Goal: Information Seeking & Learning: Learn about a topic

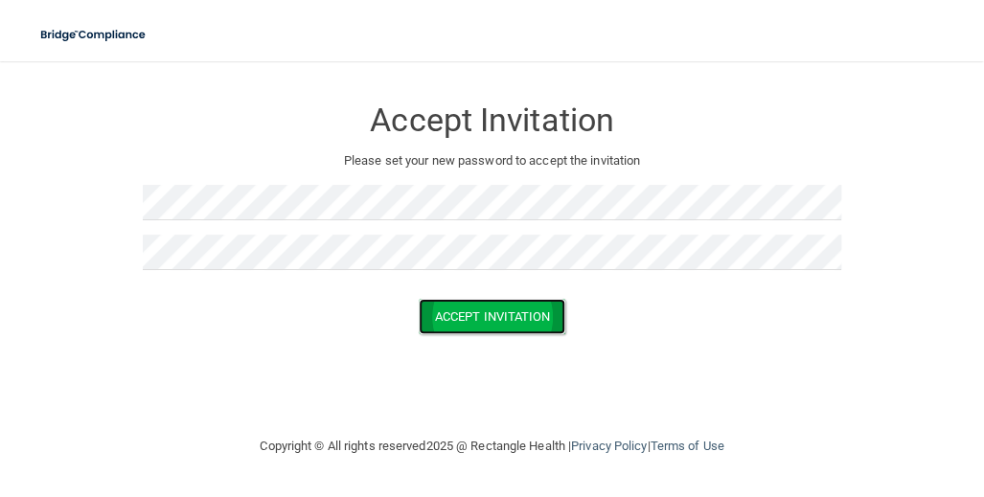
click at [488, 323] on button "Accept Invitation" at bounding box center [493, 316] width 148 height 35
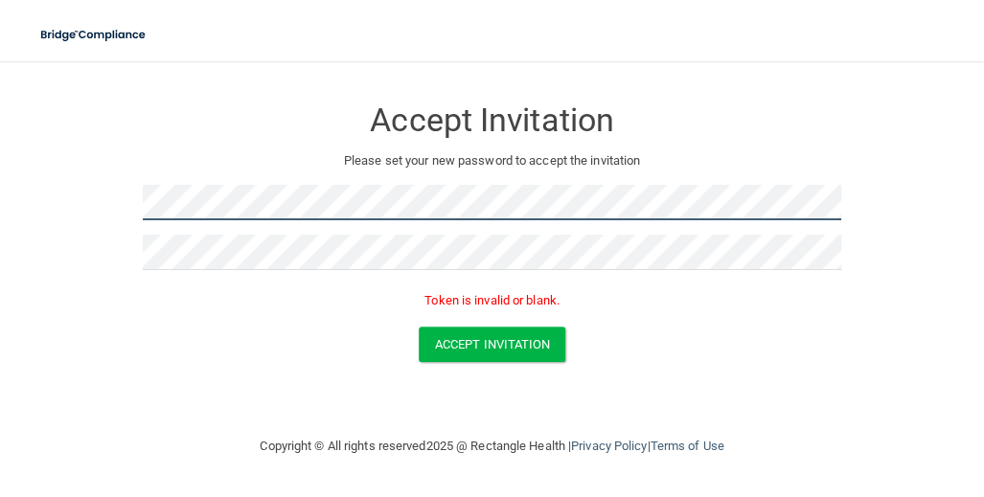
click at [72, 208] on form "Accept Invitation Please set your new password to accept the invitation Token i…" at bounding box center [491, 232] width 907 height 305
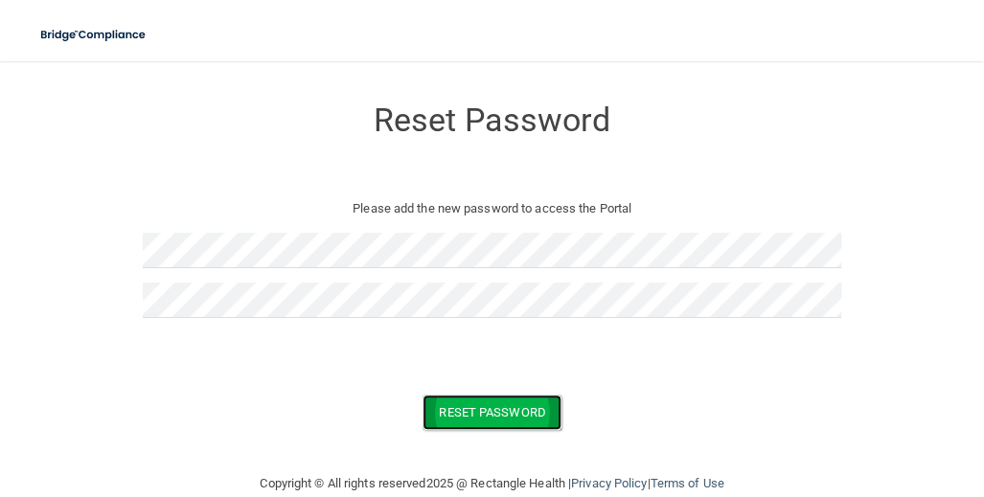
click at [498, 404] on button "Reset Password" at bounding box center [491, 412] width 138 height 35
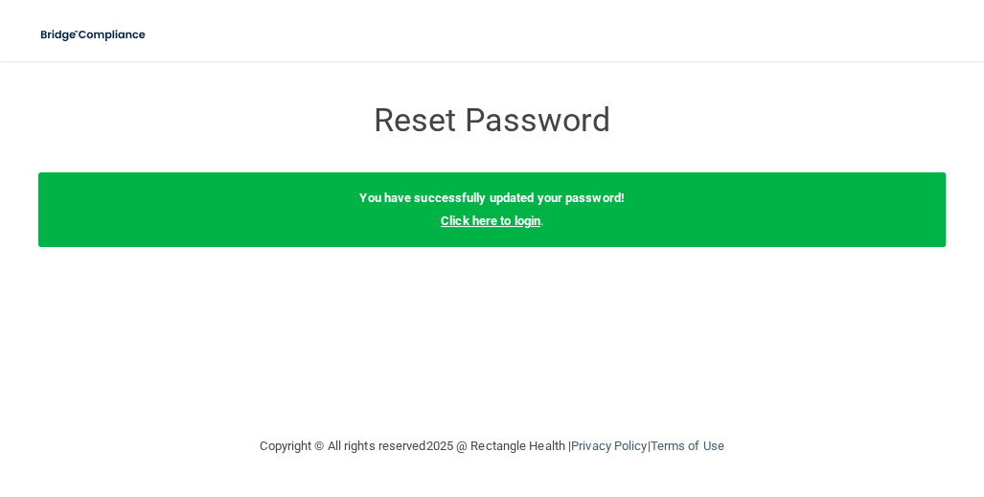
click at [498, 221] on link "Click here to login" at bounding box center [491, 221] width 100 height 14
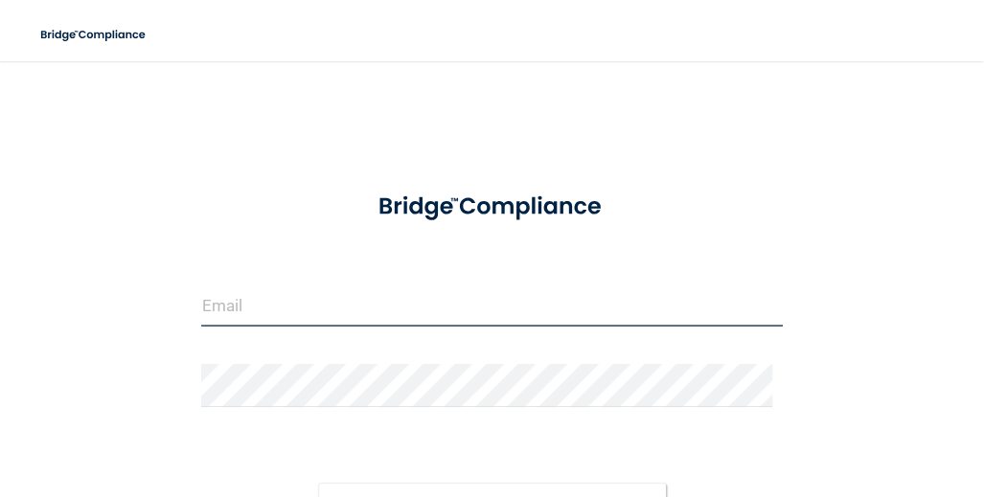
type input "[EMAIL_ADDRESS][DOMAIN_NAME]"
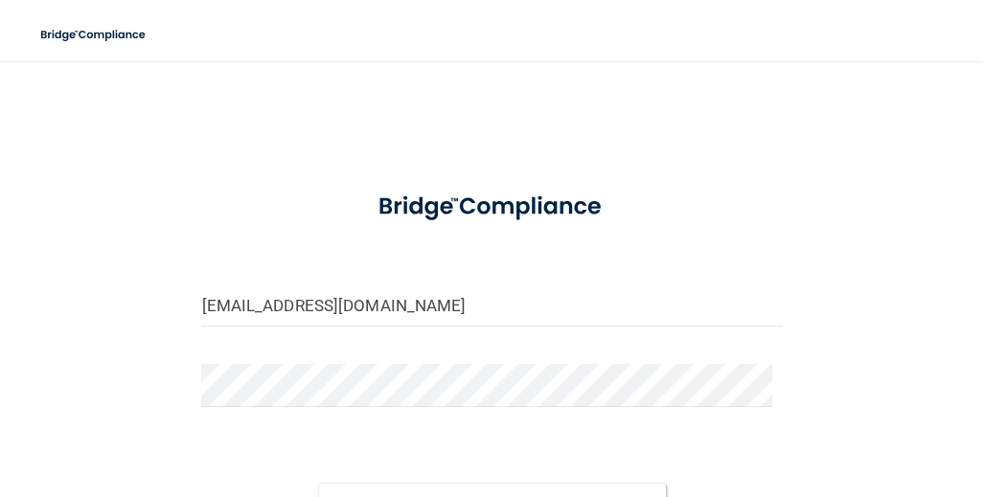
scroll to position [171, 0]
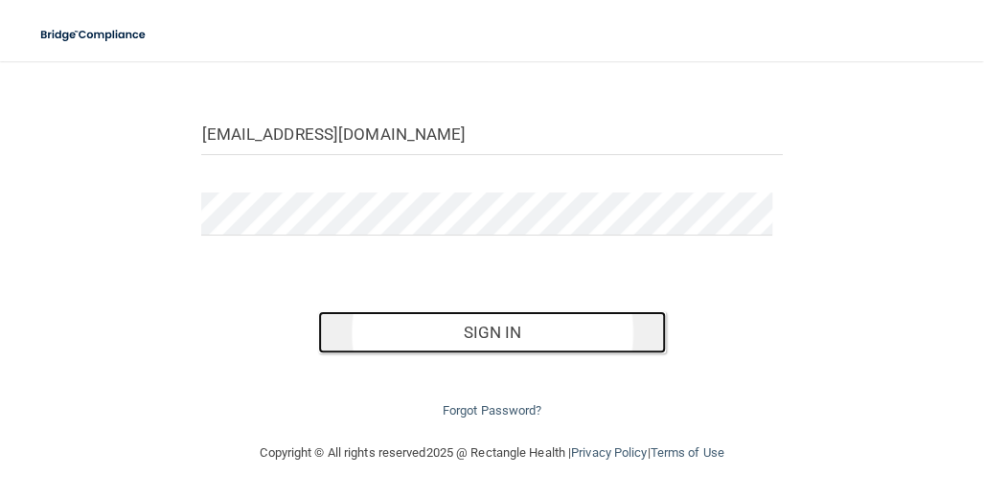
click at [493, 326] on button "Sign In" at bounding box center [492, 332] width 349 height 42
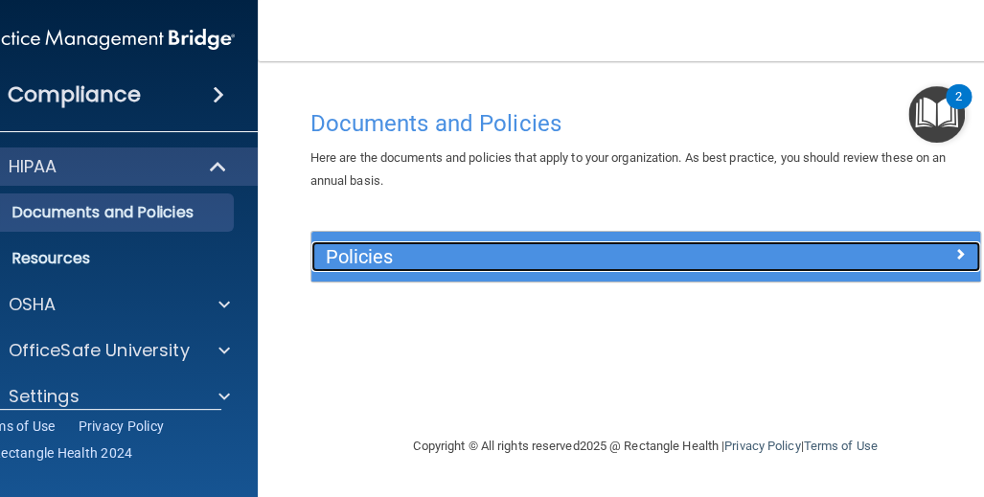
click at [629, 243] on div "Policies" at bounding box center [562, 256] width 502 height 31
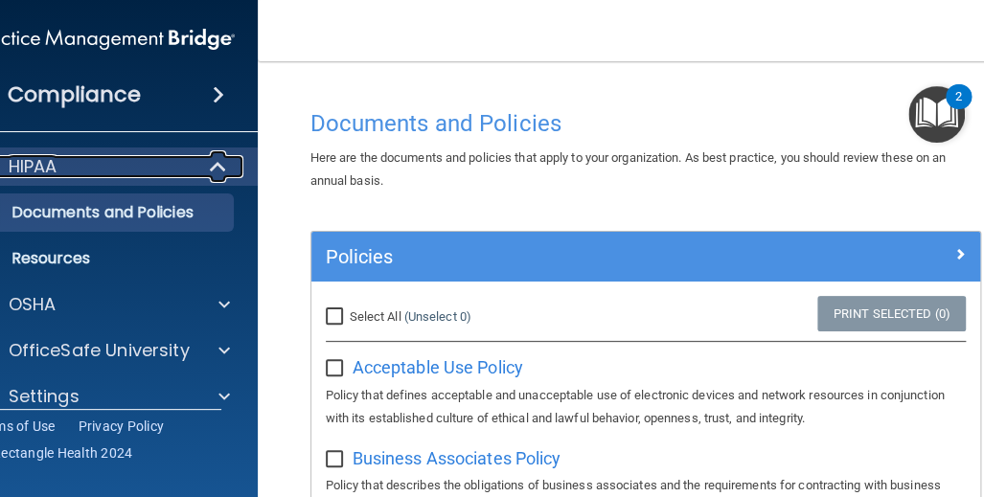
click at [180, 166] on div "HIPAA" at bounding box center [78, 166] width 237 height 23
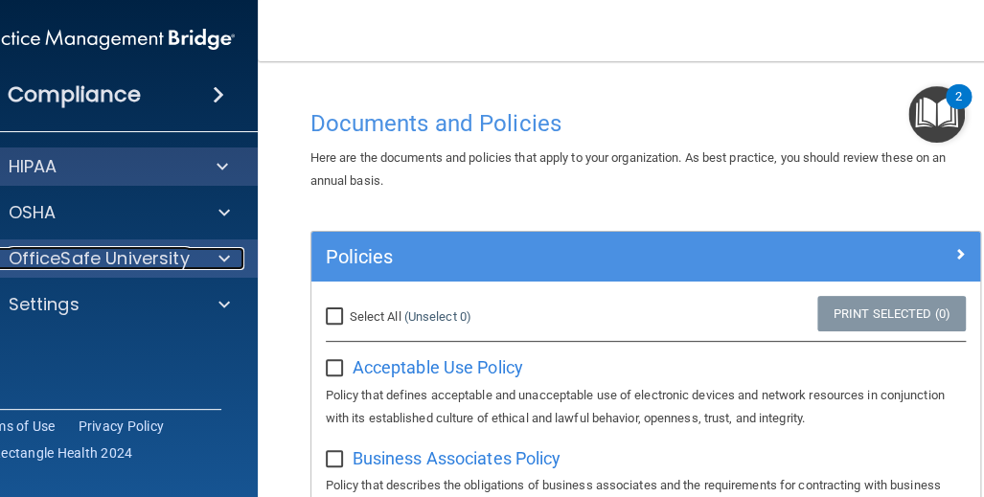
click at [131, 256] on p "OfficeSafe University" at bounding box center [99, 258] width 181 height 23
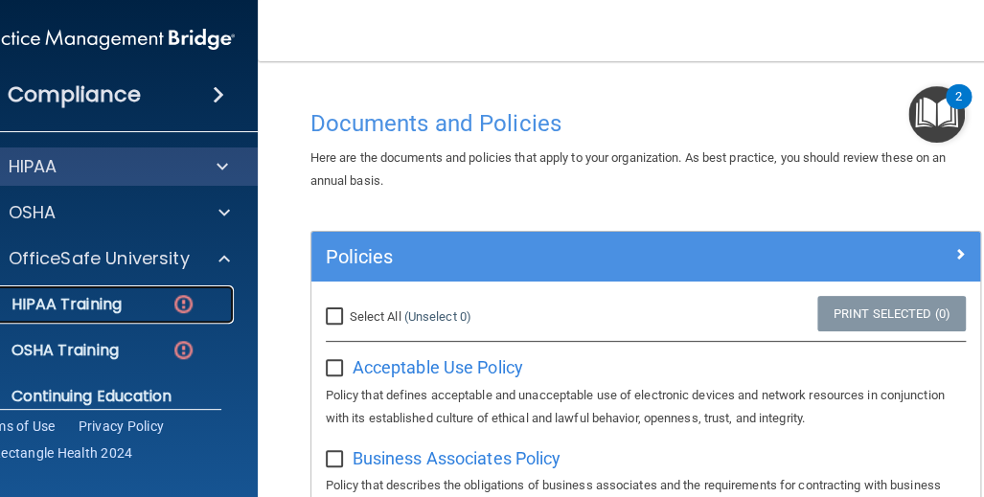
click at [83, 306] on p "HIPAA Training" at bounding box center [43, 304] width 158 height 19
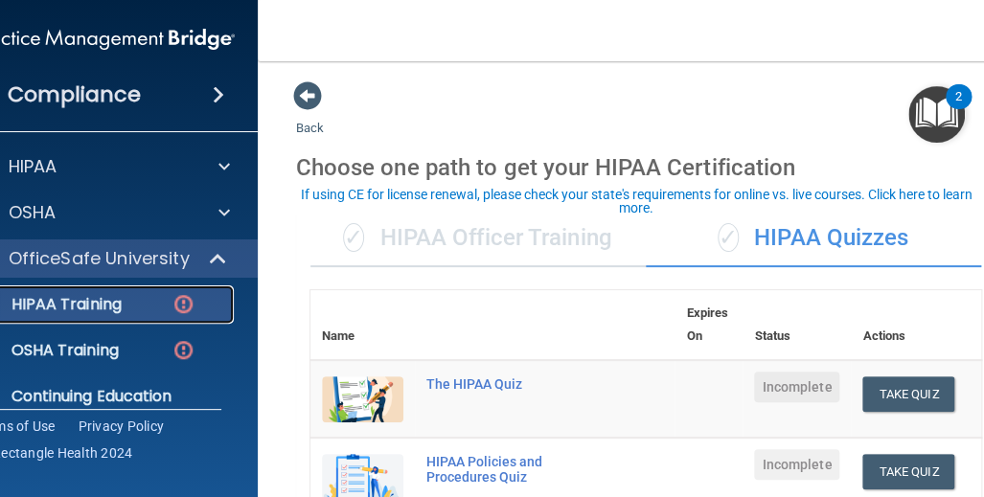
click at [66, 301] on p "HIPAA Training" at bounding box center [43, 304] width 158 height 19
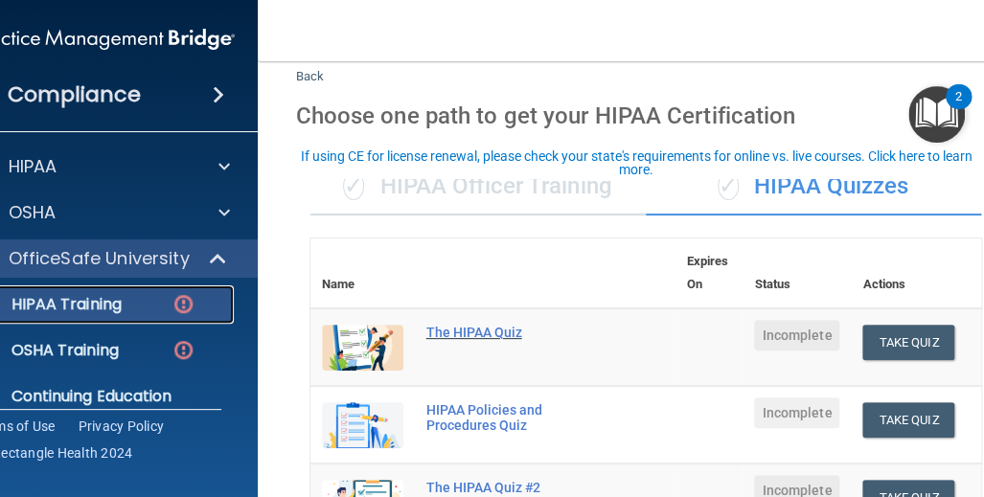
scroll to position [96, 0]
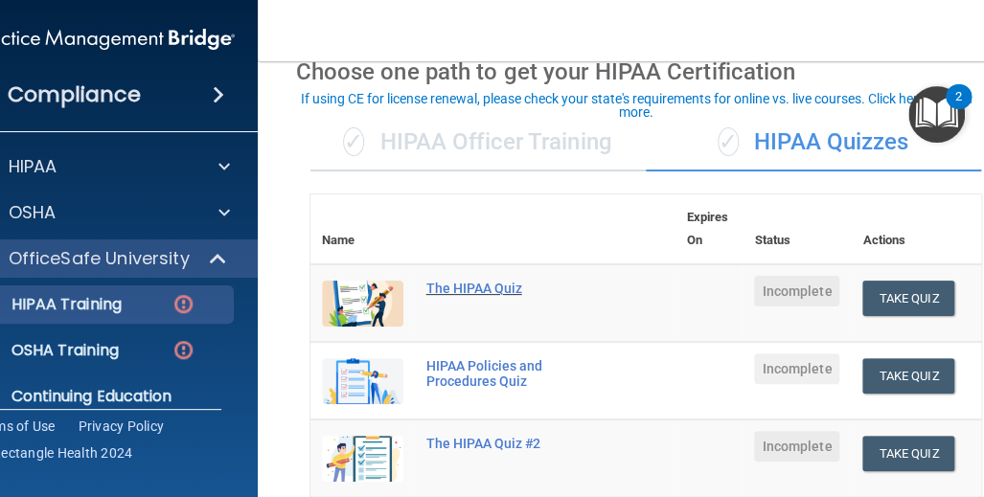
click at [474, 284] on div "The HIPAA Quiz" at bounding box center [502, 288] width 153 height 15
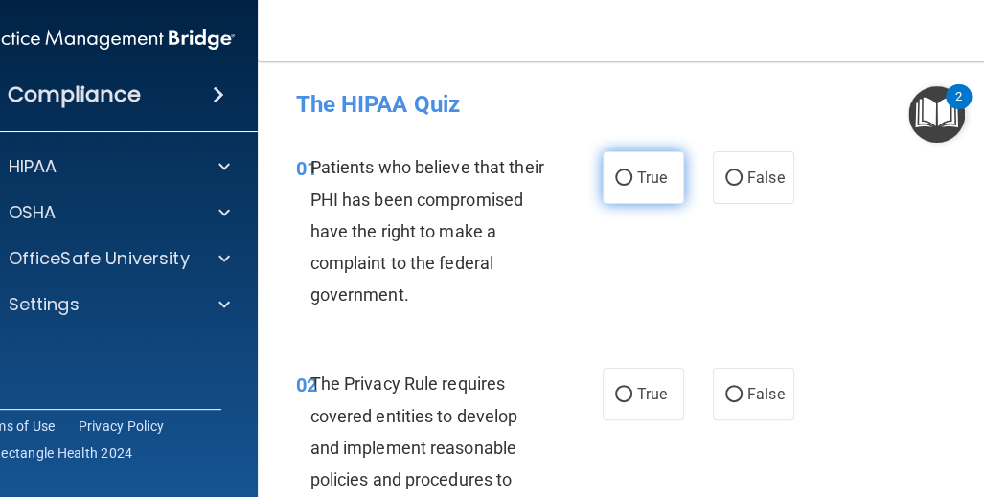
click at [615, 182] on input "True" at bounding box center [623, 178] width 17 height 14
radio input "true"
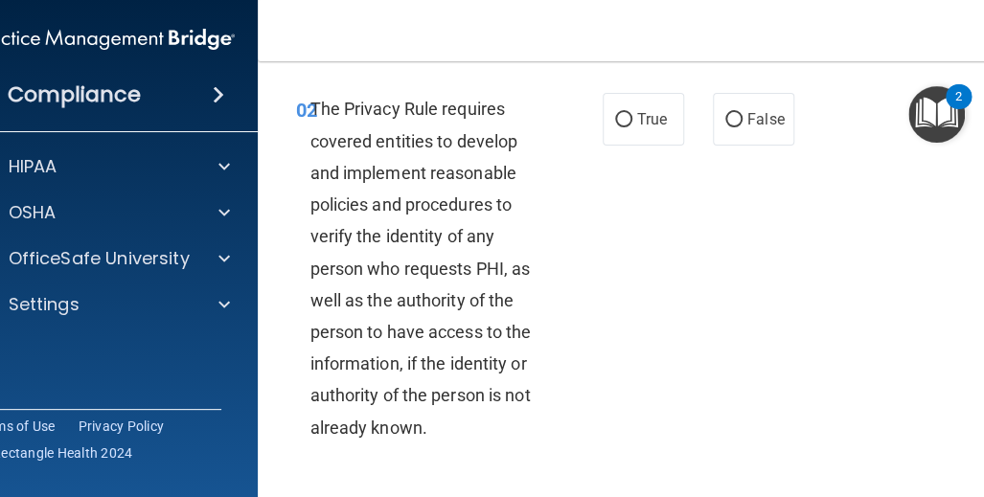
scroll to position [192, 0]
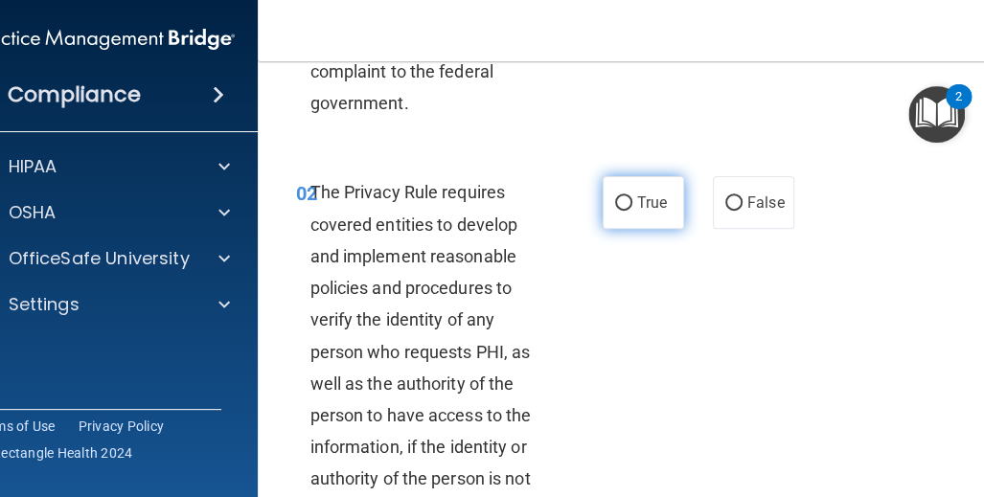
click at [619, 204] on input "True" at bounding box center [623, 203] width 17 height 14
radio input "true"
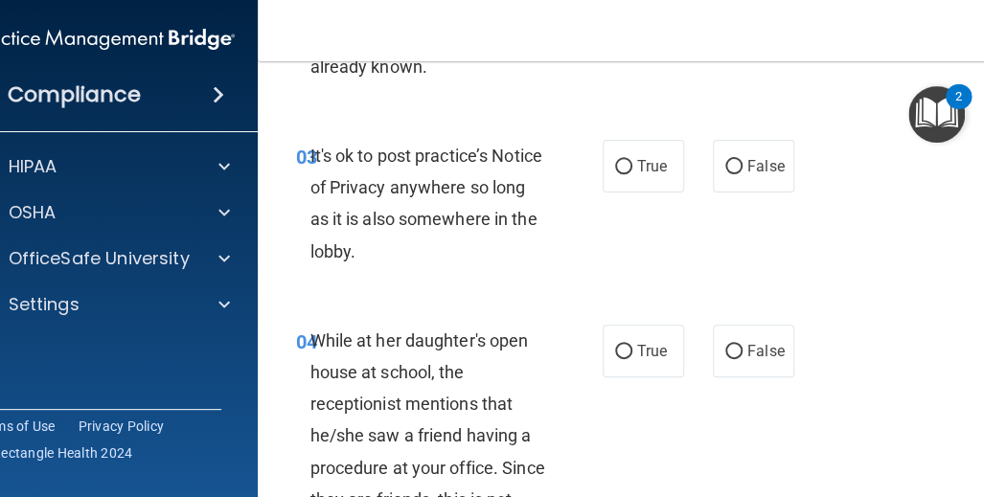
scroll to position [670, 0]
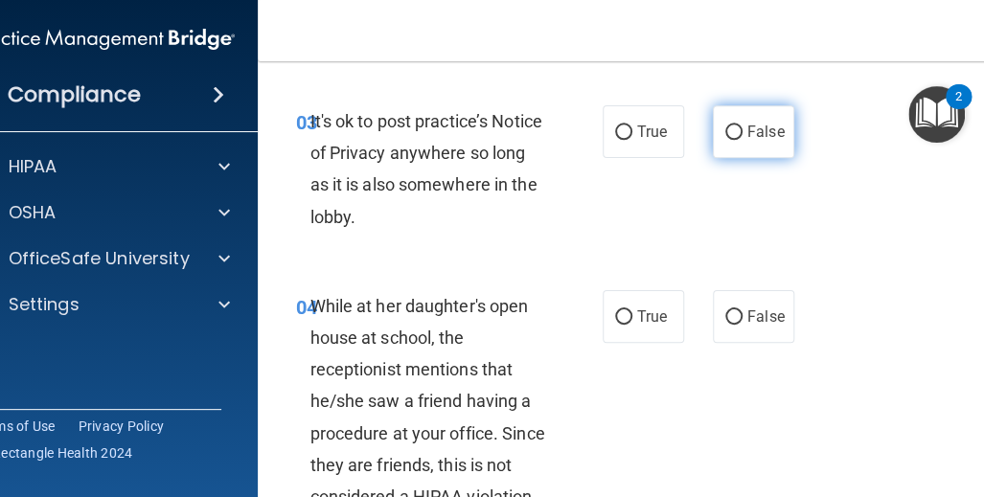
click at [730, 136] on input "False" at bounding box center [733, 132] width 17 height 14
radio input "true"
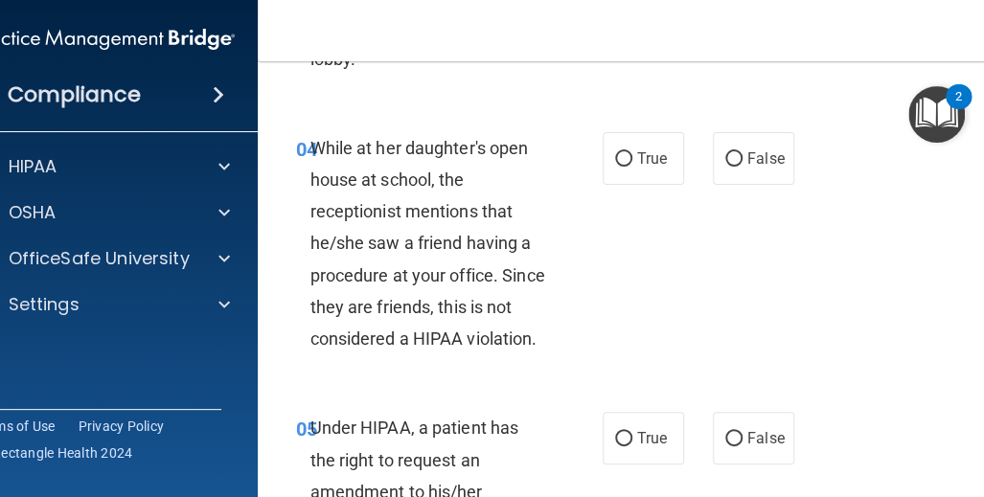
scroll to position [862, 0]
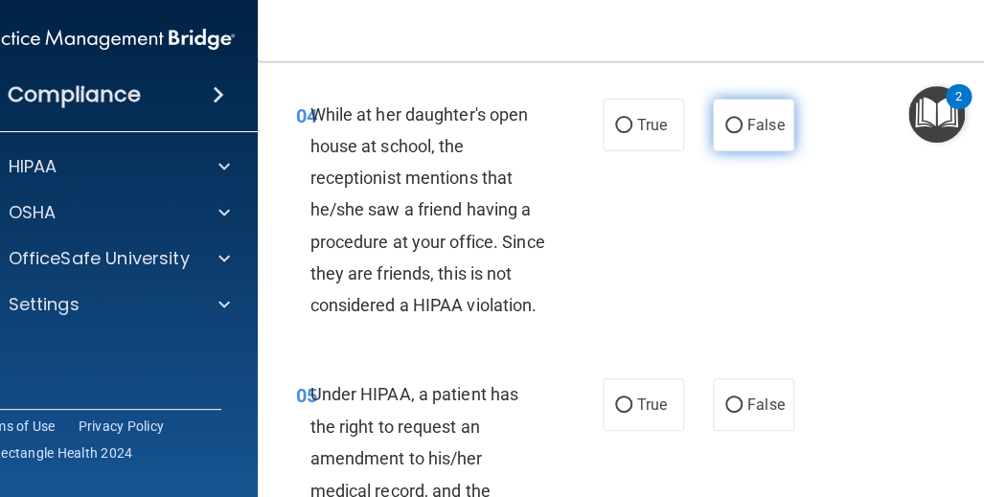
click at [726, 123] on input "False" at bounding box center [733, 126] width 17 height 14
radio input "true"
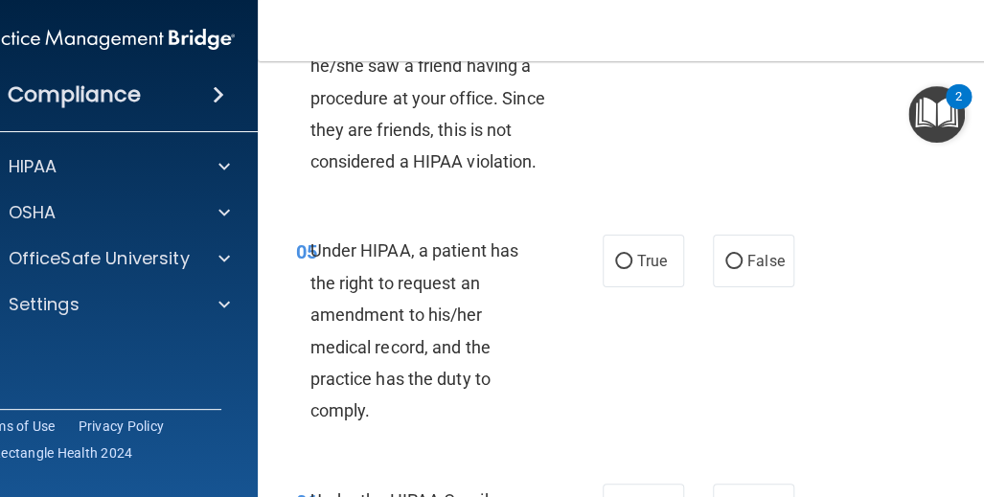
scroll to position [1054, 0]
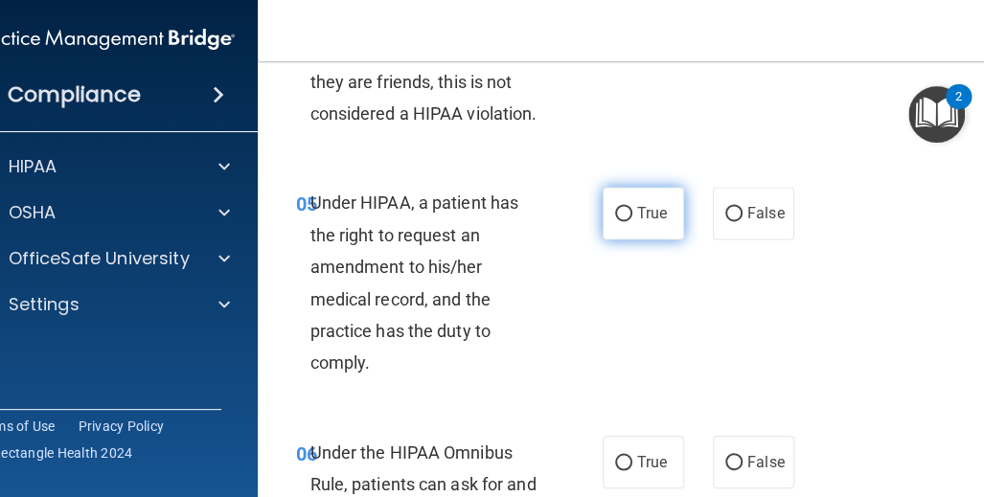
click at [615, 215] on input "True" at bounding box center [623, 214] width 17 height 14
radio input "true"
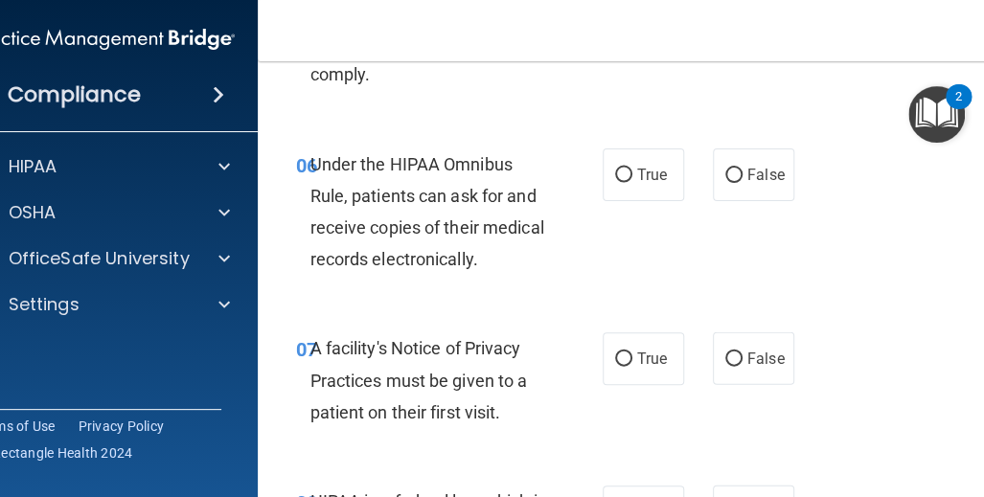
scroll to position [1437, 0]
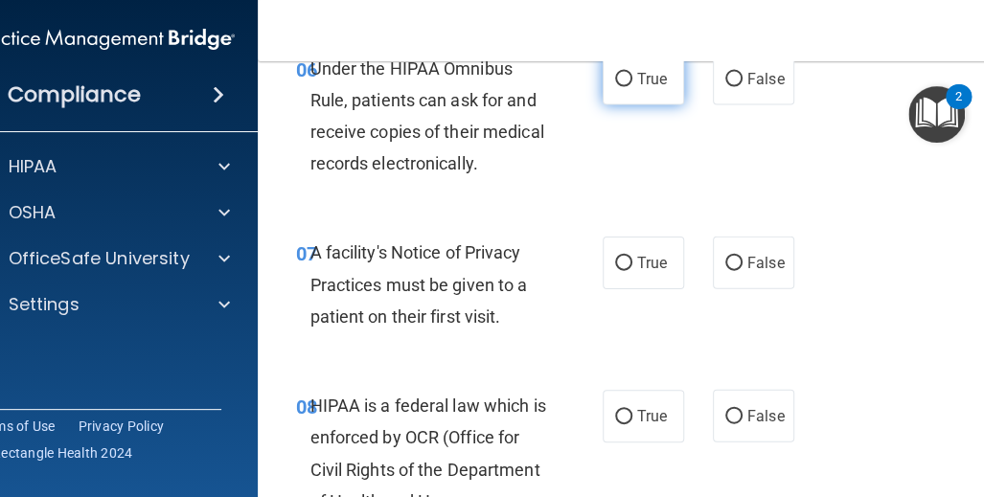
click at [623, 78] on input "True" at bounding box center [623, 80] width 17 height 14
radio input "true"
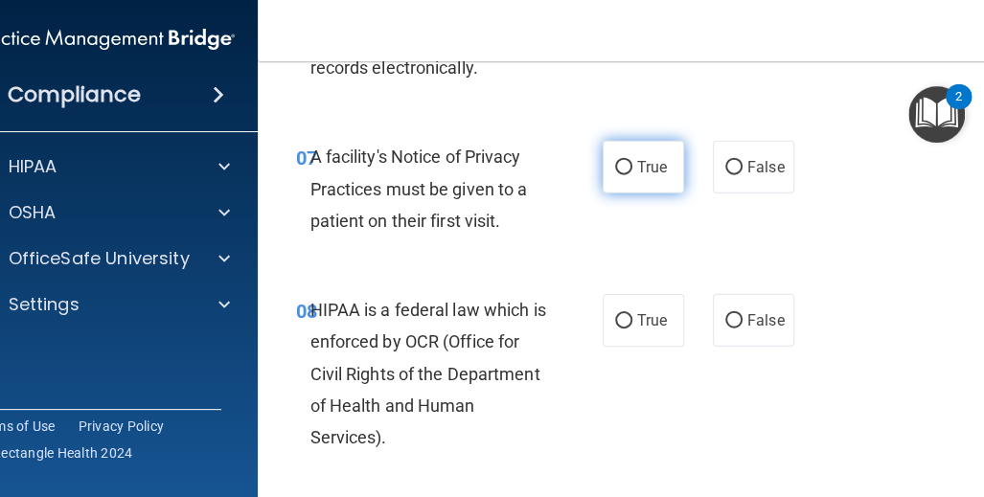
click at [637, 164] on span "True" at bounding box center [652, 167] width 30 height 18
click at [630, 164] on input "True" at bounding box center [623, 168] width 17 height 14
radio input "true"
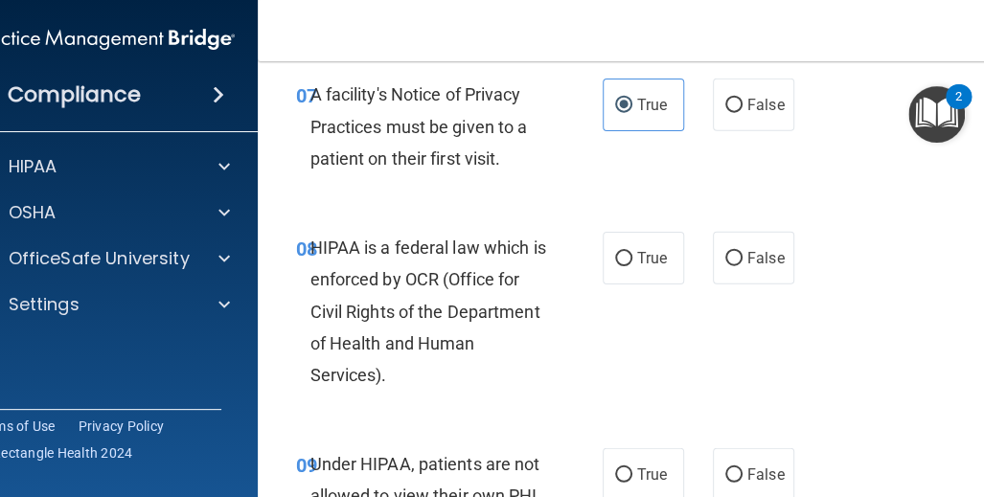
scroll to position [1628, 0]
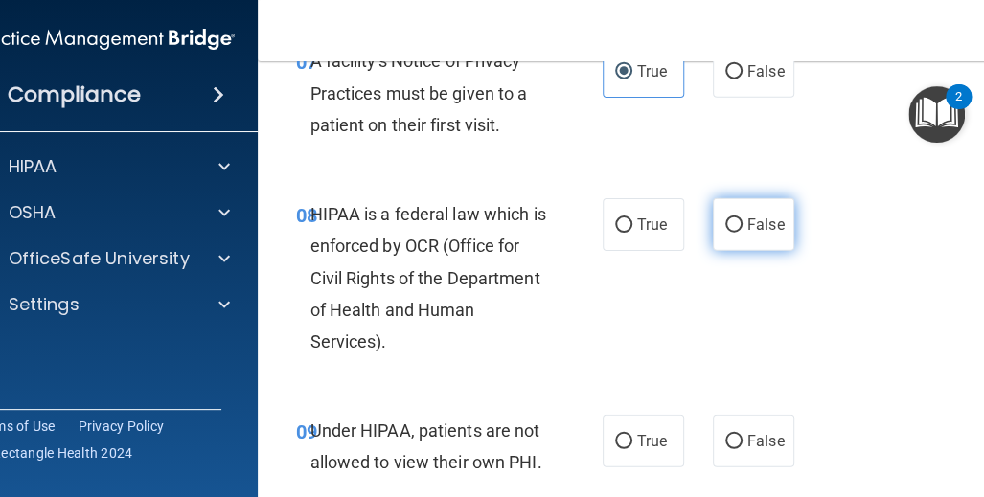
click at [726, 223] on input "False" at bounding box center [733, 225] width 17 height 14
radio input "true"
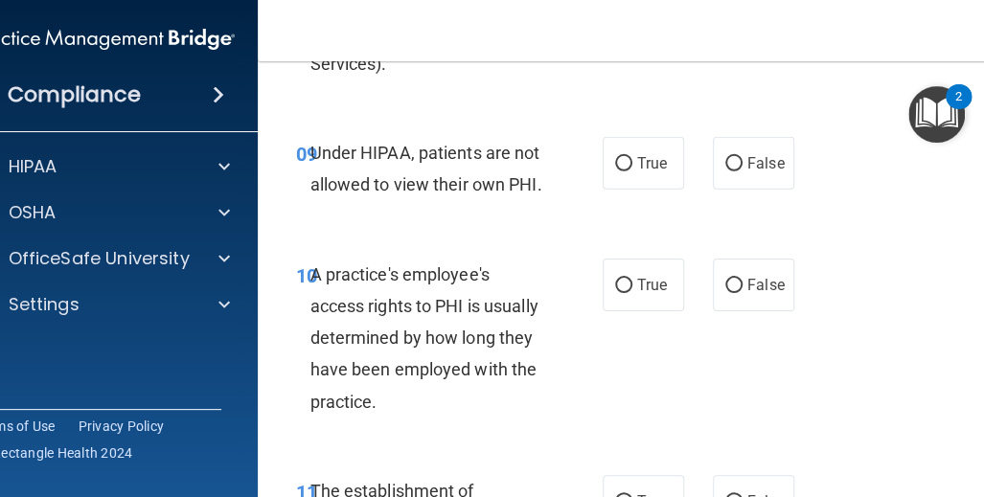
scroll to position [1916, 0]
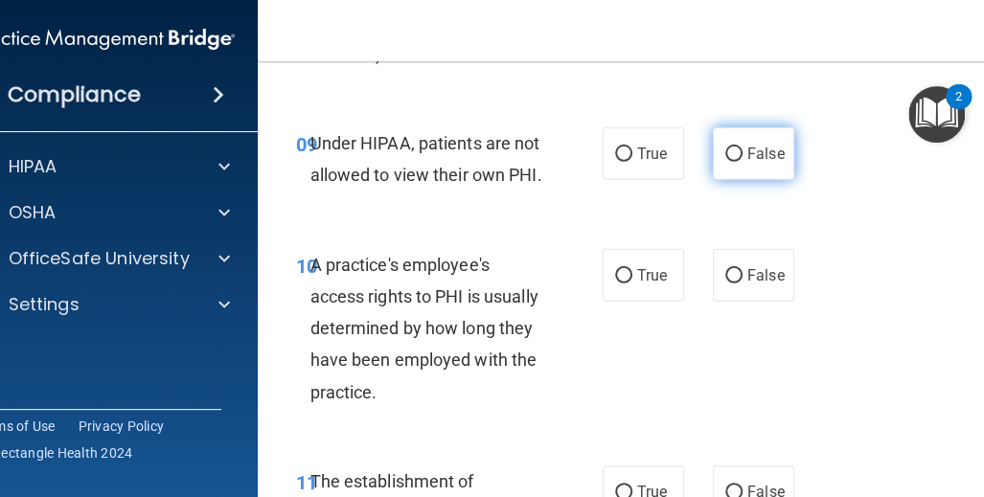
click at [725, 156] on input "False" at bounding box center [733, 155] width 17 height 14
radio input "true"
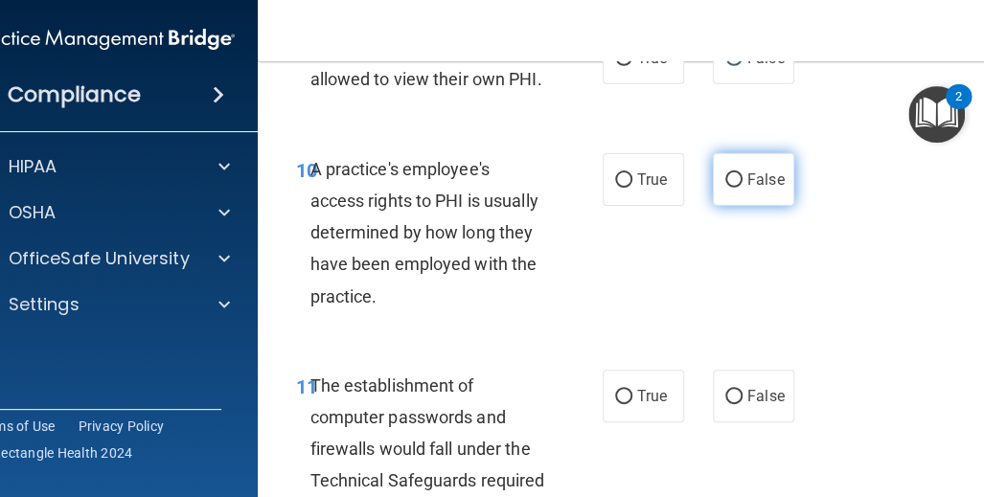
click at [736, 183] on label "False" at bounding box center [753, 179] width 81 height 53
click at [736, 183] on input "False" at bounding box center [733, 180] width 17 height 14
radio input "true"
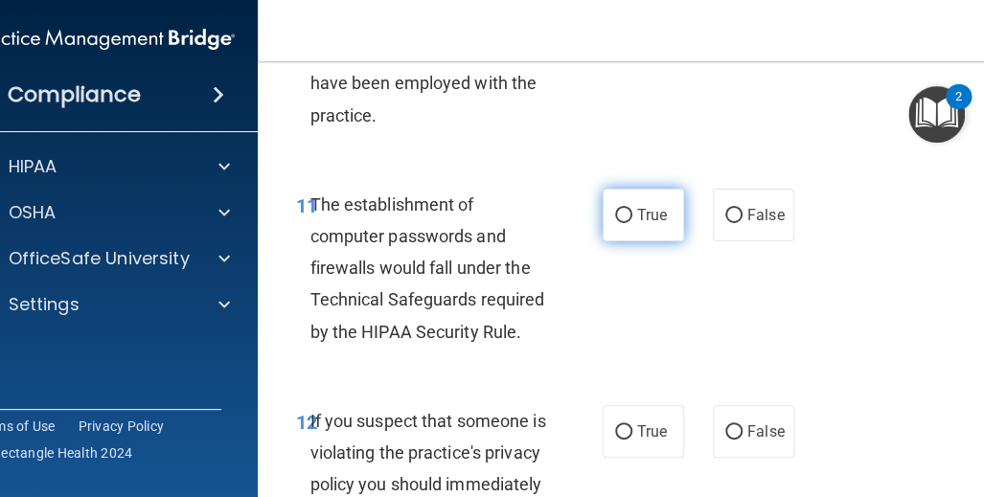
scroll to position [2203, 0]
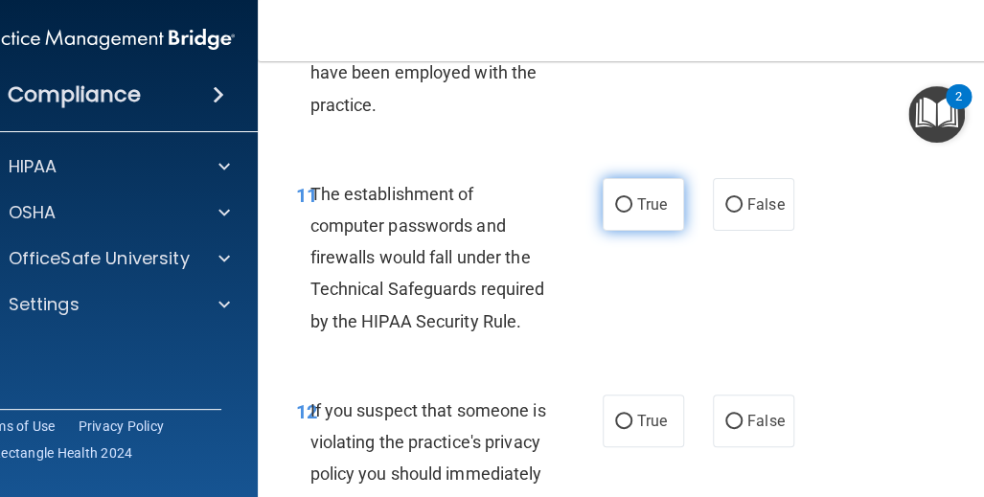
click at [619, 198] on input "True" at bounding box center [623, 205] width 17 height 14
radio input "true"
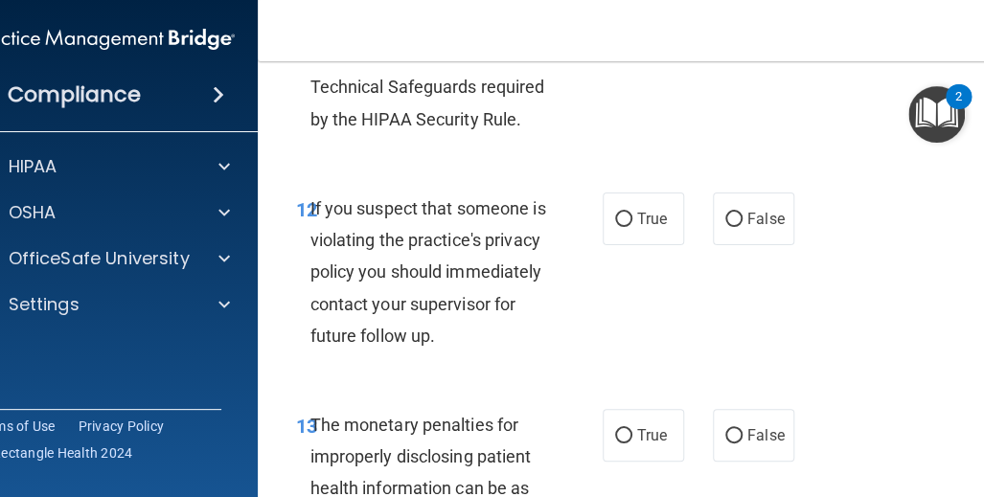
scroll to position [2490, 0]
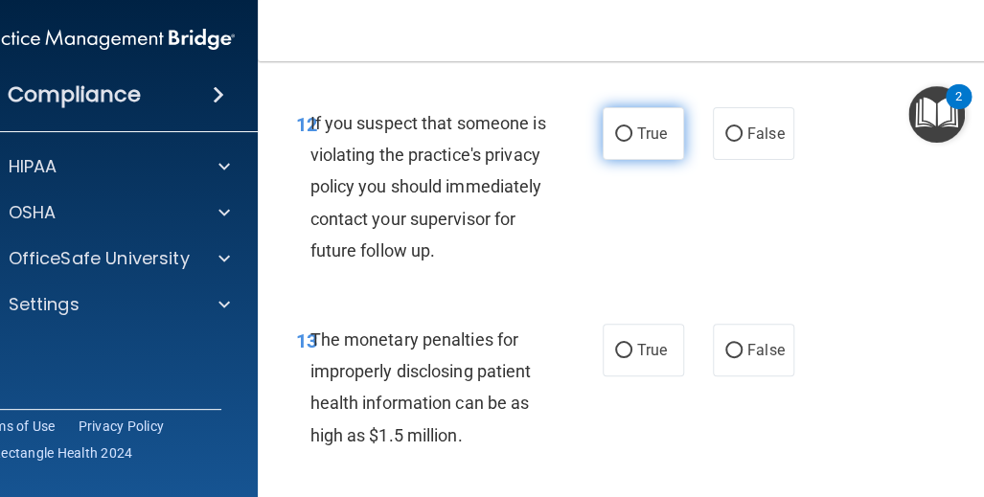
click at [609, 124] on label "True" at bounding box center [642, 133] width 81 height 53
click at [615, 127] on input "True" at bounding box center [623, 134] width 17 height 14
radio input "true"
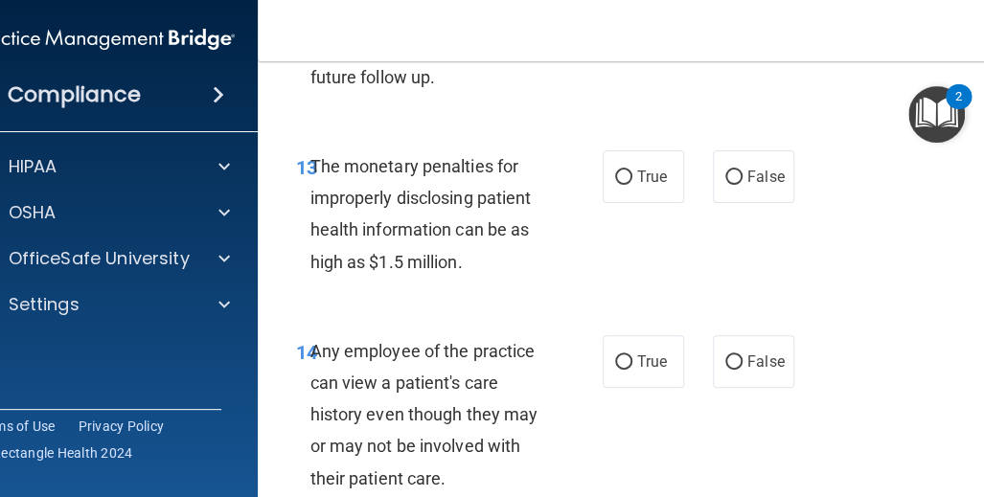
scroll to position [2682, 0]
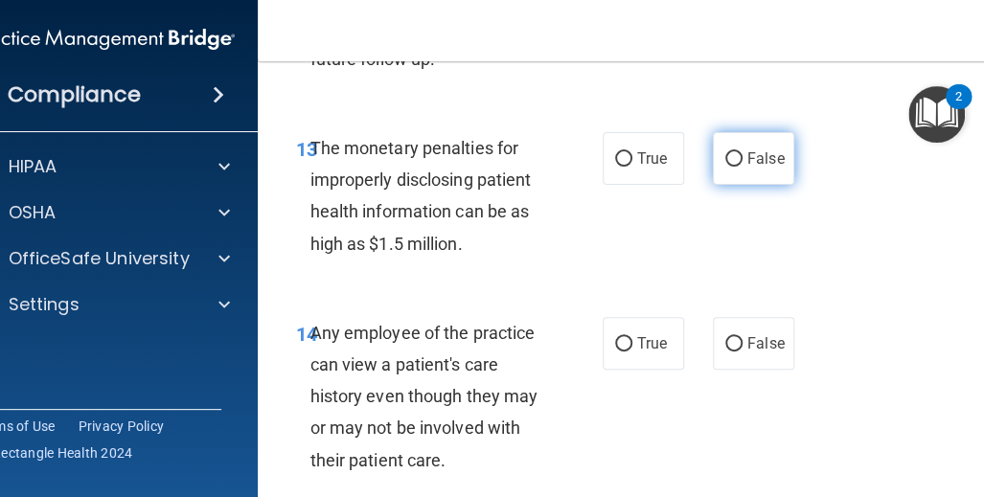
click at [732, 167] on input "False" at bounding box center [733, 159] width 17 height 14
radio input "true"
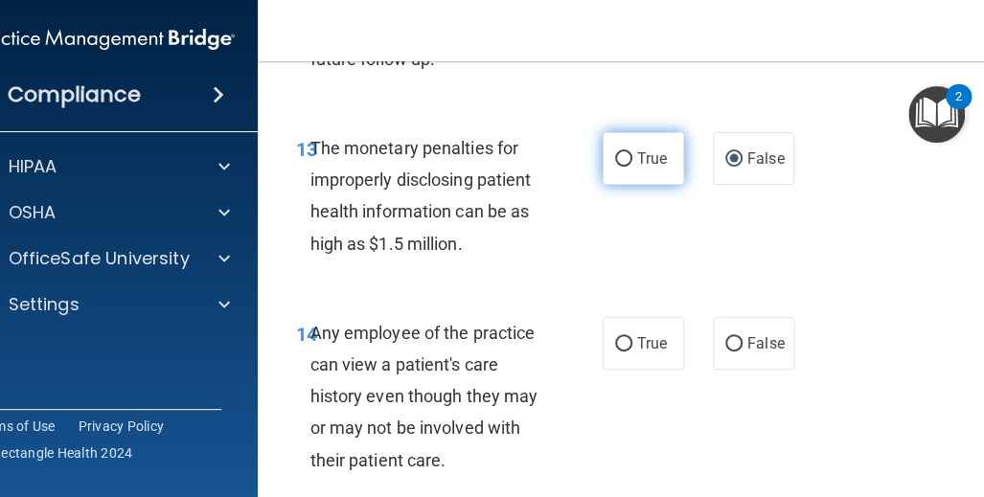
click at [621, 167] on input "True" at bounding box center [623, 159] width 17 height 14
radio input "true"
radio input "false"
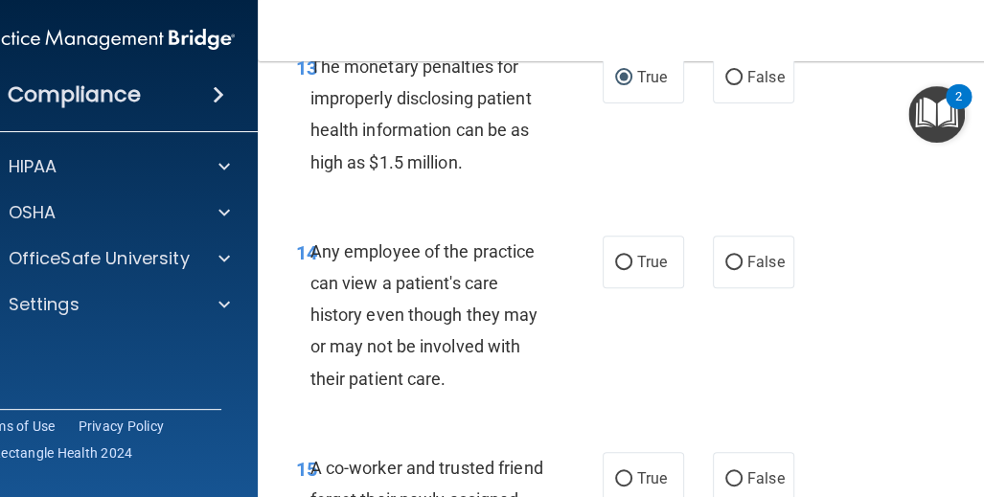
scroll to position [2873, 0]
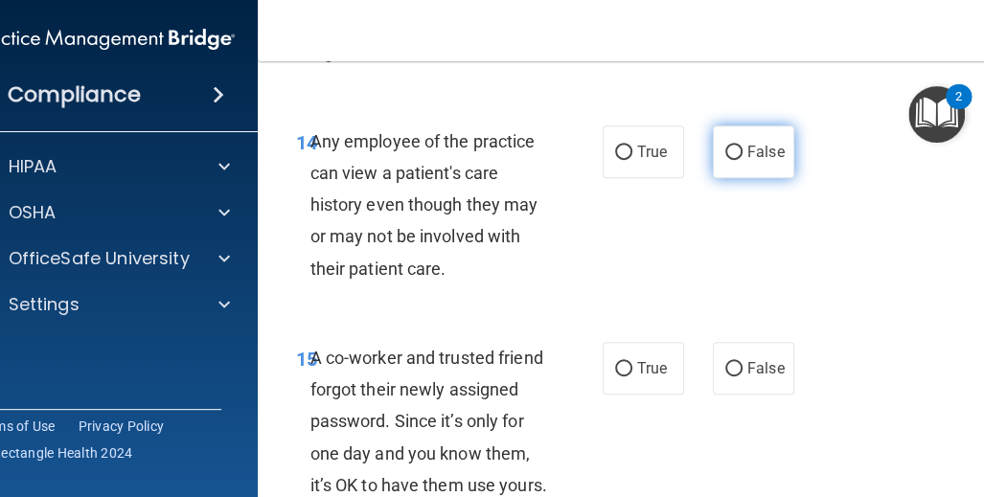
click at [713, 178] on label "False" at bounding box center [753, 151] width 81 height 53
click at [725, 160] on input "False" at bounding box center [733, 153] width 17 height 14
radio input "true"
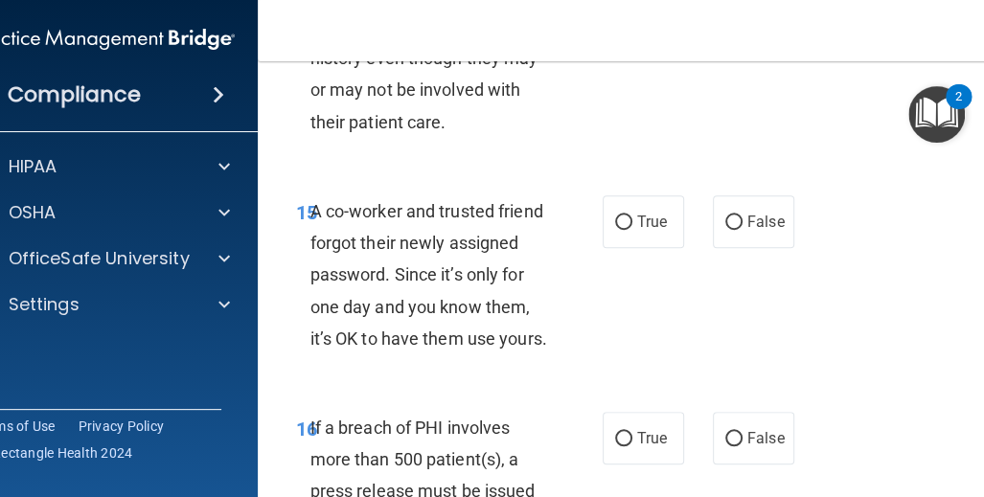
scroll to position [3065, 0]
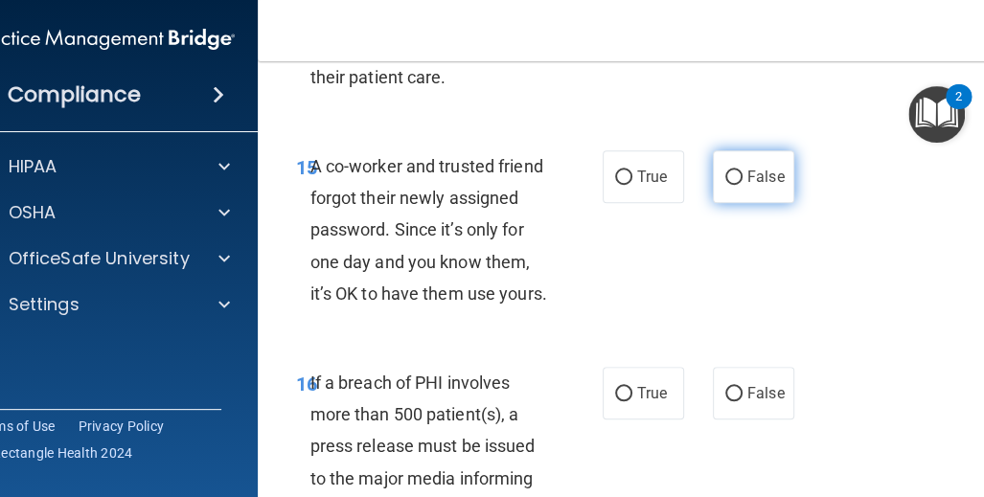
click at [729, 185] on input "False" at bounding box center [733, 177] width 17 height 14
radio input "true"
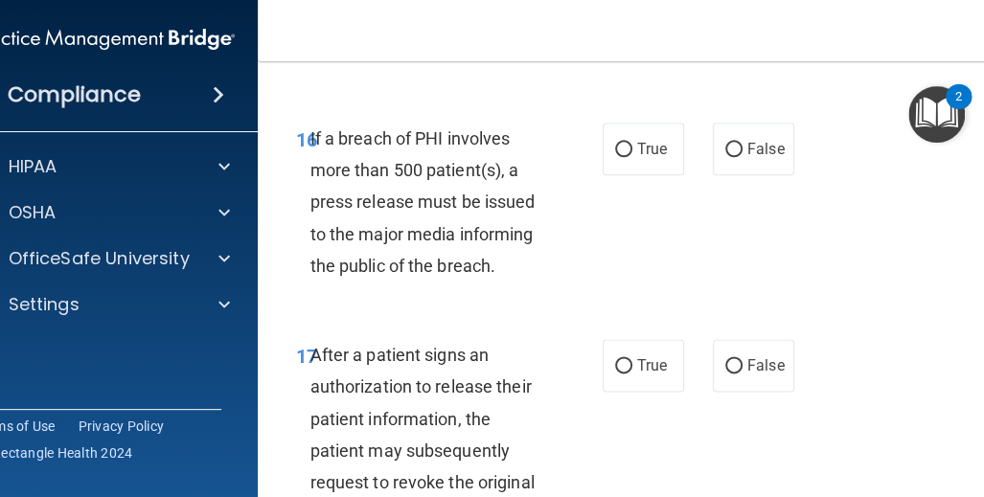
scroll to position [3352, 0]
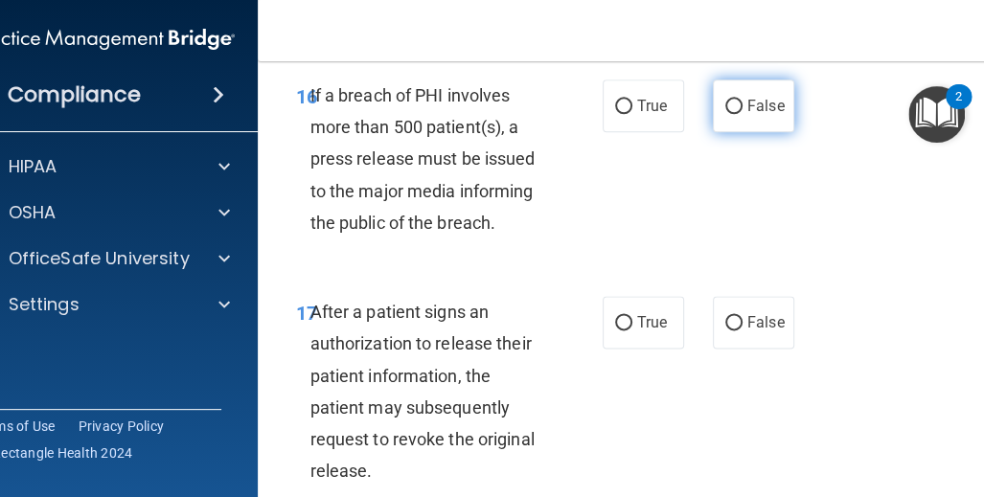
click at [725, 114] on input "False" at bounding box center [733, 107] width 17 height 14
radio input "true"
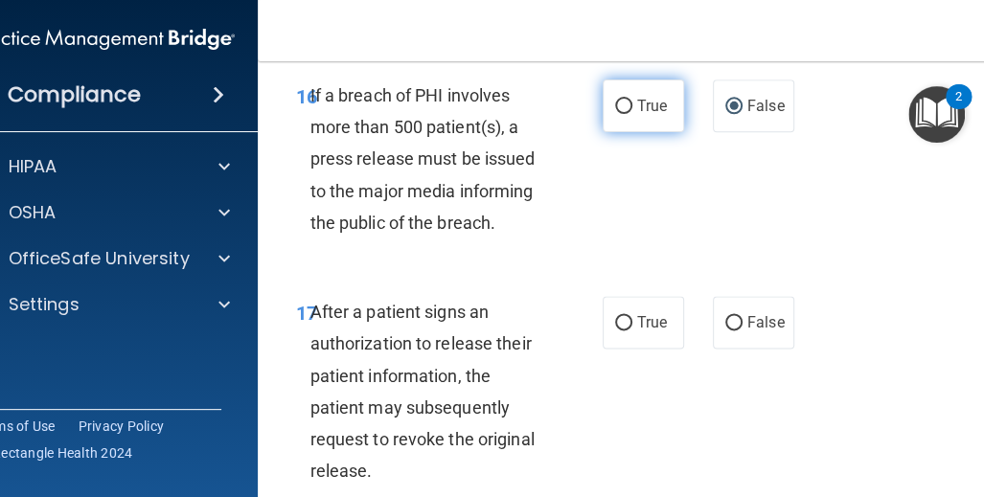
click at [637, 115] on span "True" at bounding box center [652, 106] width 30 height 18
click at [632, 114] on input "True" at bounding box center [623, 107] width 17 height 14
radio input "true"
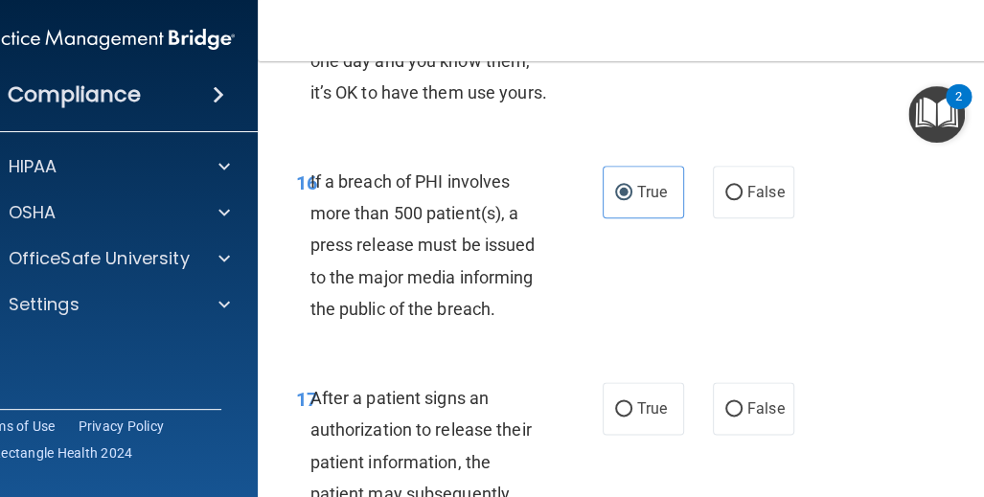
scroll to position [3257, 0]
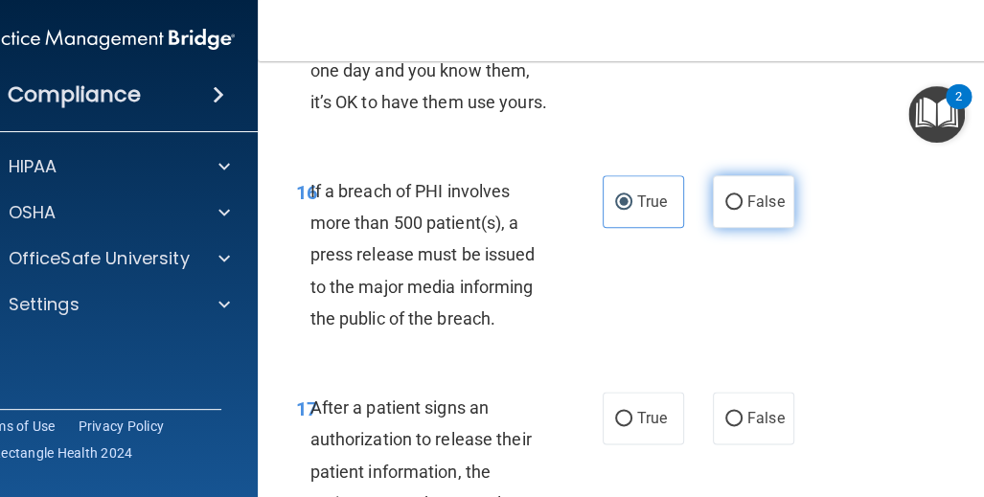
click at [747, 211] on span "False" at bounding box center [765, 202] width 37 height 18
click at [742, 210] on input "False" at bounding box center [733, 202] width 17 height 14
radio input "true"
radio input "false"
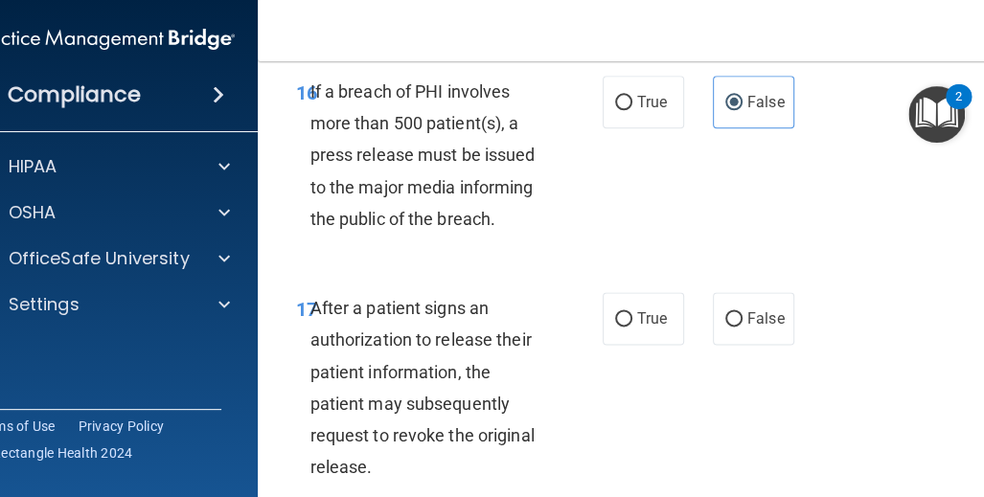
scroll to position [3544, 0]
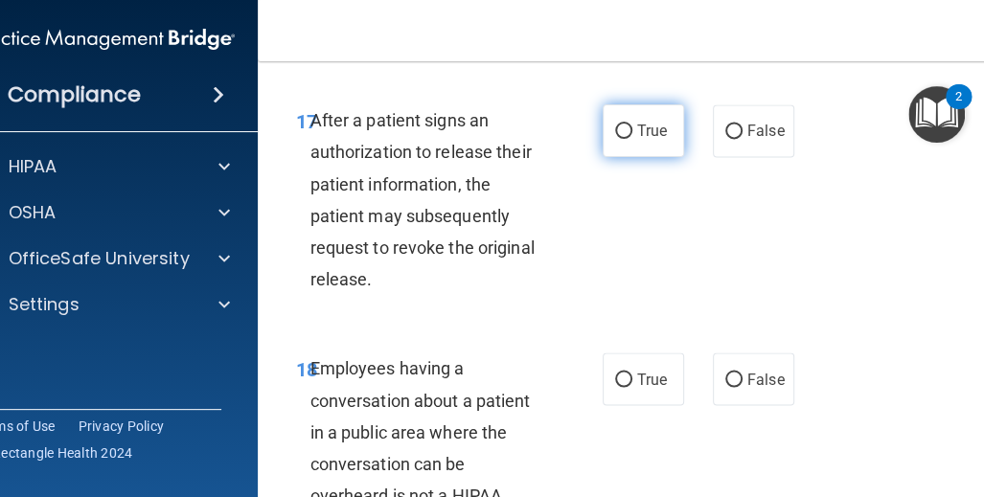
click at [643, 140] on span "True" at bounding box center [652, 131] width 30 height 18
click at [632, 139] on input "True" at bounding box center [623, 132] width 17 height 14
radio input "true"
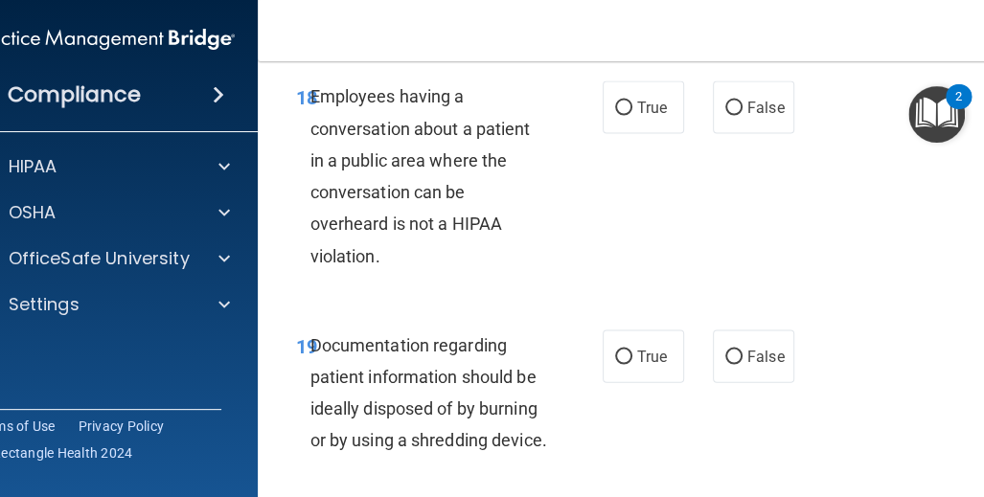
scroll to position [3831, 0]
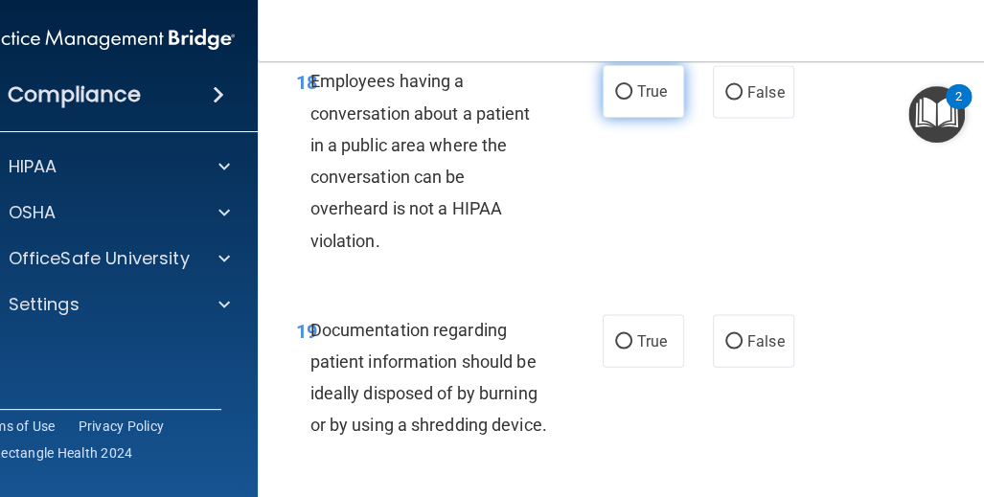
click at [654, 101] on span "True" at bounding box center [652, 91] width 30 height 18
click at [632, 100] on input "True" at bounding box center [623, 92] width 17 height 14
radio input "true"
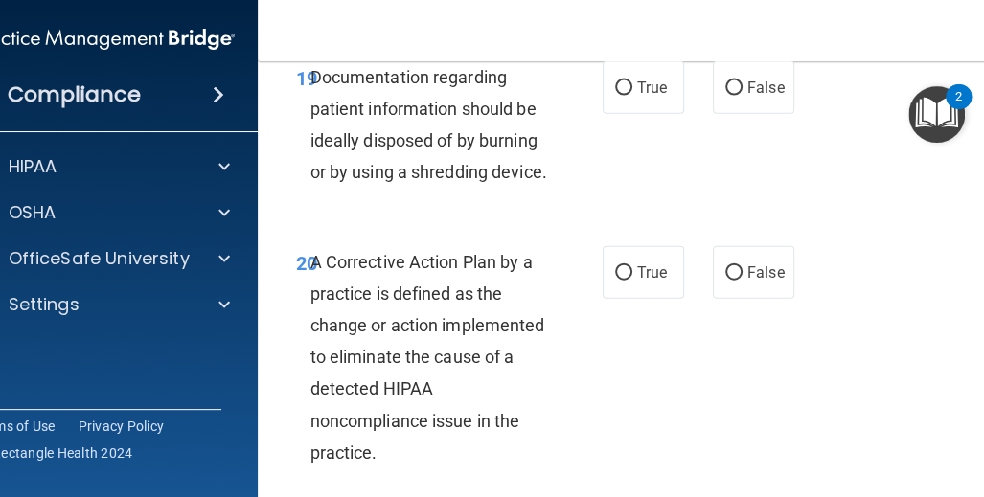
scroll to position [4119, 0]
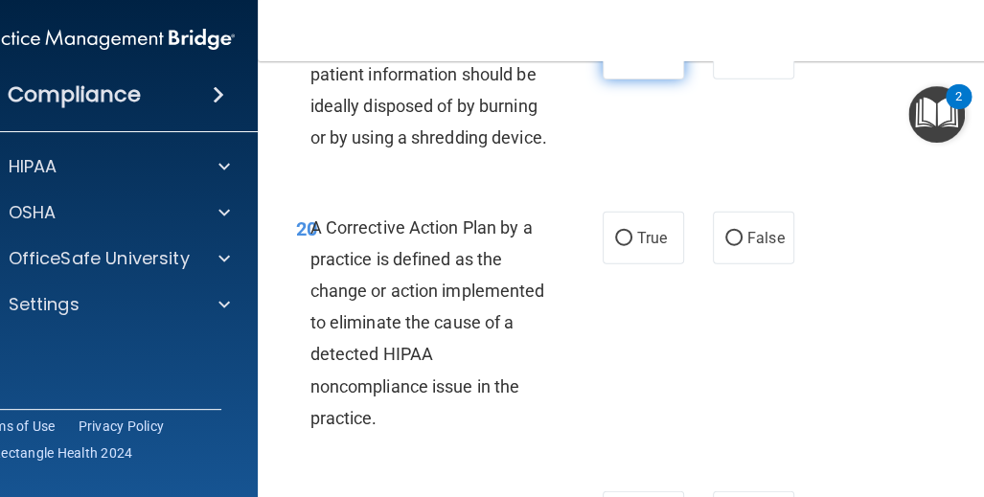
drag, startPoint x: 645, startPoint y: 108, endPoint x: 637, endPoint y: 120, distance: 13.8
click at [645, 62] on span "True" at bounding box center [652, 53] width 30 height 18
click at [632, 61] on input "True" at bounding box center [623, 54] width 17 height 14
radio input "true"
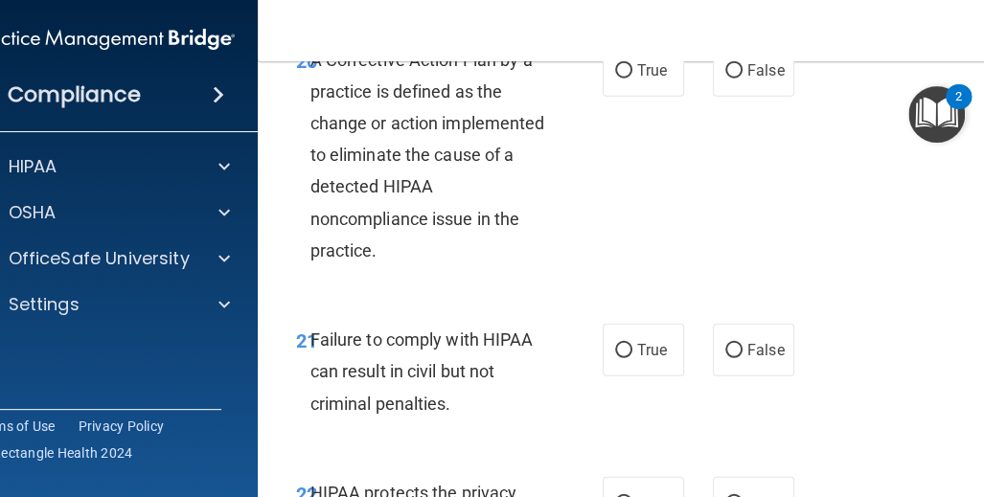
scroll to position [4310, 0]
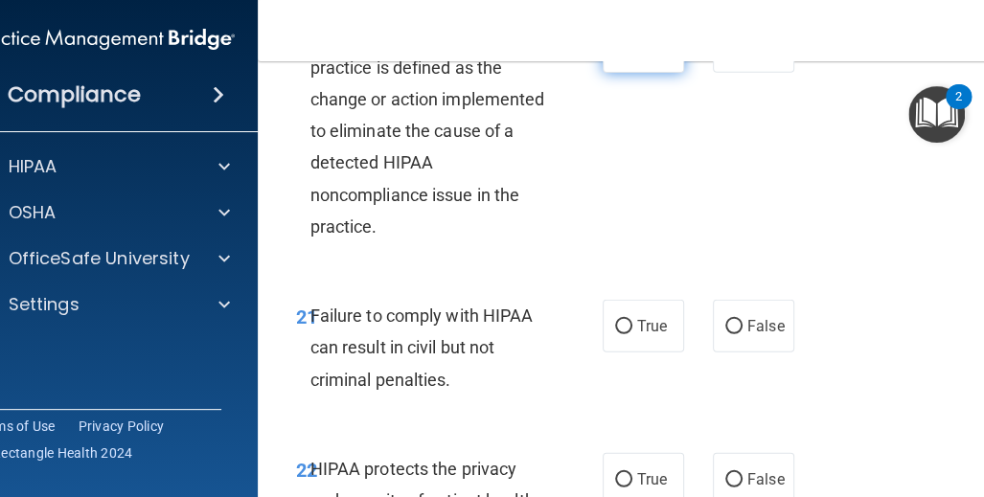
click at [619, 73] on label "True" at bounding box center [642, 46] width 81 height 53
click at [619, 55] on input "True" at bounding box center [623, 47] width 17 height 14
radio input "true"
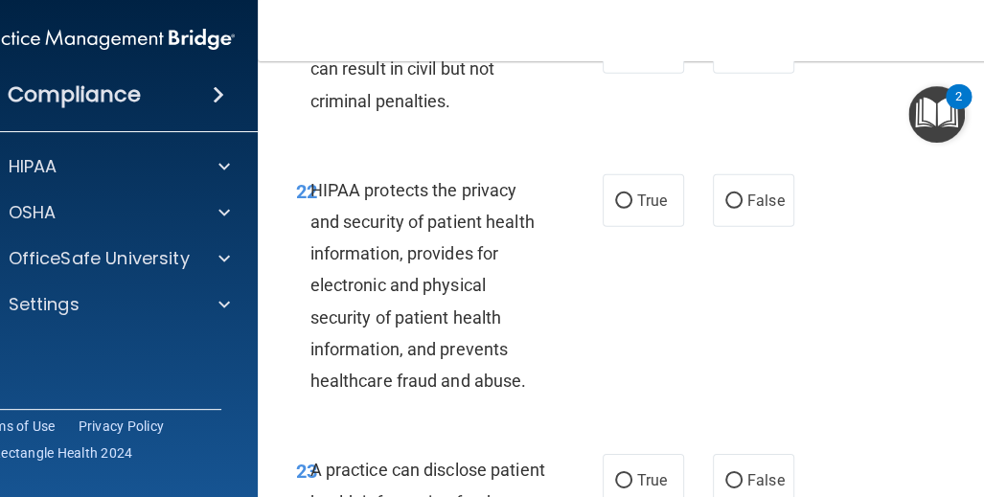
scroll to position [4598, 0]
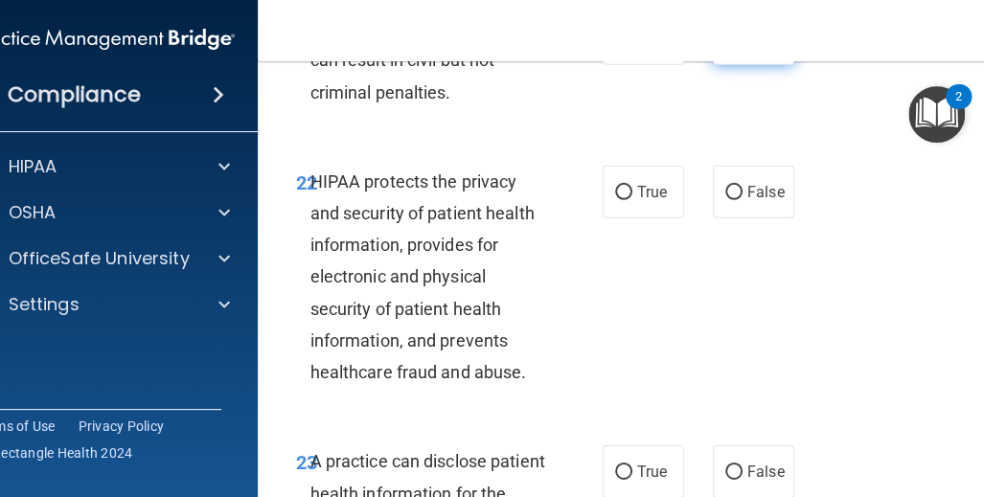
click at [759, 48] on span "False" at bounding box center [765, 39] width 37 height 18
click at [742, 47] on input "False" at bounding box center [733, 40] width 17 height 14
radio input "true"
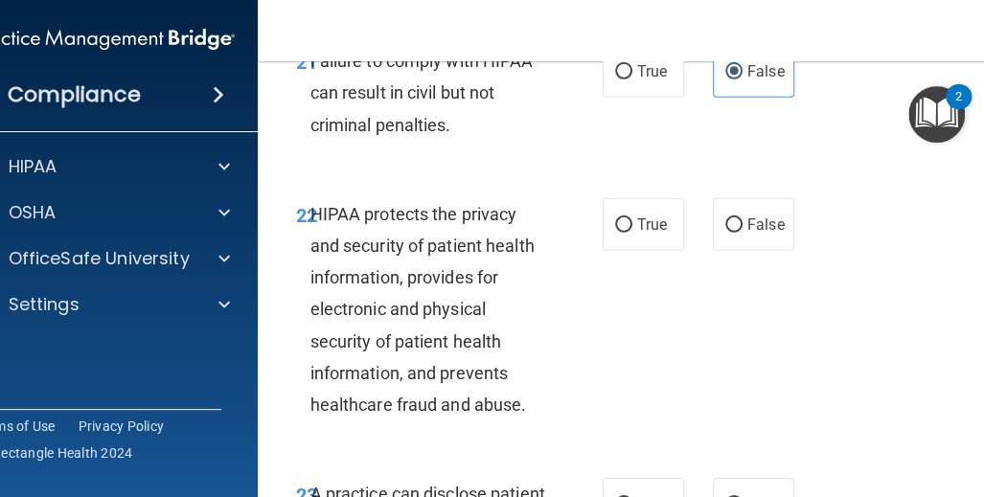
scroll to position [4693, 0]
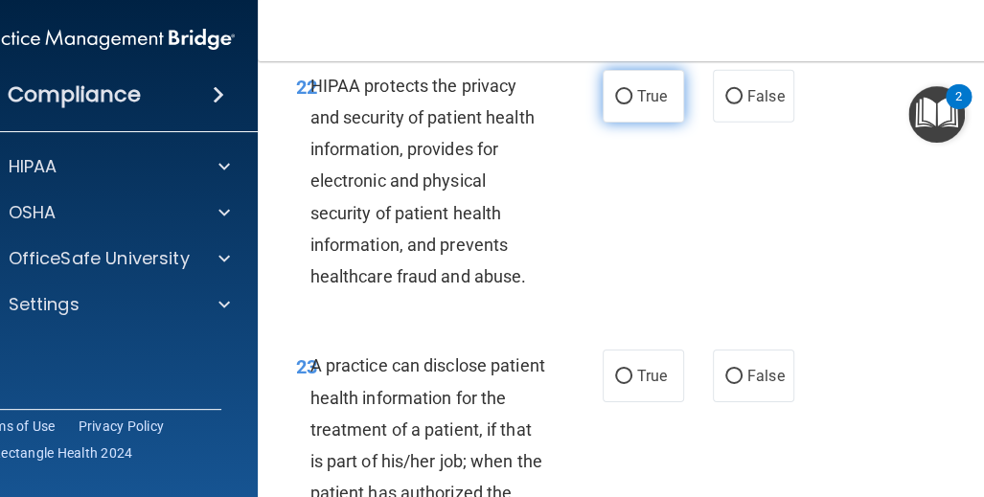
click at [637, 105] on span "True" at bounding box center [652, 96] width 30 height 18
click at [630, 104] on input "True" at bounding box center [623, 97] width 17 height 14
radio input "true"
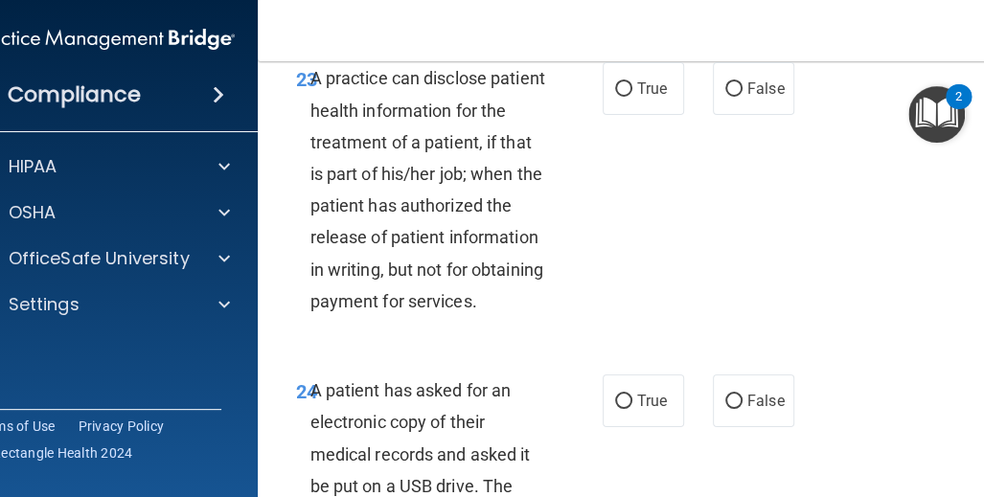
scroll to position [5076, 0]
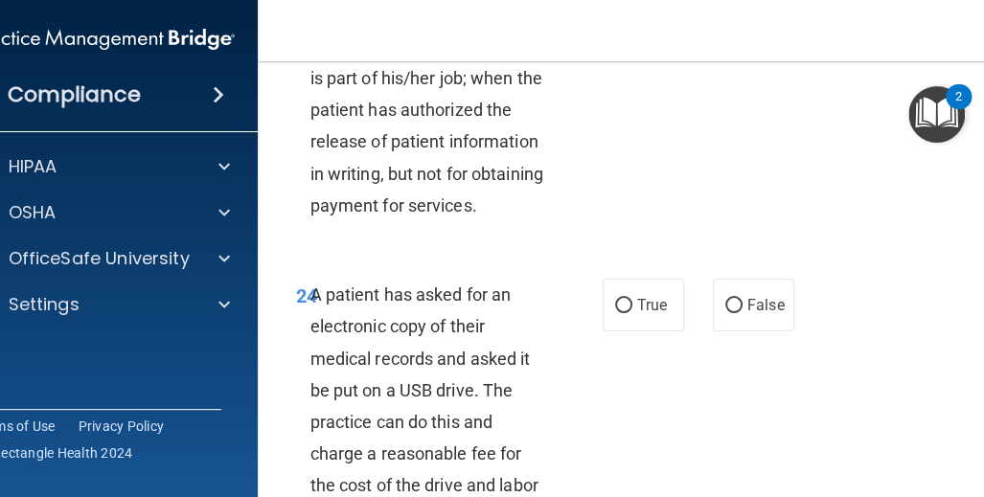
radio input "true"
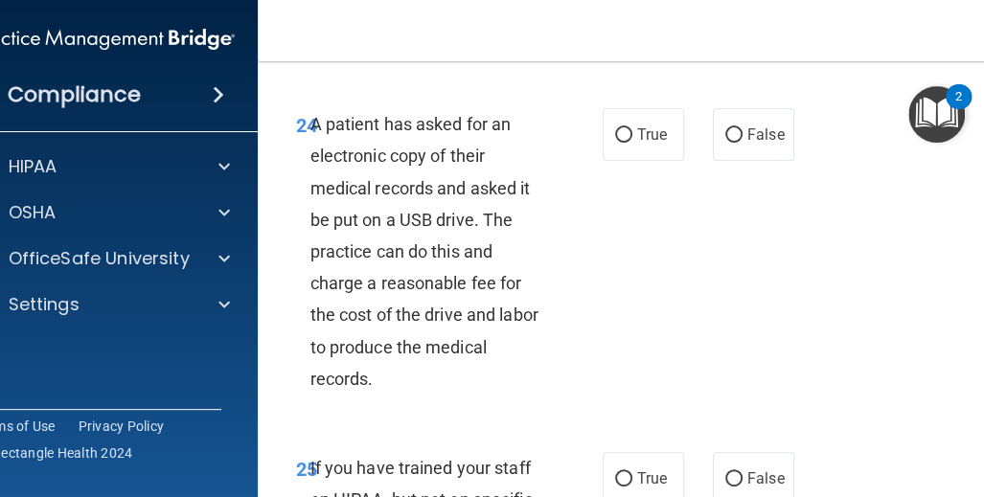
scroll to position [5364, 0]
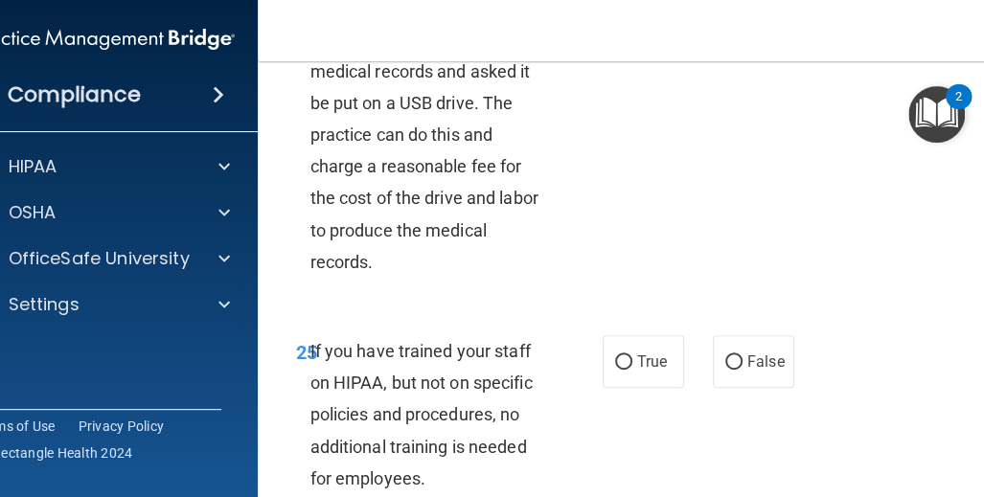
click at [650, 27] on span "True" at bounding box center [652, 18] width 30 height 18
click at [632, 26] on input "True" at bounding box center [623, 18] width 17 height 14
radio input "true"
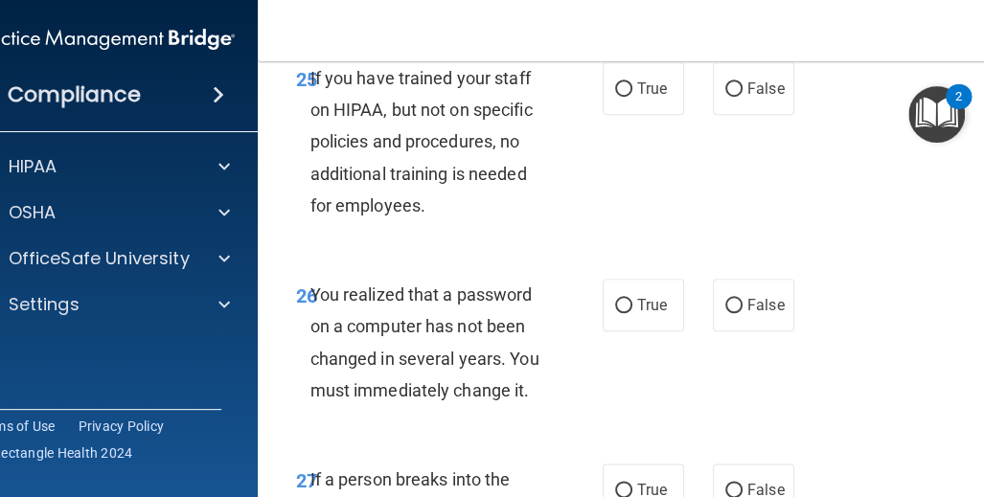
scroll to position [5651, 0]
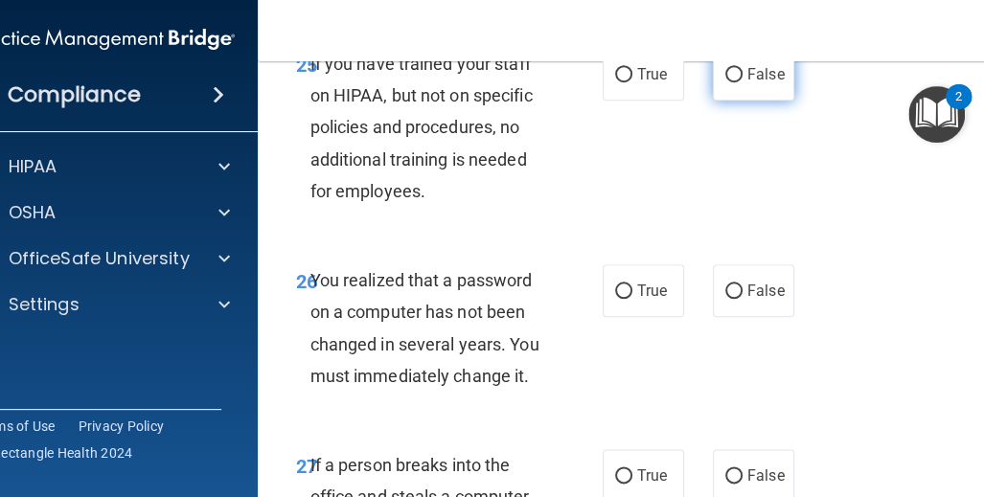
click at [747, 83] on span "False" at bounding box center [765, 74] width 37 height 18
click at [742, 82] on input "False" at bounding box center [733, 75] width 17 height 14
radio input "true"
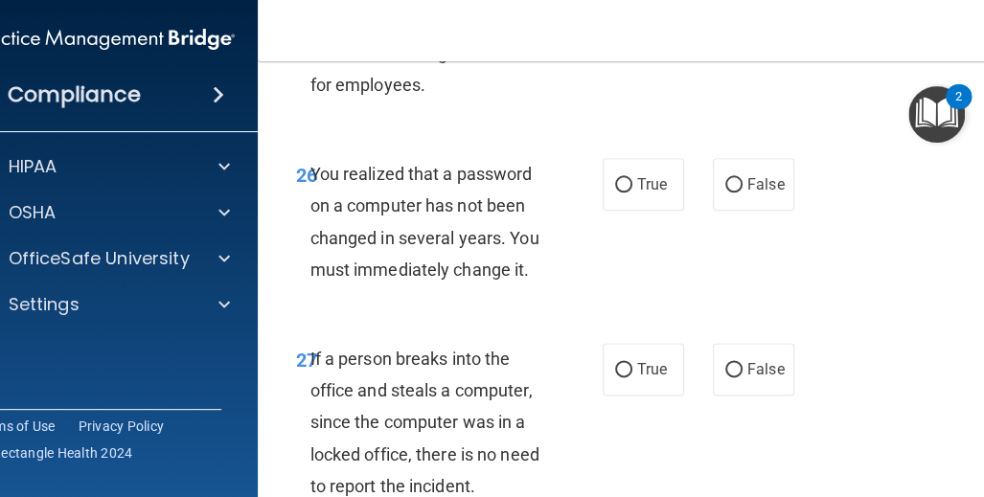
scroll to position [5843, 0]
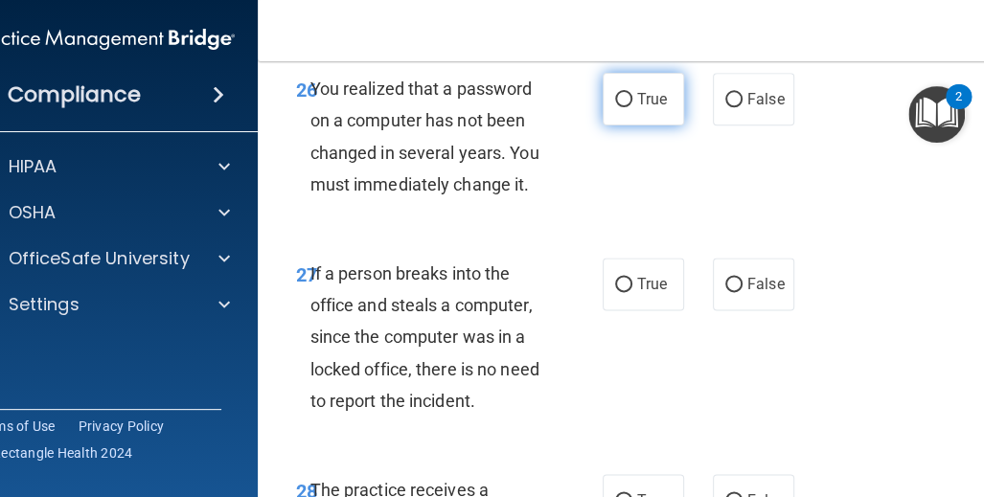
click at [654, 108] on span "True" at bounding box center [652, 99] width 30 height 18
click at [632, 107] on input "True" at bounding box center [623, 100] width 17 height 14
radio input "true"
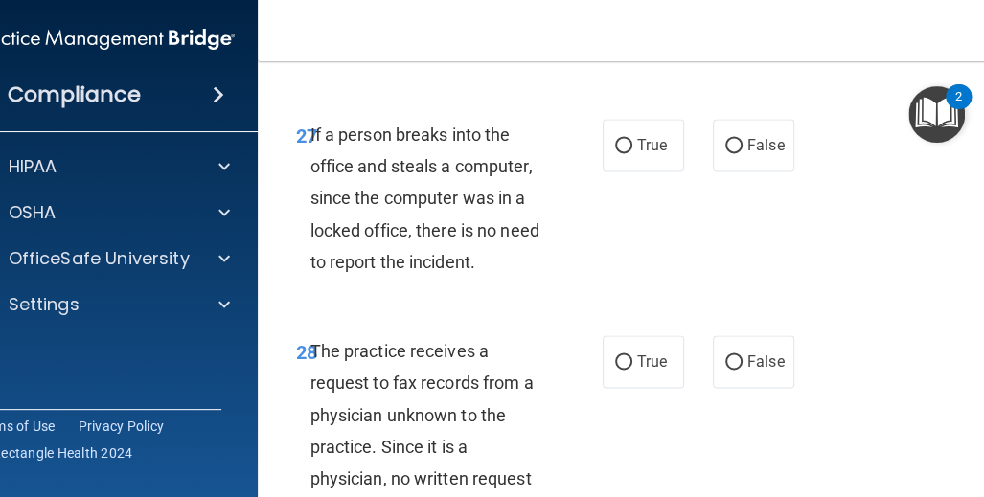
scroll to position [6034, 0]
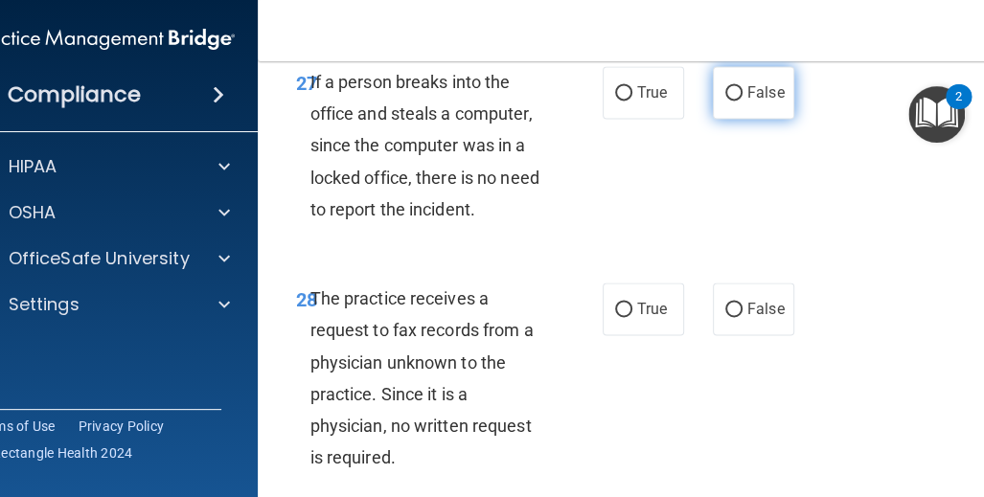
click at [756, 102] on span "False" at bounding box center [765, 92] width 37 height 18
click at [742, 101] on input "False" at bounding box center [733, 93] width 17 height 14
radio input "true"
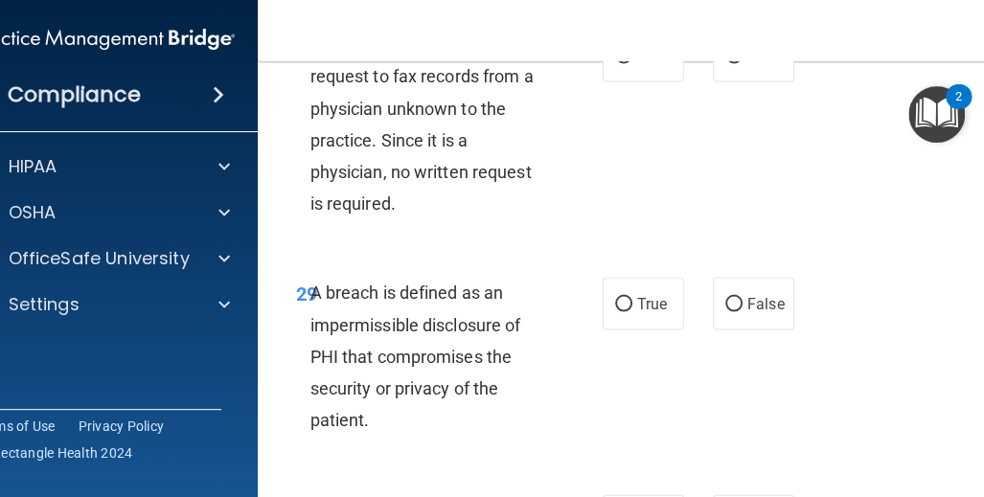
scroll to position [6322, 0]
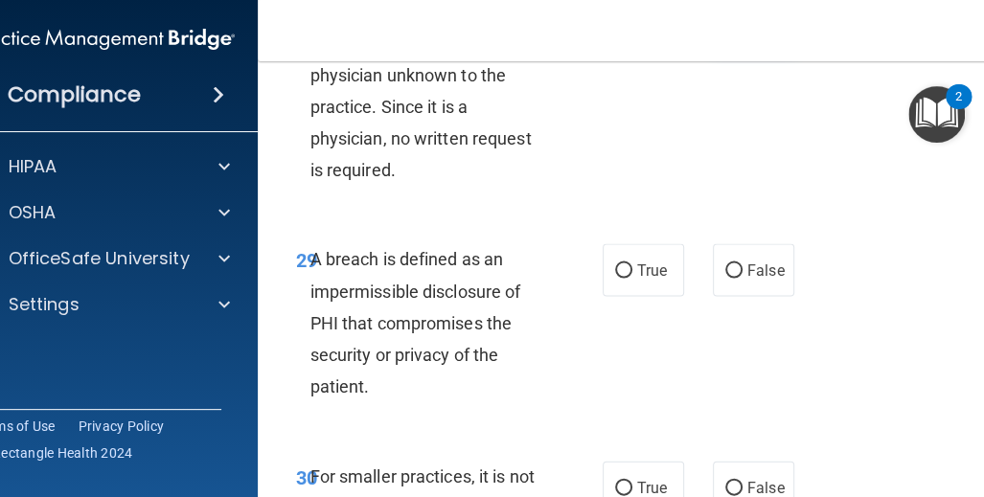
click at [751, 31] on span "False" at bounding box center [765, 21] width 37 height 18
click at [742, 30] on input "False" at bounding box center [733, 22] width 17 height 14
radio input "true"
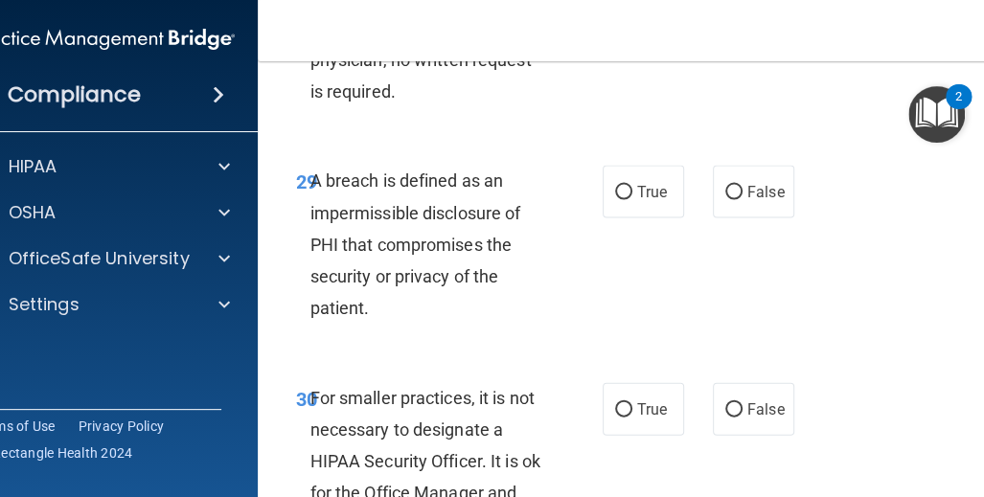
scroll to position [6513, 0]
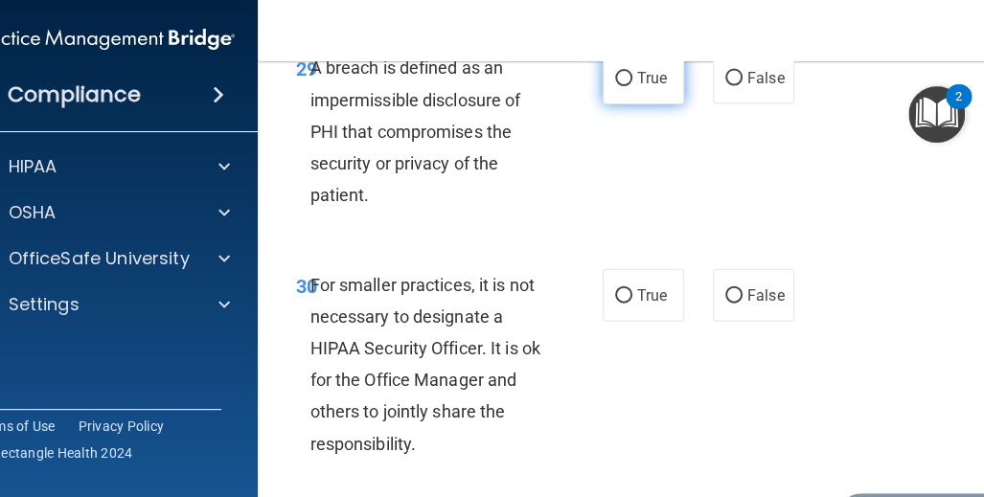
click at [638, 87] on span "True" at bounding box center [652, 78] width 30 height 18
click at [632, 86] on input "True" at bounding box center [623, 79] width 17 height 14
radio input "true"
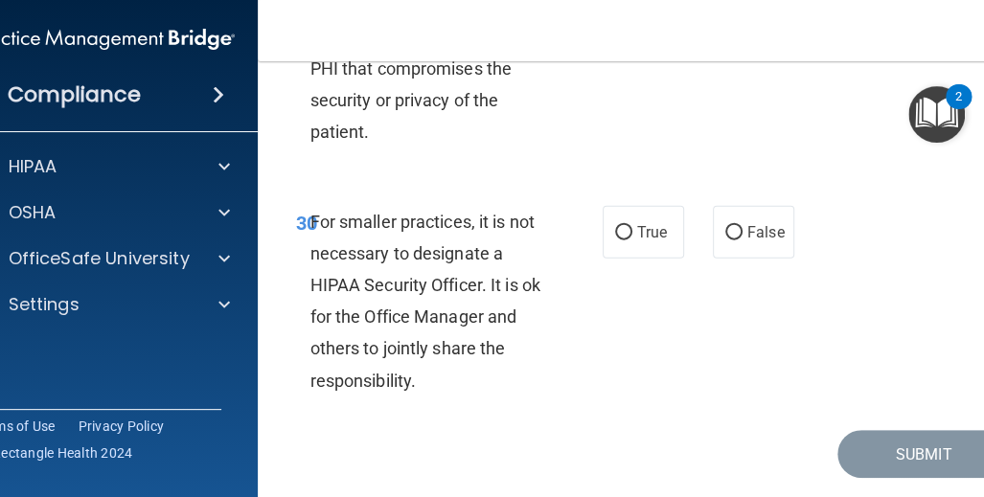
scroll to position [6759, 0]
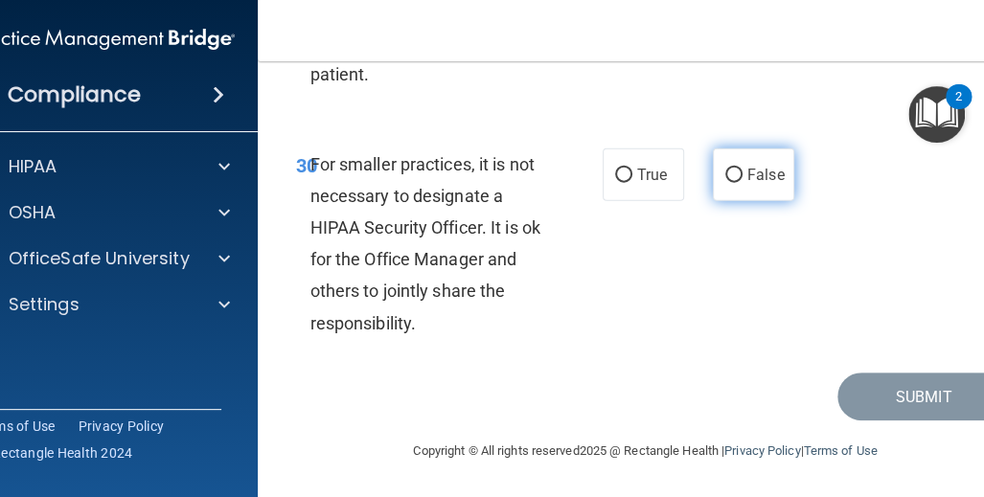
click at [728, 178] on input "False" at bounding box center [733, 176] width 17 height 14
radio input "true"
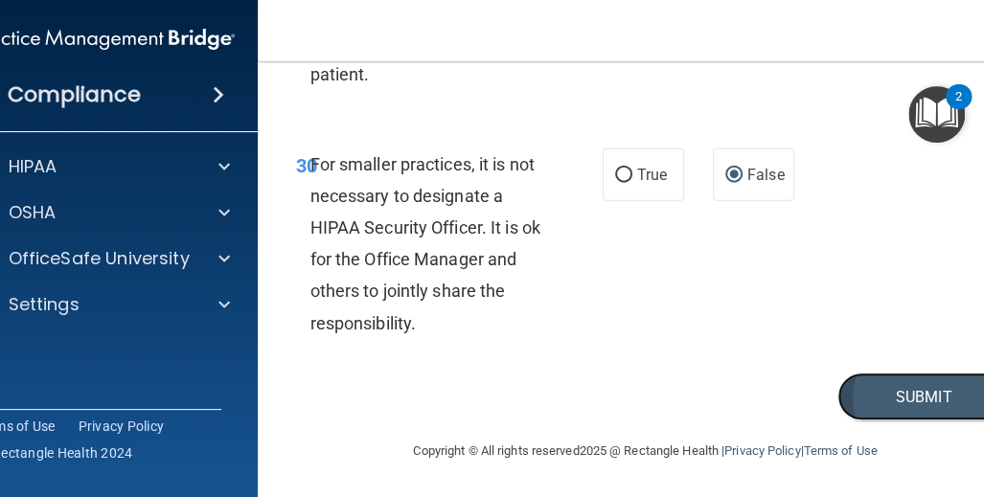
click at [874, 397] on button "Submit" at bounding box center [923, 397] width 172 height 49
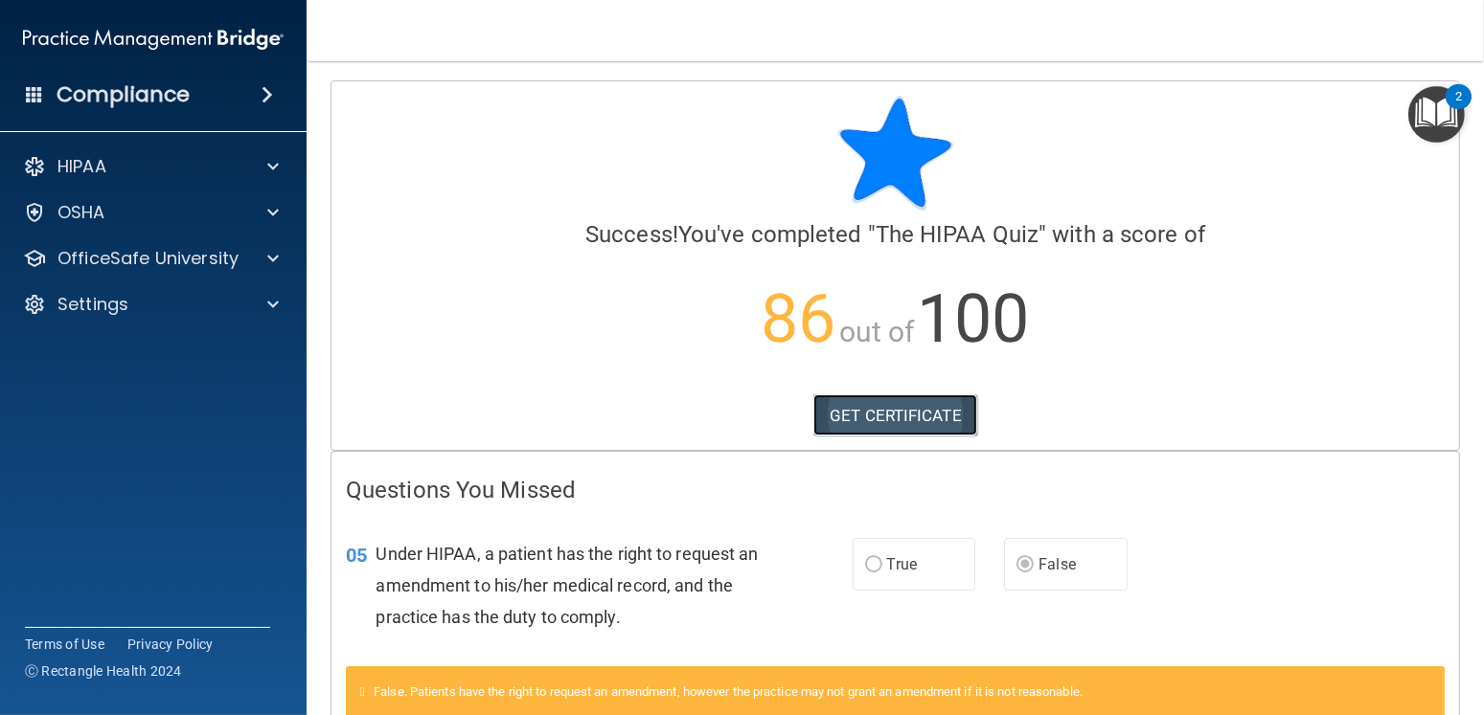
click at [870, 417] on link "GET CERTIFICATE" at bounding box center [895, 416] width 164 height 42
click at [142, 201] on div "OSHA" at bounding box center [128, 212] width 238 height 23
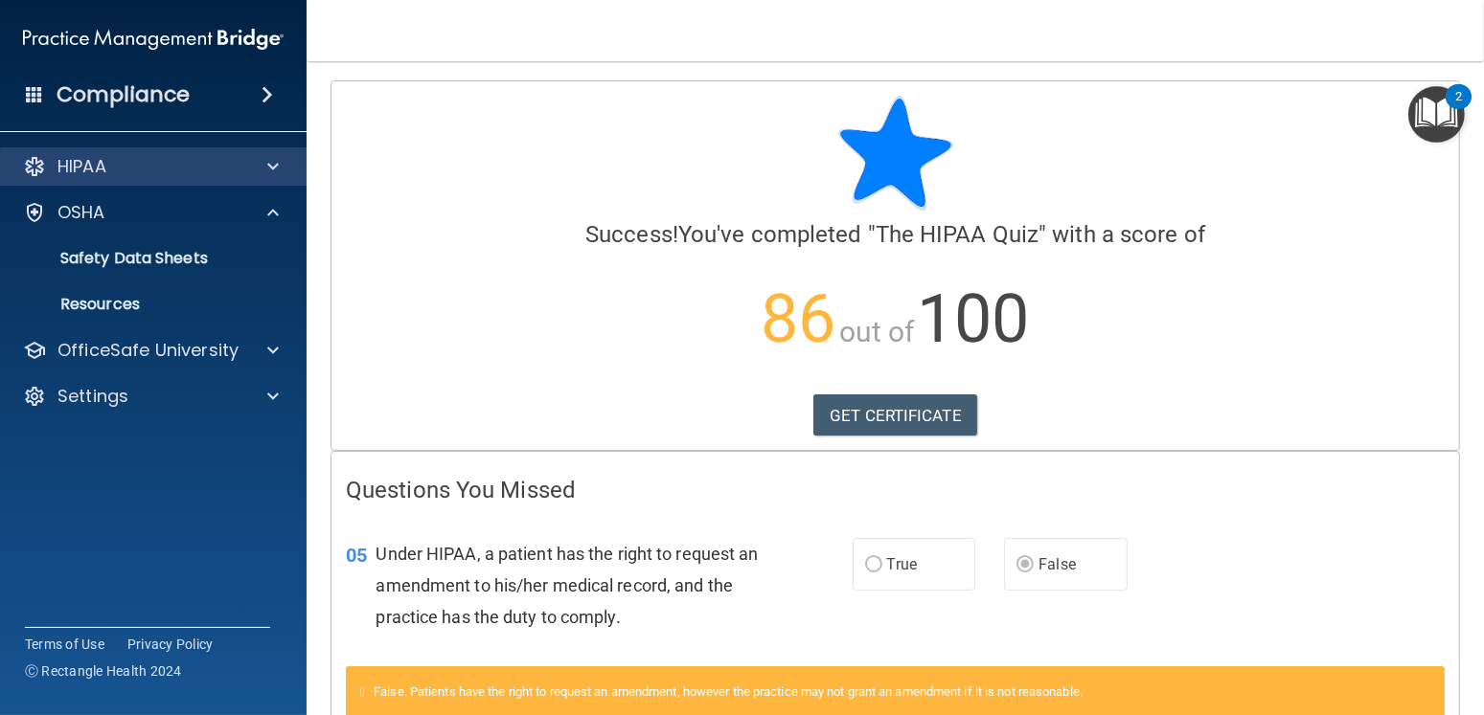
click at [136, 152] on div "HIPAA" at bounding box center [153, 167] width 307 height 38
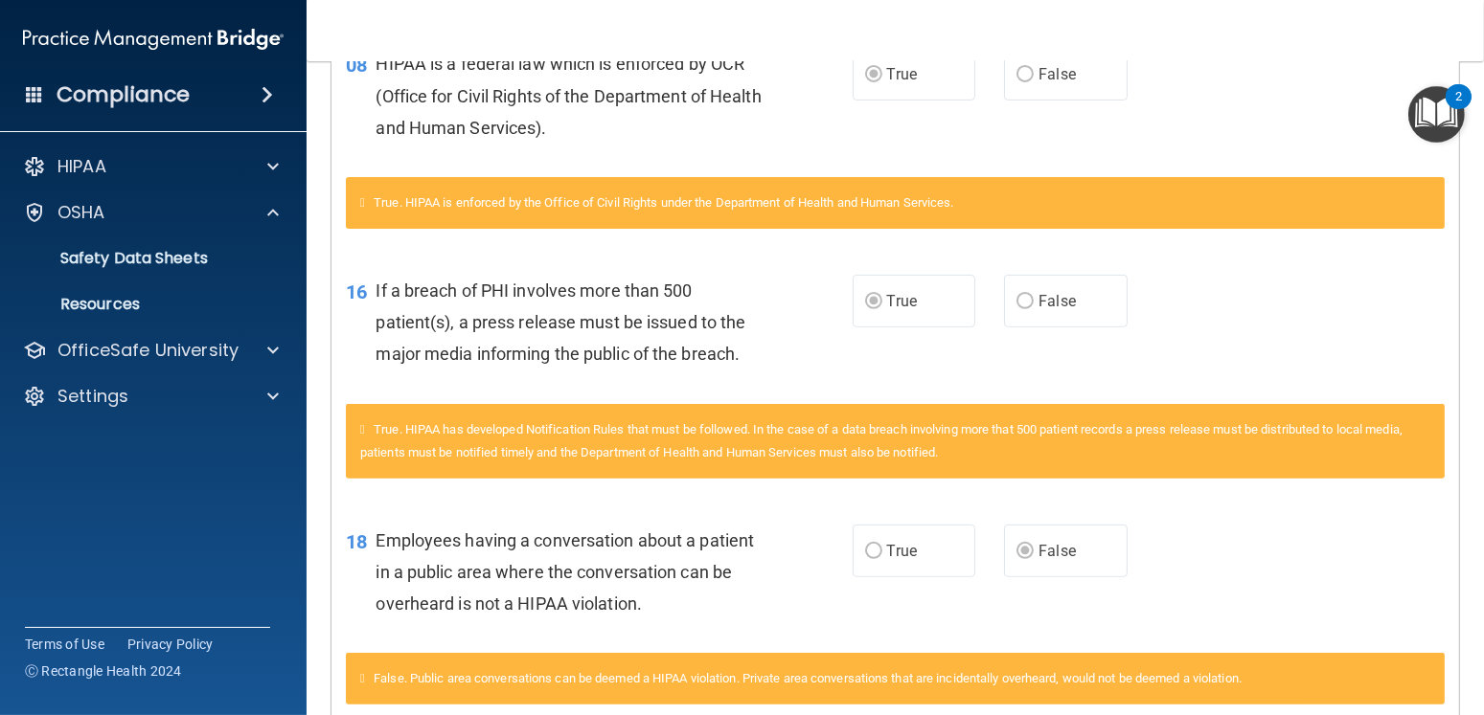
scroll to position [818, 0]
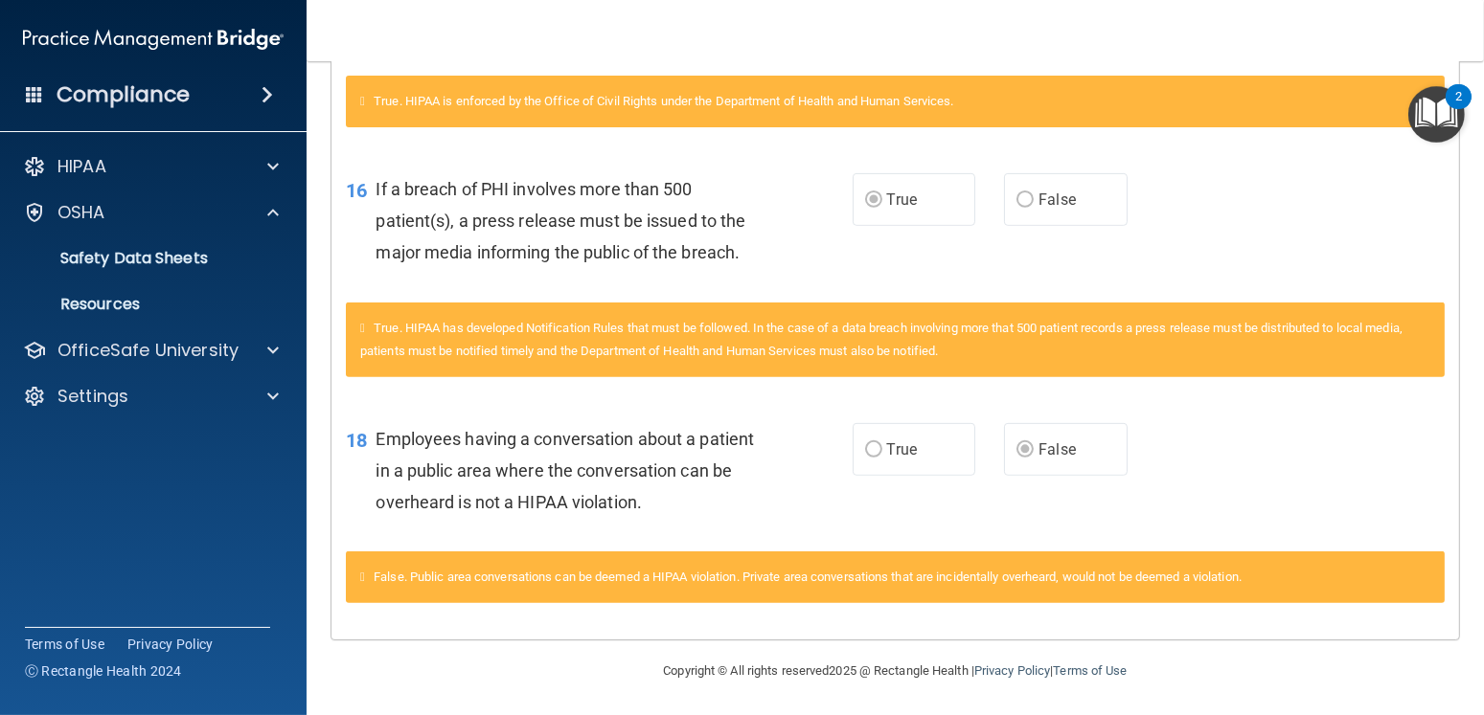
click at [233, 81] on div "Compliance" at bounding box center [153, 95] width 307 height 42
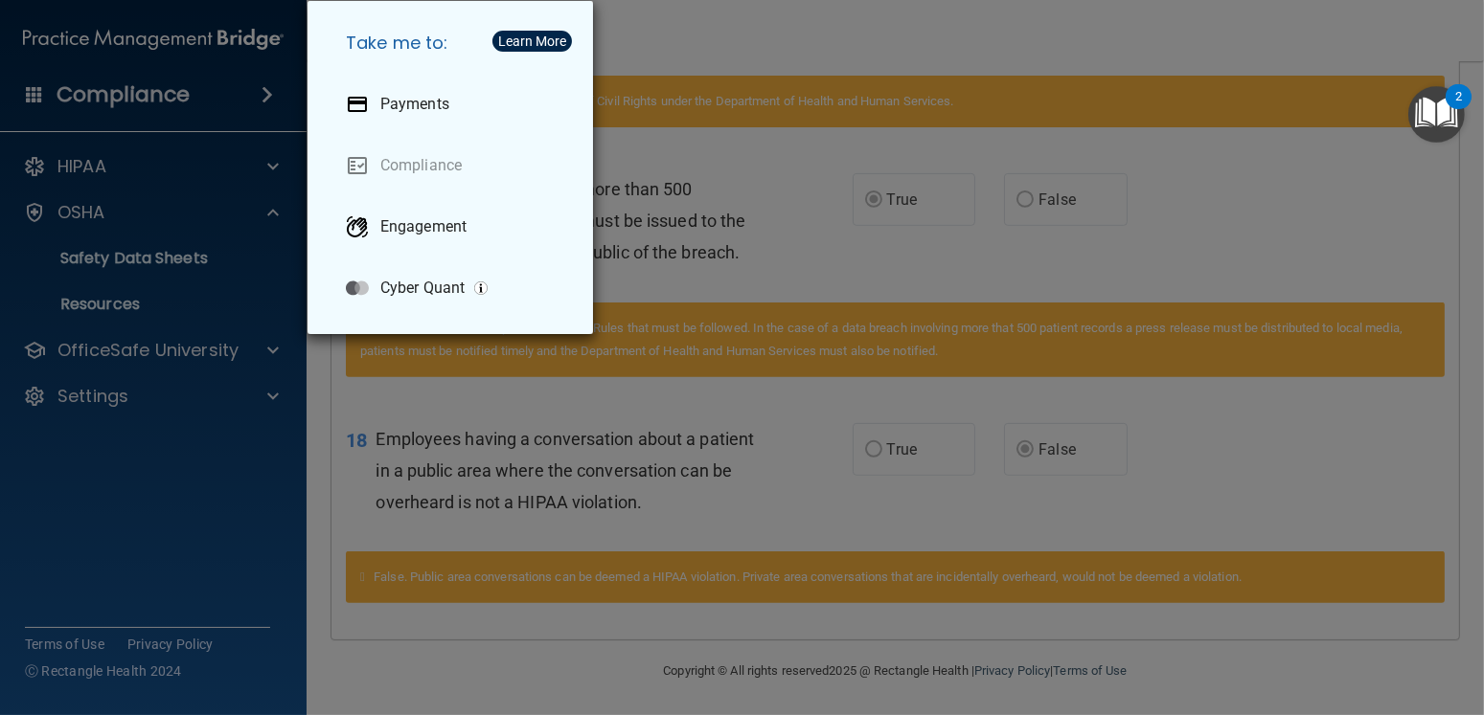
click at [165, 79] on div "Take me to: Payments Compliance Engagement Cyber Quant" at bounding box center [742, 357] width 1484 height 715
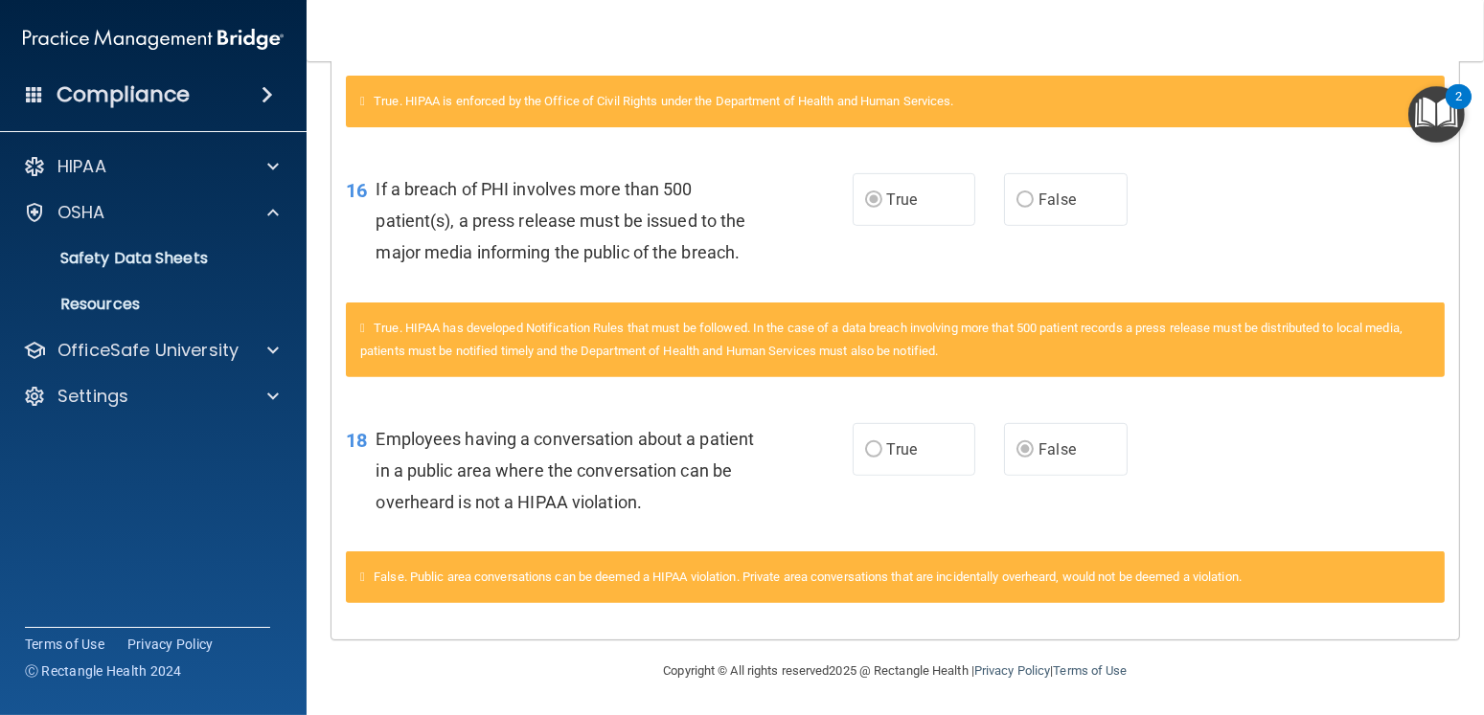
click at [137, 35] on img at bounding box center [153, 39] width 261 height 38
click at [150, 339] on p "OfficeSafe University" at bounding box center [147, 350] width 181 height 23
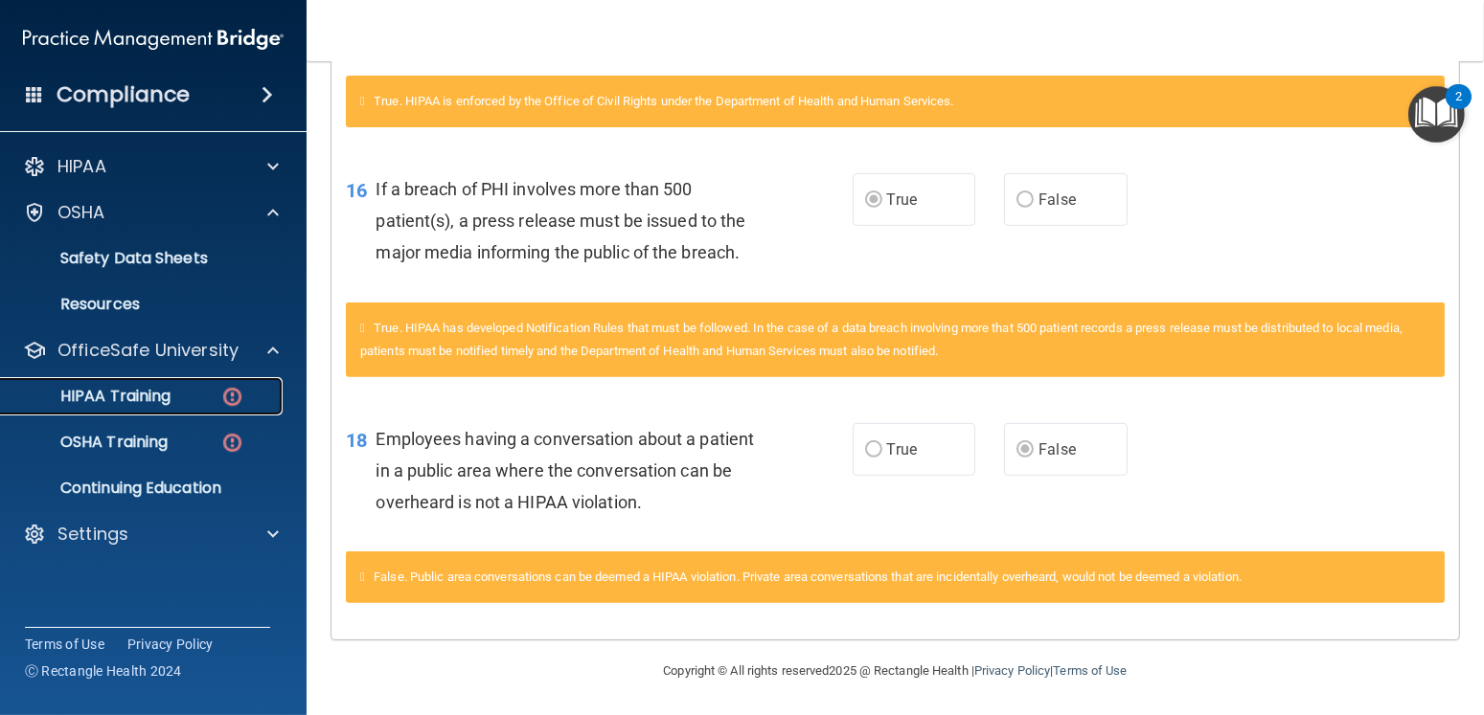
click at [163, 390] on p "HIPAA Training" at bounding box center [91, 396] width 158 height 19
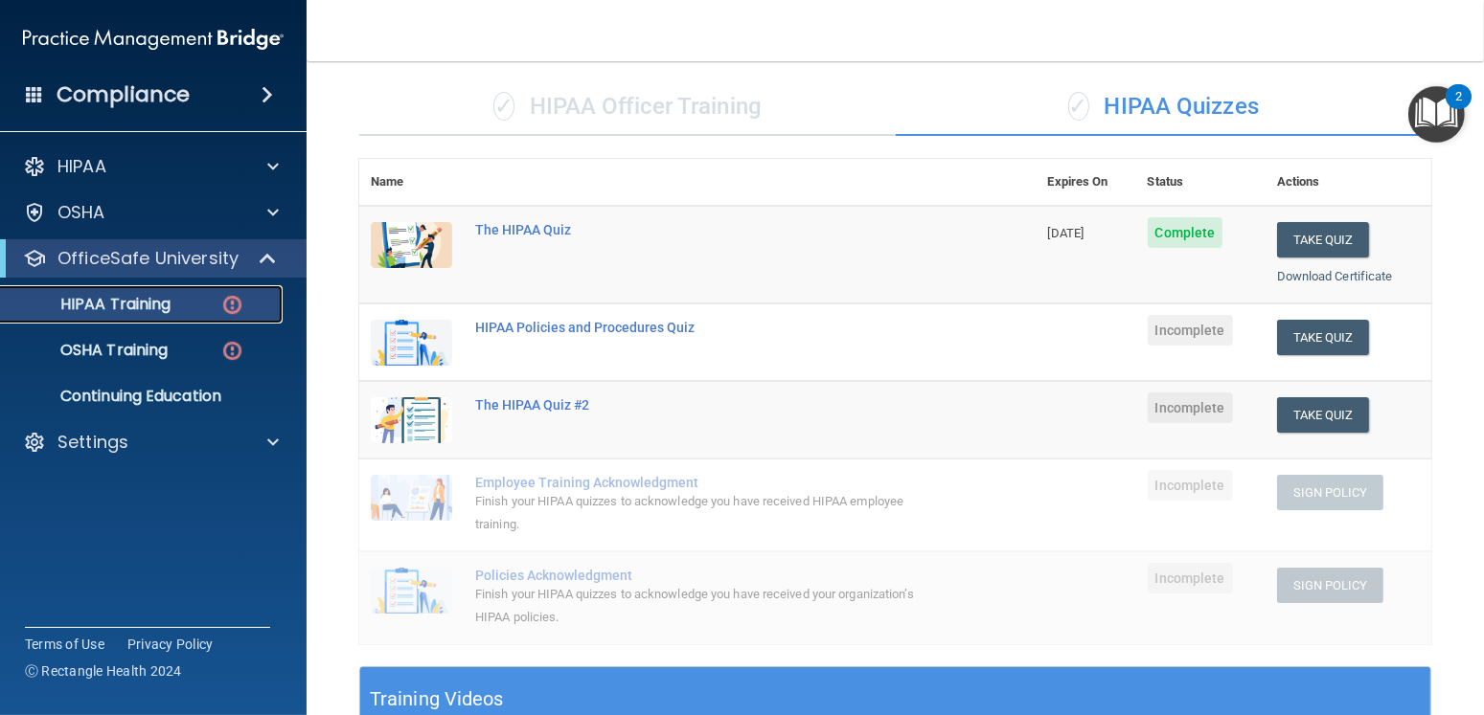
scroll to position [99, 0]
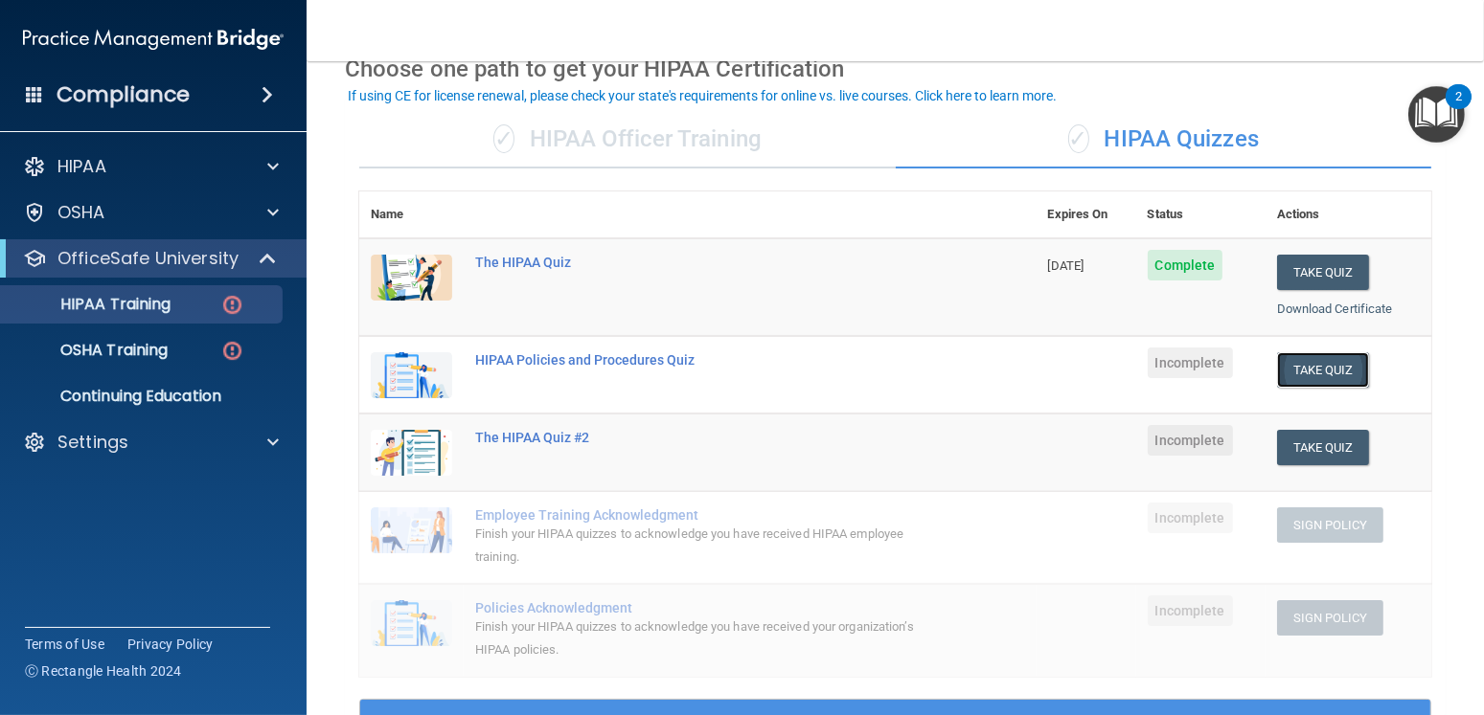
click at [983, 368] on button "Take Quiz" at bounding box center [1323, 369] width 92 height 35
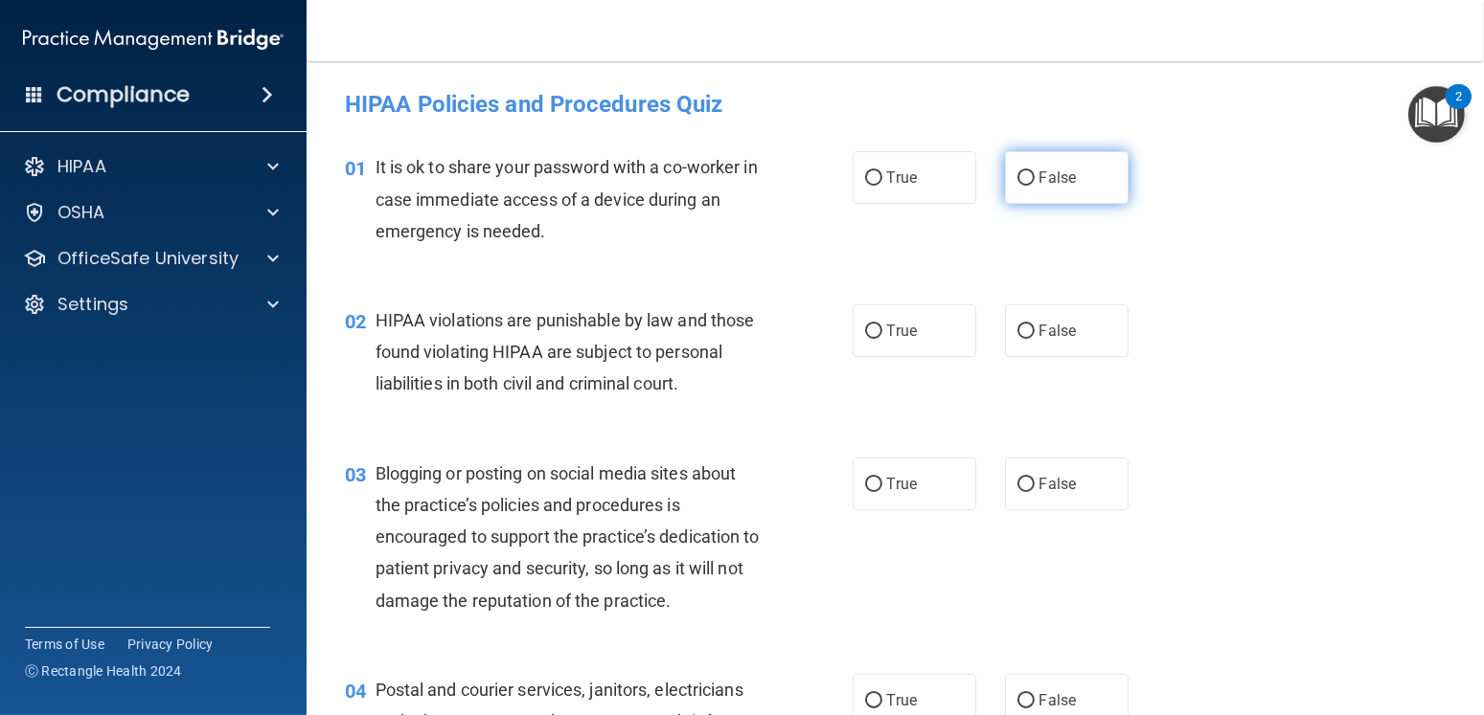
click at [983, 176] on span "False" at bounding box center [1057, 178] width 37 height 18
click at [983, 176] on input "False" at bounding box center [1025, 178] width 17 height 14
radio input "true"
click at [889, 327] on span "True" at bounding box center [902, 331] width 30 height 18
click at [882, 327] on input "True" at bounding box center [873, 332] width 17 height 14
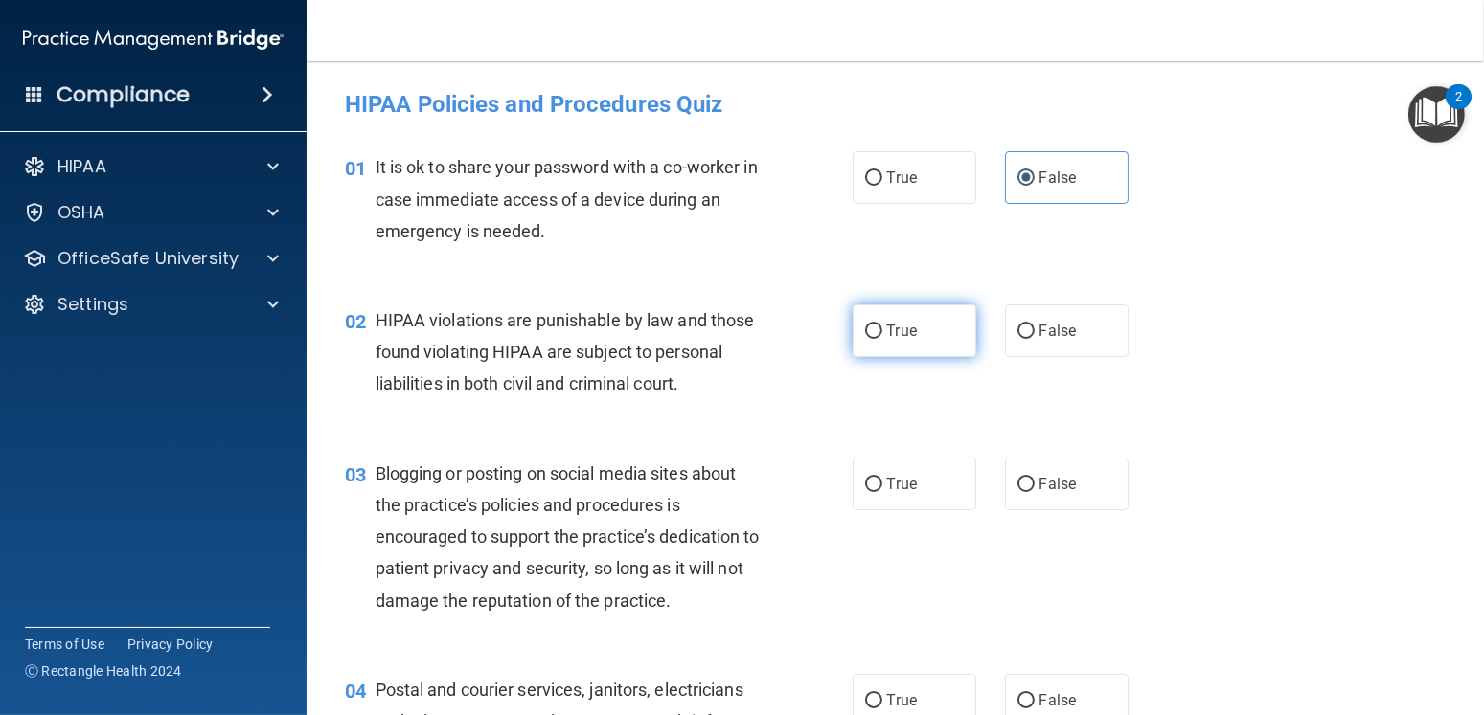
radio input "true"
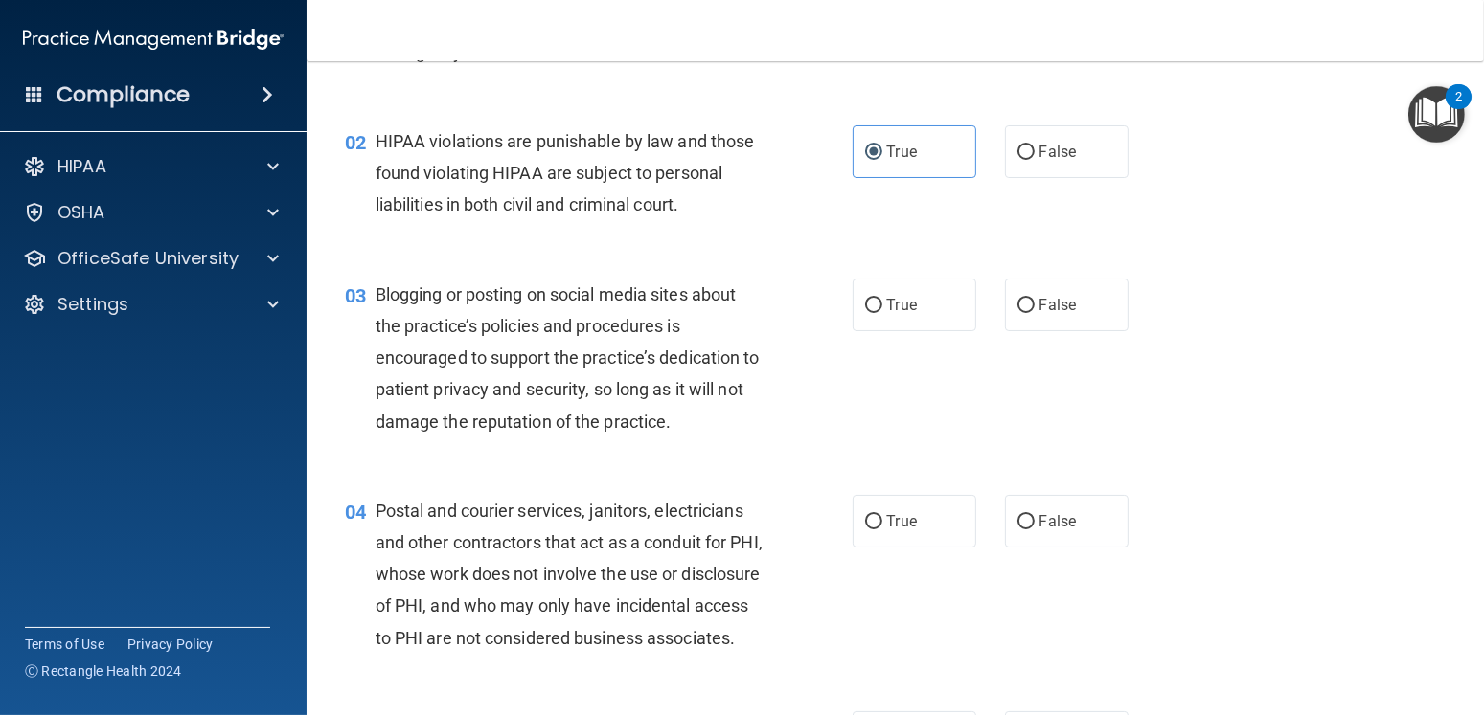
scroll to position [192, 0]
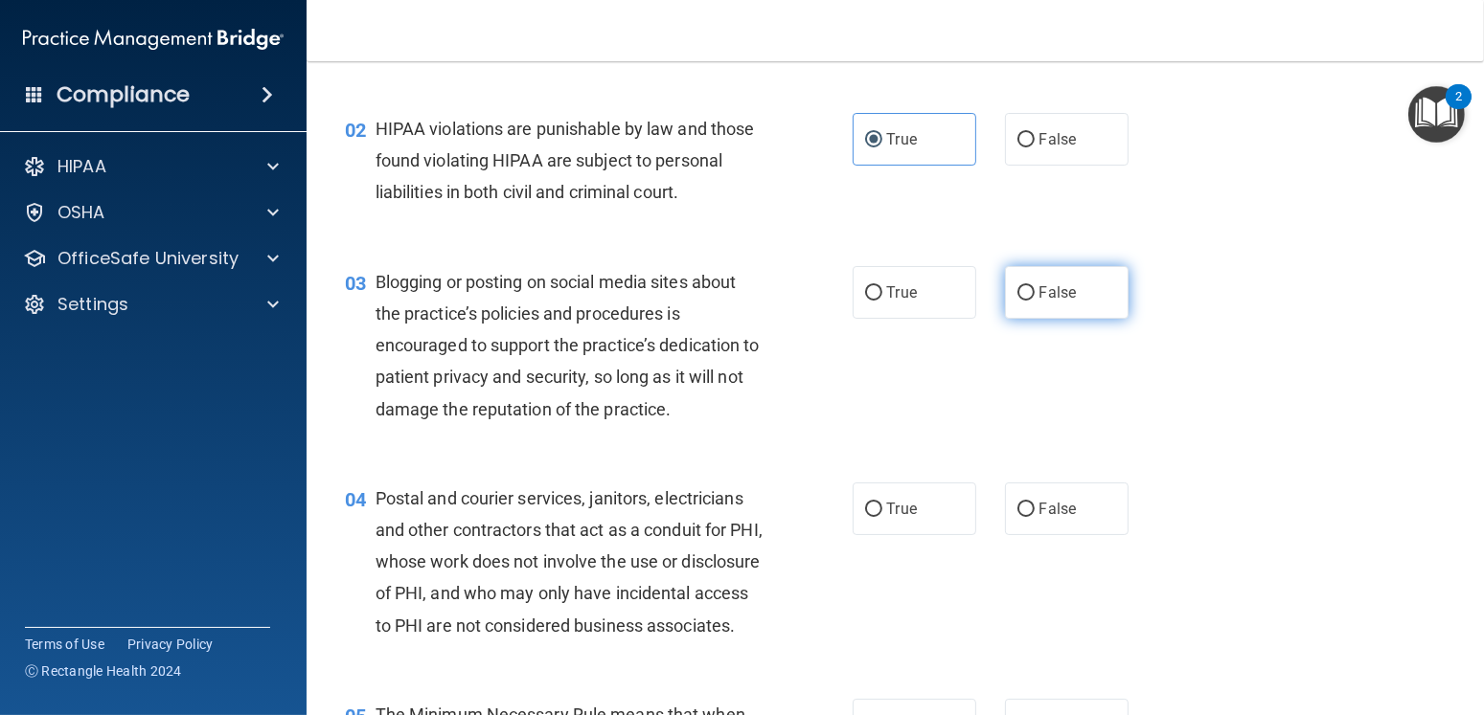
click at [983, 298] on span "False" at bounding box center [1057, 293] width 37 height 18
click at [983, 298] on input "False" at bounding box center [1025, 293] width 17 height 14
radio input "true"
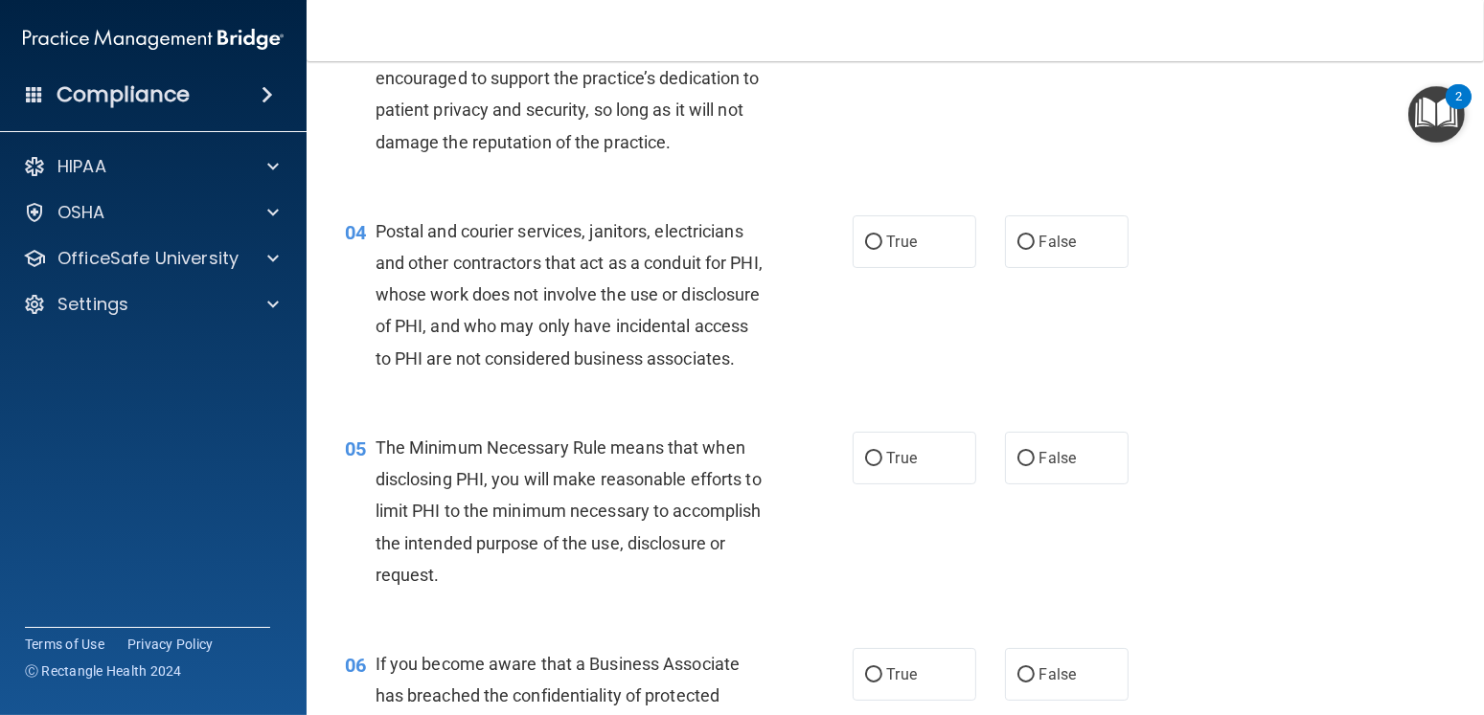
scroll to position [479, 0]
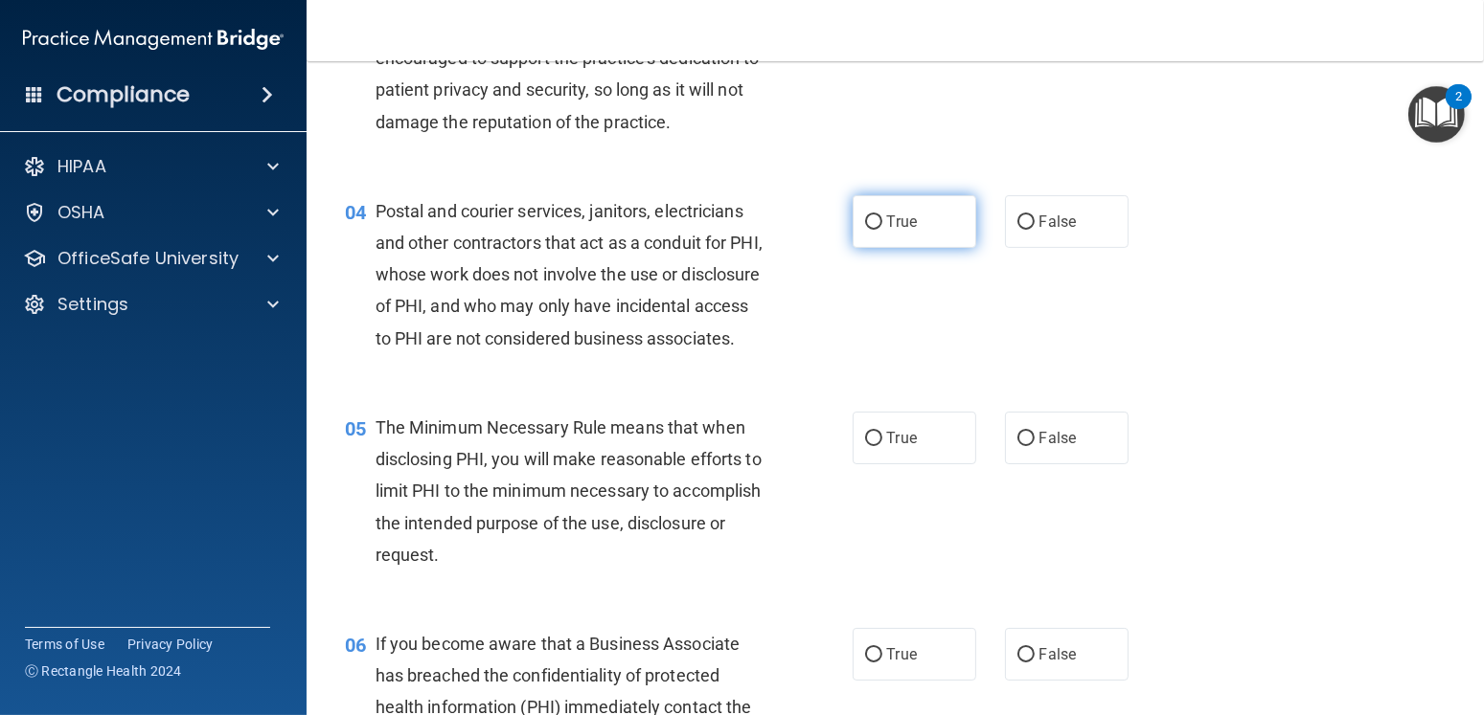
click at [898, 221] on span "True" at bounding box center [902, 222] width 30 height 18
click at [882, 221] on input "True" at bounding box center [873, 223] width 17 height 14
radio input "true"
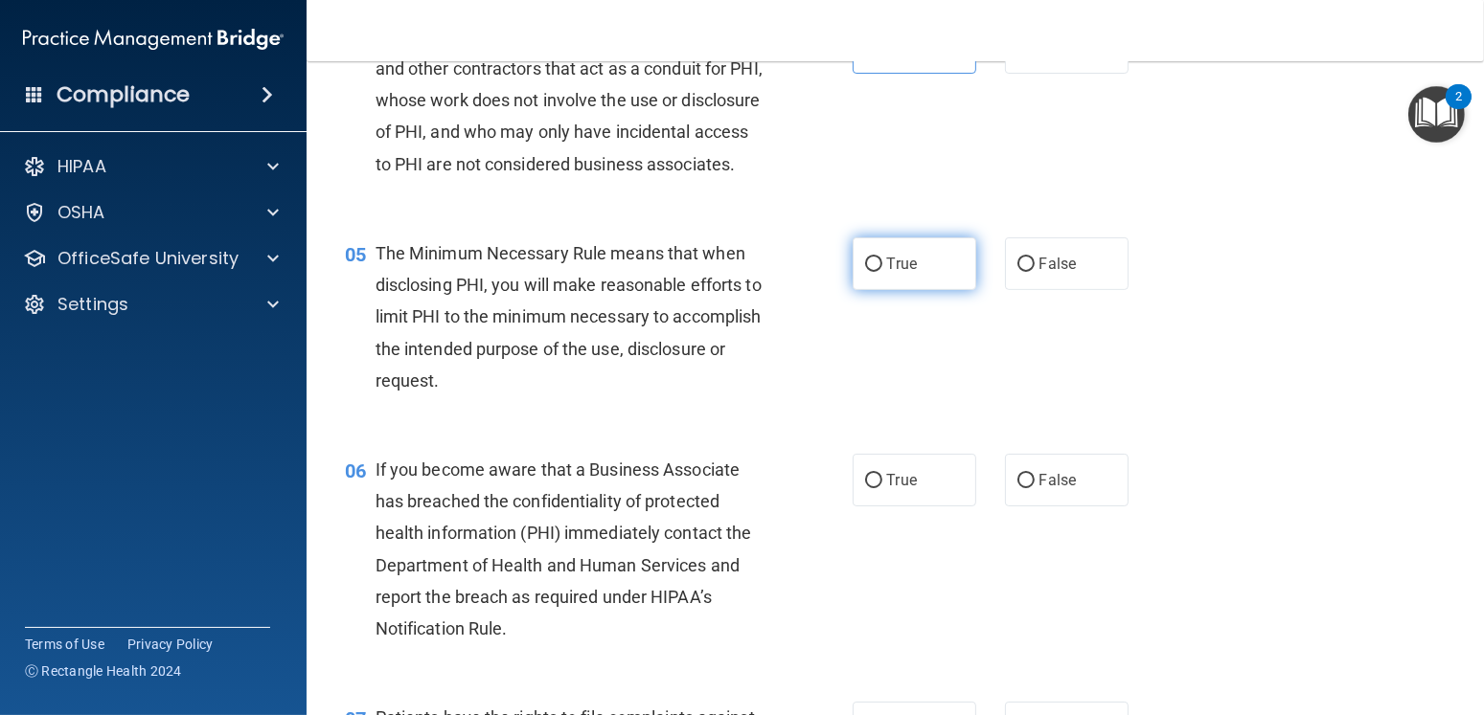
scroll to position [670, 0]
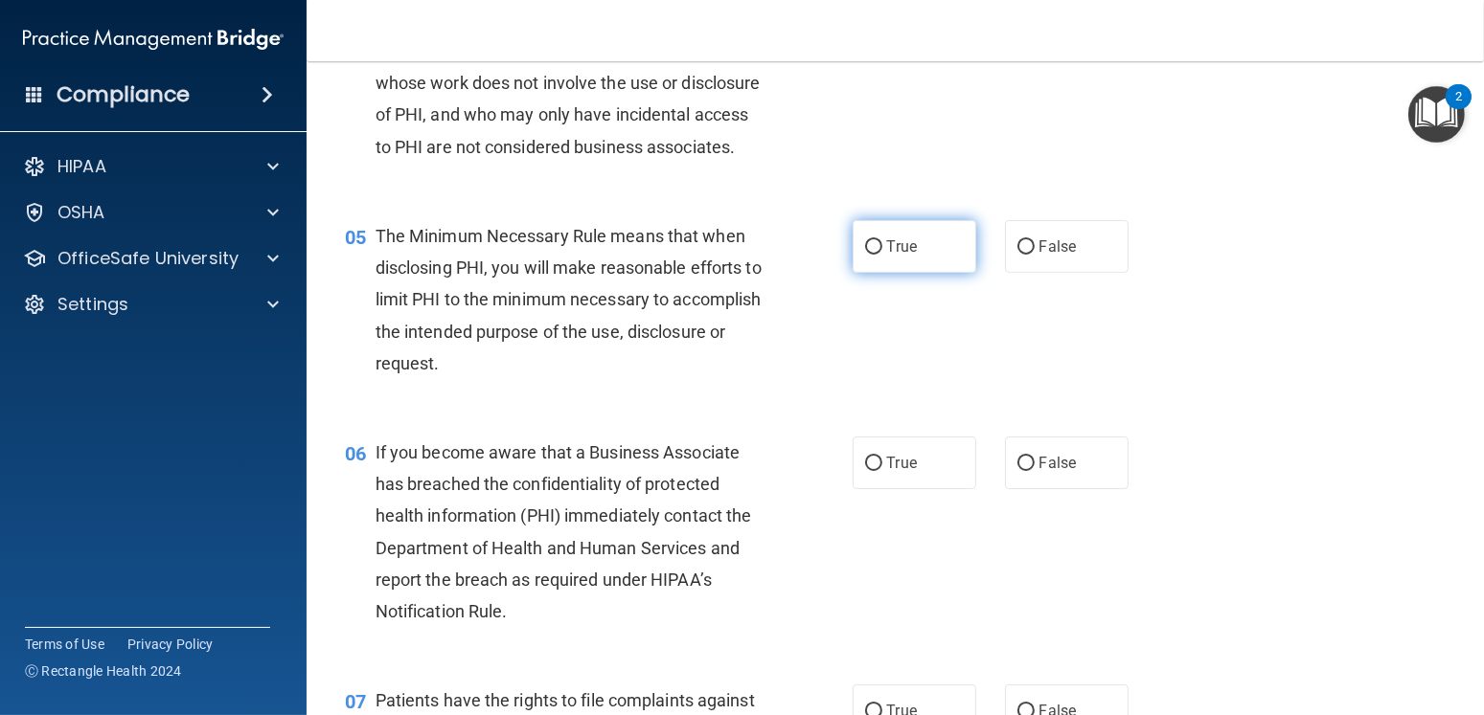
click at [890, 256] on span "True" at bounding box center [902, 247] width 30 height 18
click at [882, 255] on input "True" at bounding box center [873, 247] width 17 height 14
radio input "true"
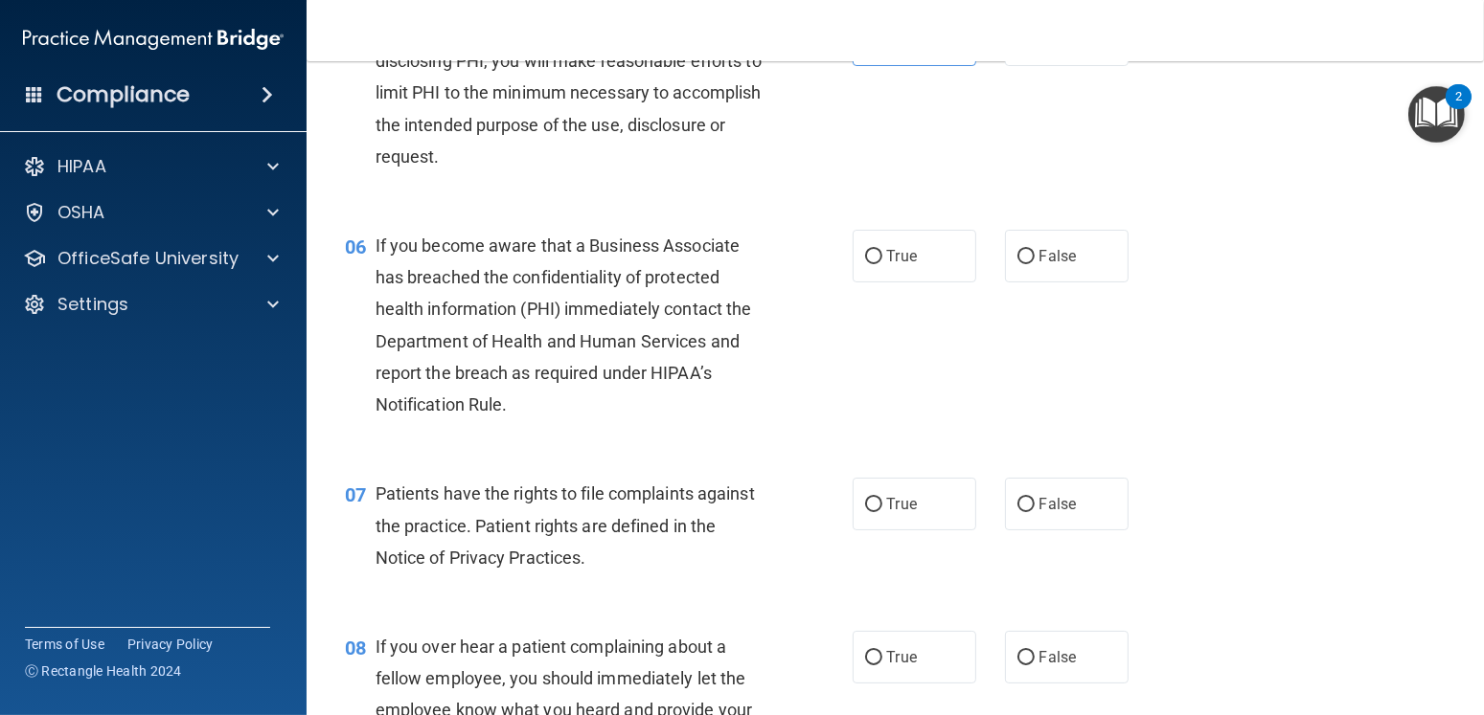
scroll to position [958, 0]
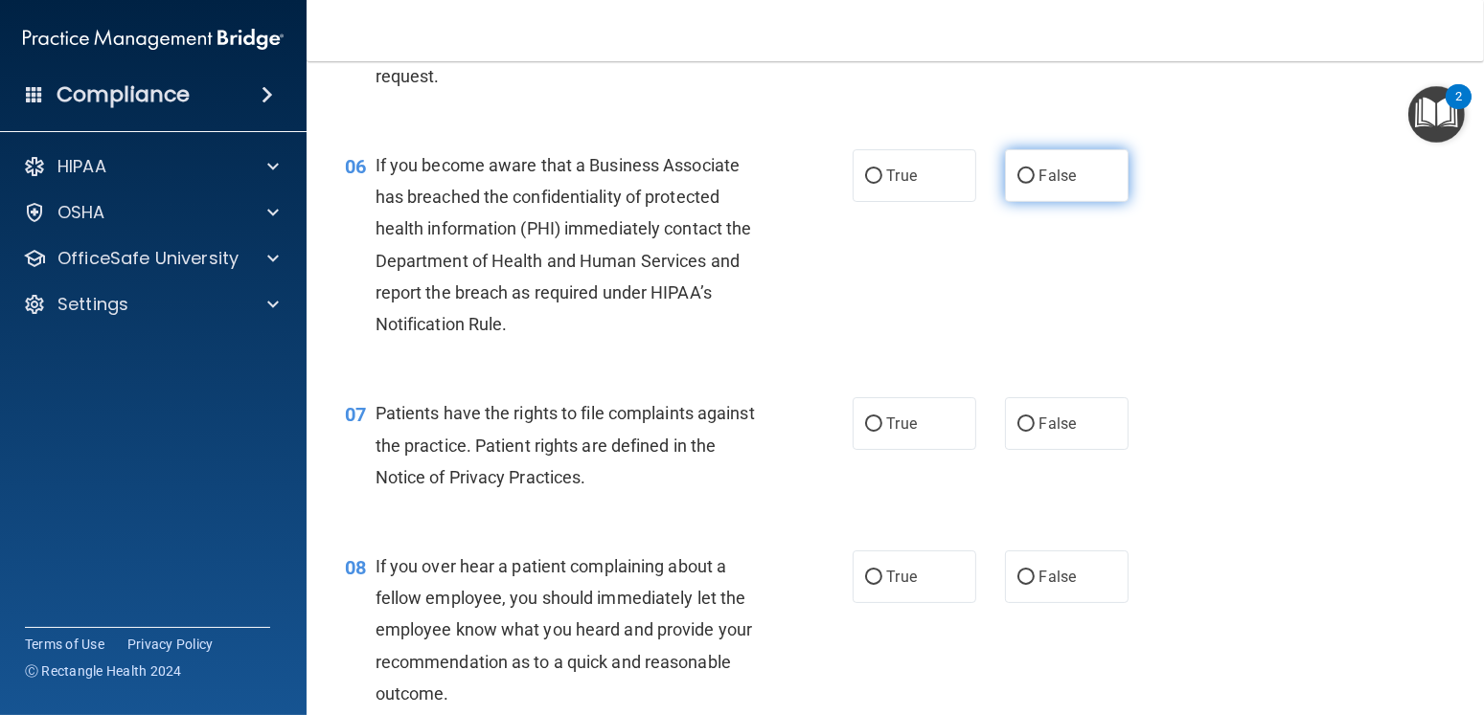
click at [983, 202] on label "False" at bounding box center [1067, 175] width 124 height 53
click at [983, 184] on input "False" at bounding box center [1025, 177] width 17 height 14
radio input "true"
click at [887, 185] on span "True" at bounding box center [902, 176] width 30 height 18
click at [879, 184] on input "True" at bounding box center [873, 177] width 17 height 14
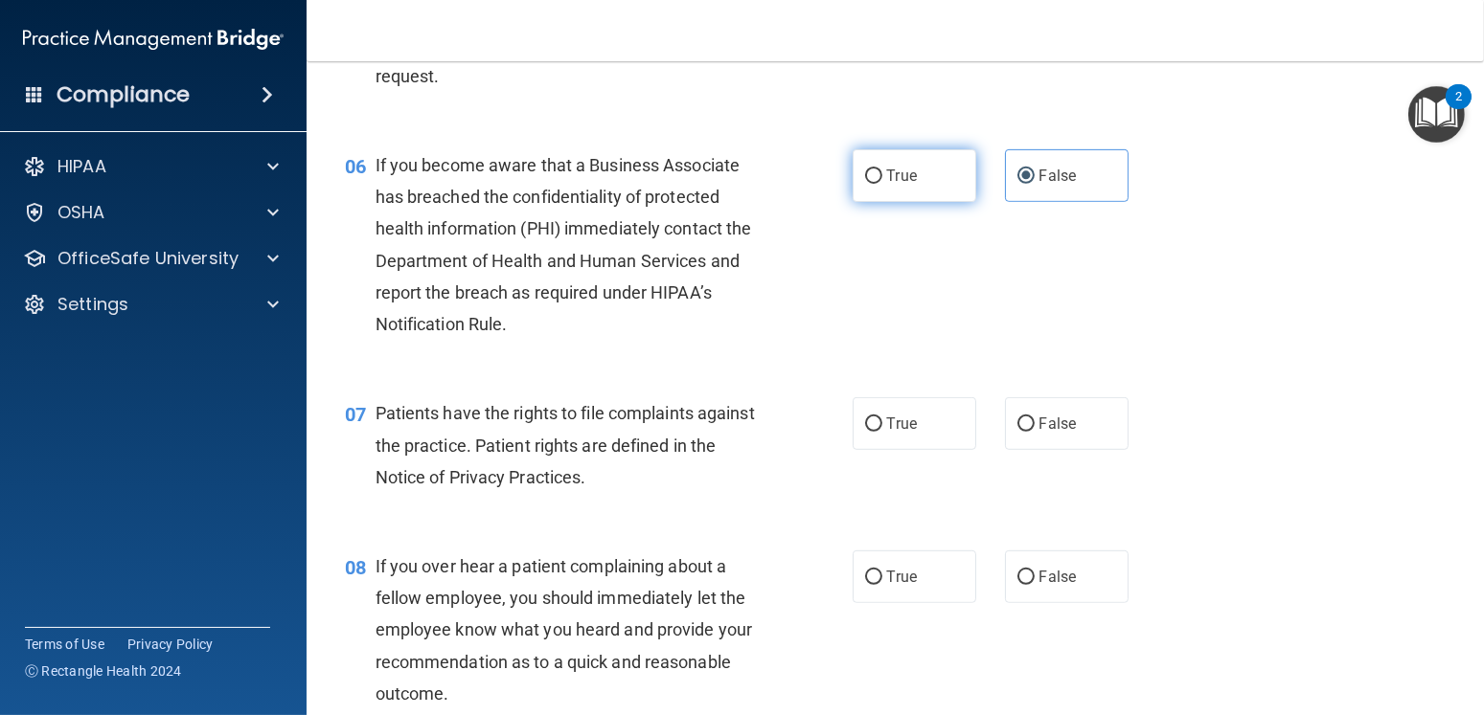
radio input "true"
radio input "false"
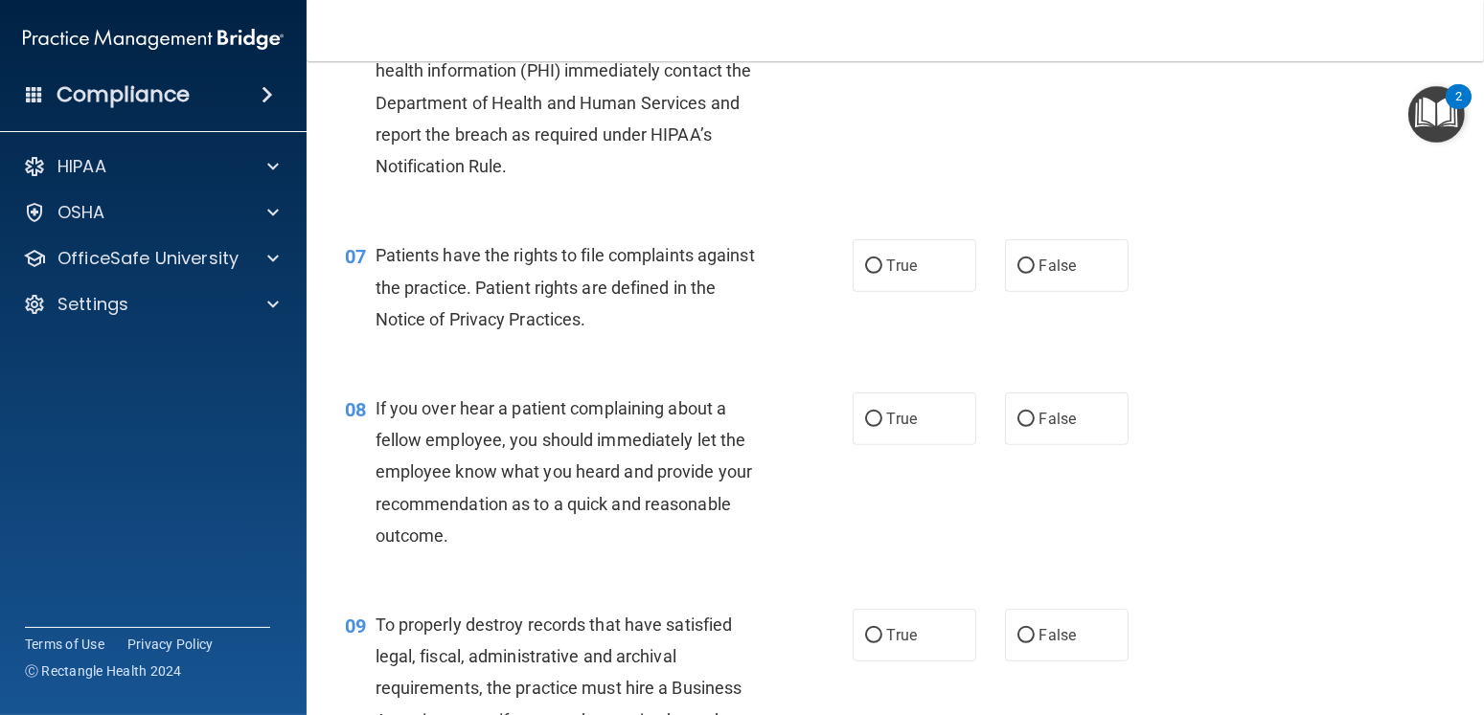
scroll to position [1149, 0]
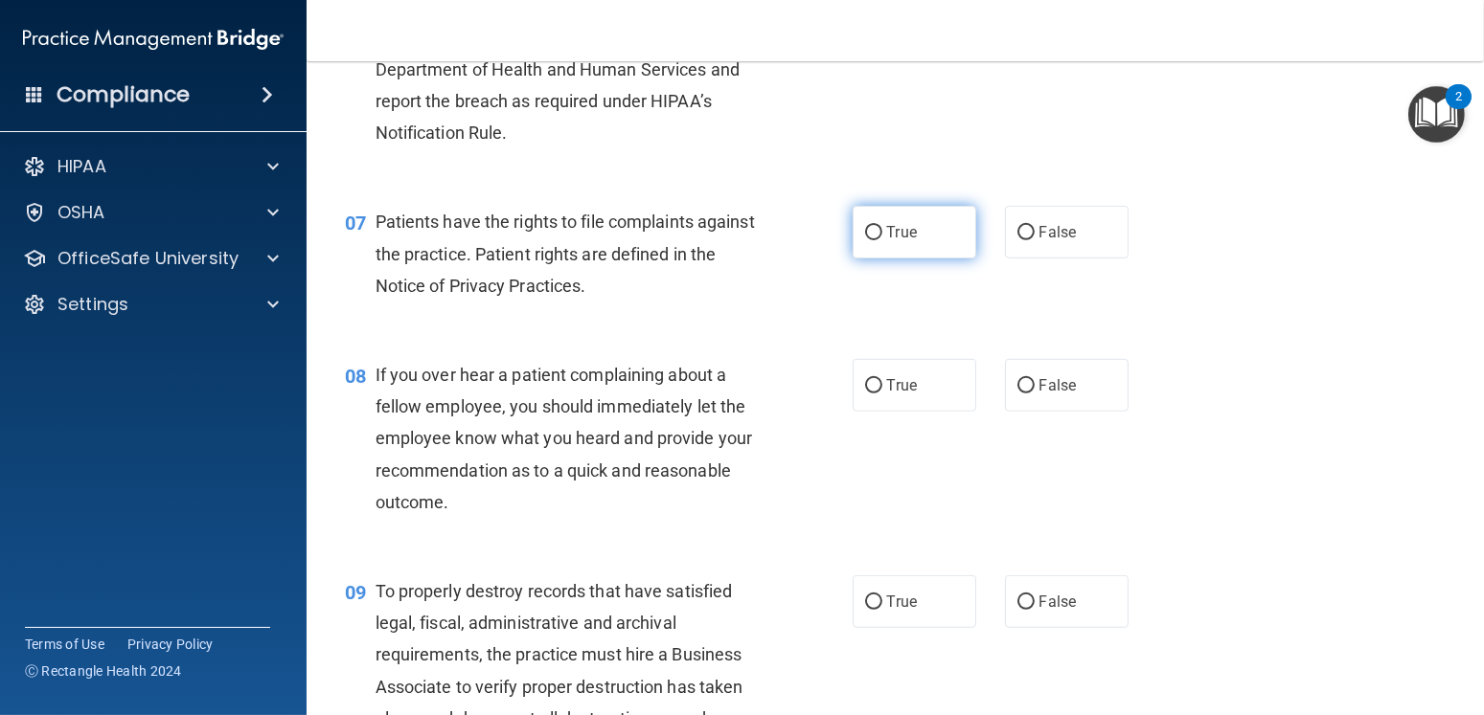
click at [887, 241] on span "True" at bounding box center [902, 232] width 30 height 18
click at [880, 240] on input "True" at bounding box center [873, 233] width 17 height 14
radio input "true"
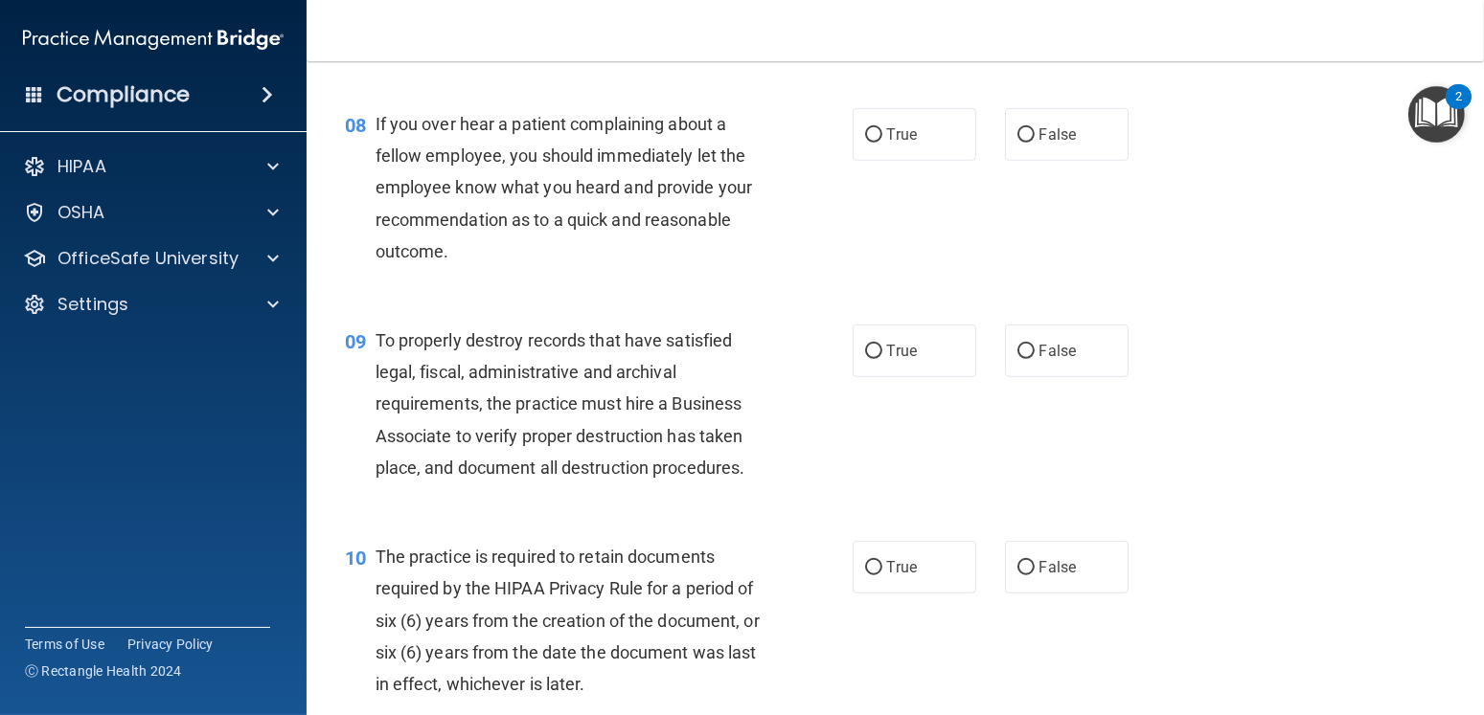
scroll to position [1437, 0]
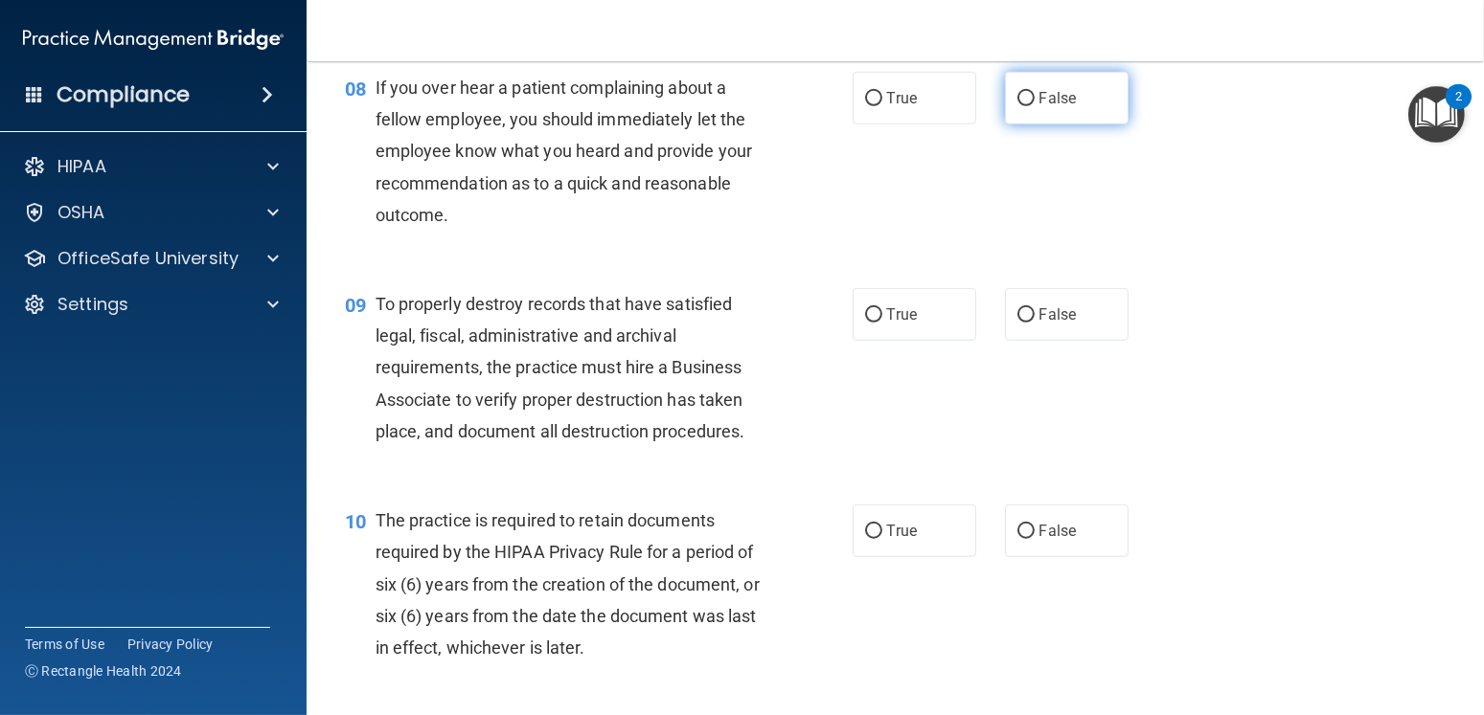
click at [983, 107] on span "False" at bounding box center [1057, 98] width 37 height 18
click at [983, 106] on input "False" at bounding box center [1025, 99] width 17 height 14
radio input "true"
click at [894, 107] on span "True" at bounding box center [902, 98] width 30 height 18
click at [882, 106] on input "True" at bounding box center [873, 99] width 17 height 14
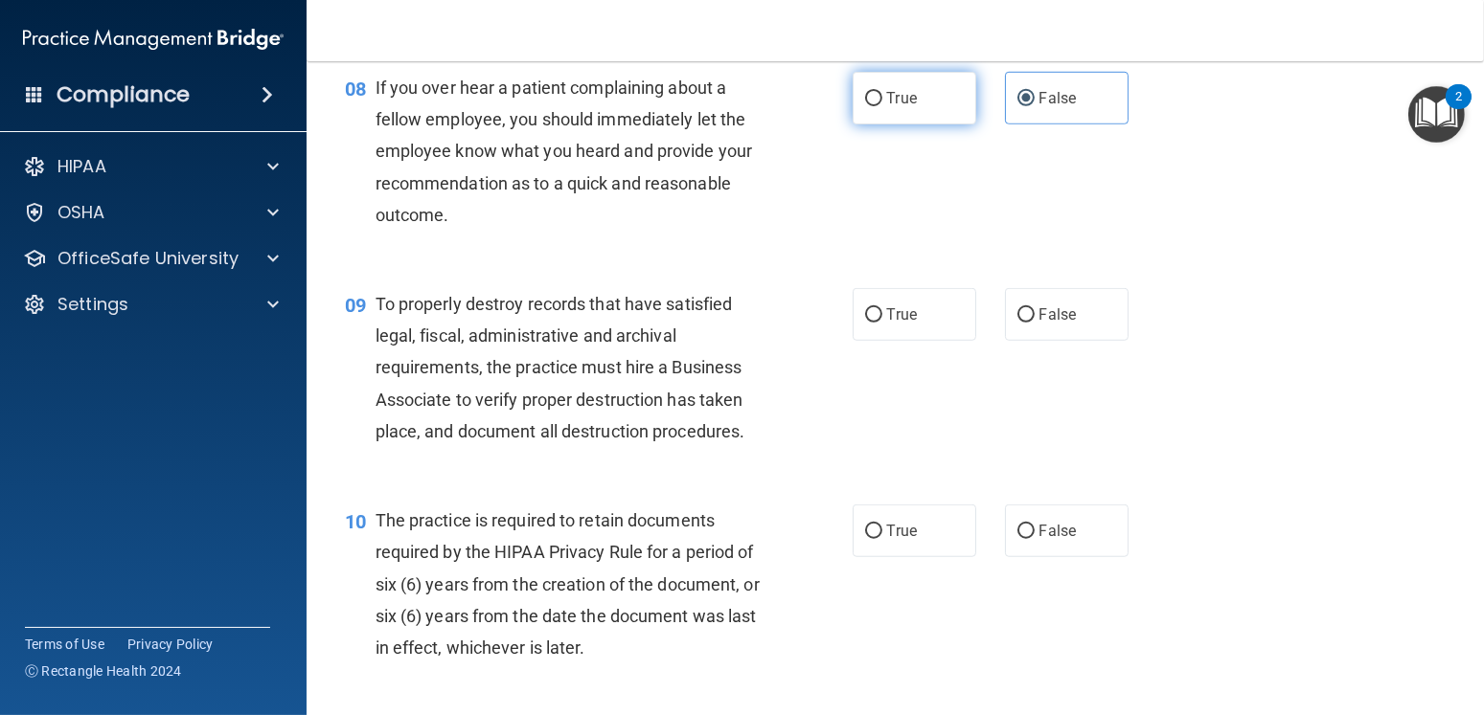
radio input "true"
radio input "false"
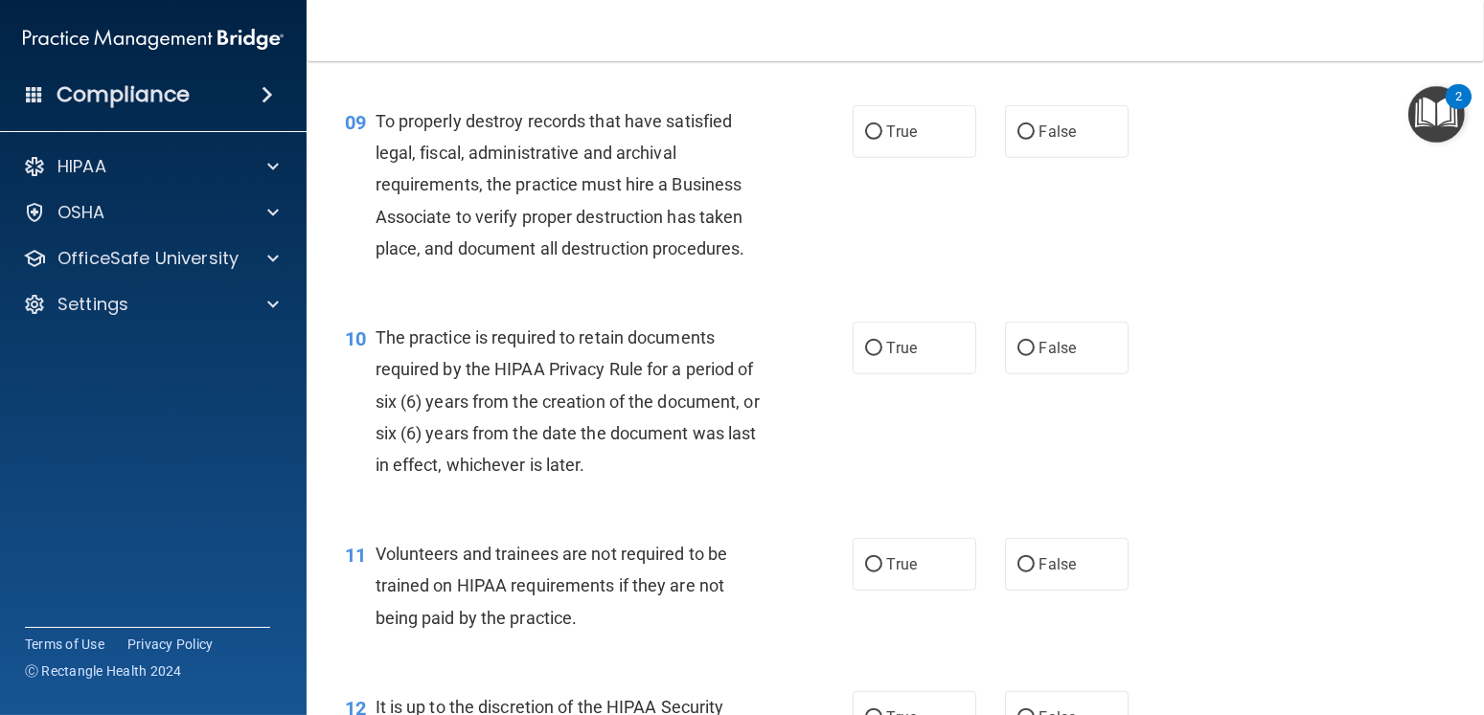
scroll to position [1628, 0]
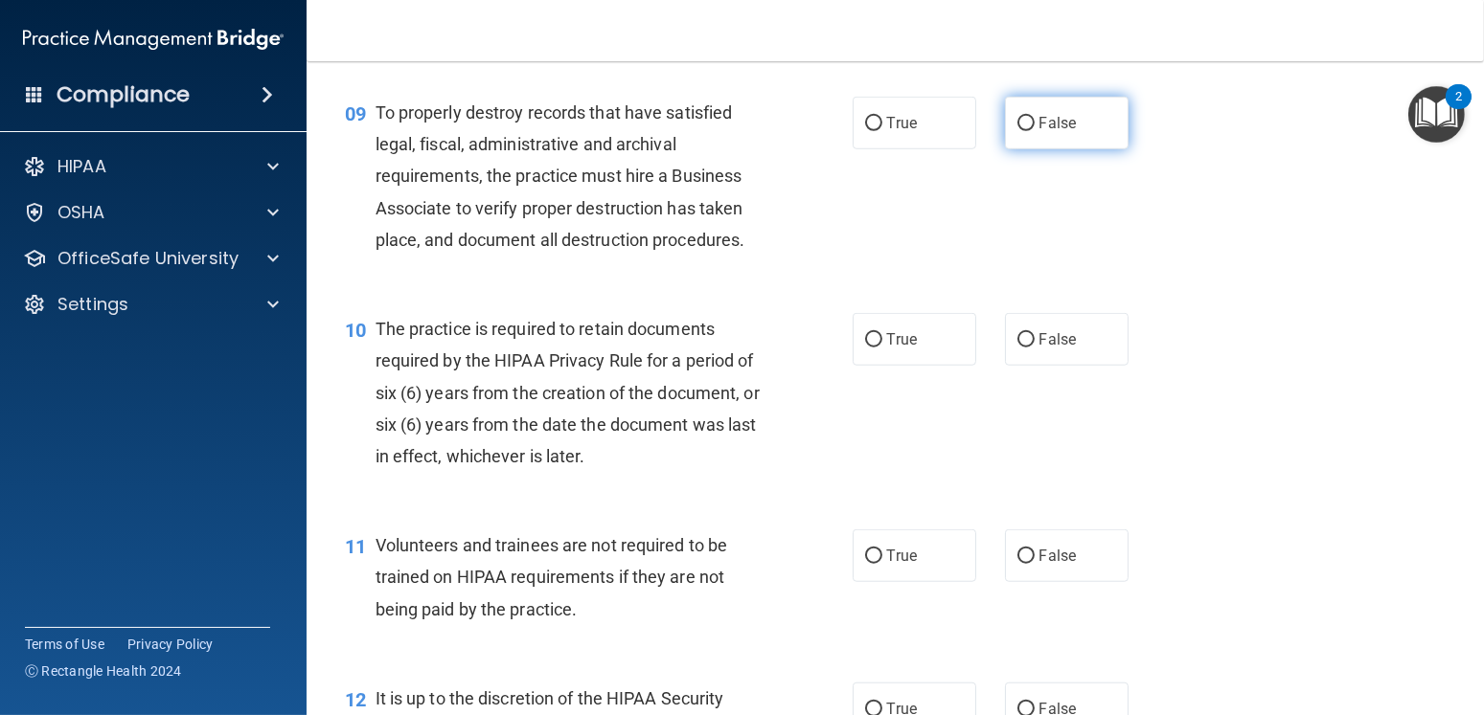
click at [983, 132] on span "False" at bounding box center [1057, 123] width 37 height 18
click at [983, 131] on input "False" at bounding box center [1025, 124] width 17 height 14
radio input "true"
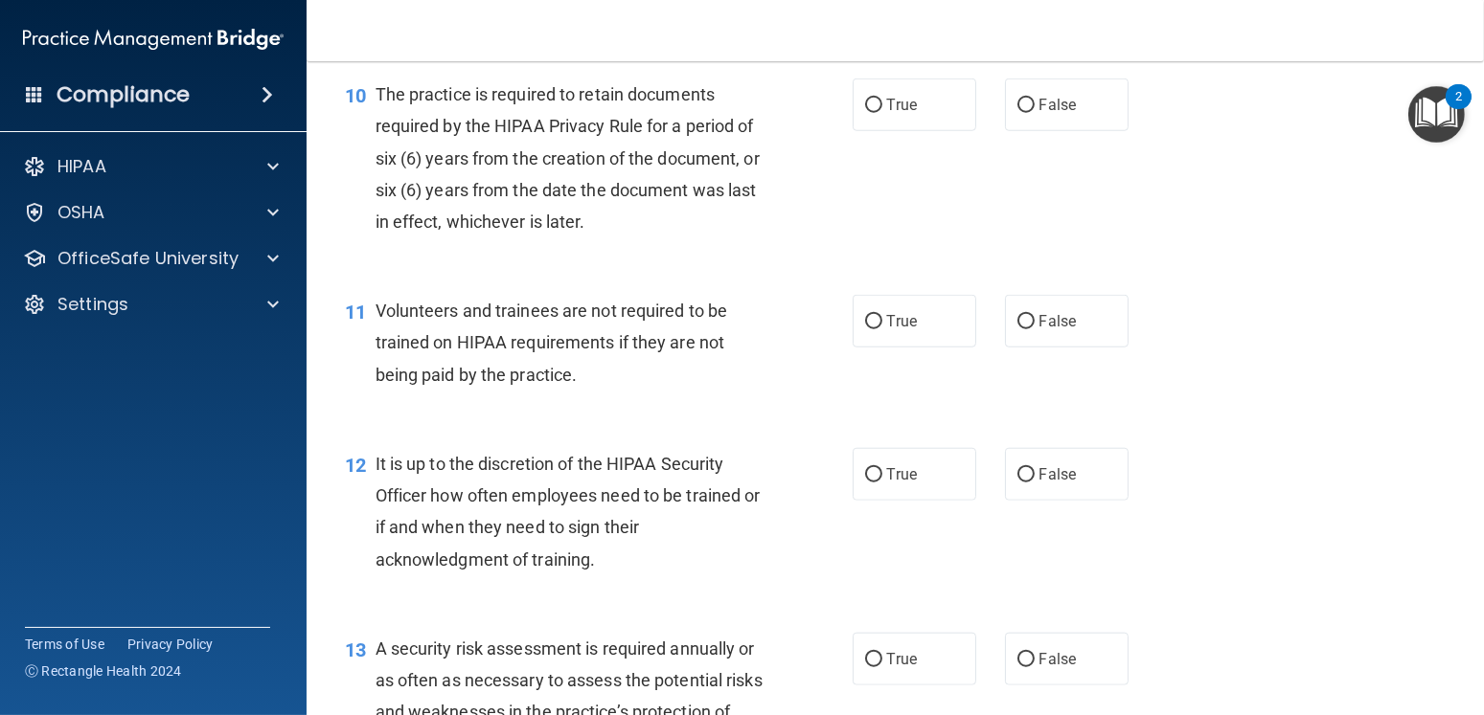
scroll to position [1820, 0]
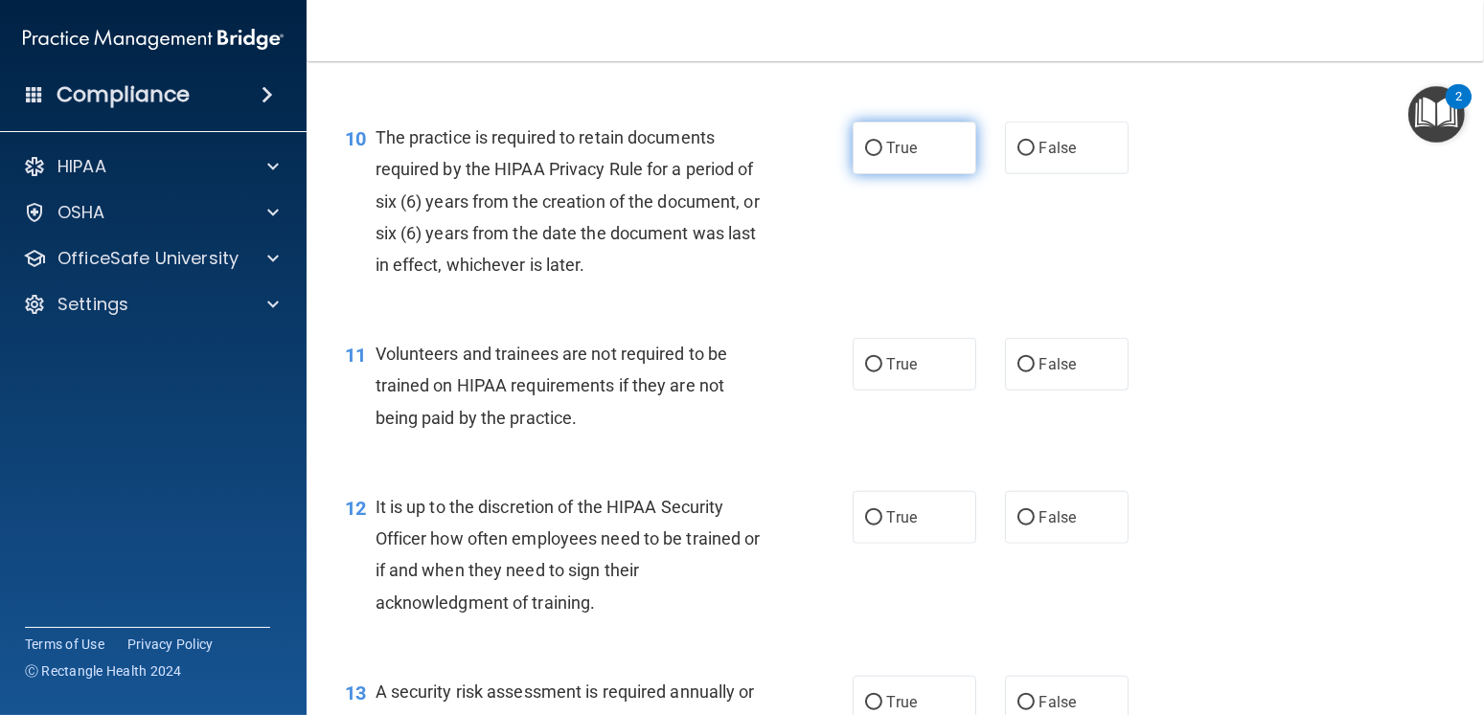
click at [894, 157] on span "True" at bounding box center [902, 148] width 30 height 18
click at [882, 156] on input "True" at bounding box center [873, 149] width 17 height 14
radio input "true"
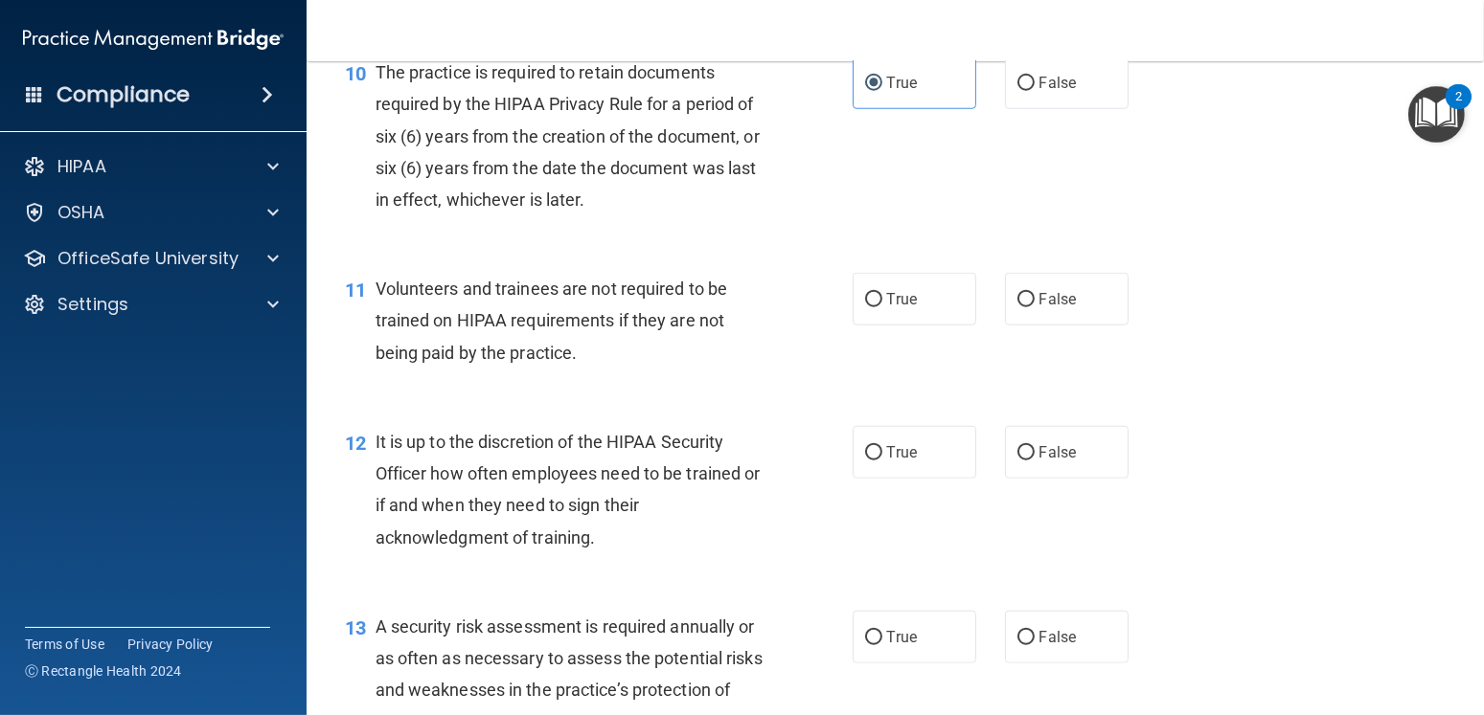
scroll to position [2011, 0]
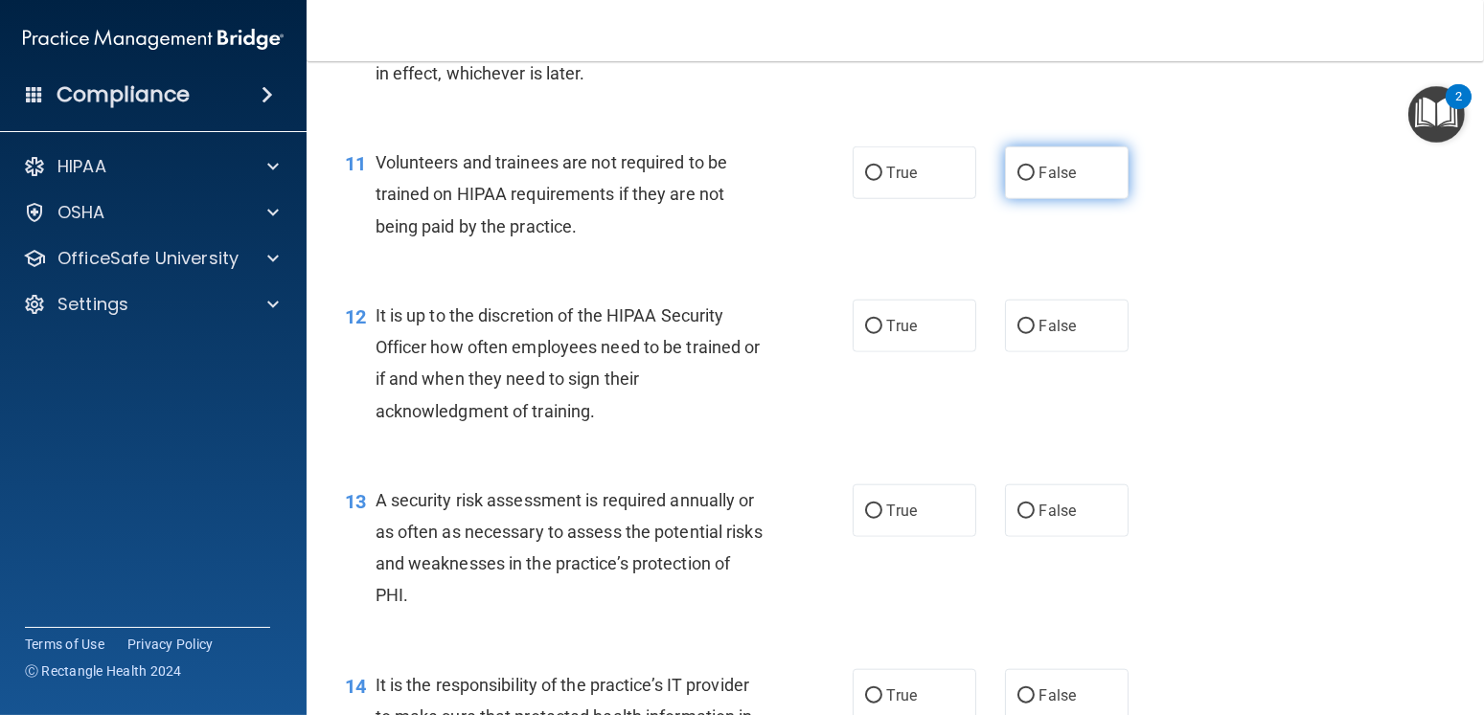
click at [983, 181] on input "False" at bounding box center [1025, 174] width 17 height 14
radio input "true"
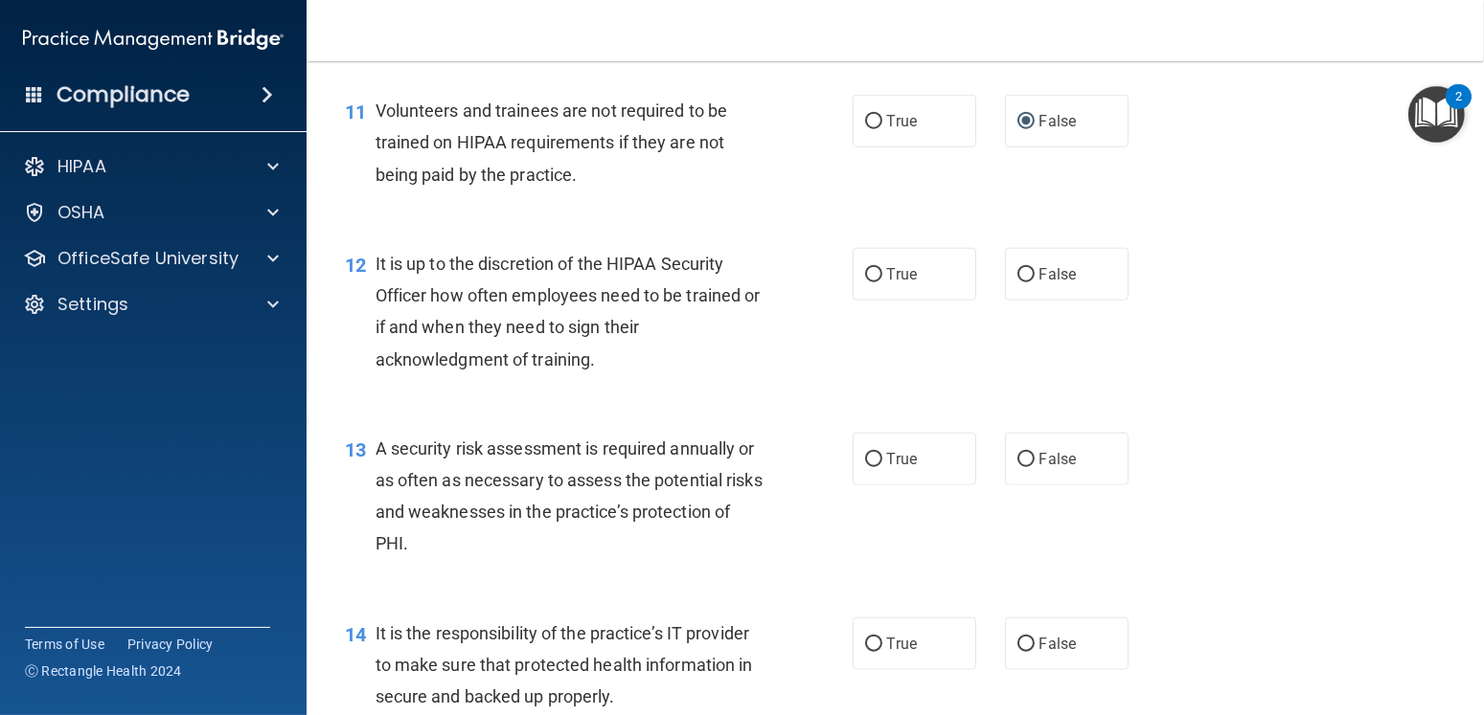
scroll to position [2107, 0]
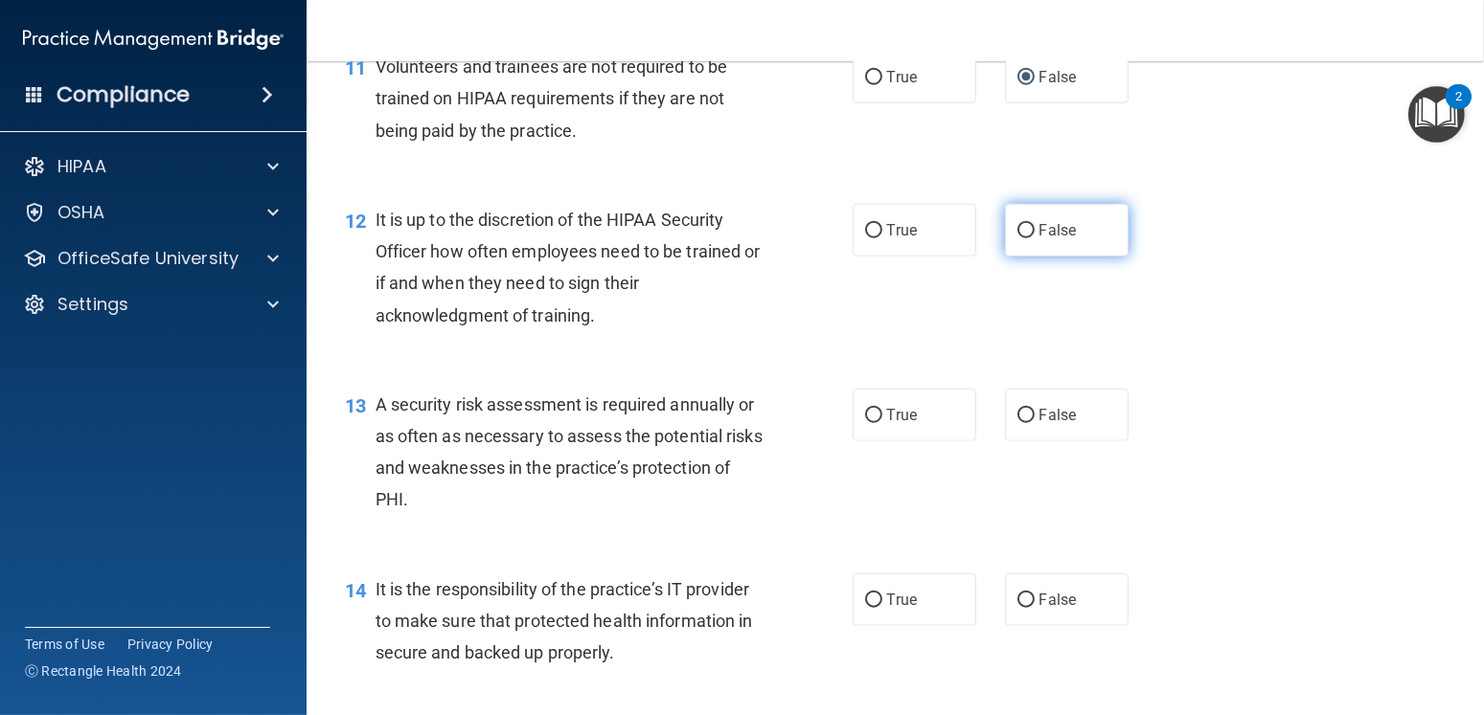
click at [983, 257] on label "False" at bounding box center [1067, 230] width 124 height 53
click at [983, 238] on input "False" at bounding box center [1025, 231] width 17 height 14
radio input "true"
click at [897, 86] on span "True" at bounding box center [902, 77] width 30 height 18
click at [882, 85] on input "True" at bounding box center [873, 78] width 17 height 14
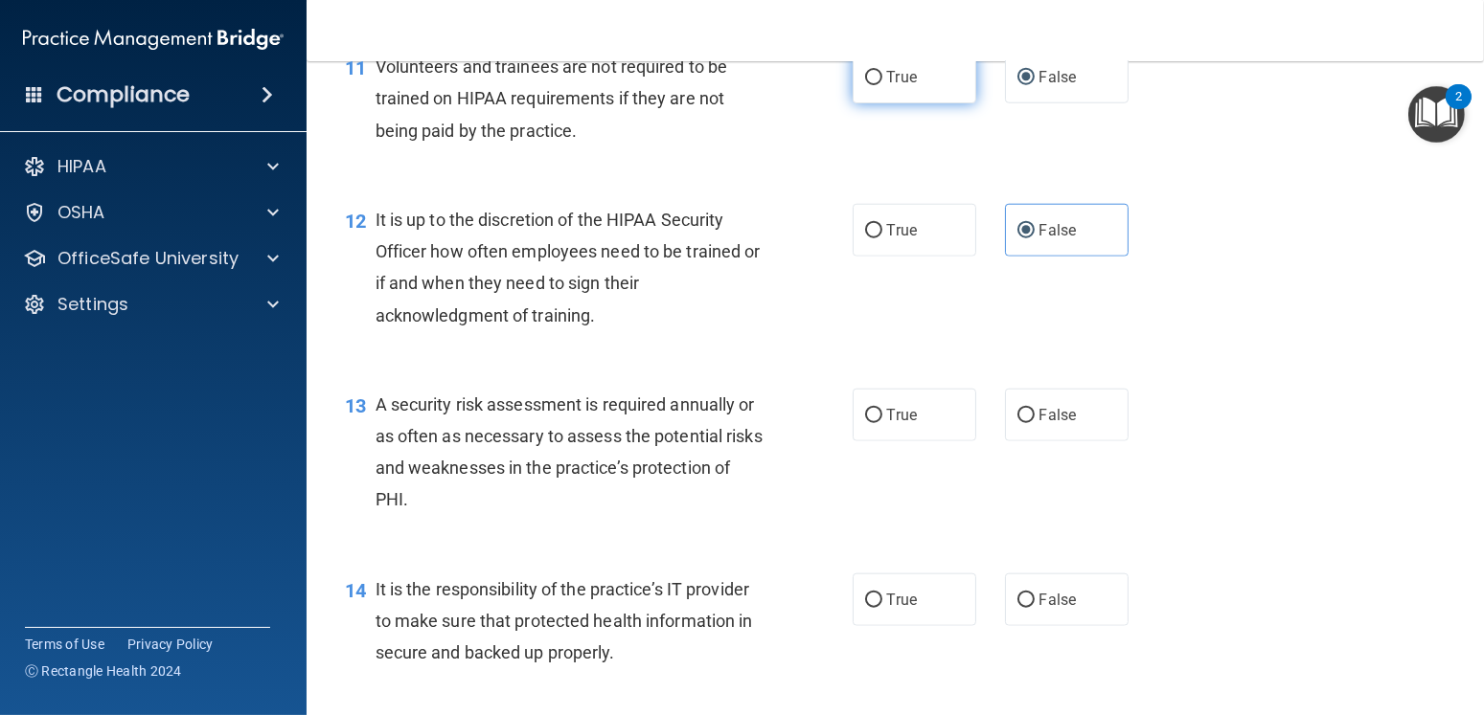
radio input "true"
radio input "false"
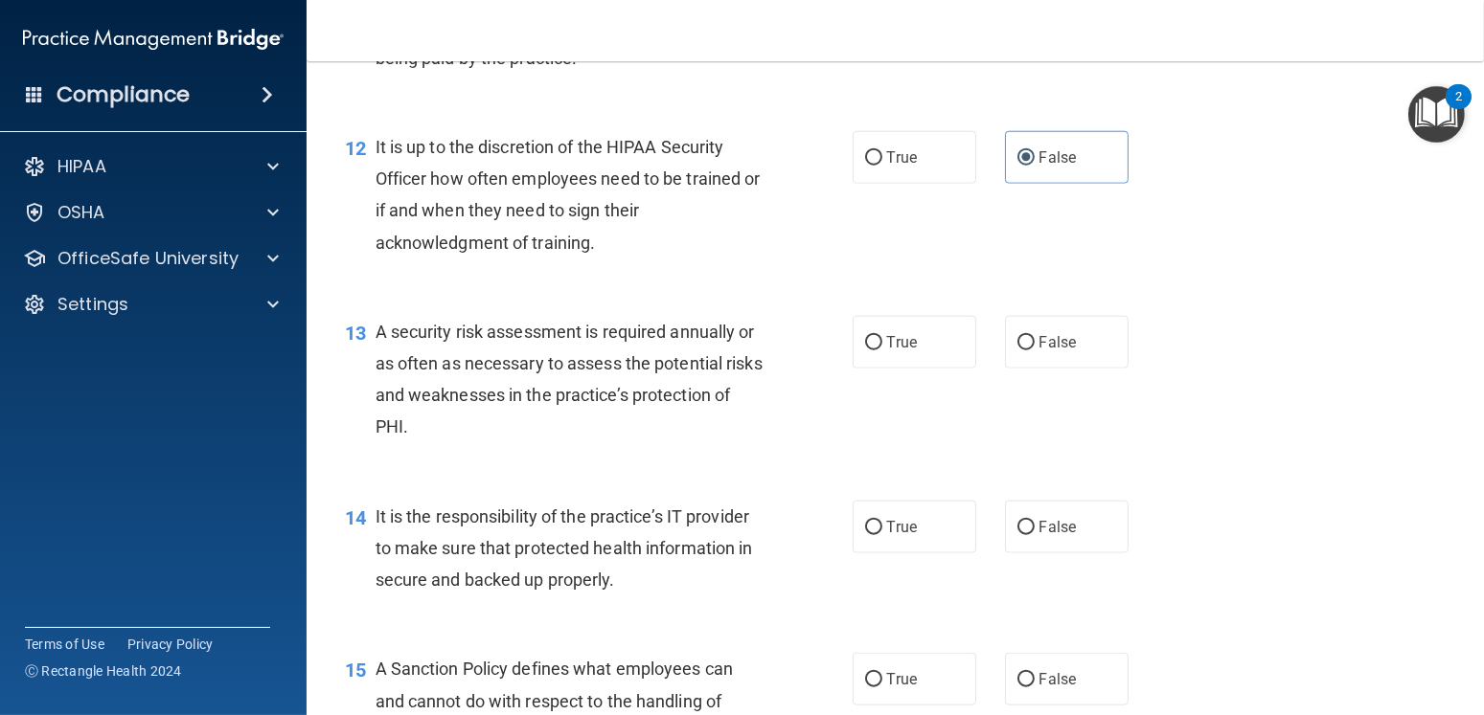
scroll to position [2299, 0]
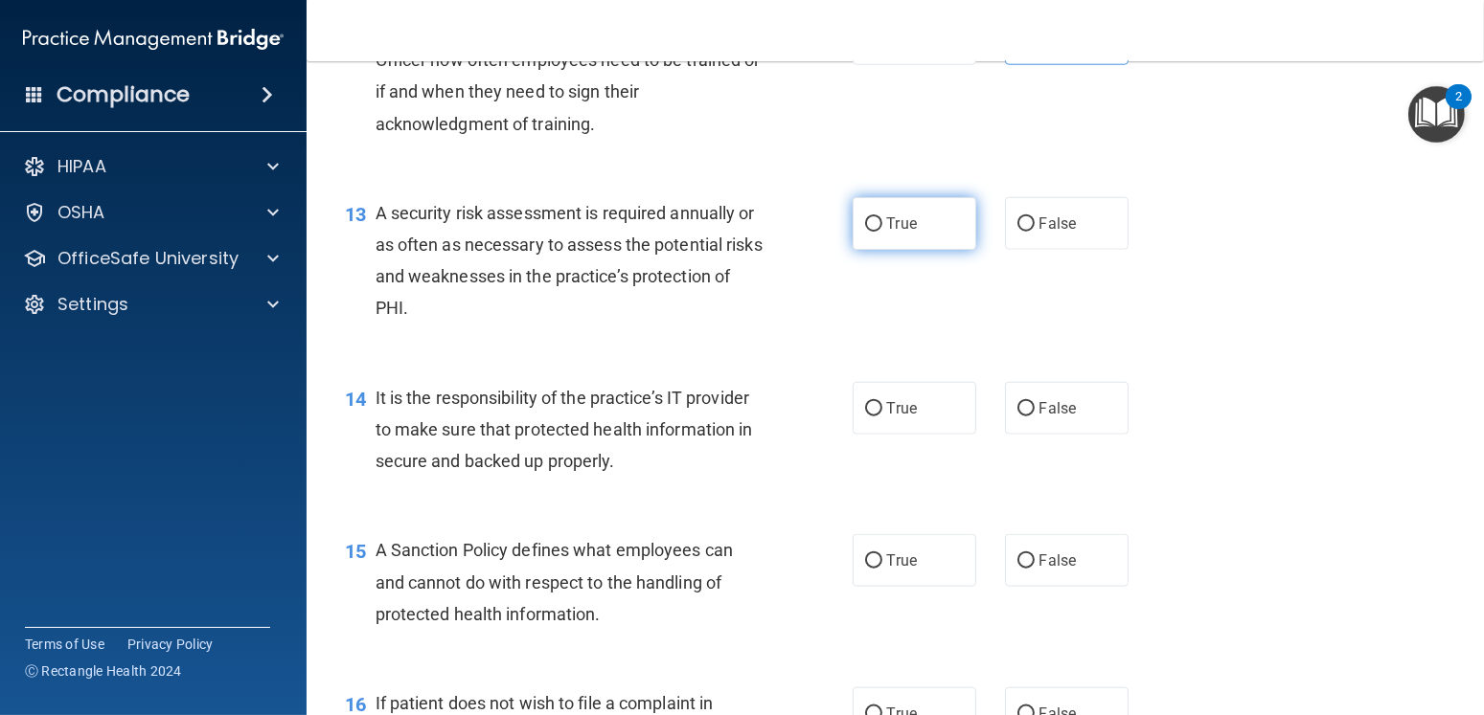
click at [867, 232] on input "True" at bounding box center [873, 224] width 17 height 14
radio input "true"
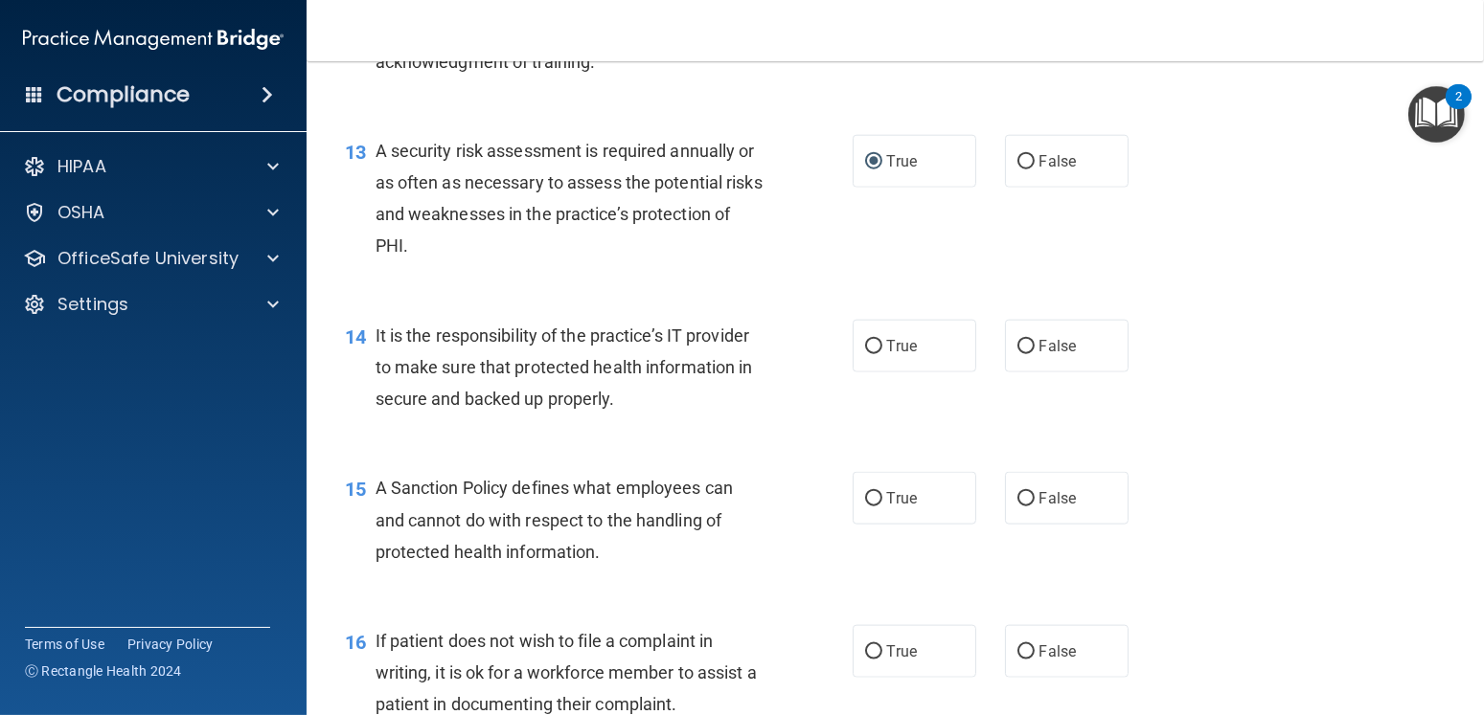
scroll to position [2395, 0]
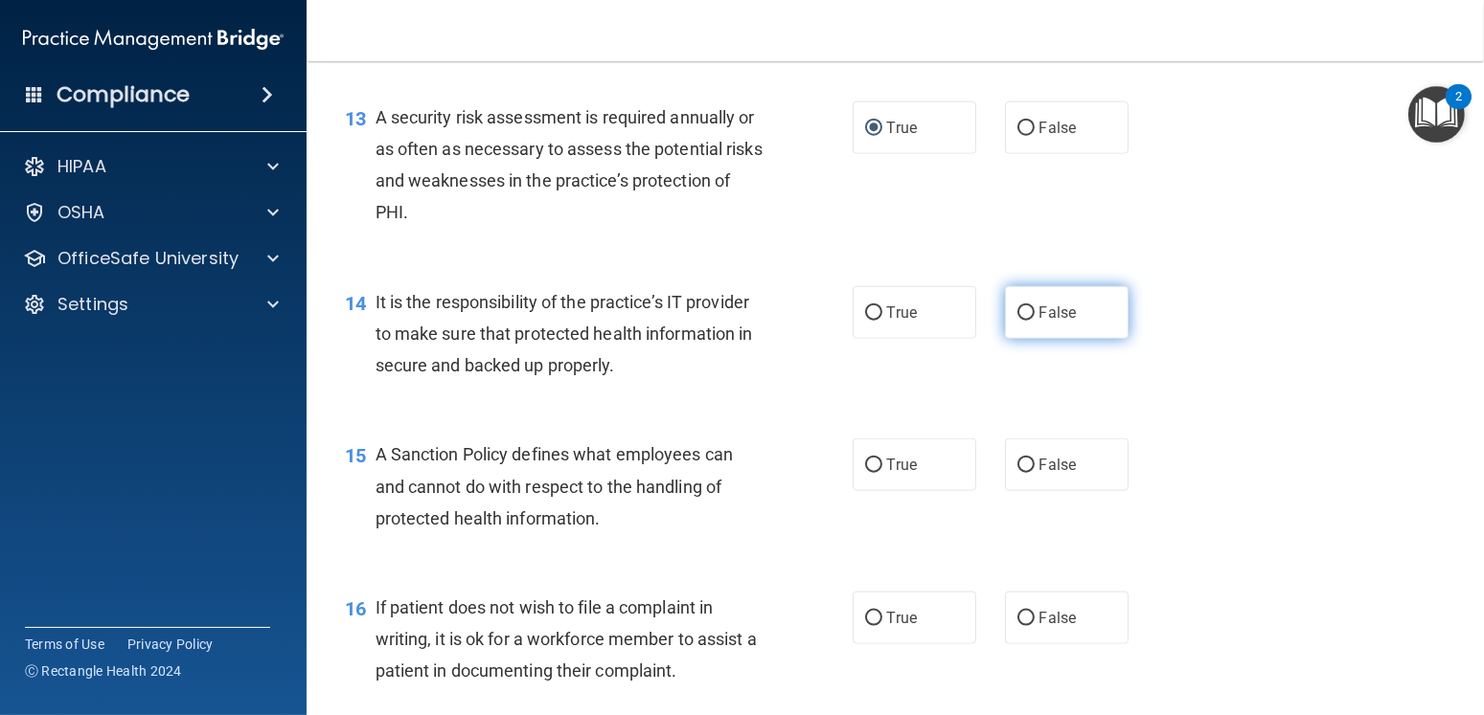
click at [983, 322] on span "False" at bounding box center [1057, 313] width 37 height 18
click at [983, 321] on input "False" at bounding box center [1025, 314] width 17 height 14
radio input "true"
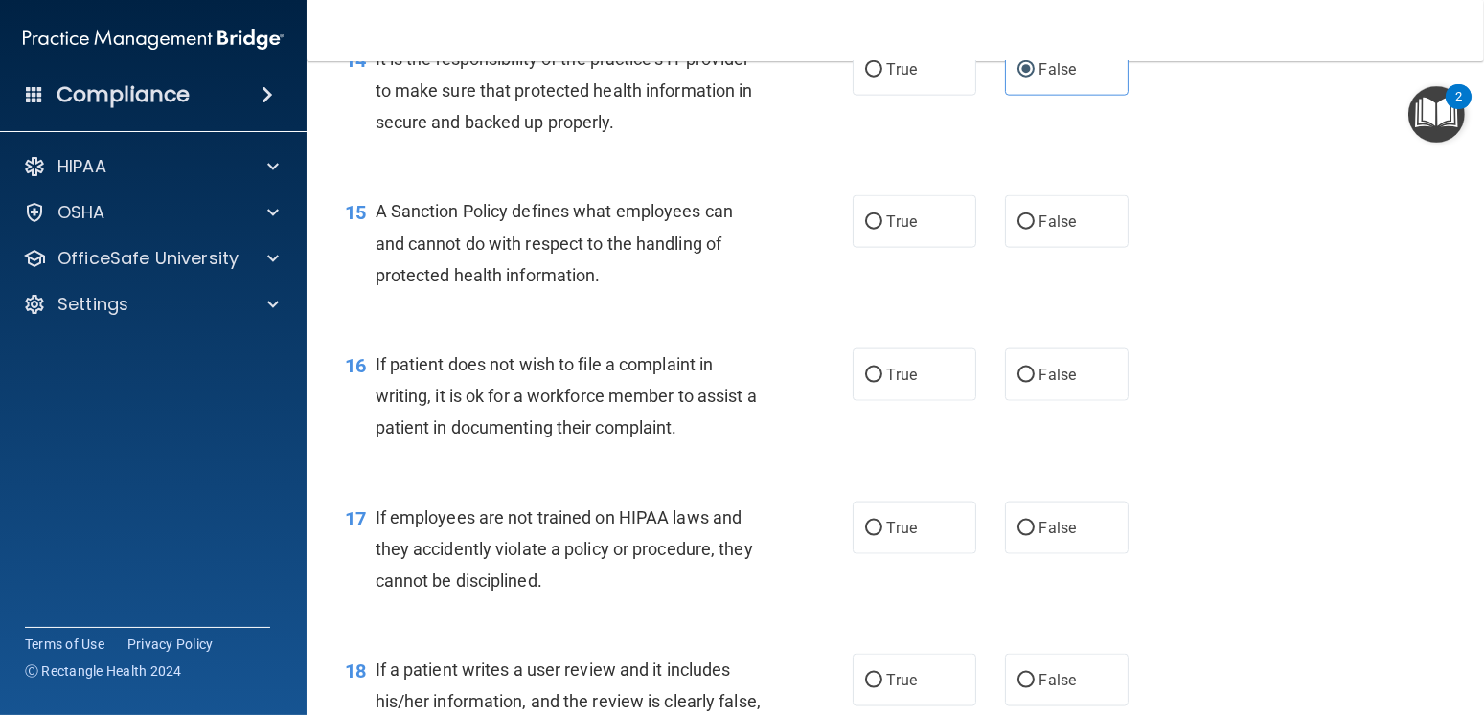
scroll to position [2682, 0]
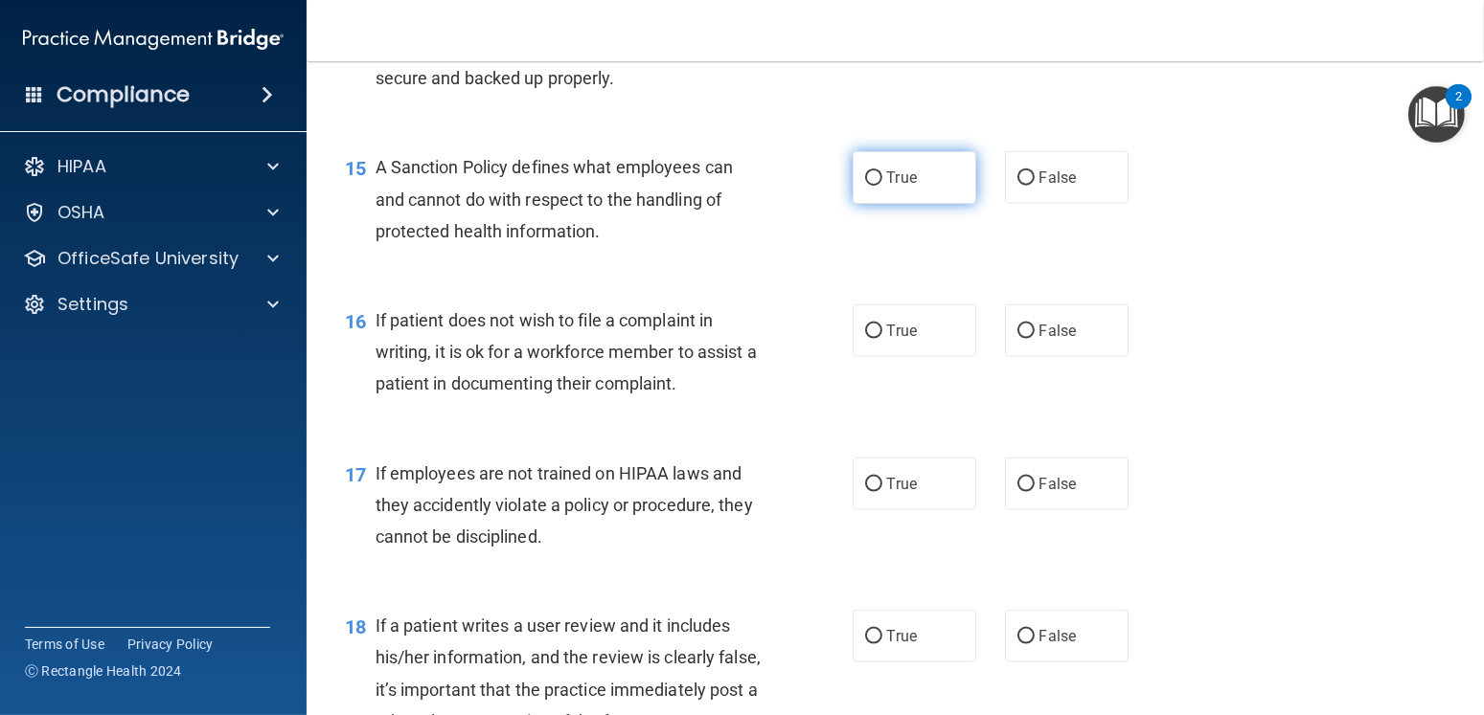
drag, startPoint x: 901, startPoint y: 214, endPoint x: 892, endPoint y: 217, distance: 10.3
click at [901, 187] on span "True" at bounding box center [902, 178] width 30 height 18
click at [882, 186] on input "True" at bounding box center [873, 178] width 17 height 14
radio input "true"
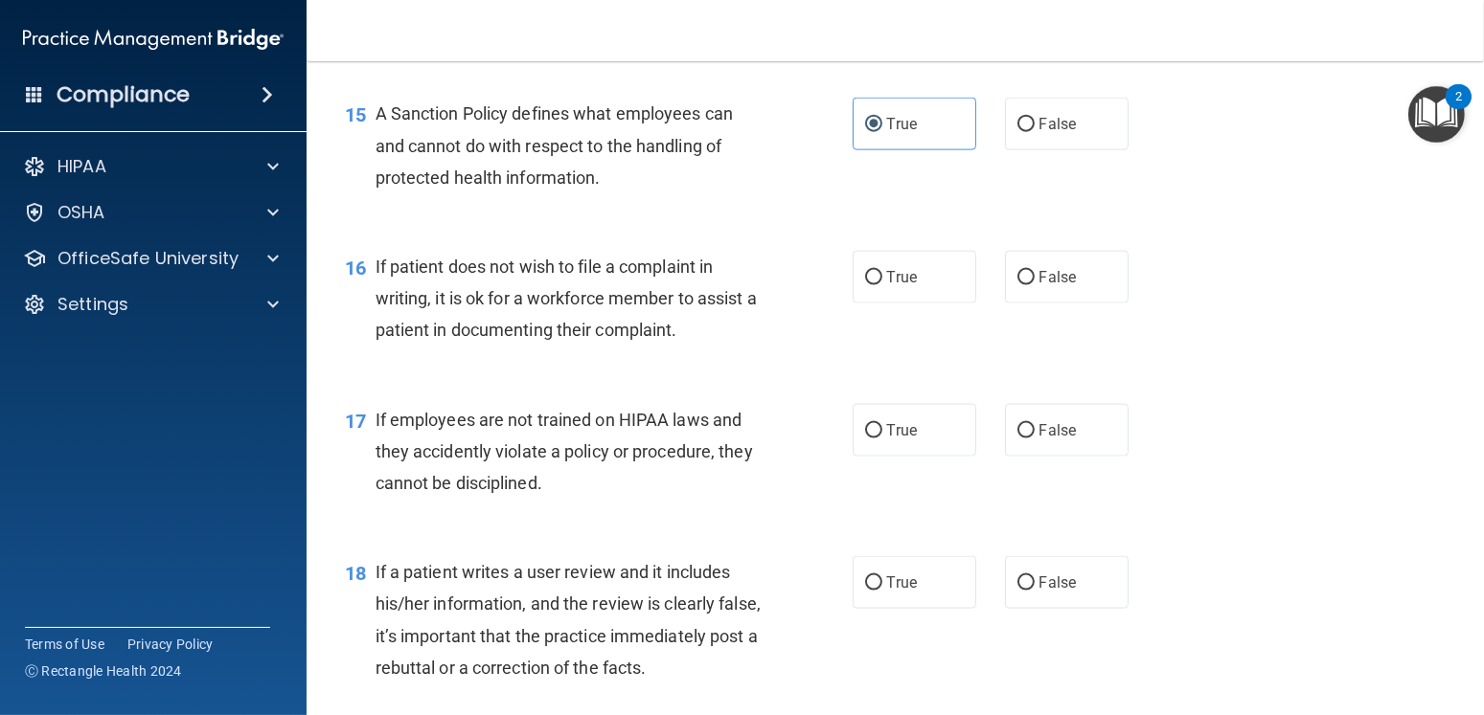
scroll to position [2778, 0]
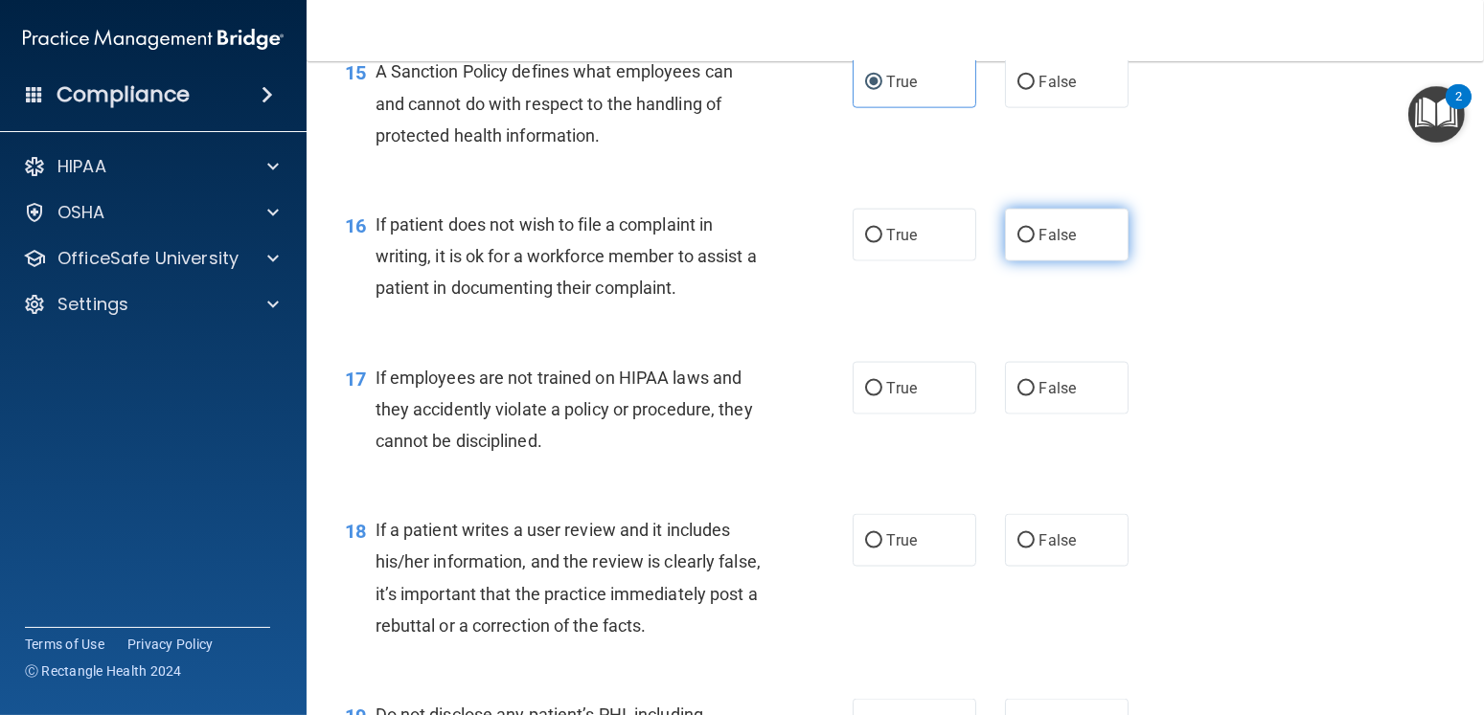
drag, startPoint x: 1039, startPoint y: 271, endPoint x: 994, endPoint y: 290, distance: 48.9
click at [983, 244] on span "False" at bounding box center [1057, 235] width 37 height 18
click at [983, 243] on input "False" at bounding box center [1025, 236] width 17 height 14
radio input "true"
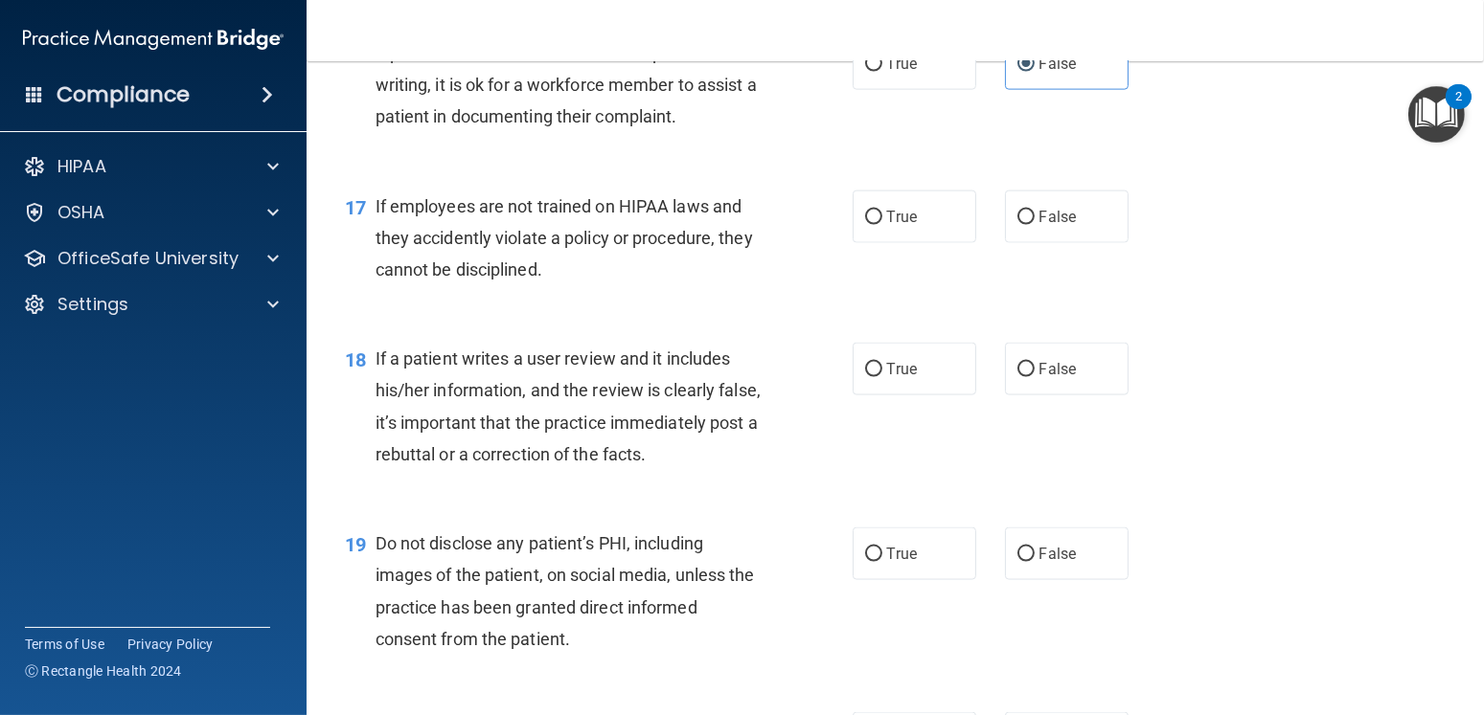
scroll to position [2969, 0]
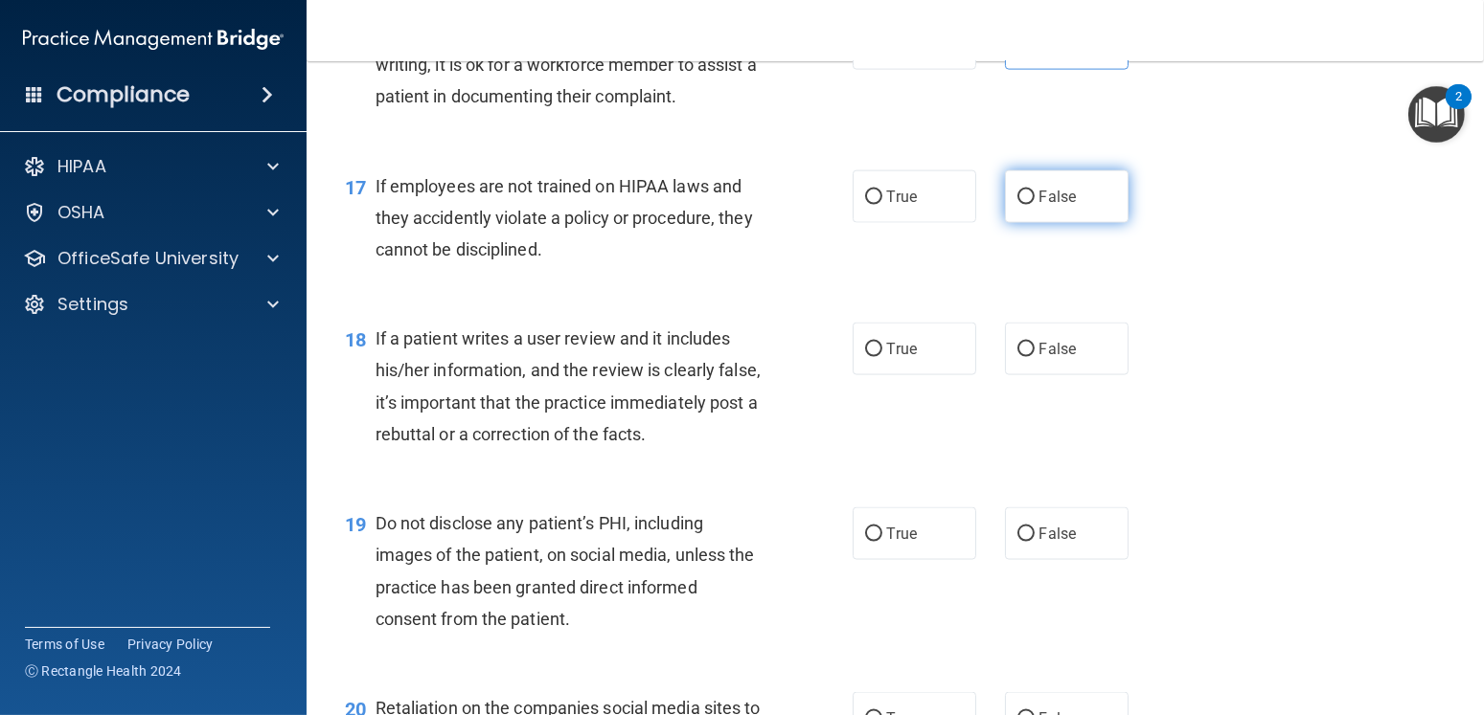
click at [983, 206] on span "False" at bounding box center [1057, 197] width 37 height 18
click at [983, 205] on input "False" at bounding box center [1025, 198] width 17 height 14
radio input "true"
click at [892, 206] on span "True" at bounding box center [902, 197] width 30 height 18
click at [882, 205] on input "True" at bounding box center [873, 198] width 17 height 14
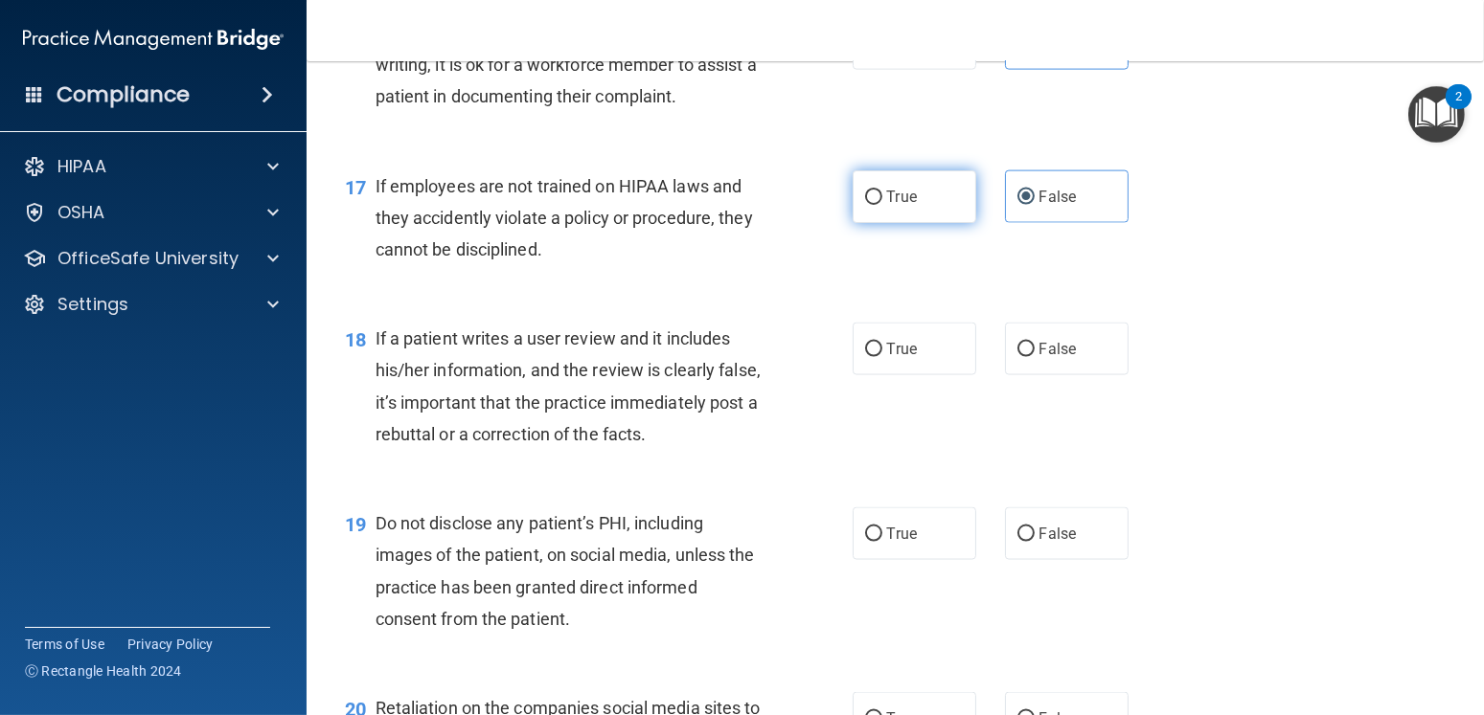
radio input "true"
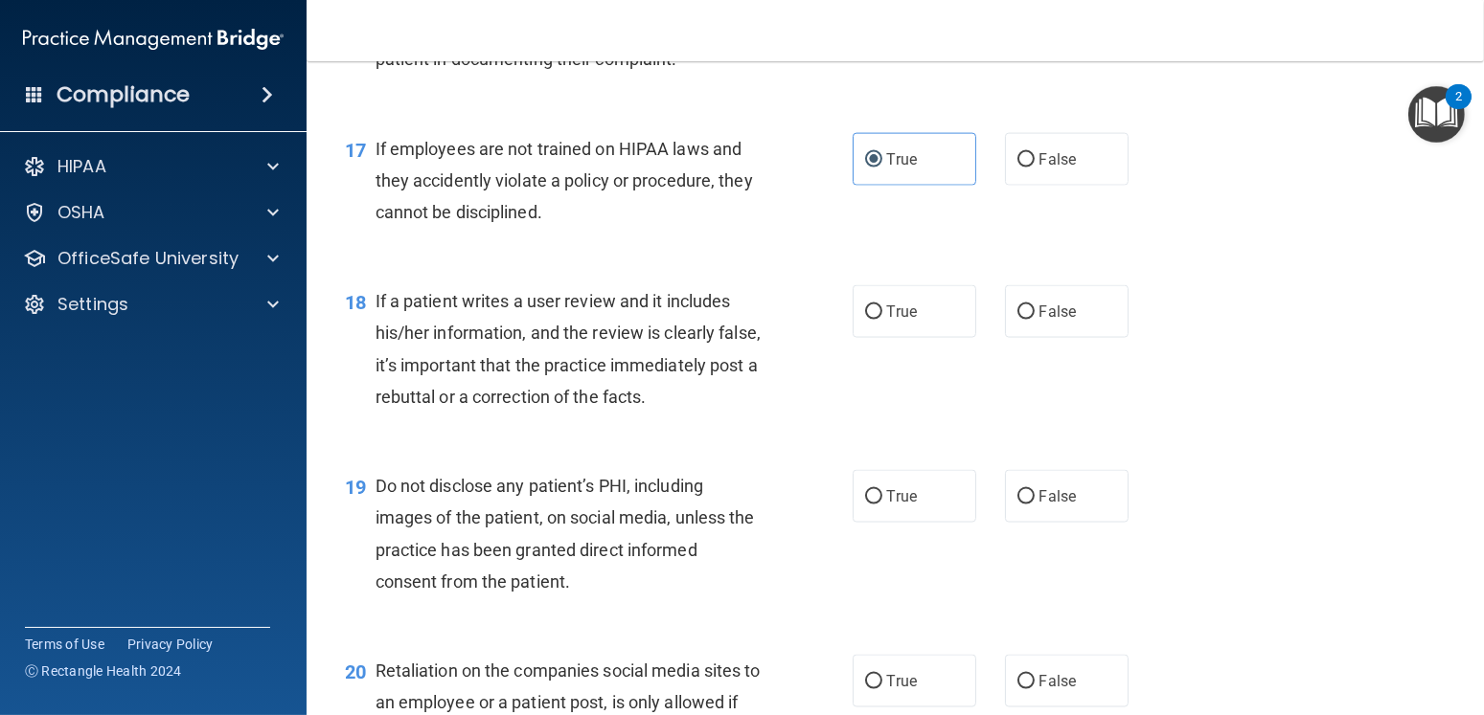
scroll to position [3065, 0]
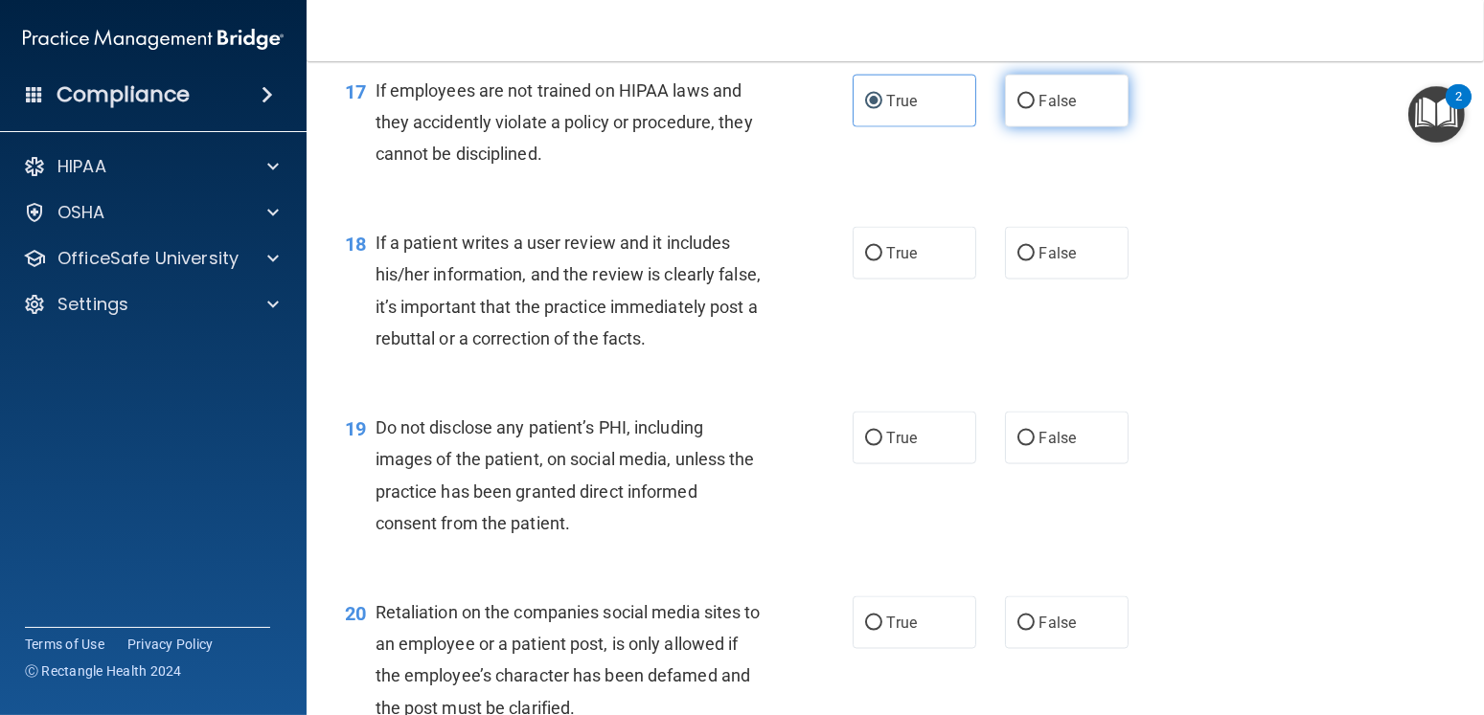
click at [983, 127] on label "False" at bounding box center [1067, 101] width 124 height 53
click at [983, 109] on input "False" at bounding box center [1025, 102] width 17 height 14
radio input "true"
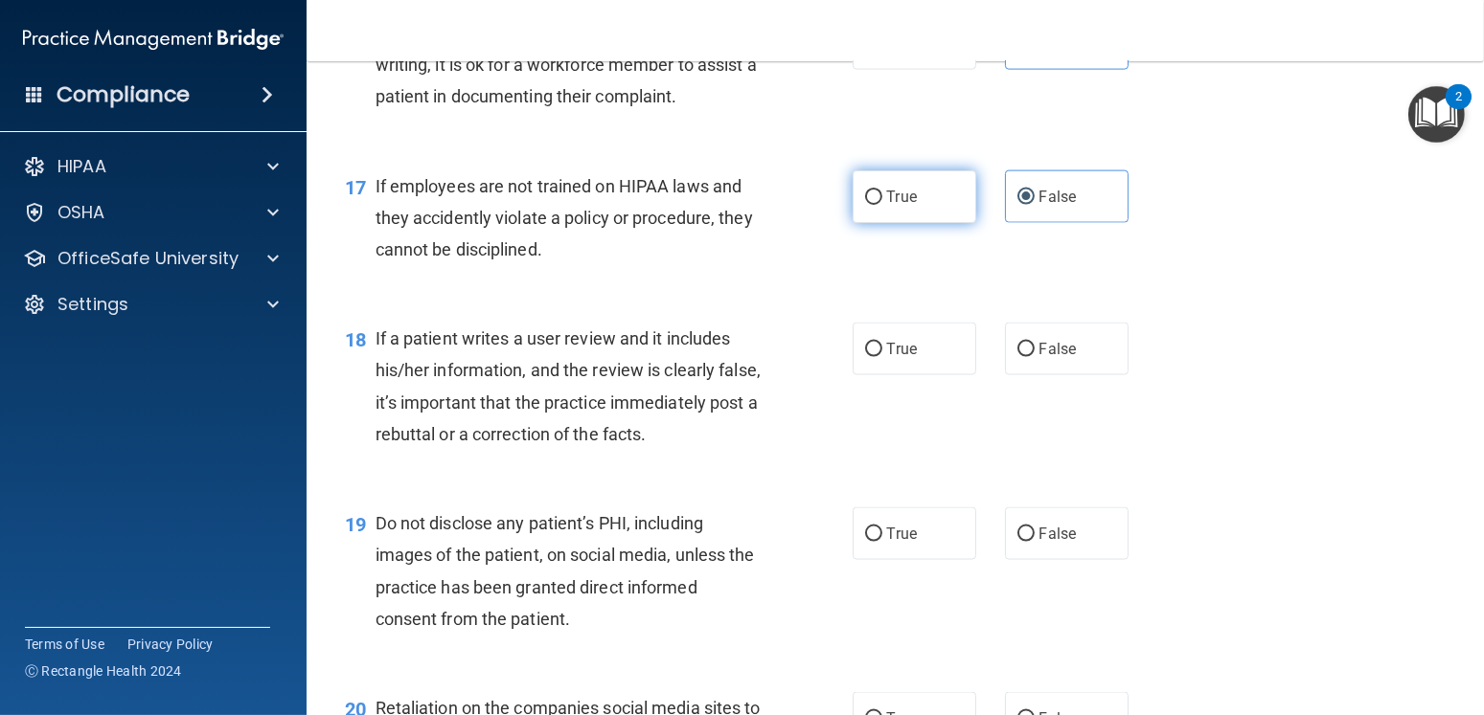
click at [890, 206] on span "True" at bounding box center [902, 197] width 30 height 18
click at [882, 205] on input "True" at bounding box center [873, 198] width 17 height 14
radio input "true"
click at [983, 223] on label "False" at bounding box center [1067, 196] width 124 height 53
click at [983, 205] on input "False" at bounding box center [1025, 198] width 17 height 14
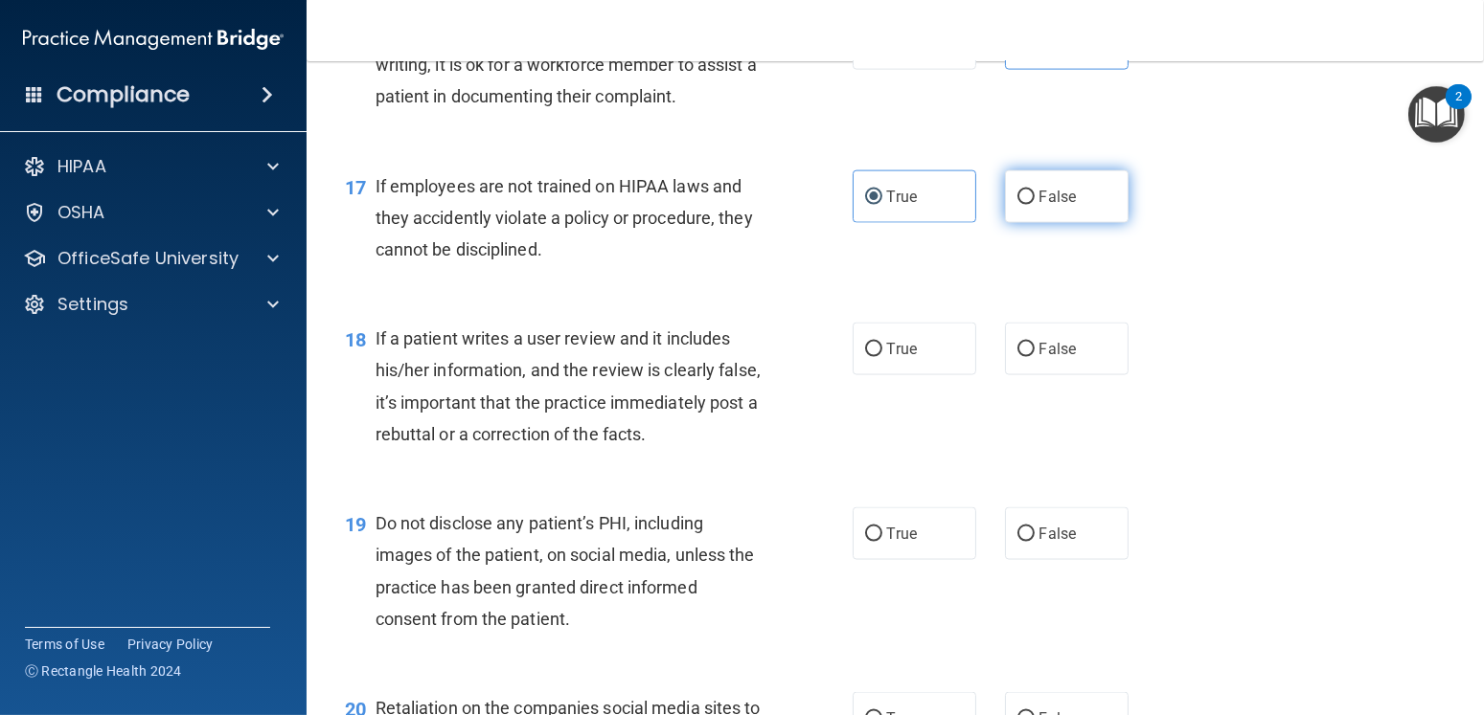
radio input "true"
radio input "false"
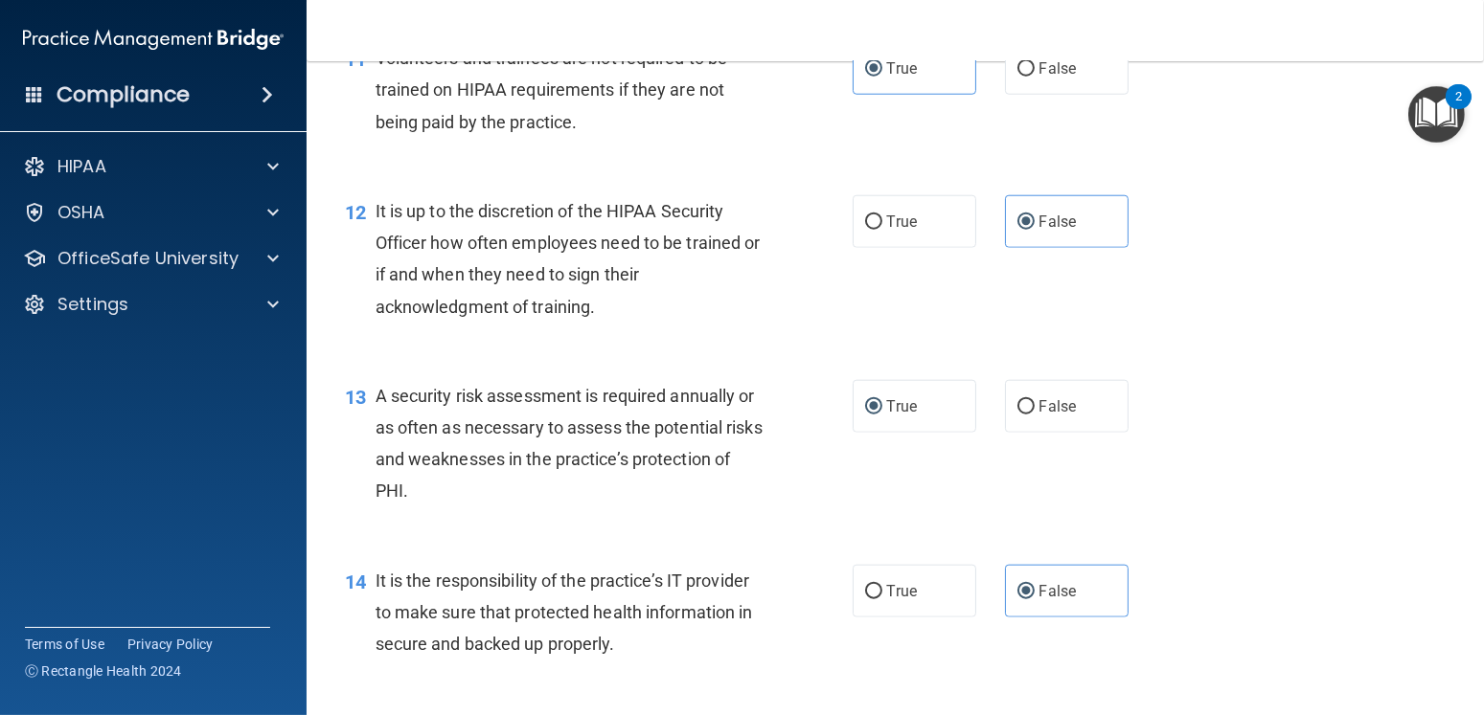
scroll to position [2011, 0]
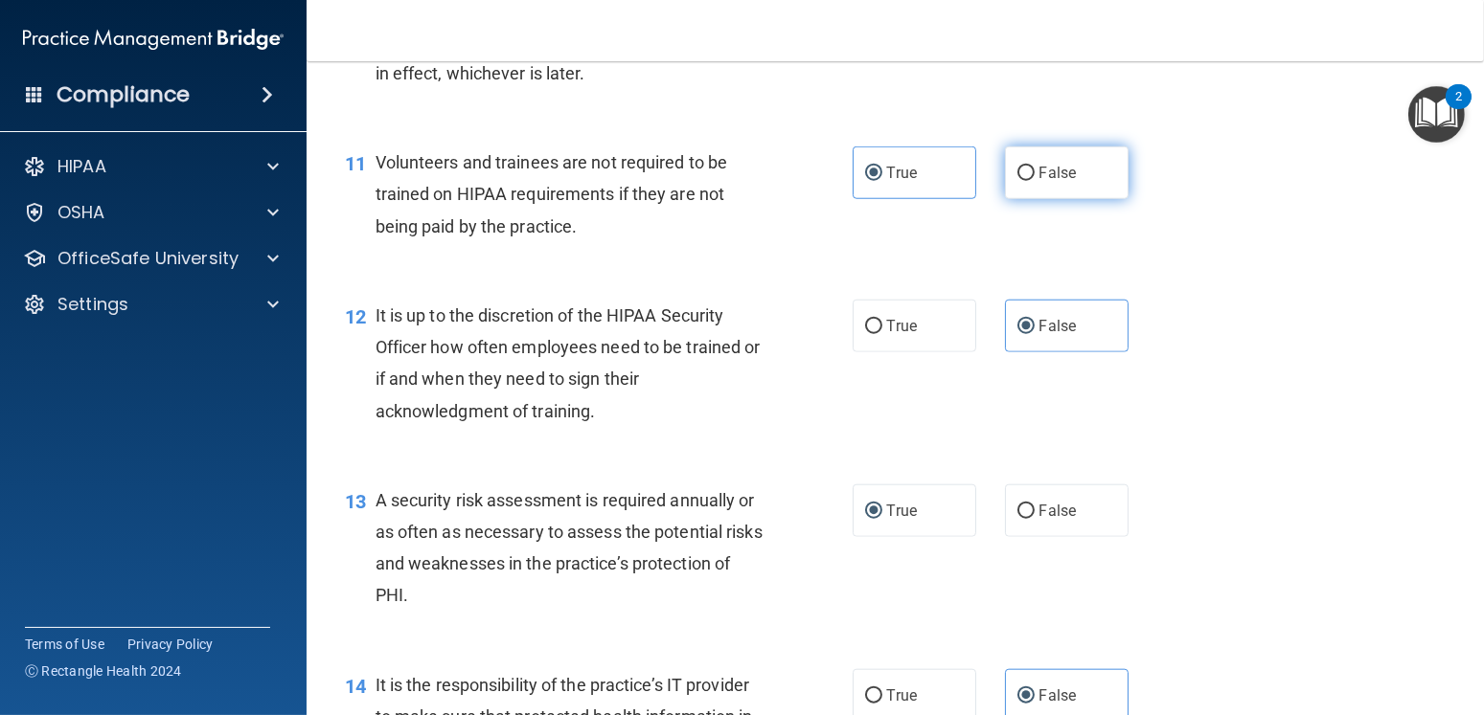
click at [983, 199] on label "False" at bounding box center [1067, 173] width 124 height 53
click at [983, 181] on input "False" at bounding box center [1025, 174] width 17 height 14
radio input "true"
radio input "false"
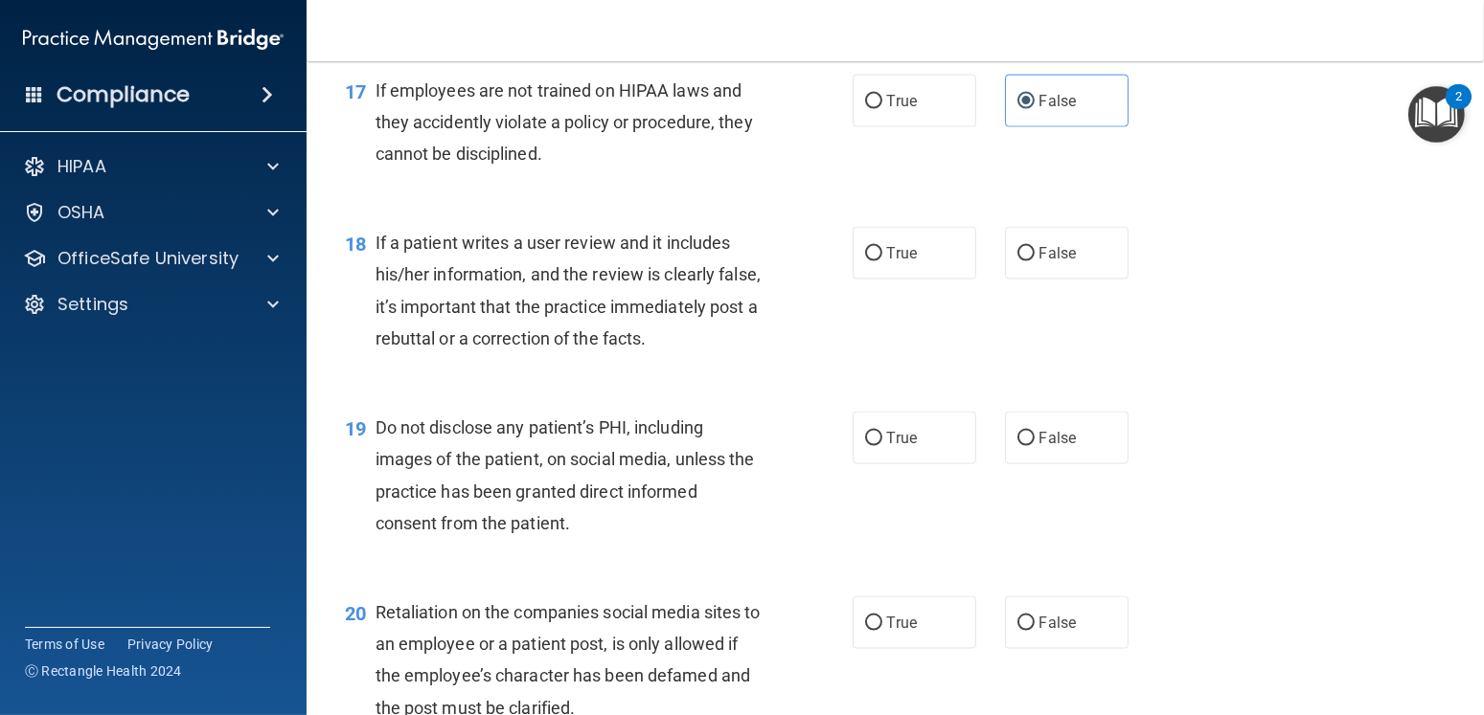
scroll to position [3161, 0]
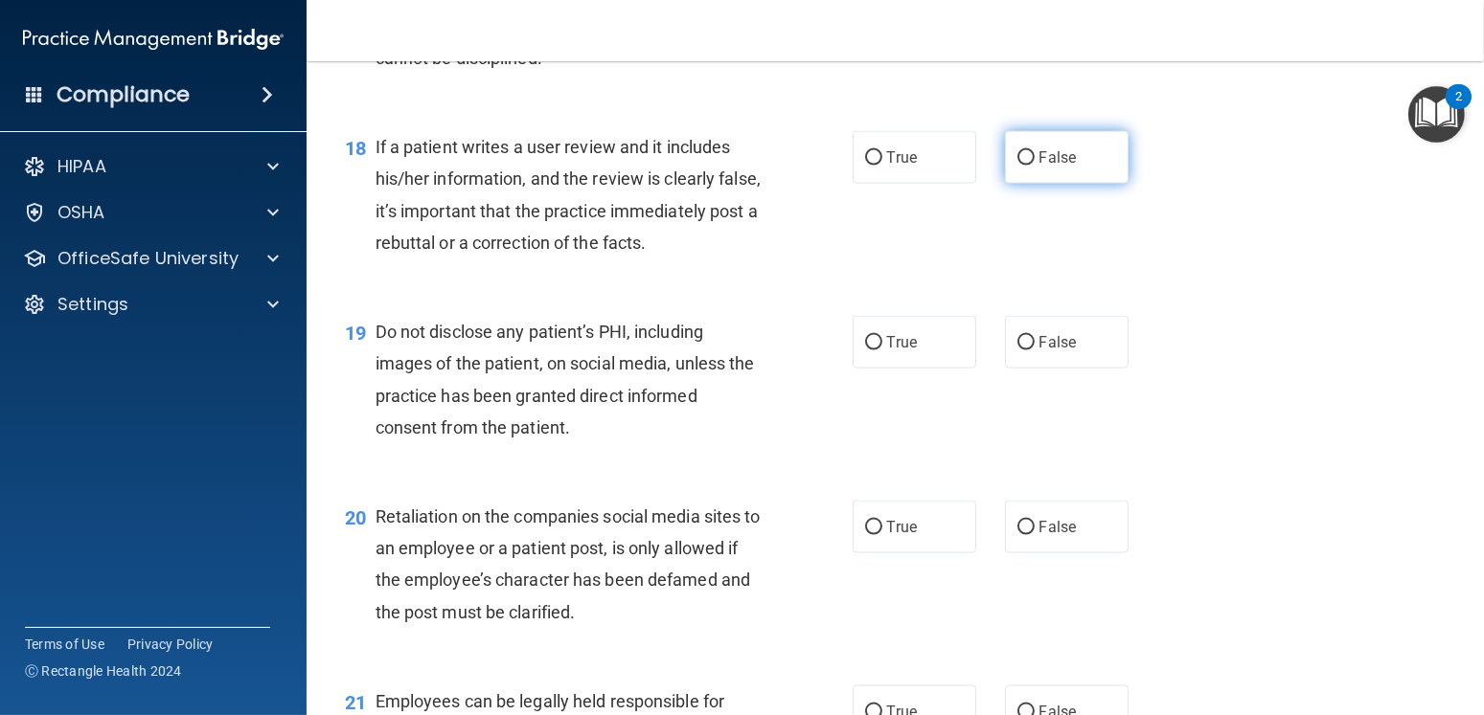
drag, startPoint x: 1049, startPoint y: 199, endPoint x: 1032, endPoint y: 213, distance: 21.8
click at [983, 184] on label "False" at bounding box center [1067, 157] width 124 height 53
click at [983, 166] on input "False" at bounding box center [1025, 158] width 17 height 14
radio input "true"
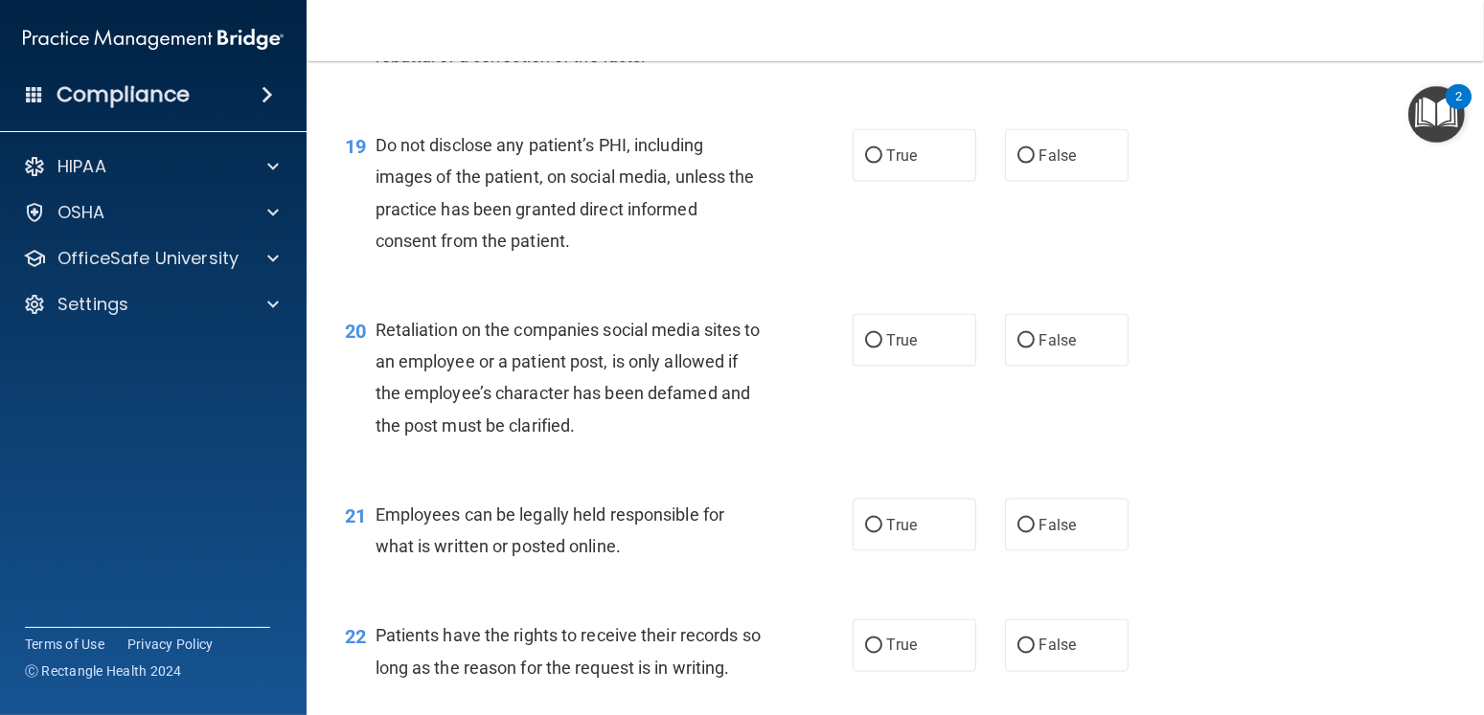
scroll to position [3352, 0]
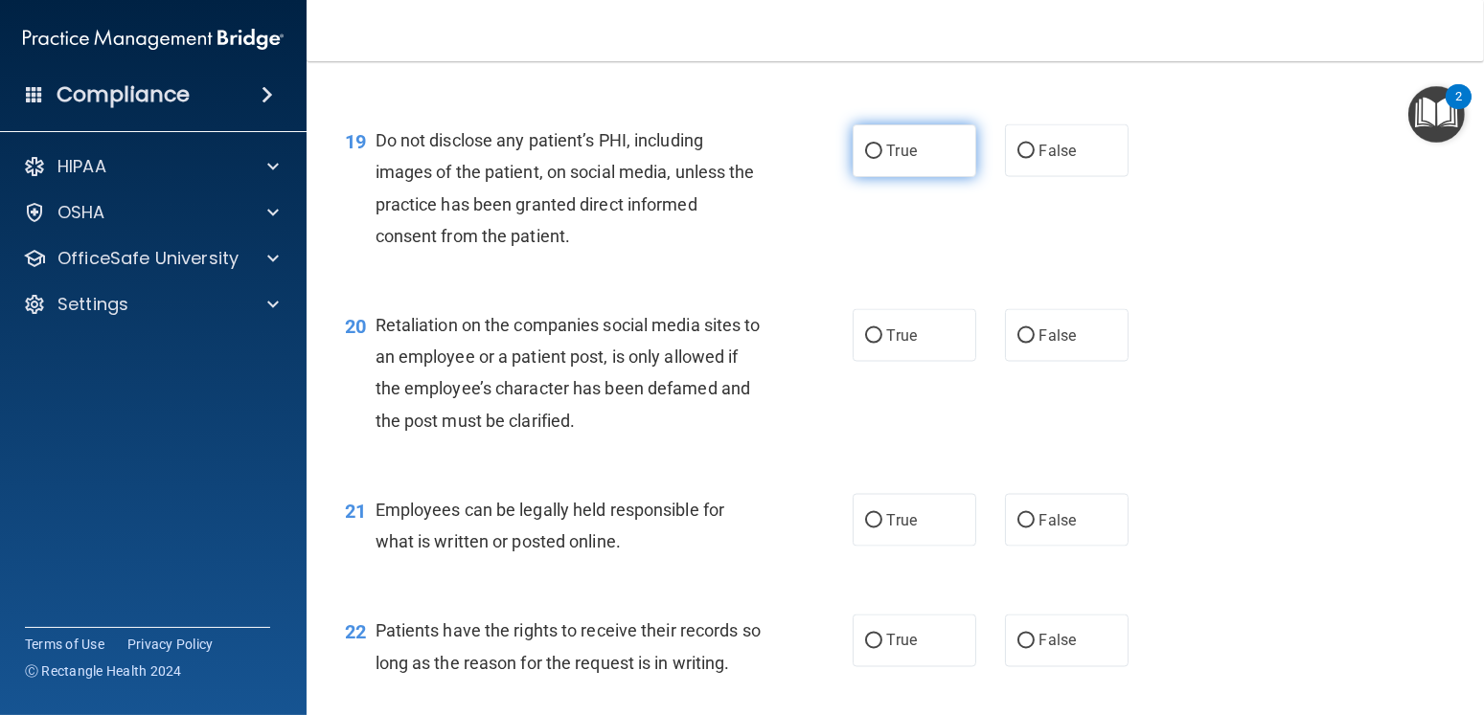
click at [889, 177] on label "True" at bounding box center [914, 151] width 124 height 53
click at [882, 159] on input "True" at bounding box center [873, 152] width 17 height 14
radio input "true"
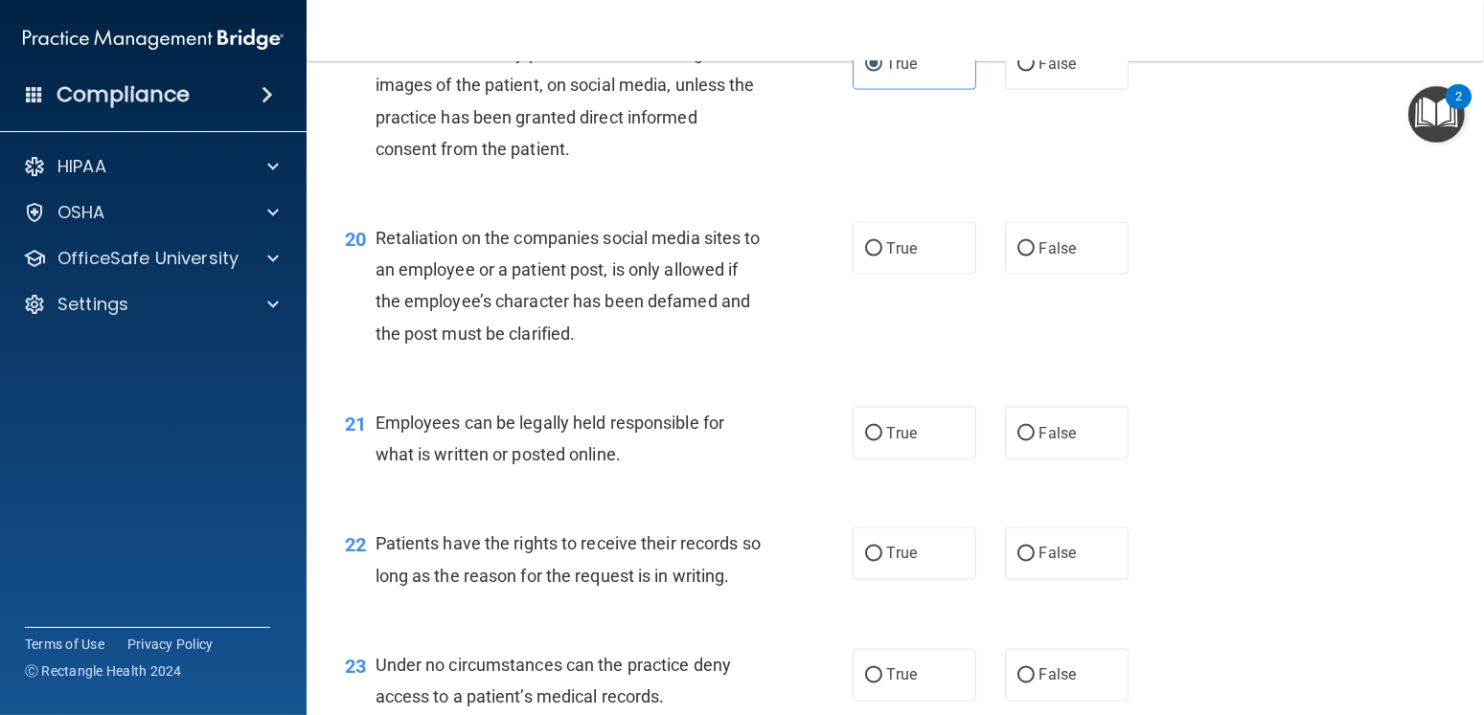
scroll to position [3544, 0]
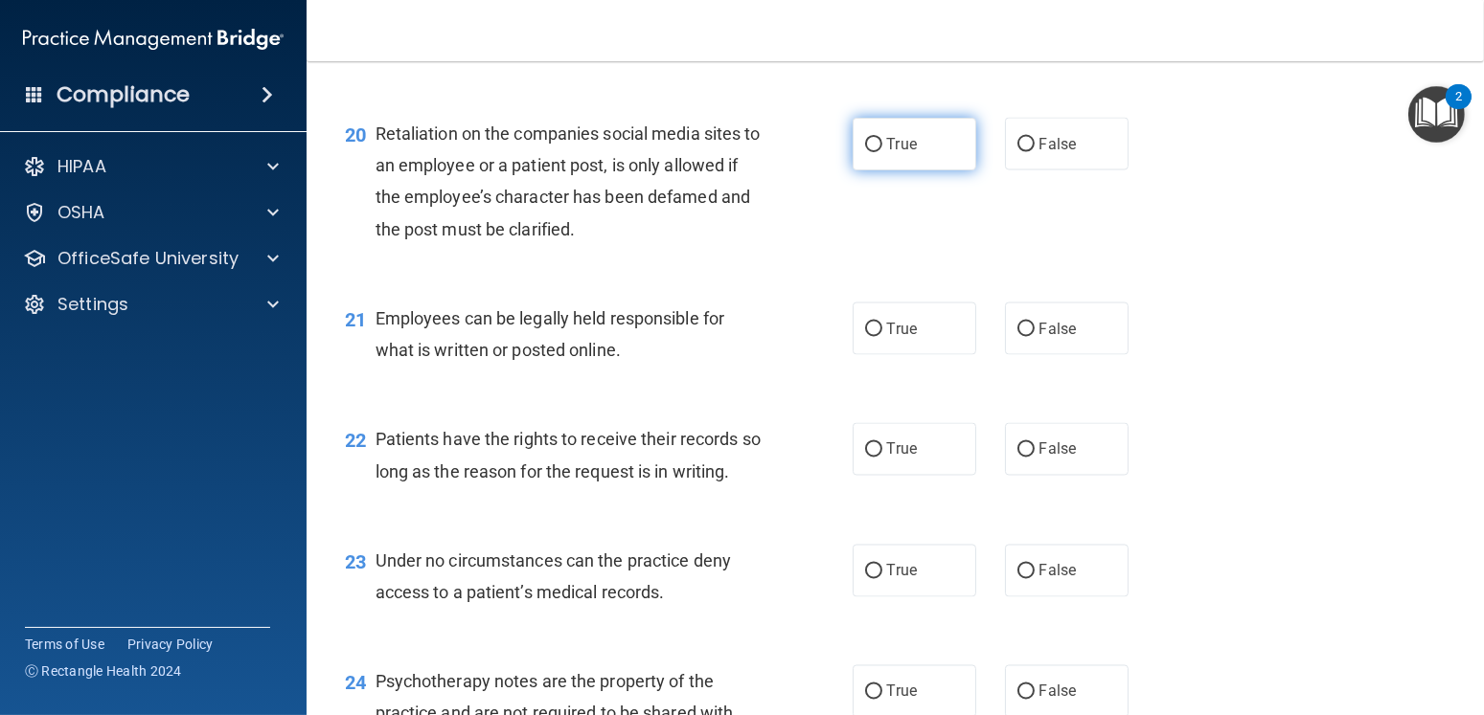
click at [895, 153] on span "True" at bounding box center [902, 144] width 30 height 18
click at [882, 152] on input "True" at bounding box center [873, 145] width 17 height 14
radio input "true"
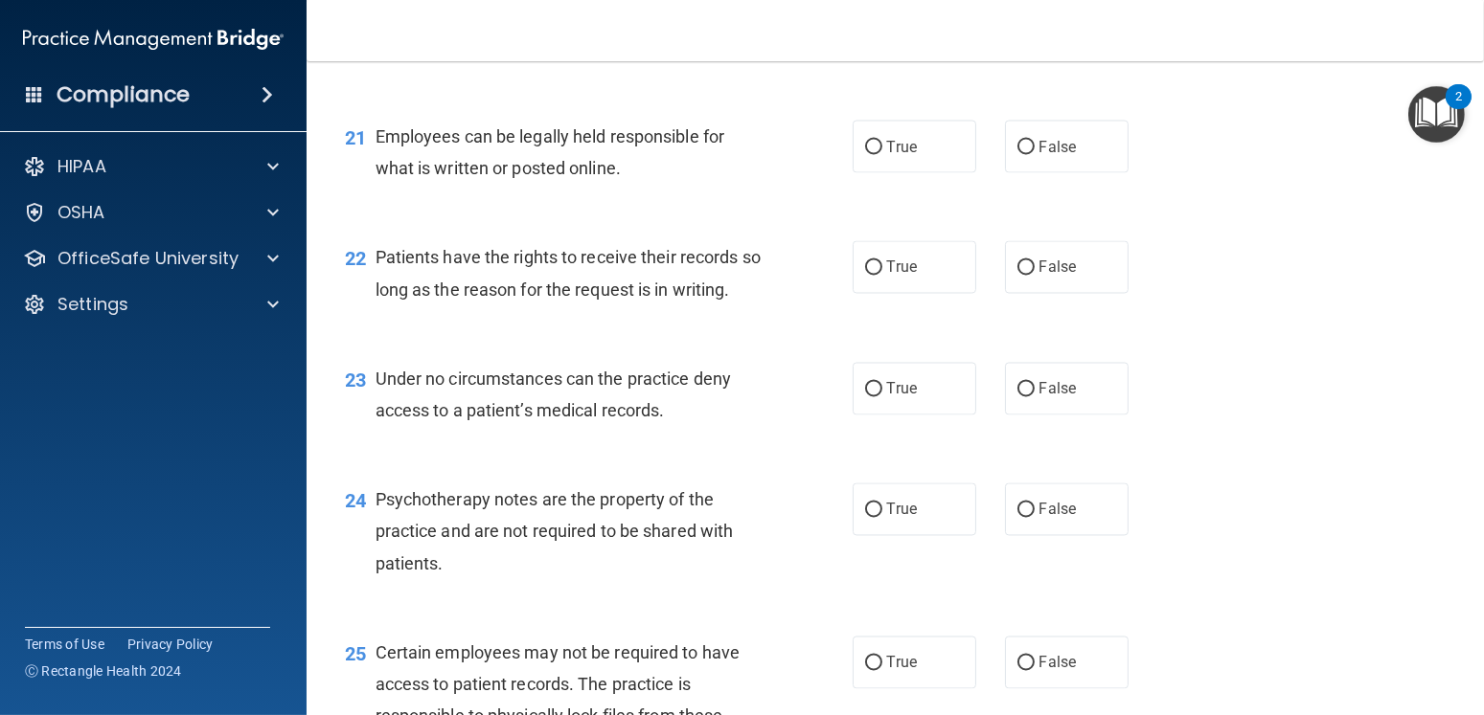
scroll to position [3735, 0]
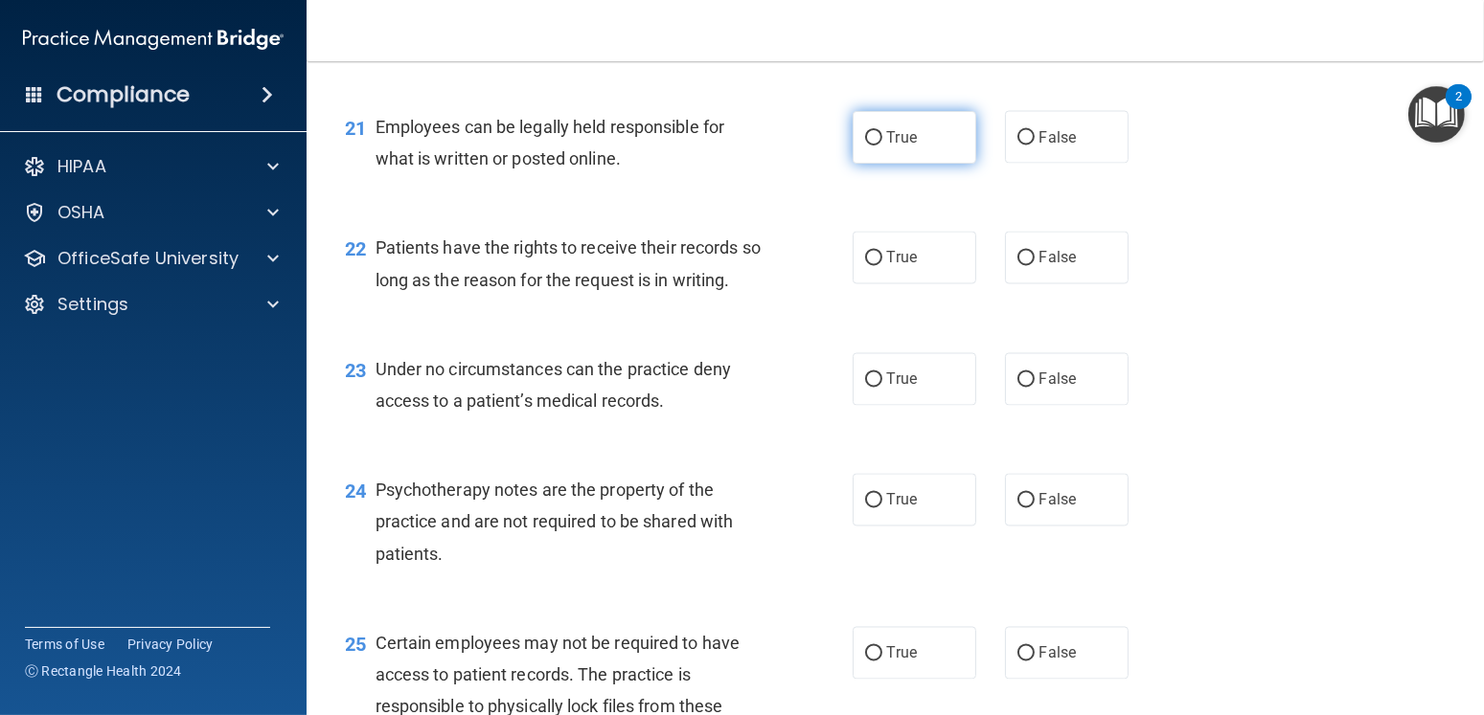
click at [909, 147] on span "True" at bounding box center [902, 137] width 30 height 18
click at [882, 146] on input "True" at bounding box center [873, 138] width 17 height 14
radio input "true"
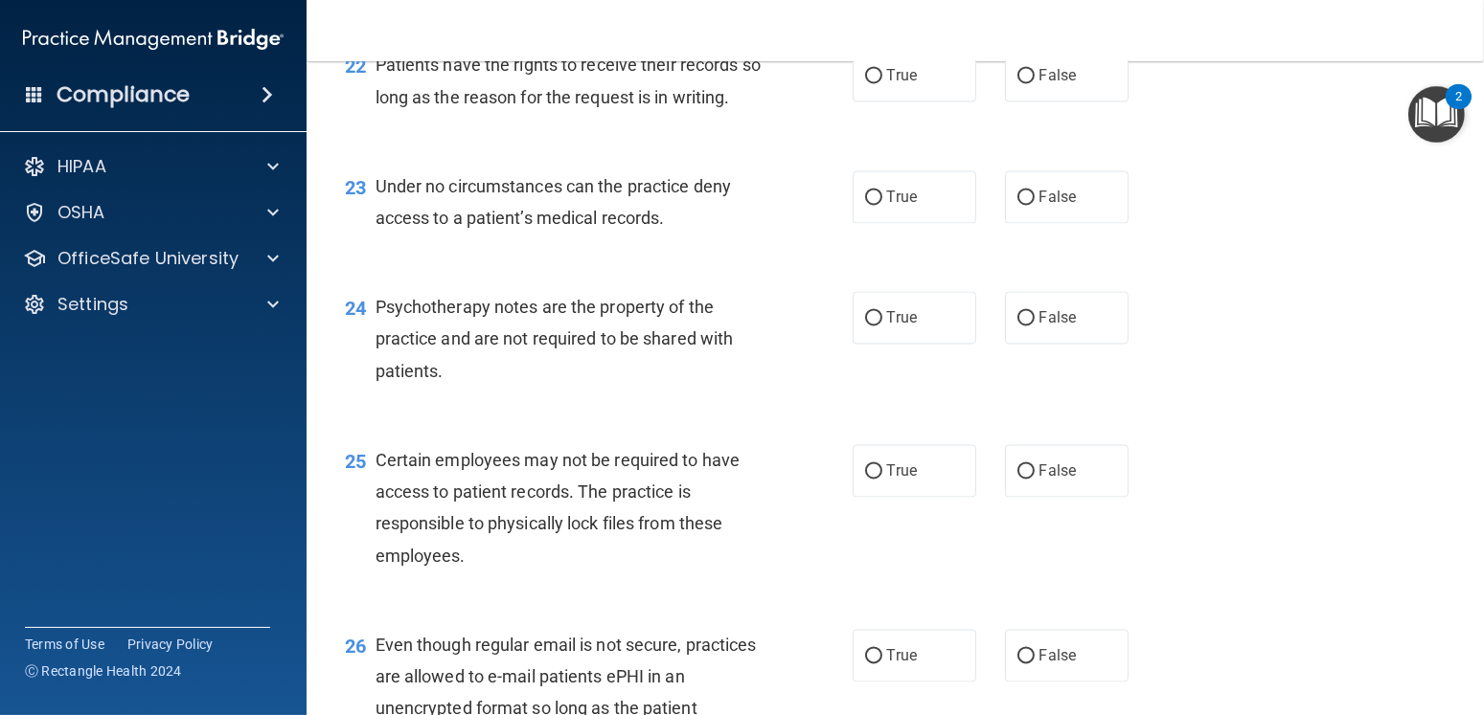
scroll to position [3927, 0]
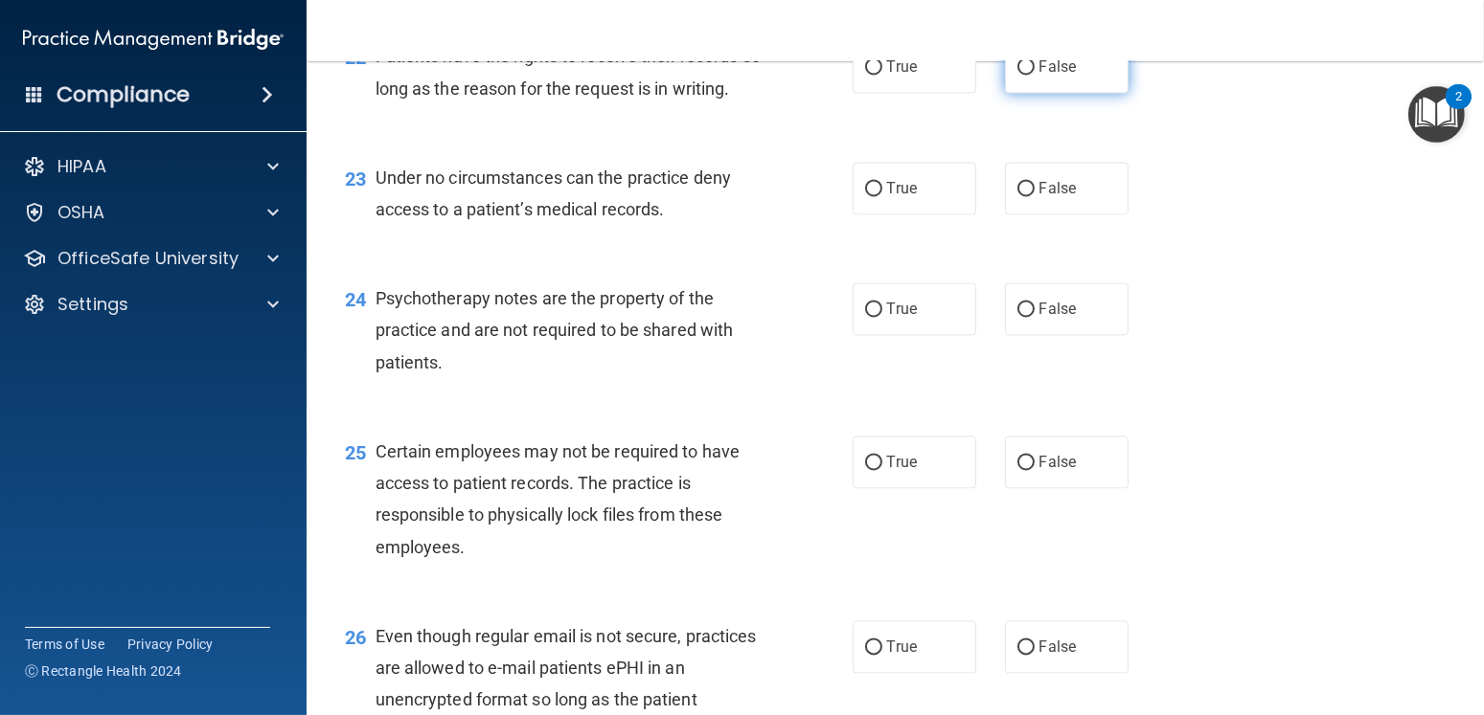
click at [983, 76] on span "False" at bounding box center [1057, 66] width 37 height 18
click at [983, 75] on input "False" at bounding box center [1025, 67] width 17 height 14
radio input "true"
click at [901, 197] on span "True" at bounding box center [902, 188] width 30 height 18
click at [882, 196] on input "True" at bounding box center [873, 189] width 17 height 14
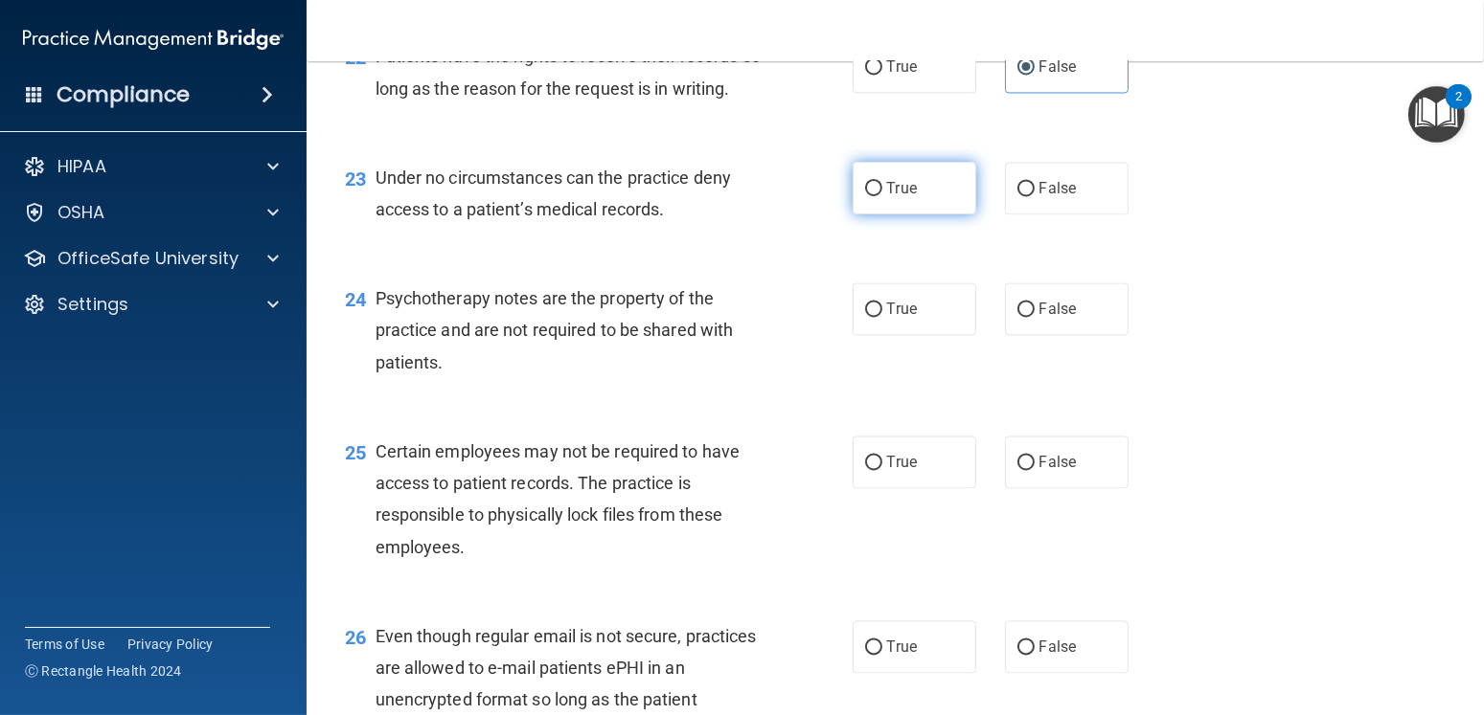
radio input "true"
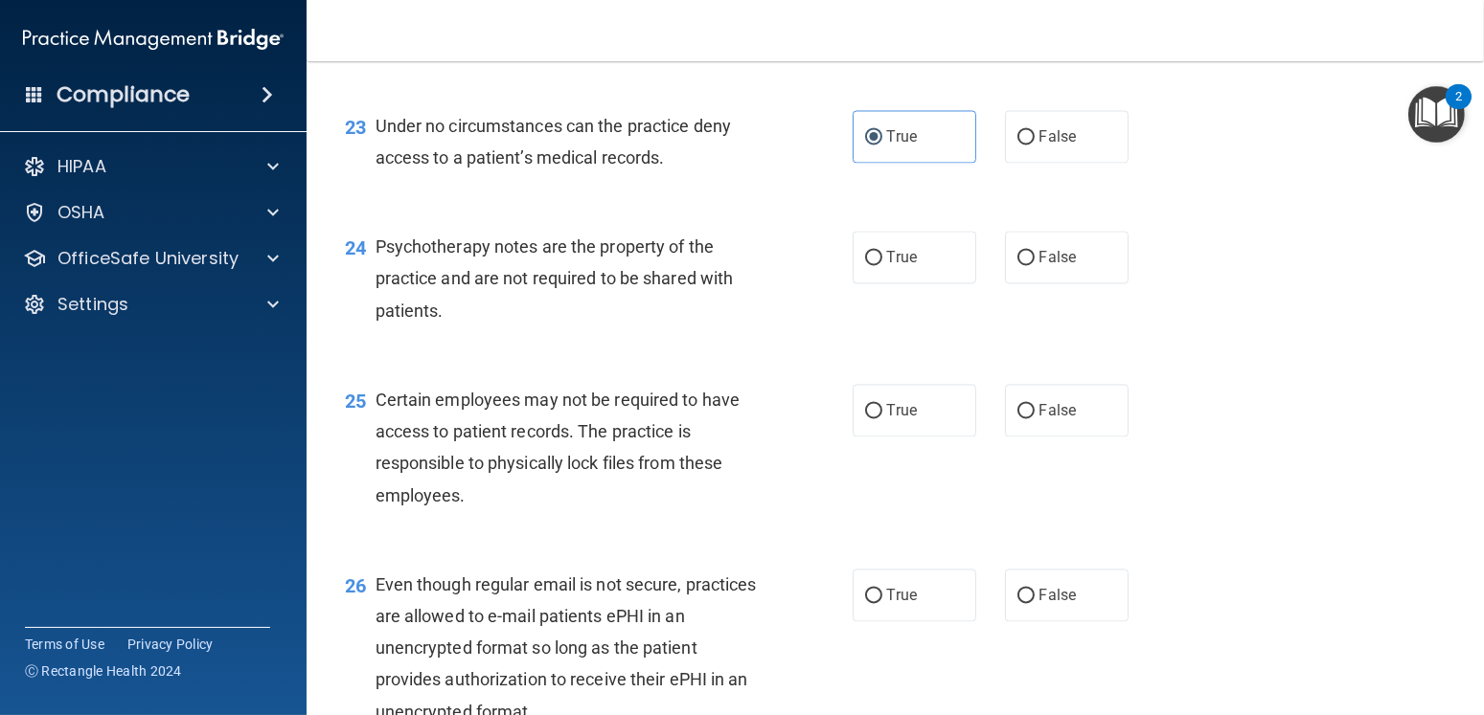
scroll to position [4023, 0]
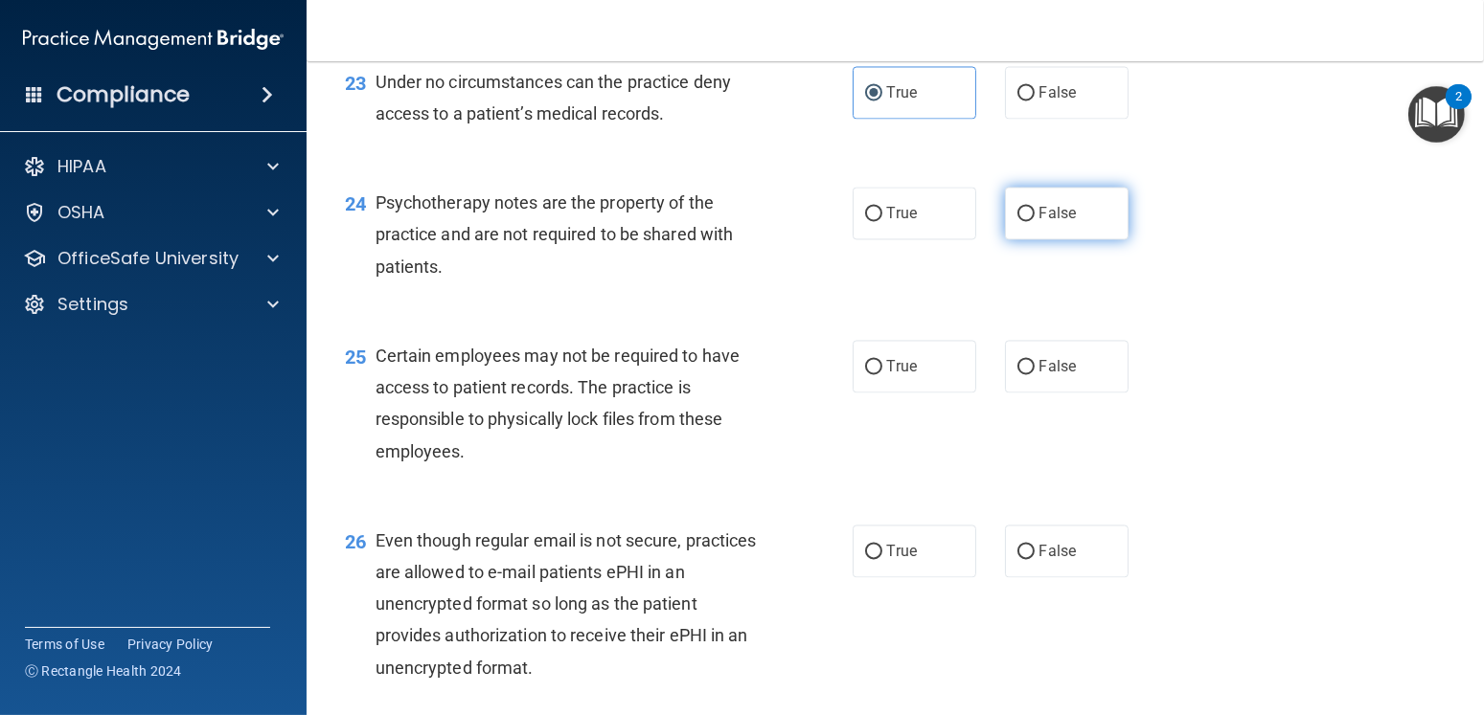
click at [983, 222] on span "False" at bounding box center [1057, 213] width 37 height 18
click at [983, 221] on input "False" at bounding box center [1025, 214] width 17 height 14
radio input "true"
click at [870, 221] on input "True" at bounding box center [873, 214] width 17 height 14
radio input "true"
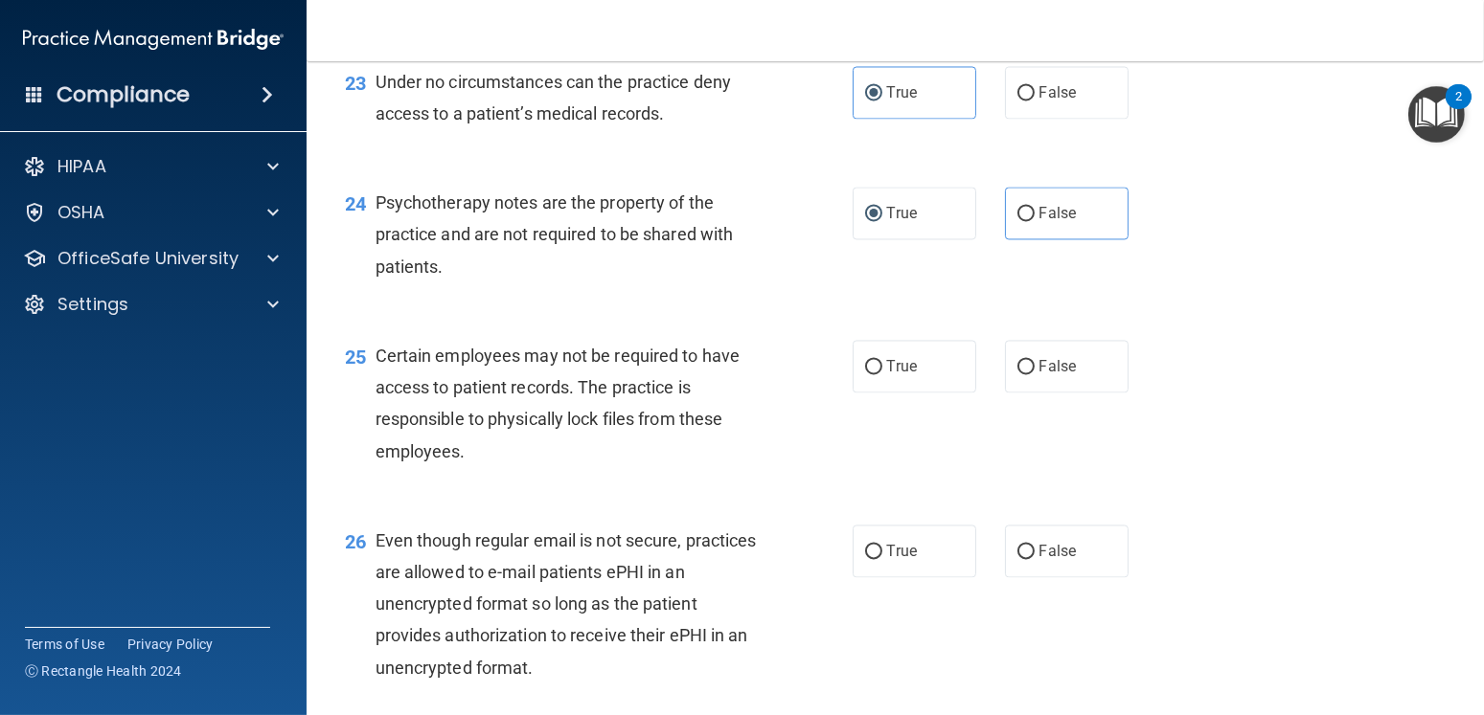
scroll to position [4119, 0]
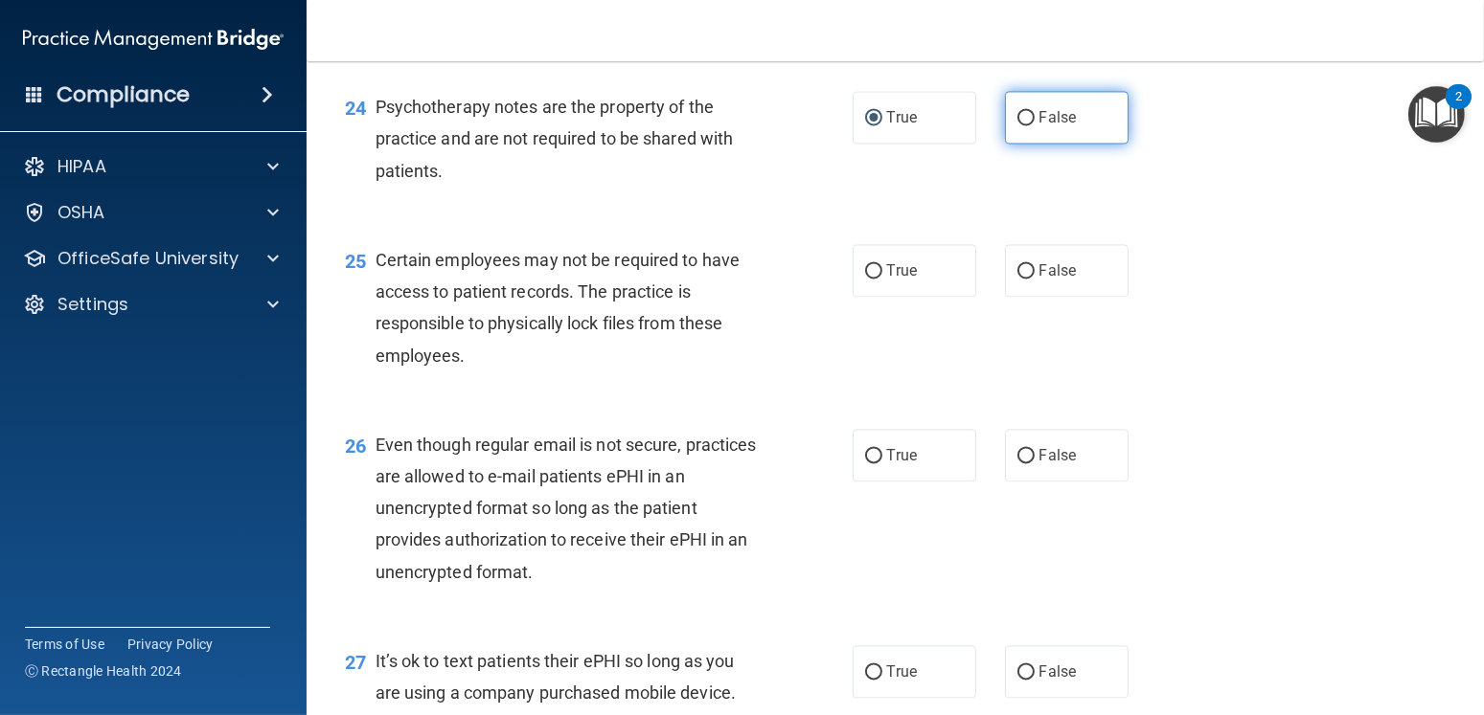
click at [983, 144] on label "False" at bounding box center [1067, 117] width 124 height 53
click at [983, 125] on input "False" at bounding box center [1025, 118] width 17 height 14
radio input "true"
radio input "false"
click at [891, 280] on span "True" at bounding box center [902, 270] width 30 height 18
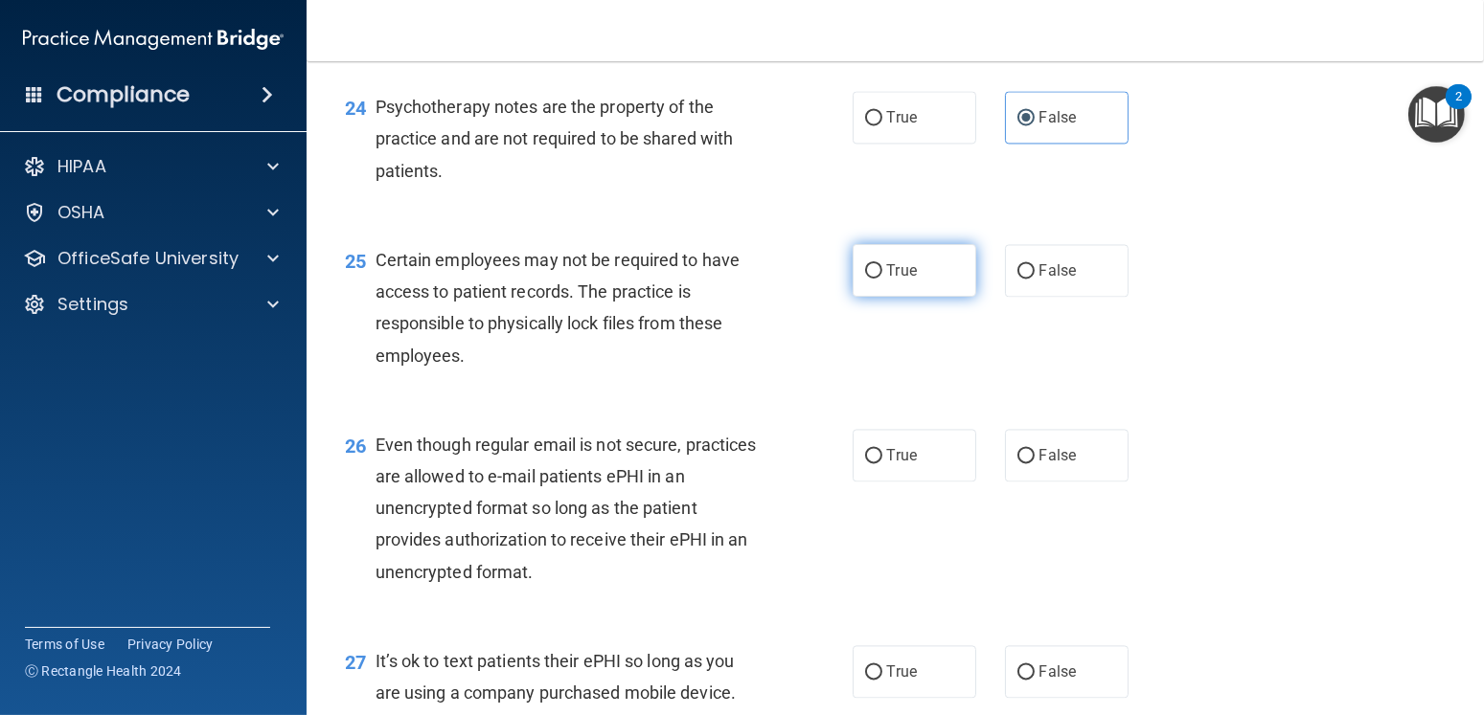
click at [882, 279] on input "True" at bounding box center [873, 271] width 17 height 14
radio input "true"
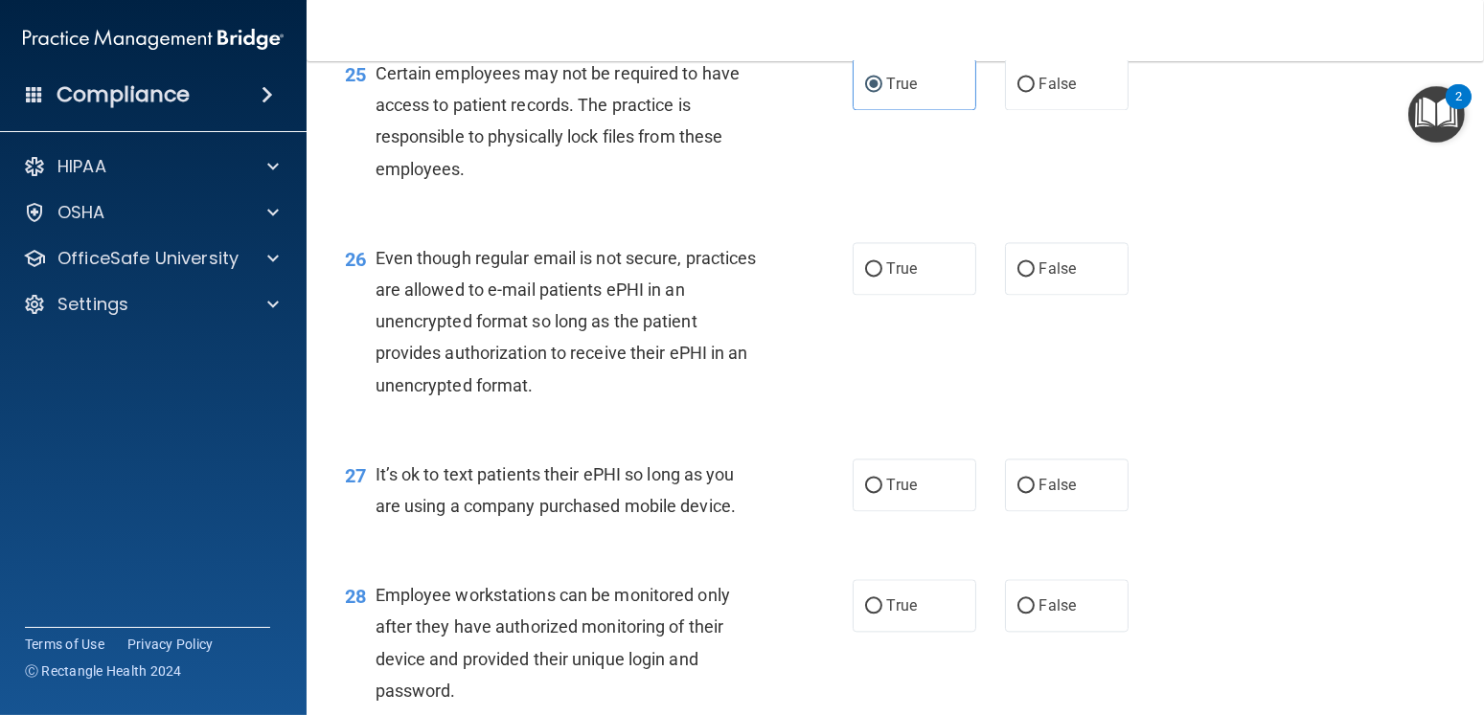
scroll to position [4310, 0]
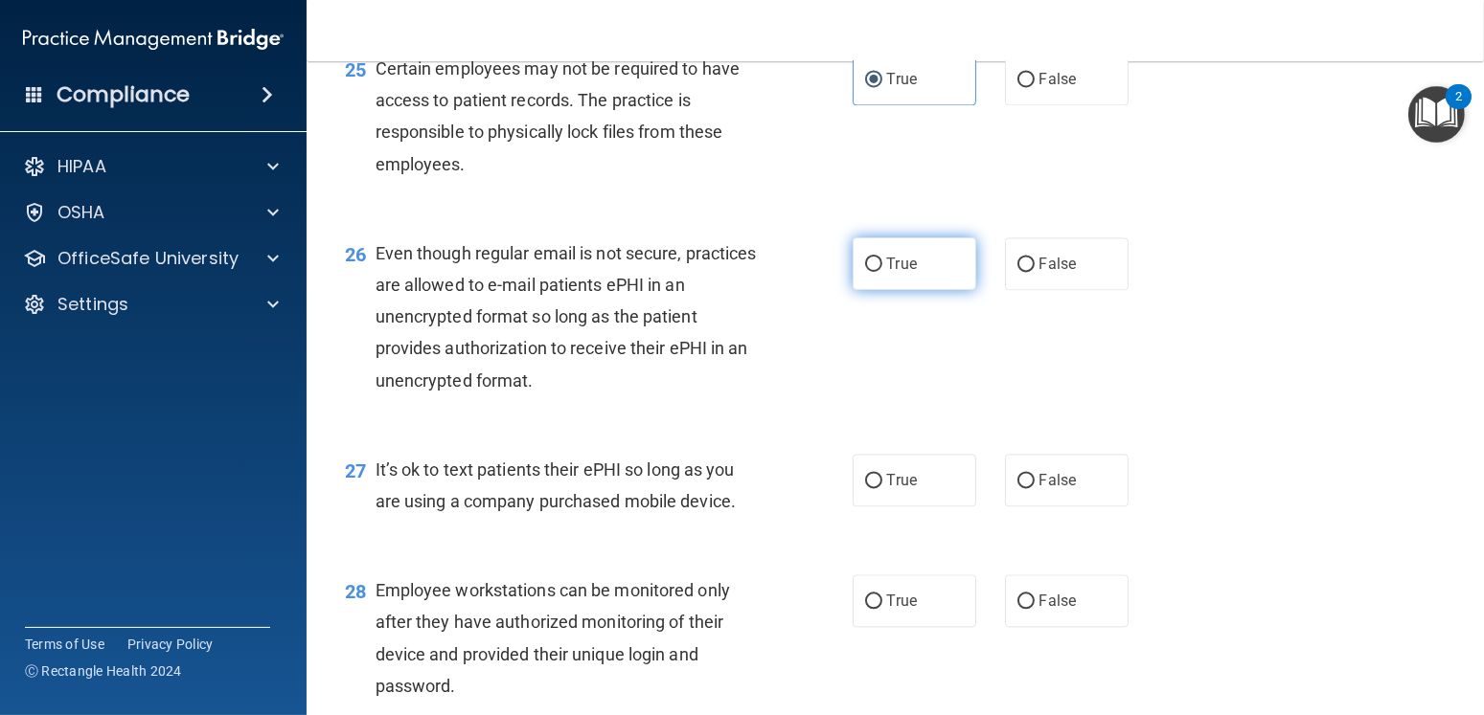
click at [865, 290] on label "True" at bounding box center [914, 264] width 124 height 53
click at [865, 272] on input "True" at bounding box center [873, 265] width 17 height 14
radio input "true"
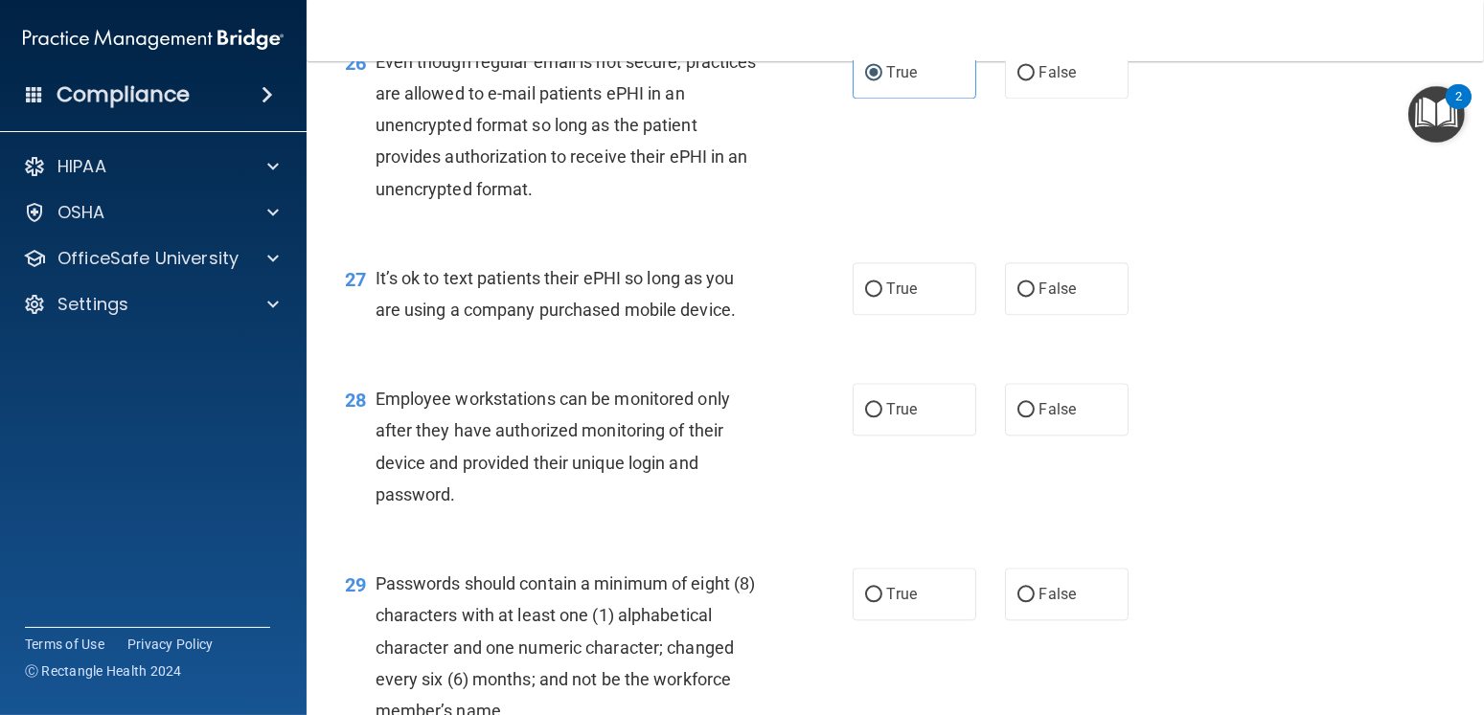
scroll to position [4598, 0]
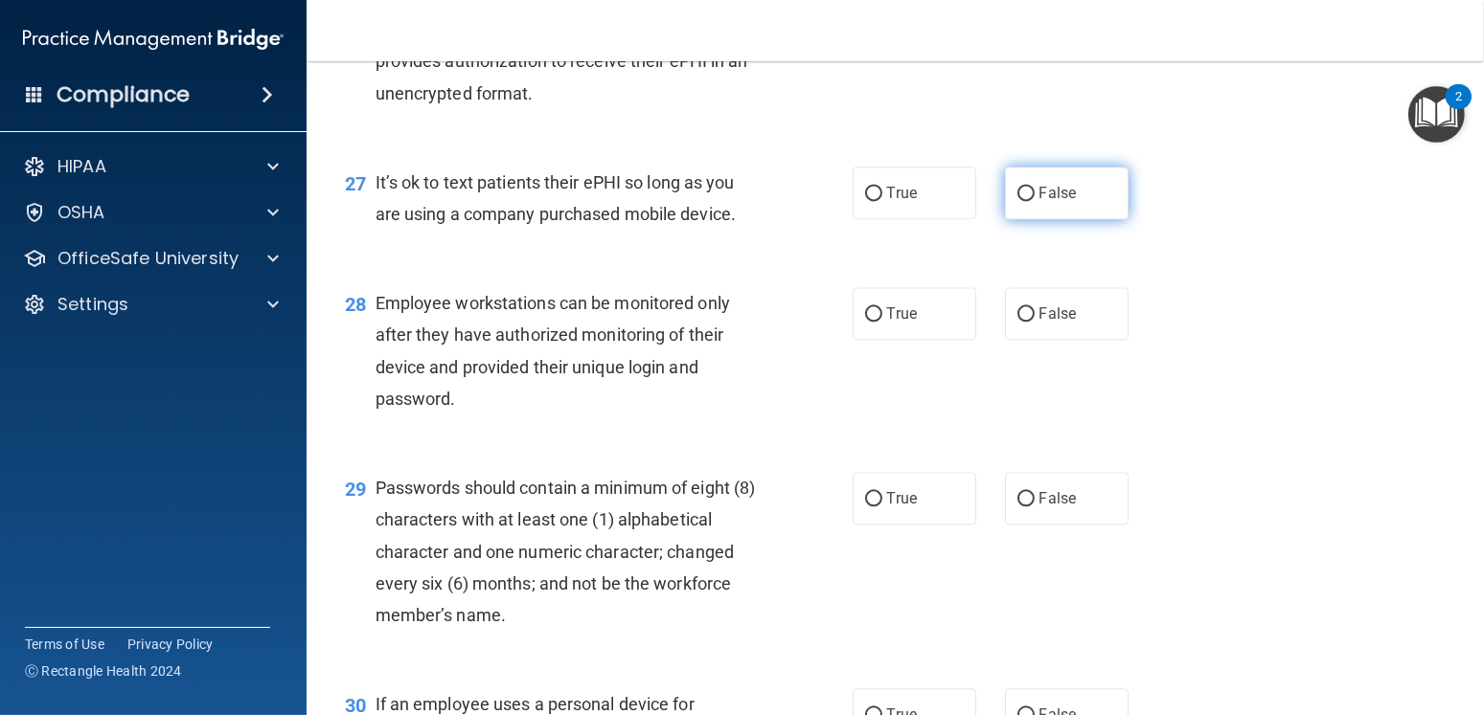
click at [983, 219] on label "False" at bounding box center [1067, 193] width 124 height 53
click at [983, 201] on input "False" at bounding box center [1025, 194] width 17 height 14
radio input "true"
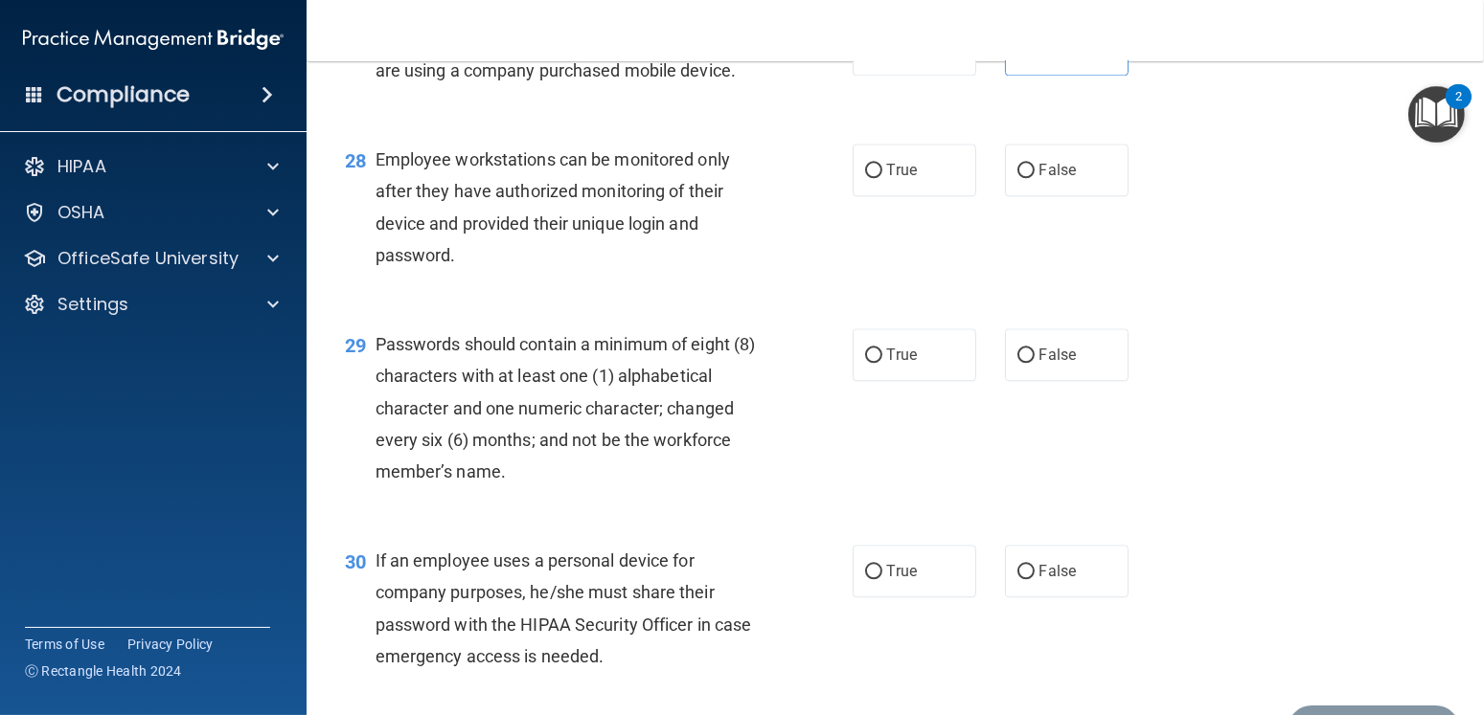
scroll to position [4789, 0]
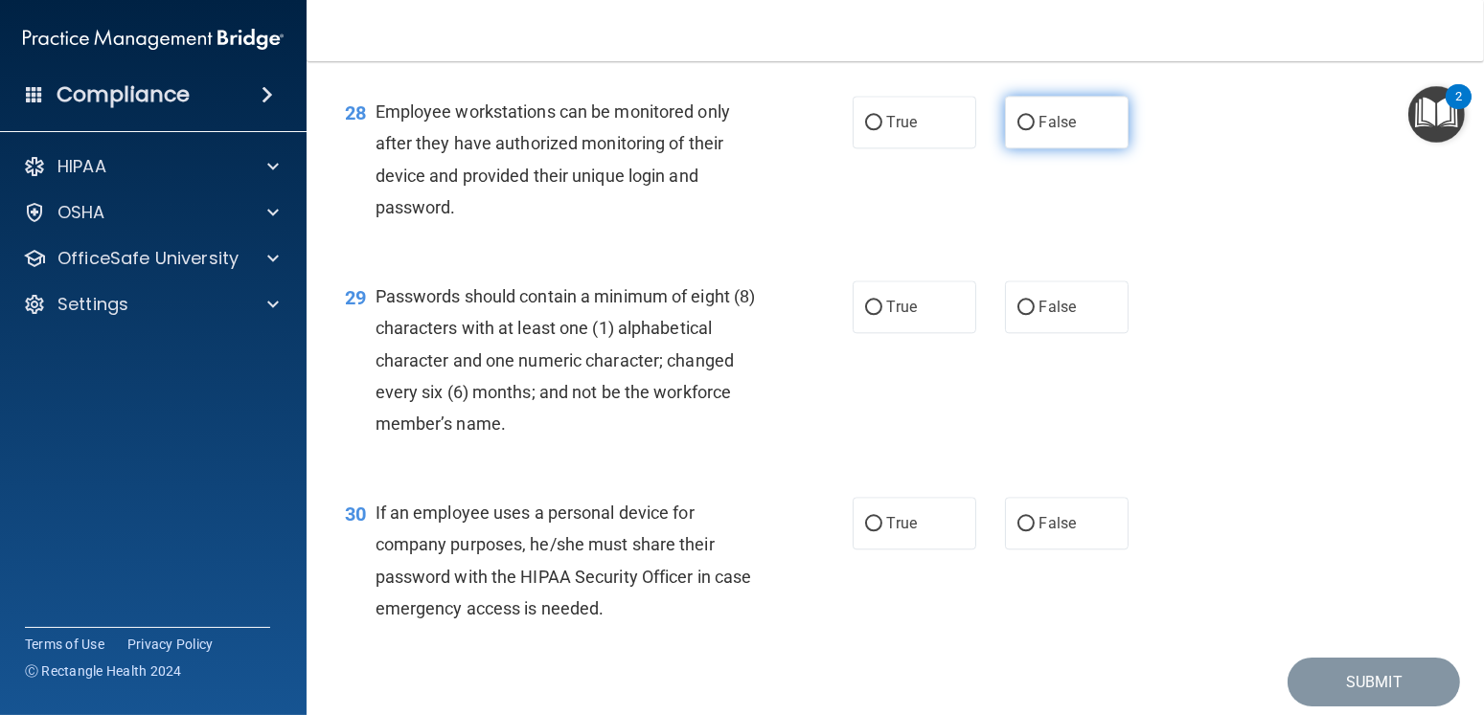
drag, startPoint x: 1049, startPoint y: 156, endPoint x: 1021, endPoint y: 171, distance: 31.7
click at [983, 131] on span "False" at bounding box center [1057, 122] width 37 height 18
click at [983, 130] on input "False" at bounding box center [1025, 123] width 17 height 14
radio input "true"
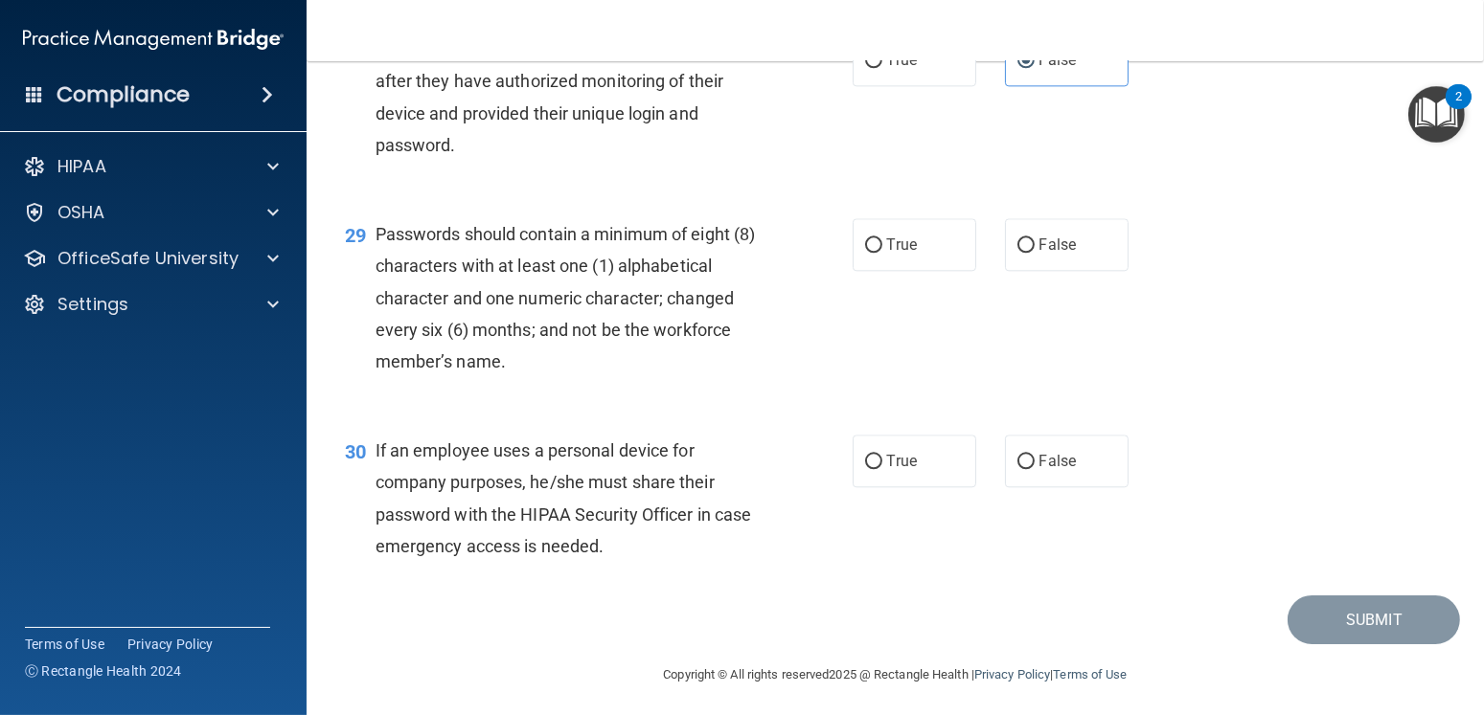
scroll to position [4885, 0]
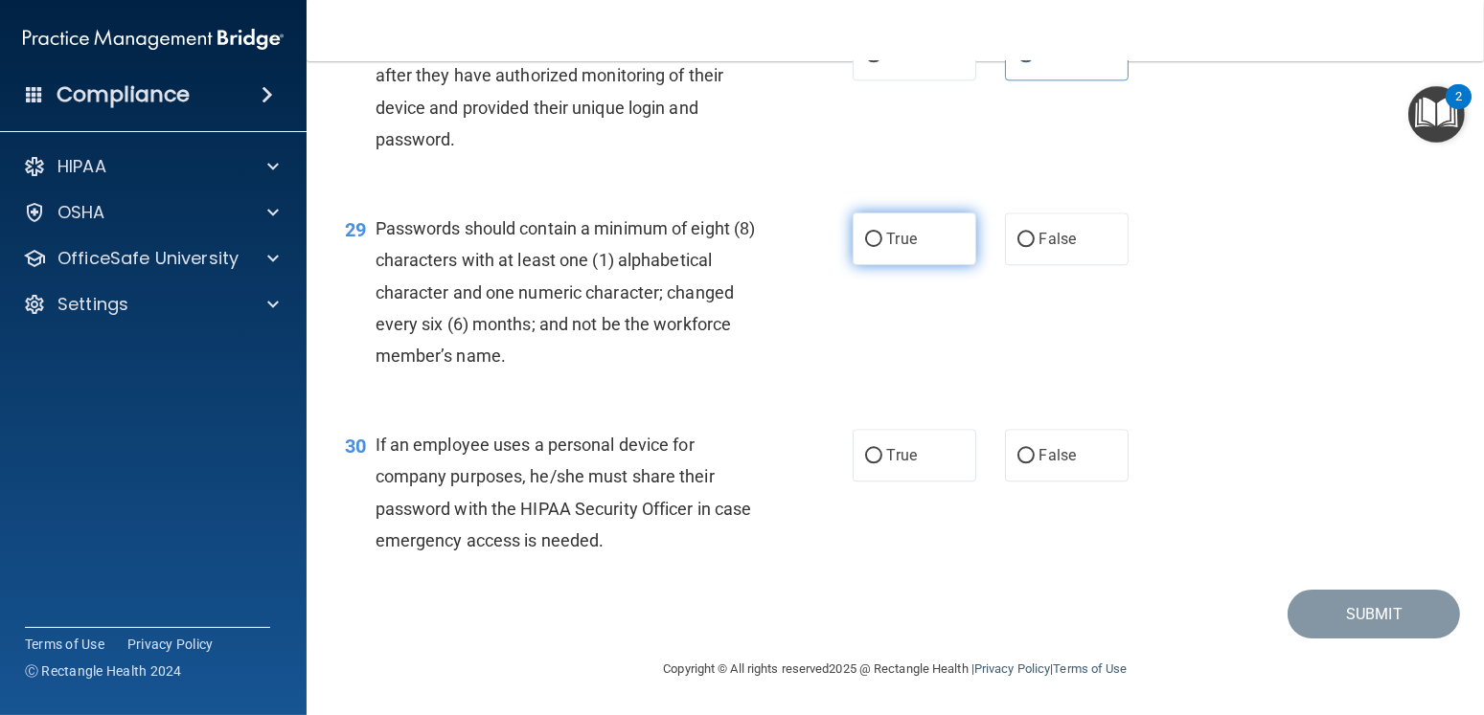
click at [901, 236] on span "True" at bounding box center [902, 239] width 30 height 18
click at [882, 236] on input "True" at bounding box center [873, 240] width 17 height 14
radio input "true"
click at [983, 453] on span "False" at bounding box center [1057, 455] width 37 height 18
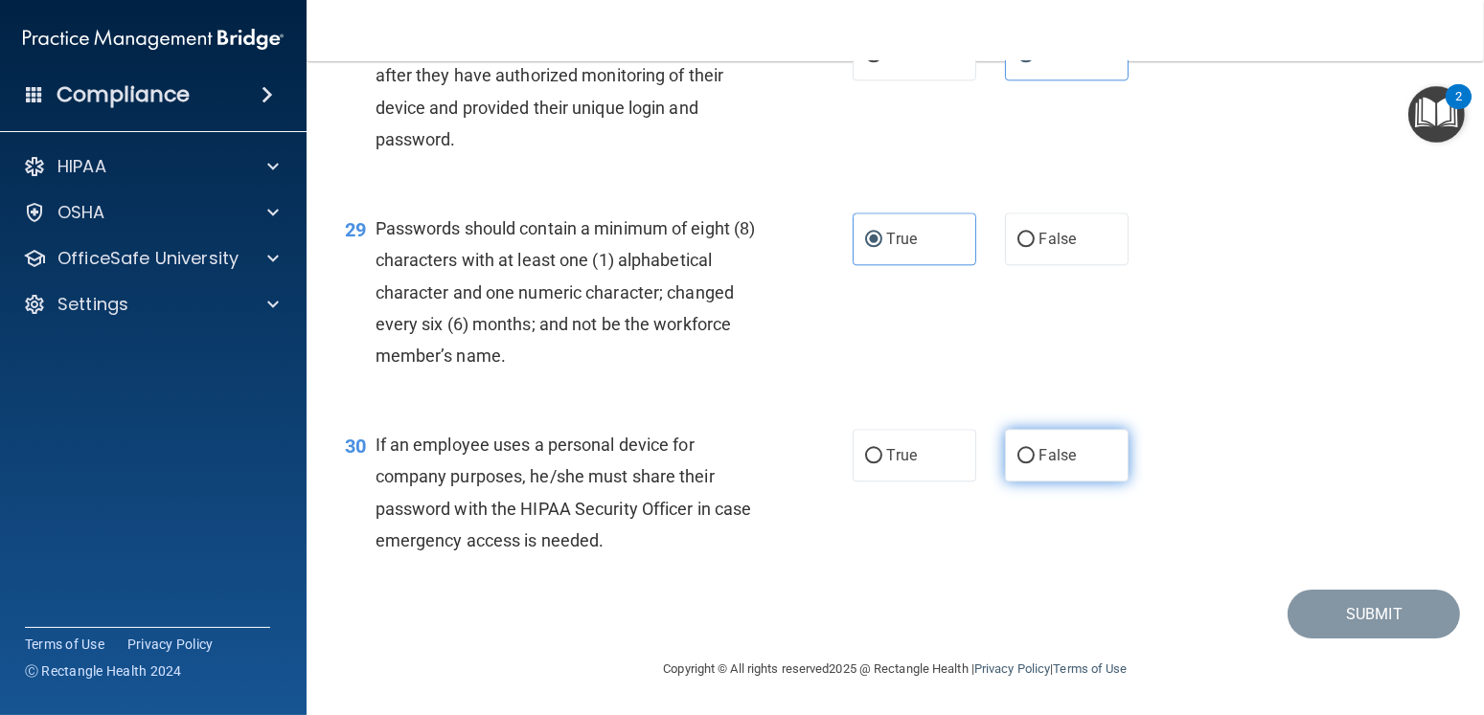
click at [983, 453] on input "False" at bounding box center [1025, 456] width 17 height 14
radio input "true"
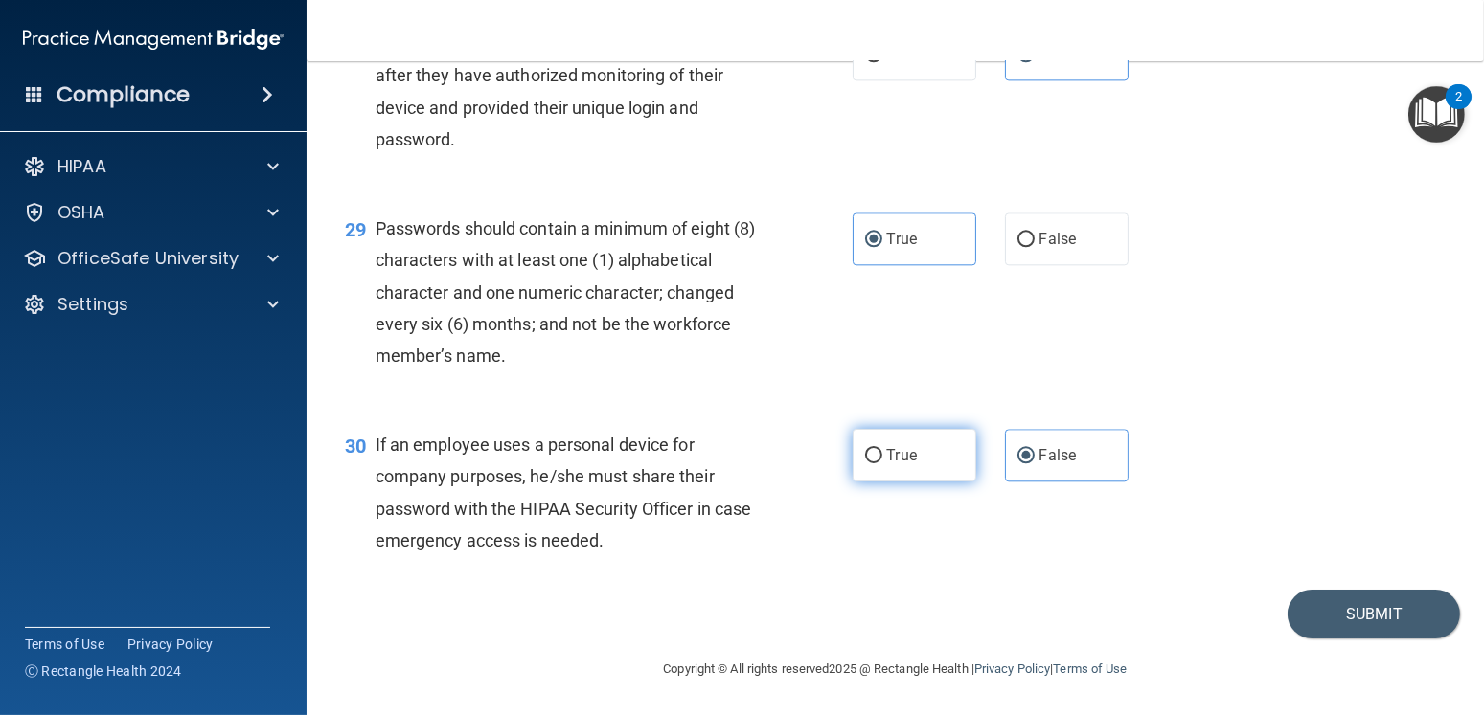
click at [887, 446] on span "True" at bounding box center [902, 455] width 30 height 18
click at [882, 449] on input "True" at bounding box center [873, 456] width 17 height 14
radio input "true"
radio input "false"
click at [887, 446] on span "True" at bounding box center [902, 455] width 30 height 18
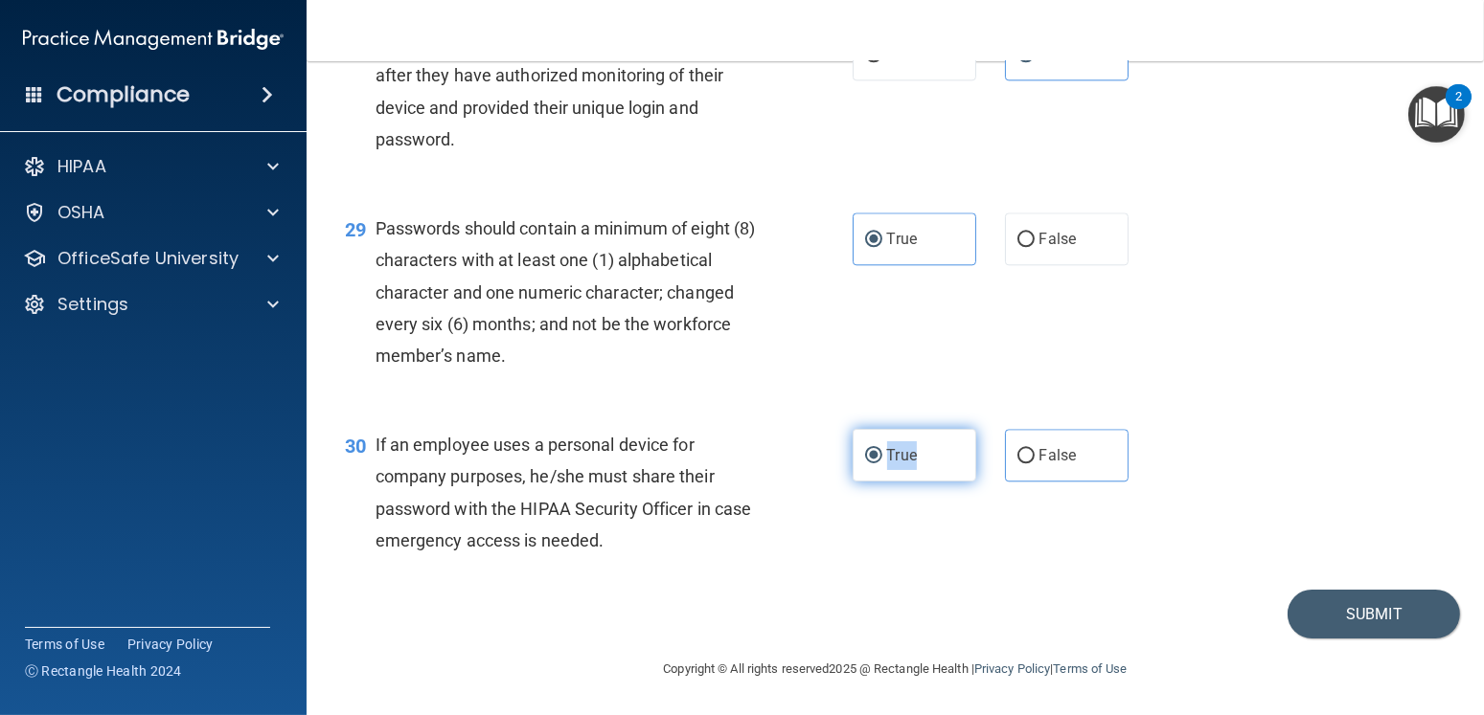
click at [882, 449] on input "True" at bounding box center [873, 456] width 17 height 14
click at [983, 496] on button "Submit" at bounding box center [1373, 614] width 172 height 49
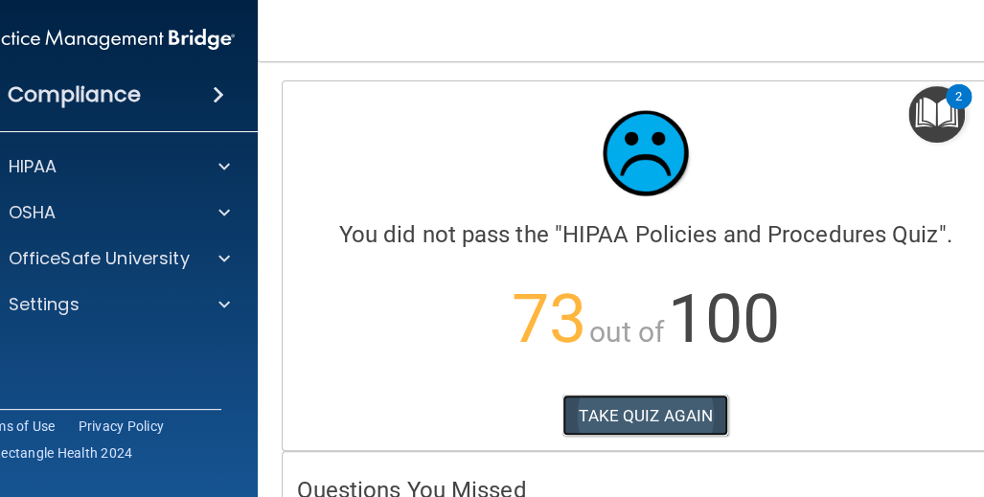
click at [656, 414] on button "TAKE QUIZ AGAIN" at bounding box center [645, 416] width 166 height 42
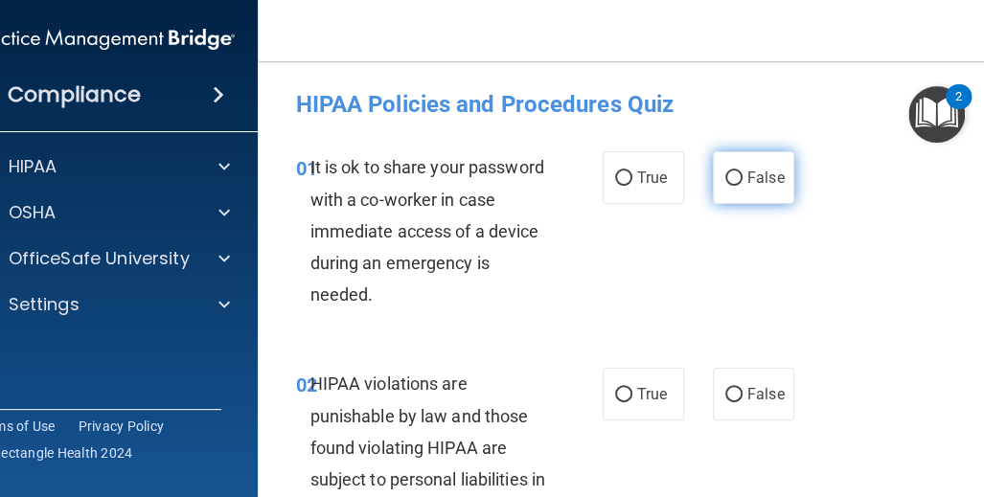
click at [736, 181] on label "False" at bounding box center [753, 177] width 81 height 53
click at [736, 181] on input "False" at bounding box center [733, 178] width 17 height 14
radio input "true"
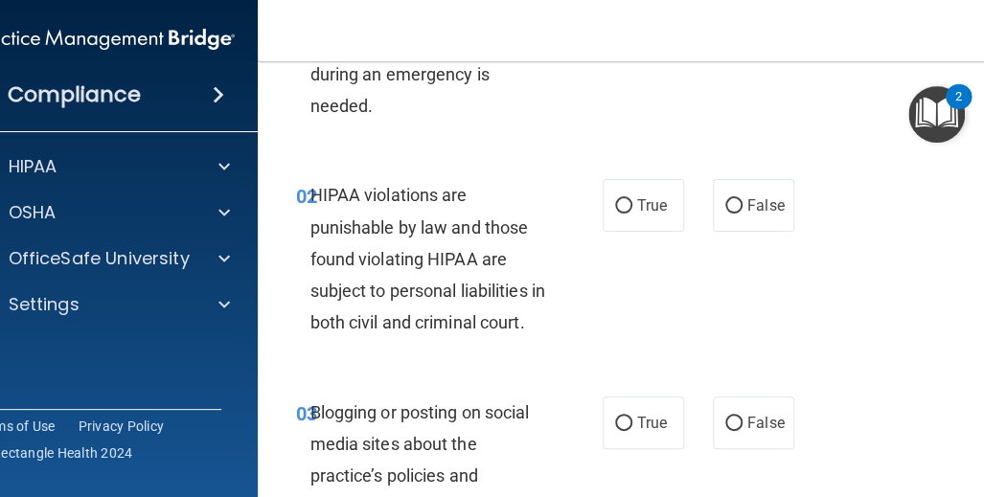
scroll to position [192, 0]
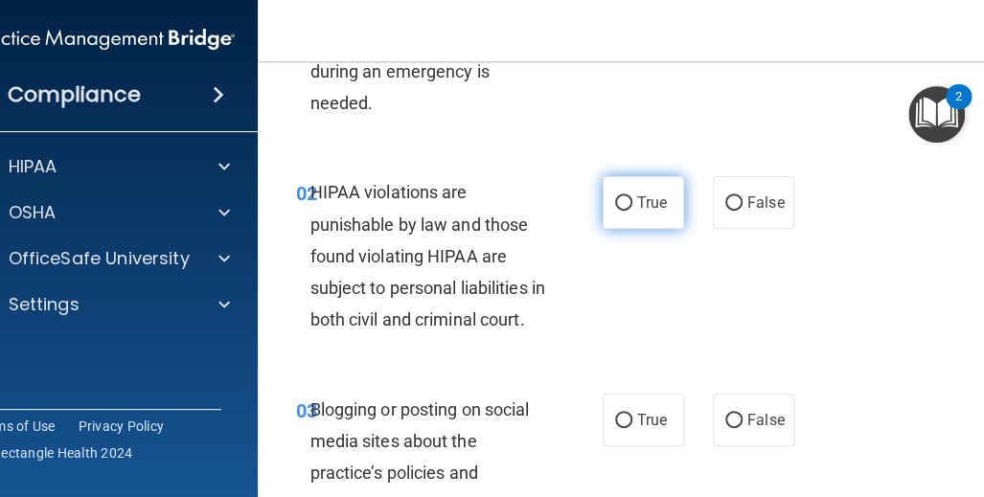
click at [614, 210] on label "True" at bounding box center [642, 202] width 81 height 53
click at [615, 210] on input "True" at bounding box center [623, 203] width 17 height 14
radio input "true"
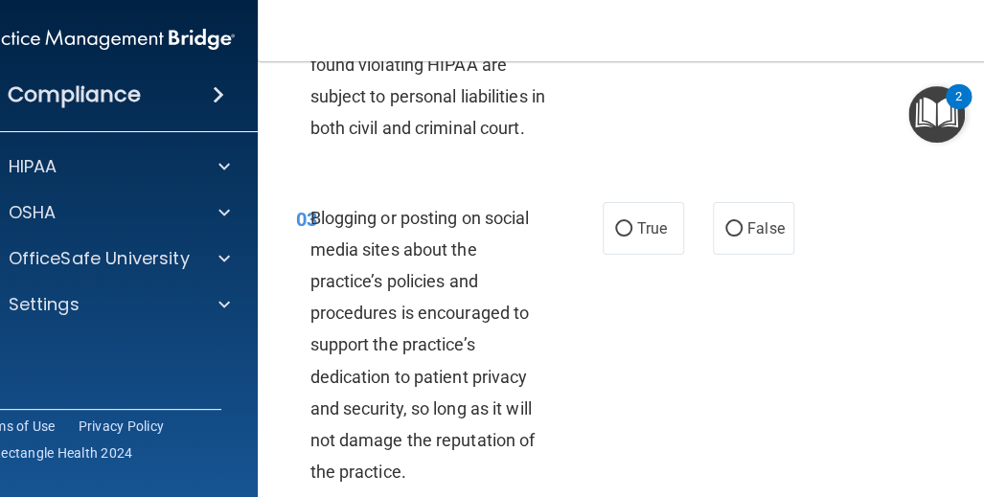
scroll to position [479, 0]
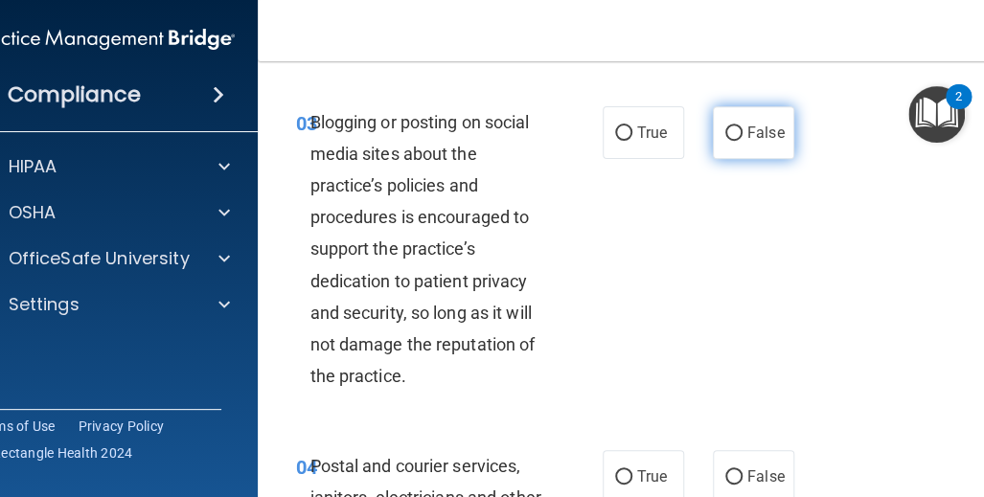
click at [749, 142] on span "False" at bounding box center [765, 133] width 37 height 18
click at [742, 141] on input "False" at bounding box center [733, 133] width 17 height 14
radio input "true"
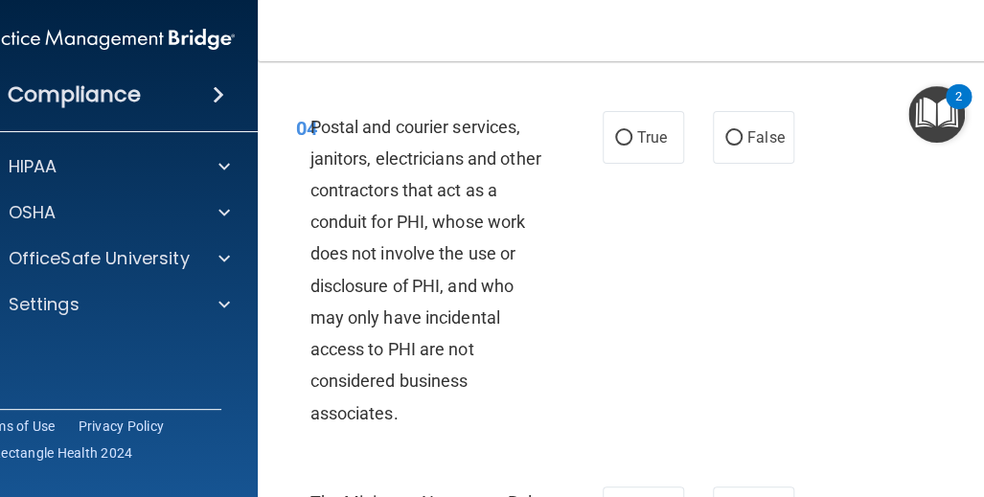
scroll to position [862, 0]
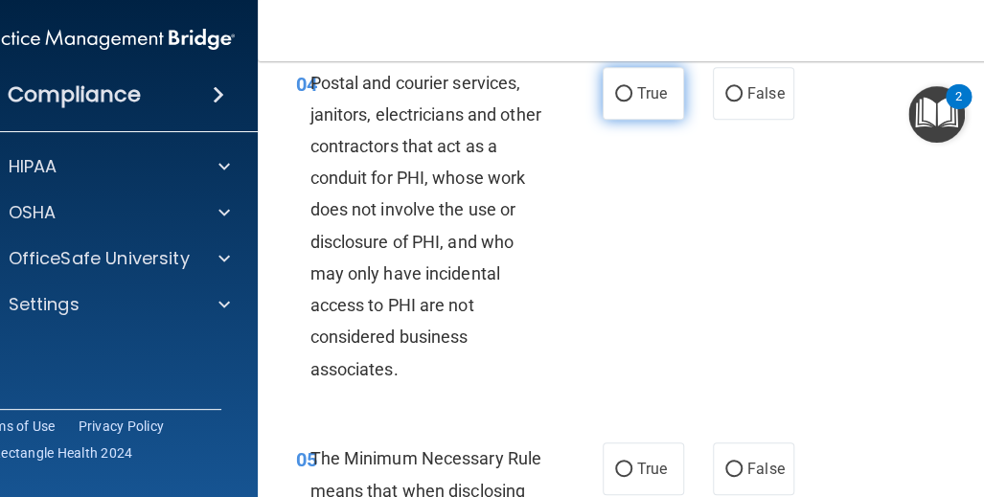
click at [626, 120] on label "True" at bounding box center [642, 93] width 81 height 53
click at [626, 102] on input "True" at bounding box center [623, 94] width 17 height 14
radio input "true"
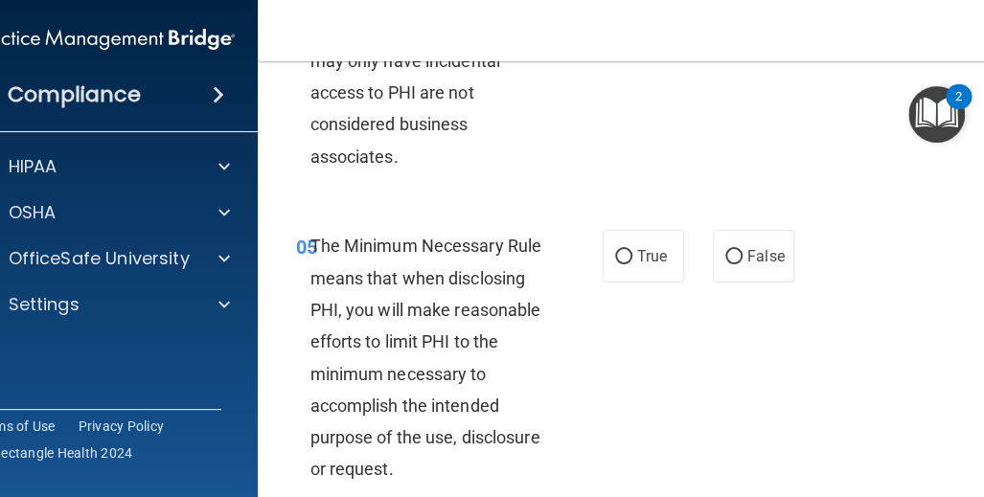
scroll to position [1245, 0]
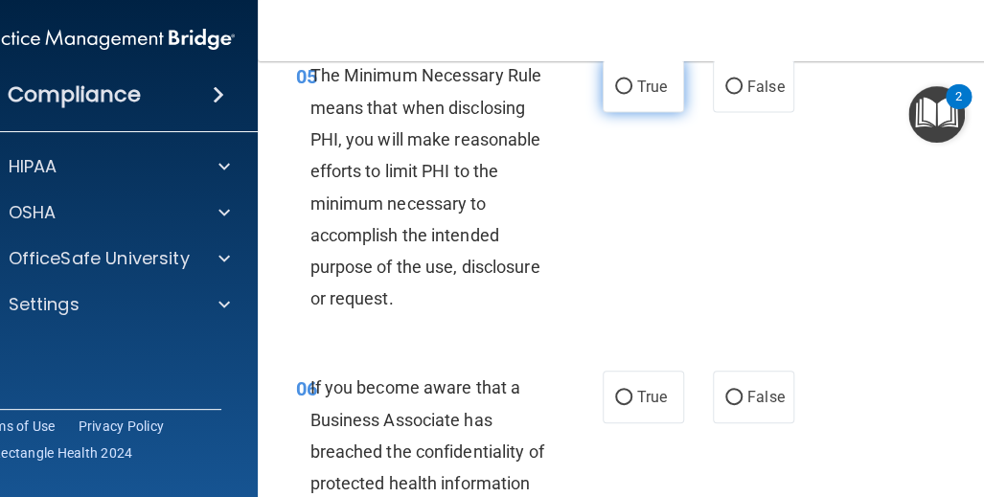
click at [638, 95] on span "True" at bounding box center [652, 86] width 30 height 18
click at [632, 94] on input "True" at bounding box center [623, 86] width 17 height 14
radio input "true"
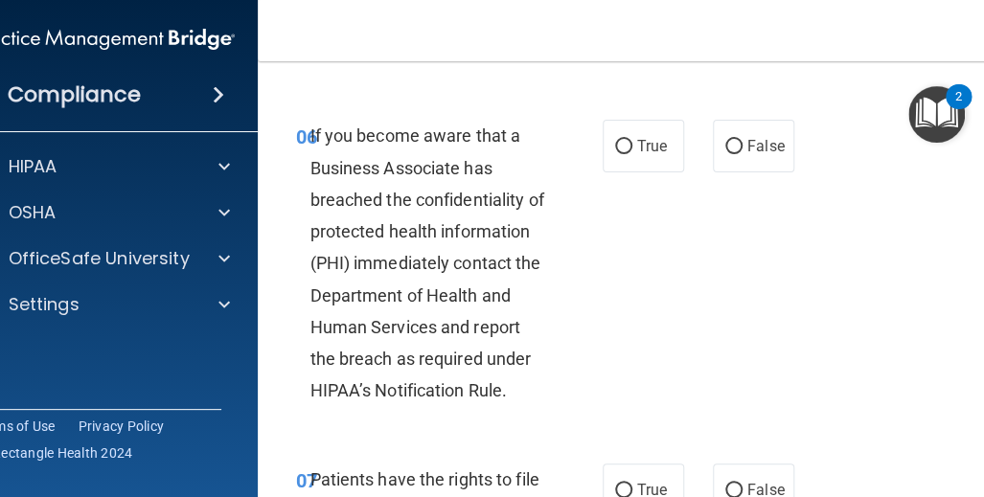
scroll to position [1533, 0]
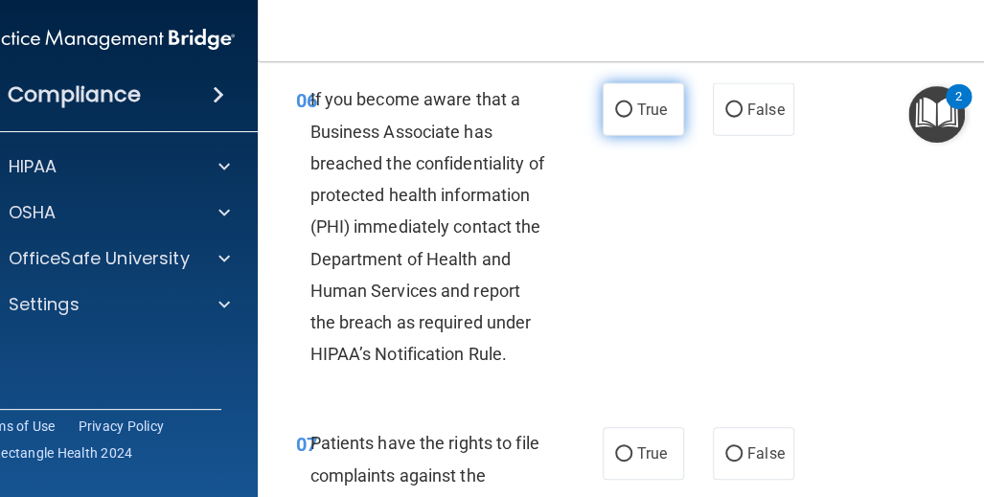
click at [626, 136] on label "True" at bounding box center [642, 109] width 81 height 53
click at [626, 118] on input "True" at bounding box center [623, 110] width 17 height 14
radio input "true"
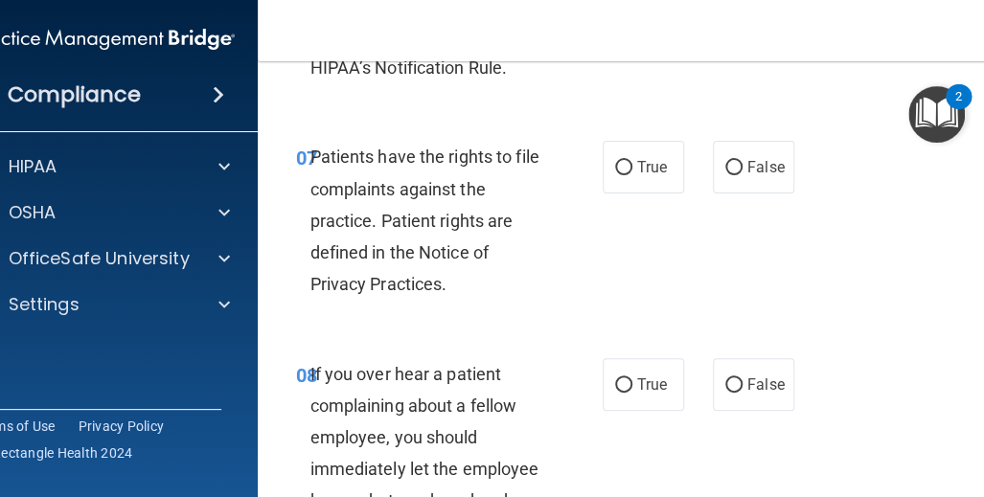
scroll to position [1820, 0]
click at [640, 175] on span "True" at bounding box center [652, 166] width 30 height 18
click at [632, 174] on input "True" at bounding box center [623, 167] width 17 height 14
radio input "true"
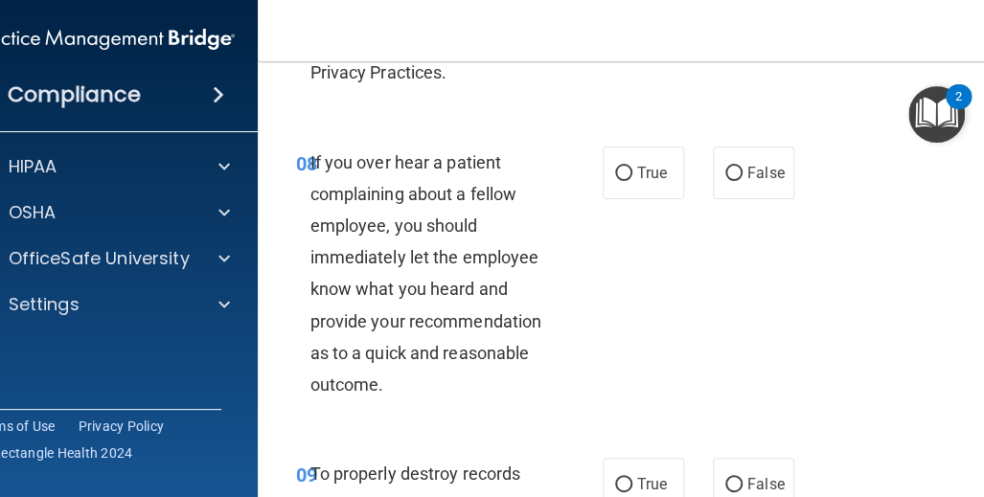
scroll to position [2107, 0]
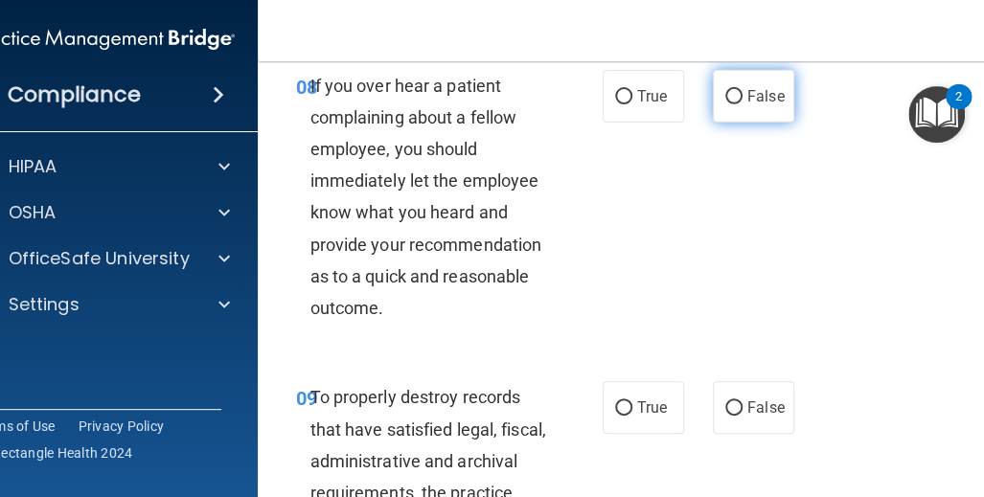
click at [731, 104] on input "False" at bounding box center [733, 97] width 17 height 14
radio input "true"
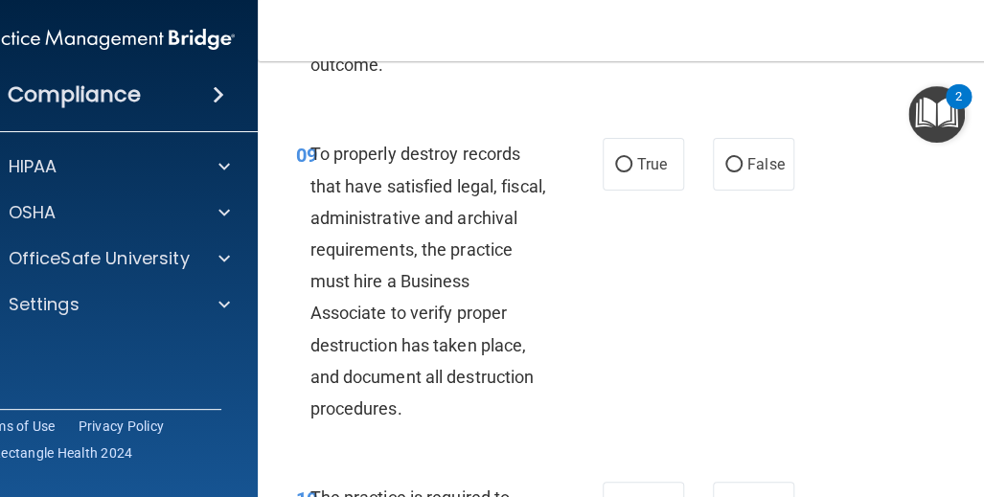
scroll to position [2395, 0]
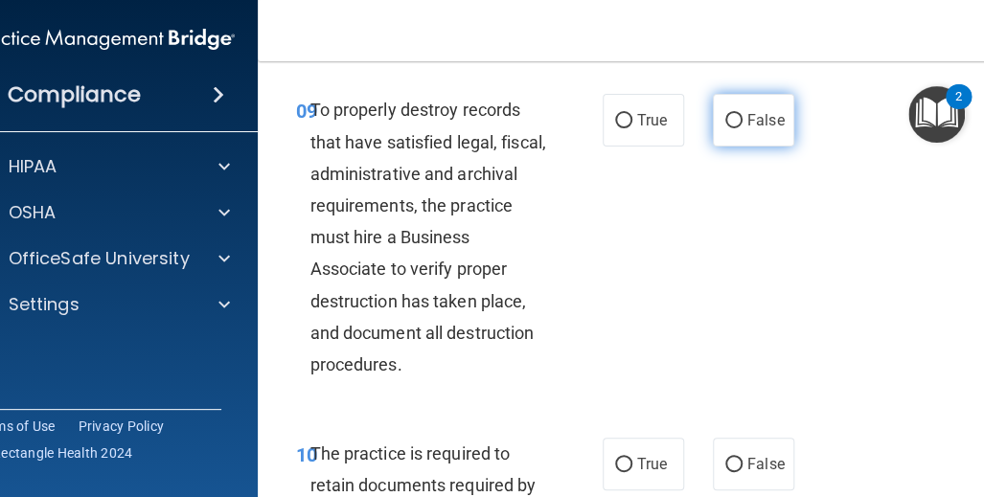
click at [730, 135] on label "False" at bounding box center [753, 120] width 81 height 53
click at [730, 128] on input "False" at bounding box center [733, 121] width 17 height 14
radio input "true"
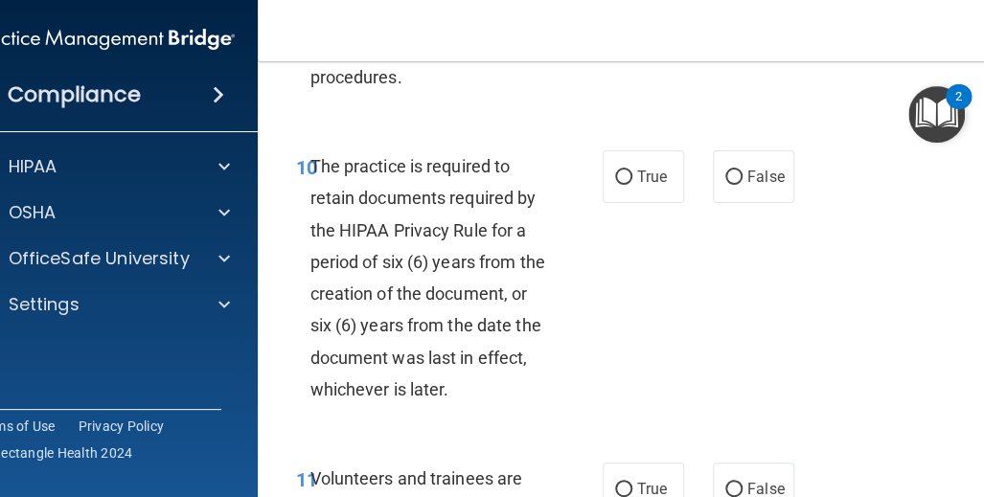
scroll to position [2778, 0]
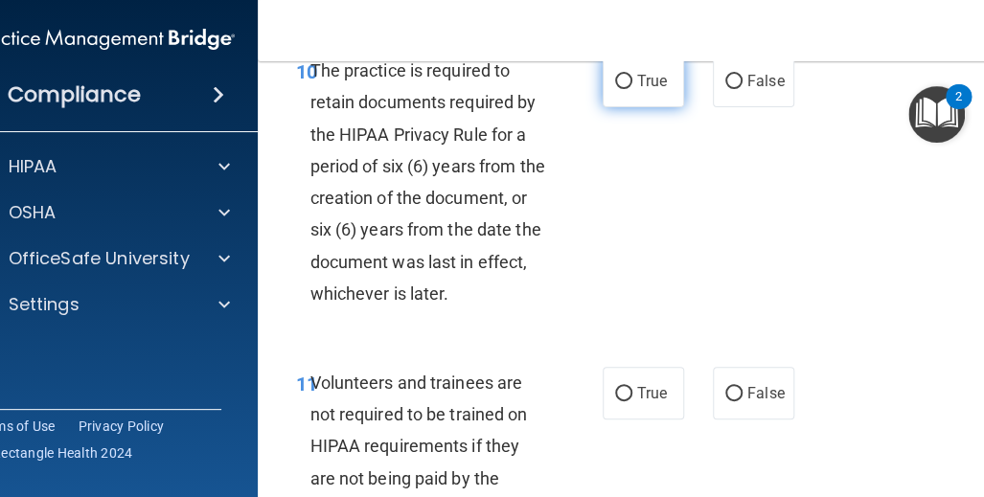
click at [637, 90] on span "True" at bounding box center [652, 81] width 30 height 18
click at [632, 89] on input "True" at bounding box center [623, 82] width 17 height 14
radio input "true"
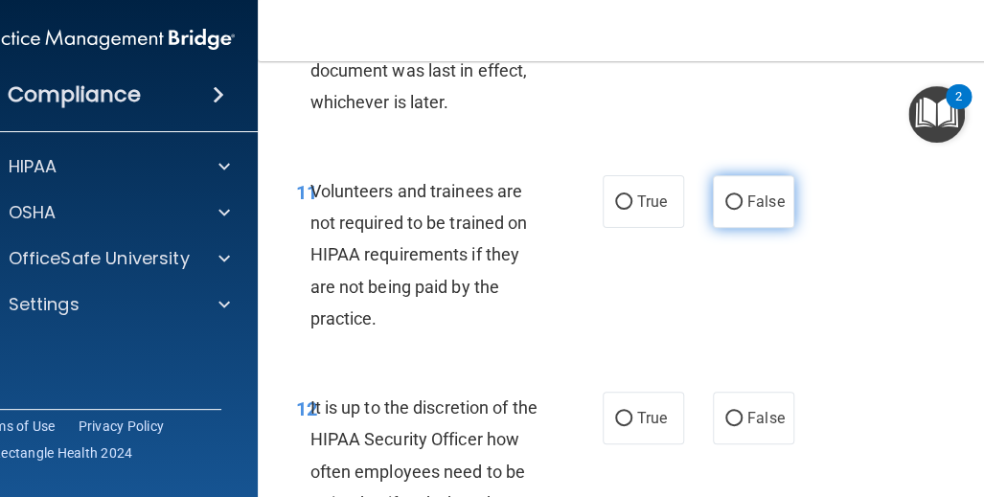
click at [747, 211] on span "False" at bounding box center [765, 202] width 37 height 18
click at [742, 210] on input "False" at bounding box center [733, 202] width 17 height 14
radio input "true"
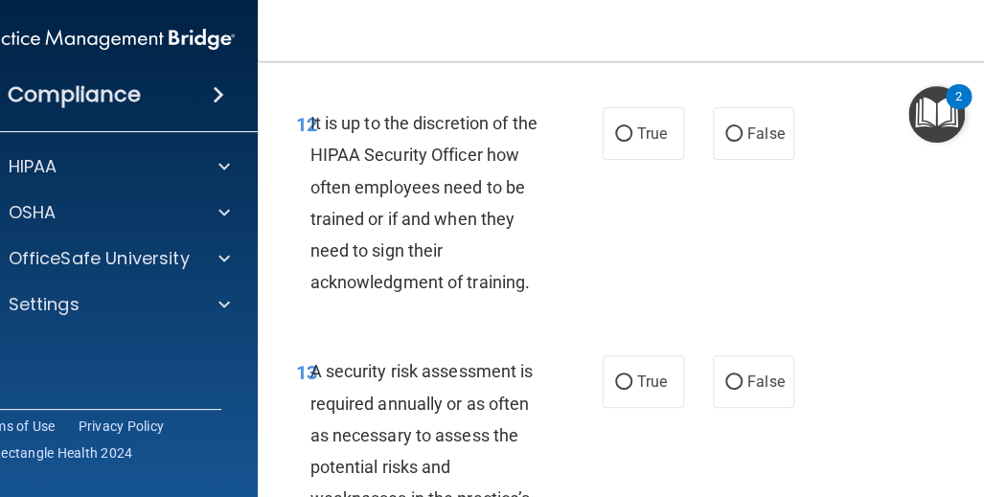
scroll to position [3257, 0]
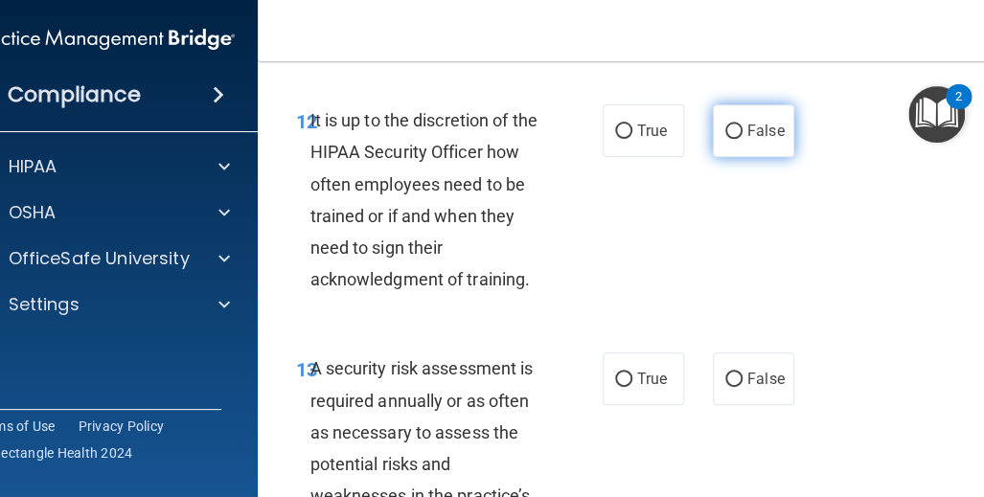
click at [734, 157] on label "False" at bounding box center [753, 130] width 81 height 53
click at [734, 139] on input "False" at bounding box center [733, 132] width 17 height 14
radio input "true"
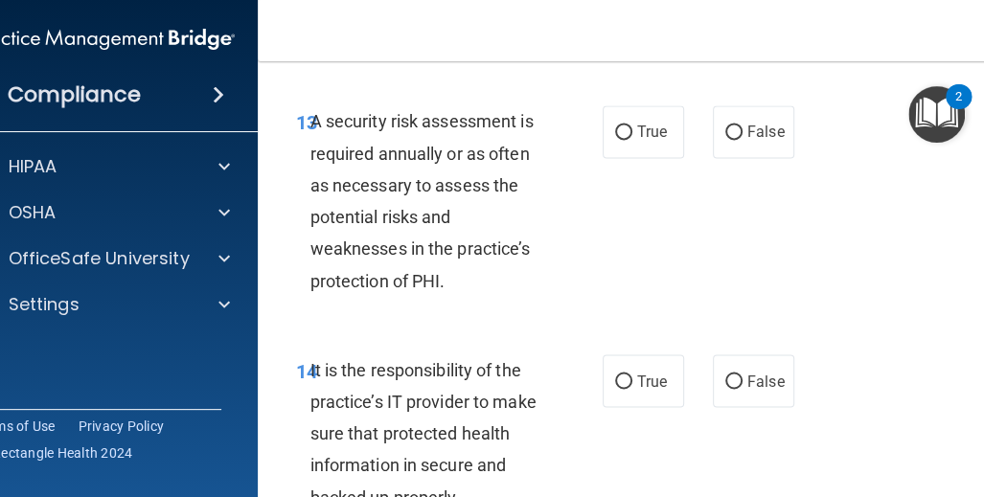
scroll to position [3544, 0]
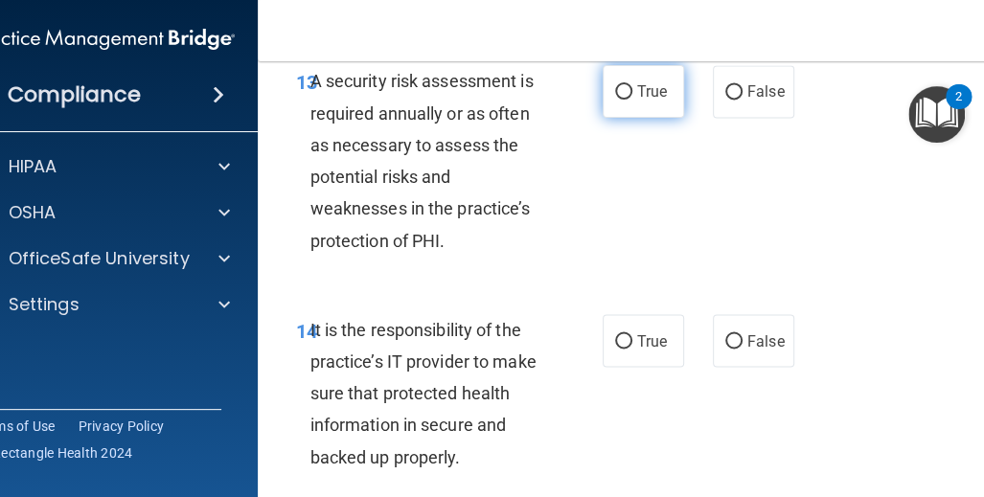
click at [637, 101] on span "True" at bounding box center [652, 91] width 30 height 18
click at [632, 100] on input "True" at bounding box center [623, 92] width 17 height 14
radio input "true"
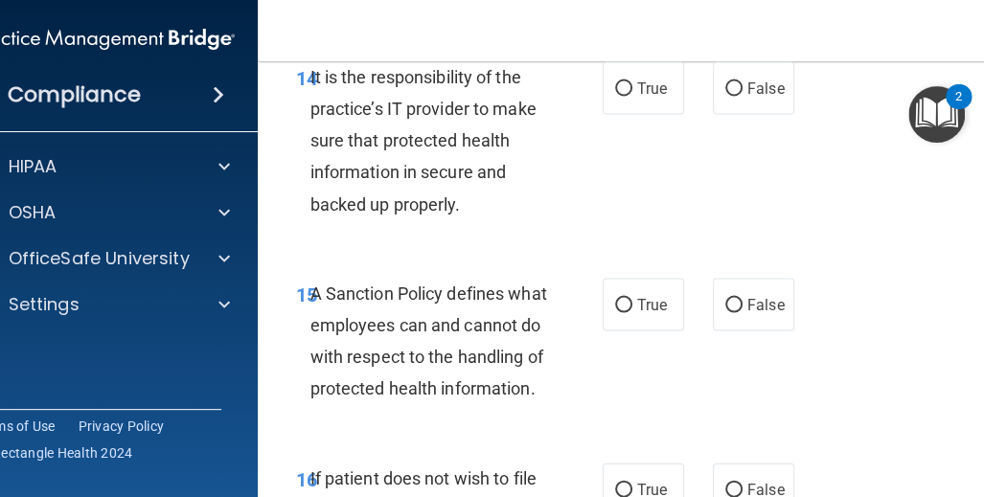
scroll to position [3831, 0]
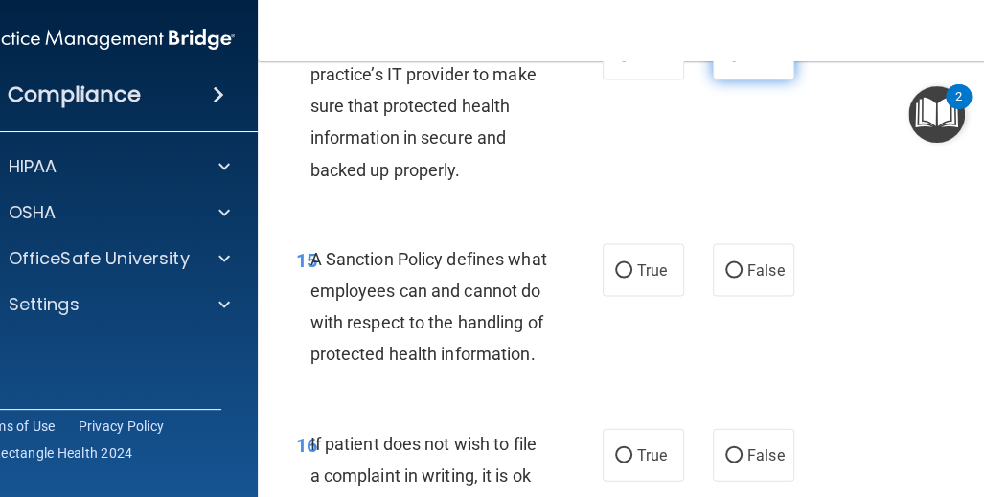
click at [730, 61] on input "False" at bounding box center [733, 54] width 17 height 14
radio input "true"
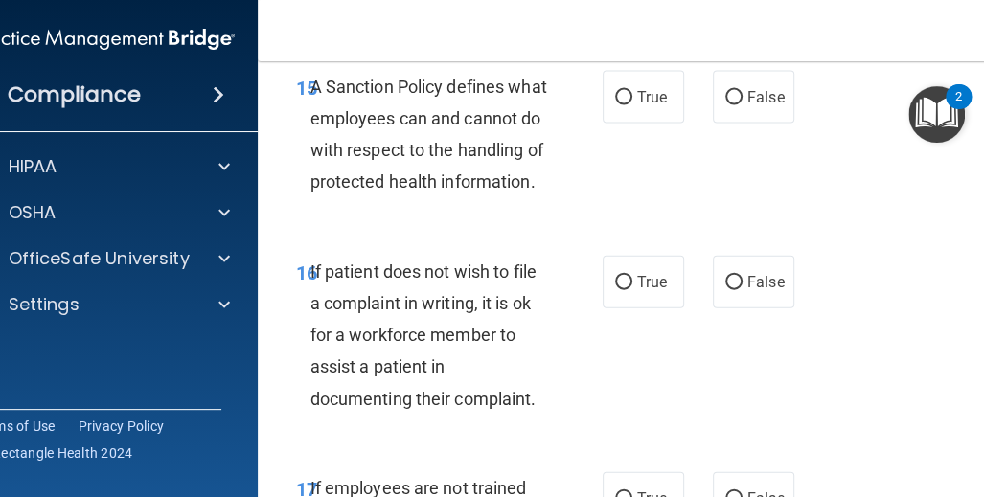
scroll to position [4023, 0]
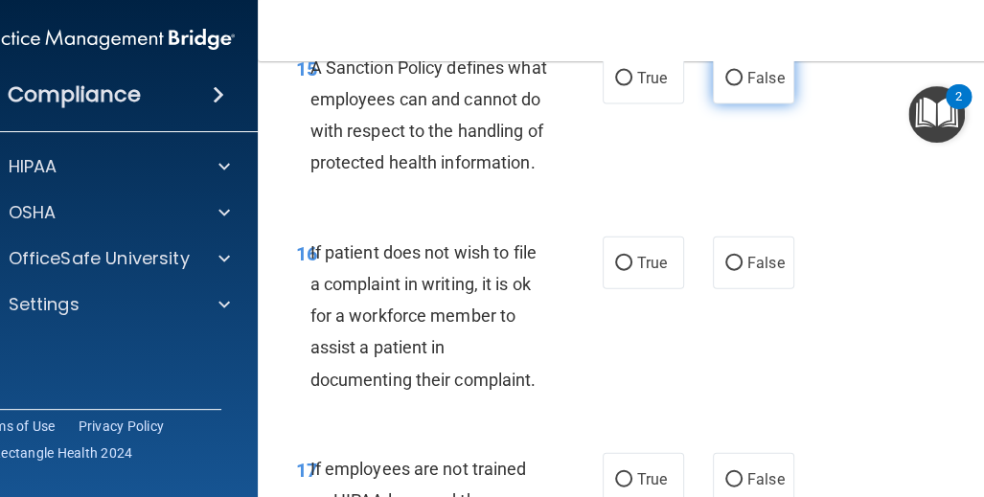
click at [725, 86] on input "False" at bounding box center [733, 79] width 17 height 14
radio input "true"
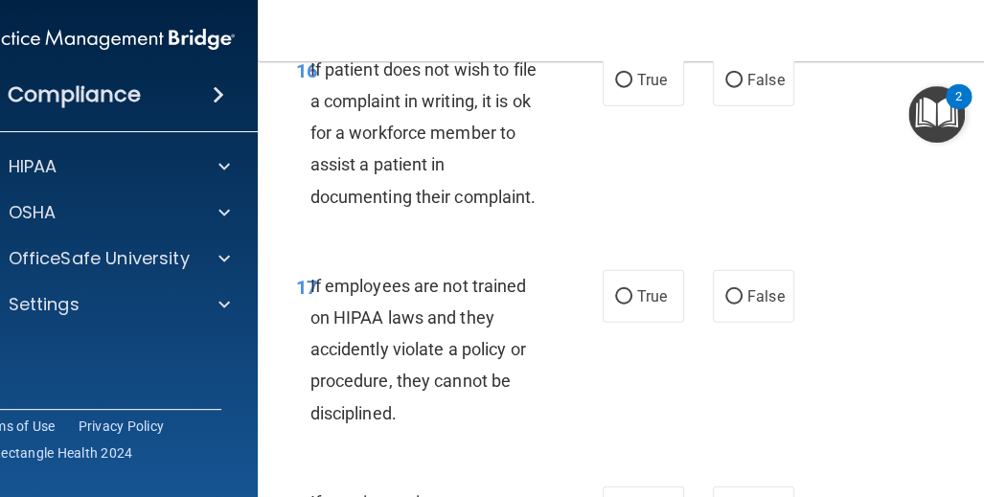
scroll to position [4214, 0]
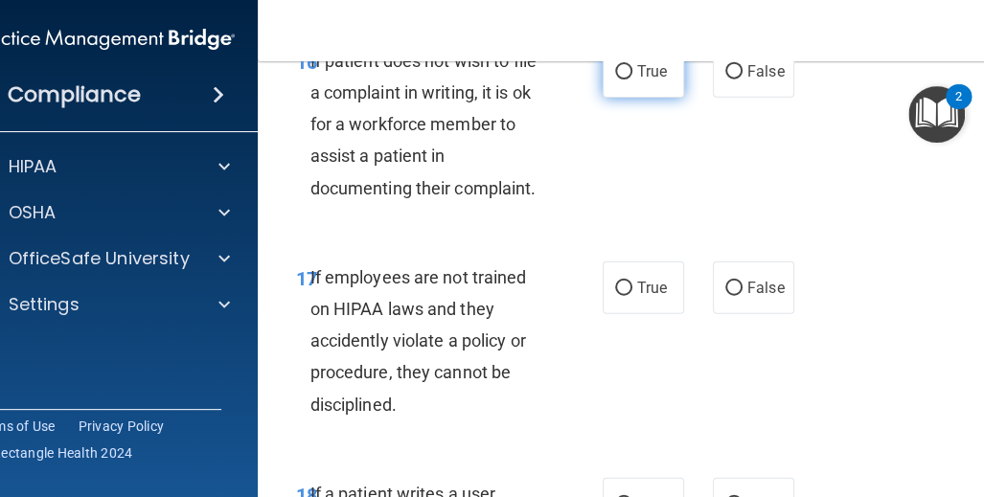
click at [623, 79] on input "True" at bounding box center [623, 72] width 17 height 14
radio input "true"
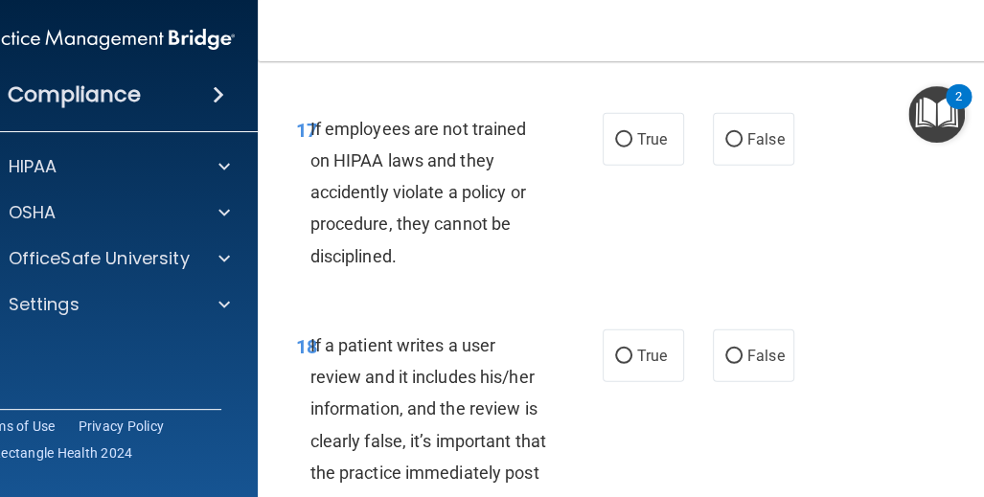
scroll to position [4406, 0]
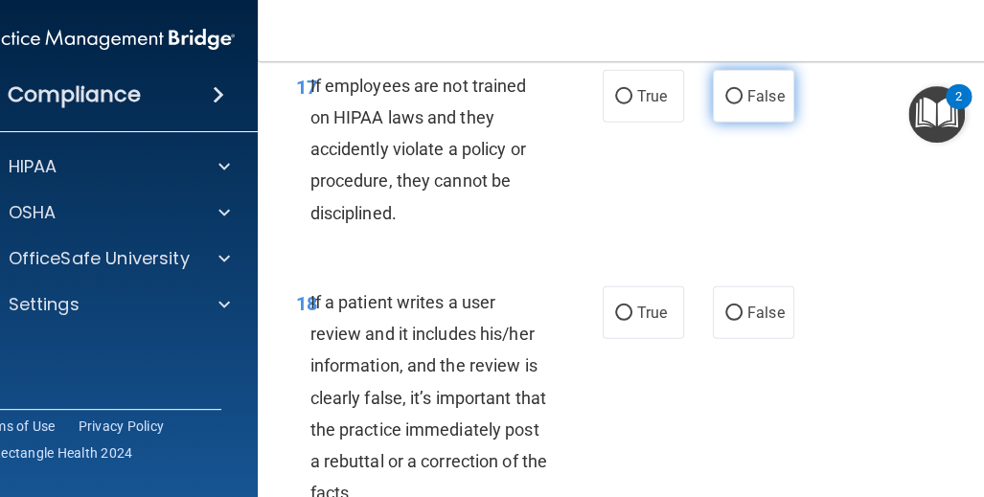
click at [736, 123] on label "False" at bounding box center [753, 96] width 81 height 53
click at [736, 104] on input "False" at bounding box center [733, 97] width 17 height 14
radio input "true"
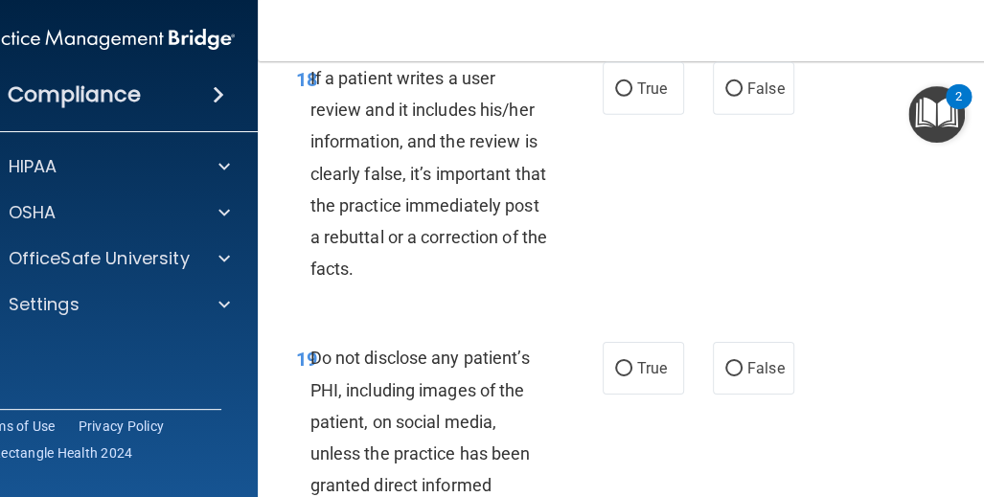
scroll to position [4598, 0]
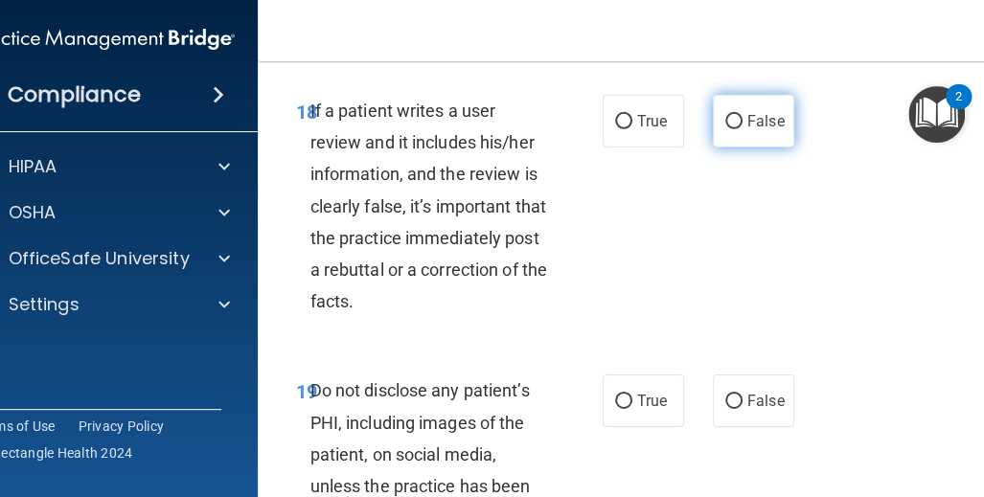
click at [747, 130] on span "False" at bounding box center [765, 121] width 37 height 18
click at [742, 129] on input "False" at bounding box center [733, 122] width 17 height 14
radio input "true"
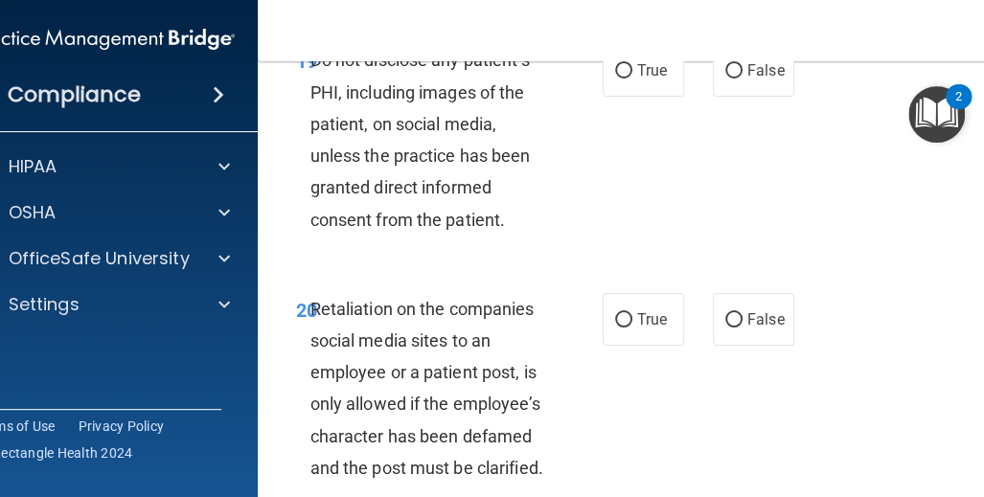
scroll to position [4885, 0]
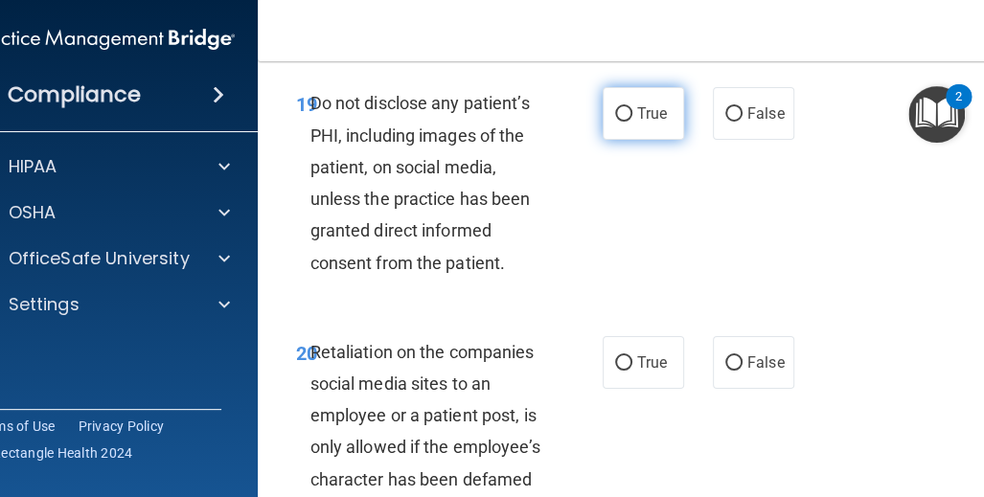
click at [642, 123] on span "True" at bounding box center [652, 113] width 30 height 18
click at [632, 122] on input "True" at bounding box center [623, 114] width 17 height 14
radio input "true"
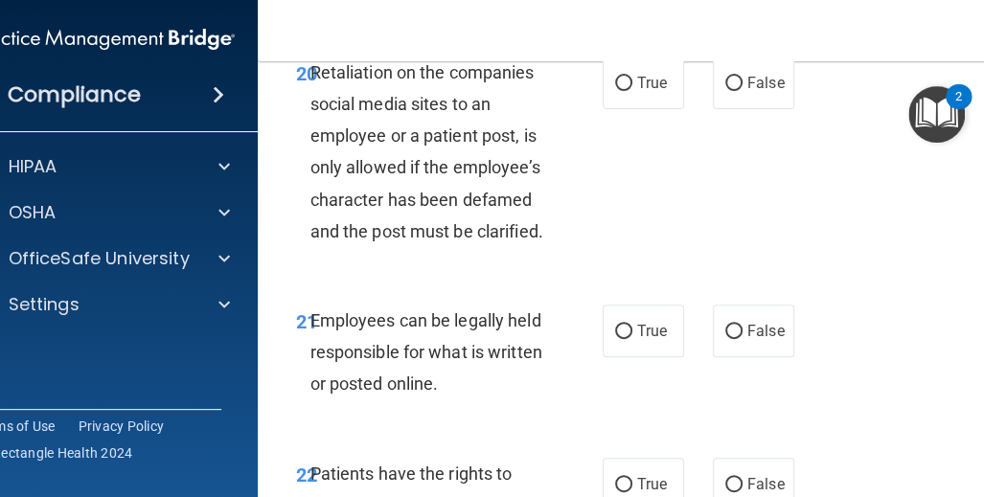
scroll to position [5172, 0]
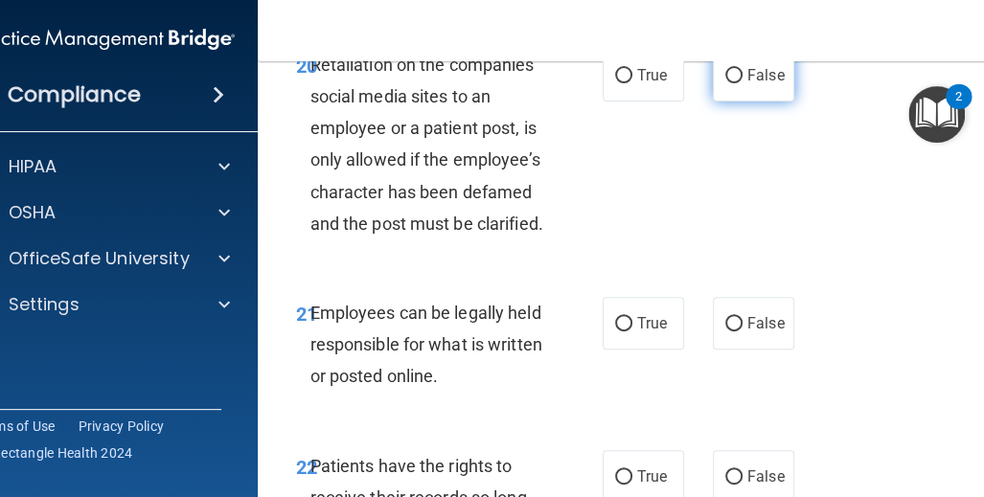
click at [727, 83] on input "False" at bounding box center [733, 76] width 17 height 14
radio input "true"
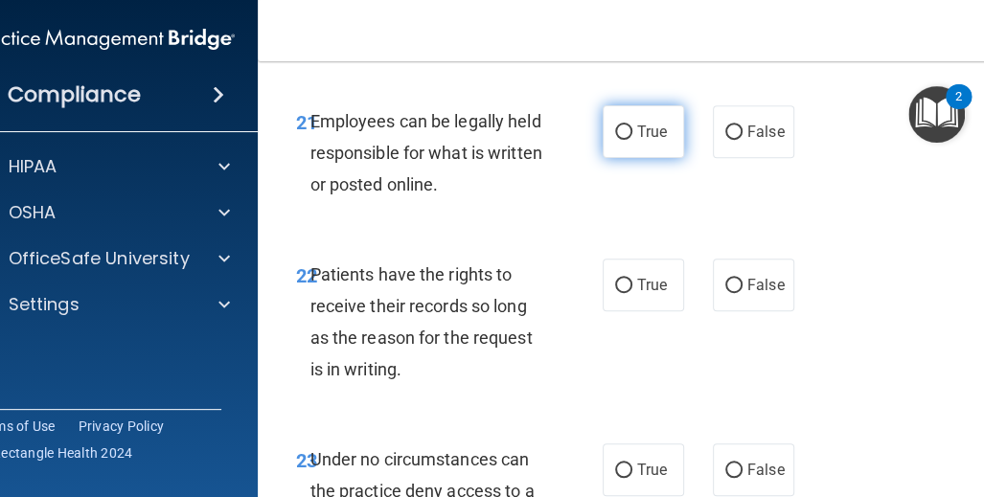
click at [643, 141] on span "True" at bounding box center [652, 132] width 30 height 18
click at [632, 140] on input "True" at bounding box center [623, 132] width 17 height 14
radio input "true"
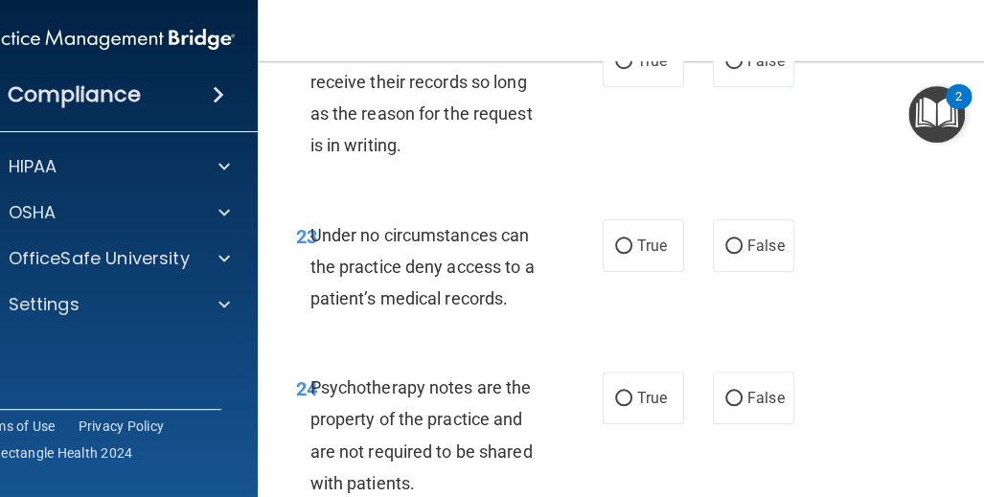
scroll to position [5555, 0]
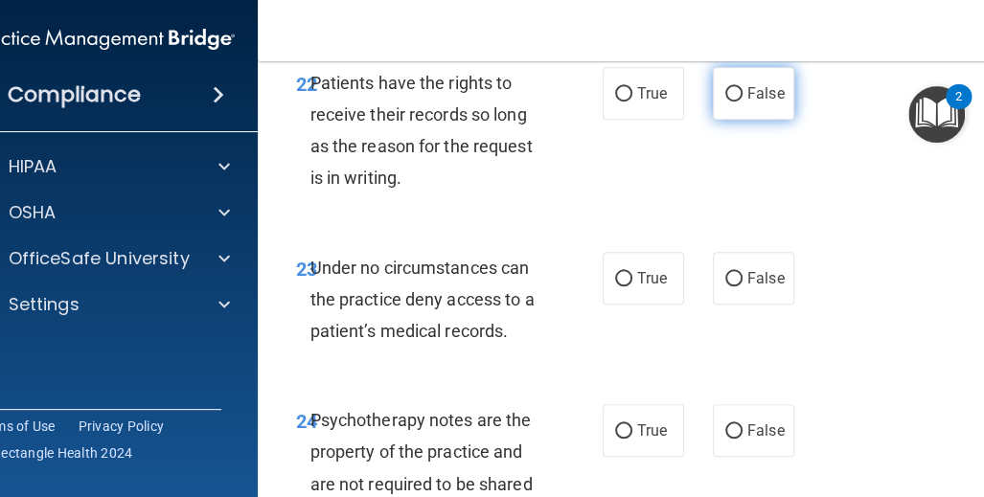
click at [725, 102] on input "False" at bounding box center [733, 94] width 17 height 14
radio input "true"
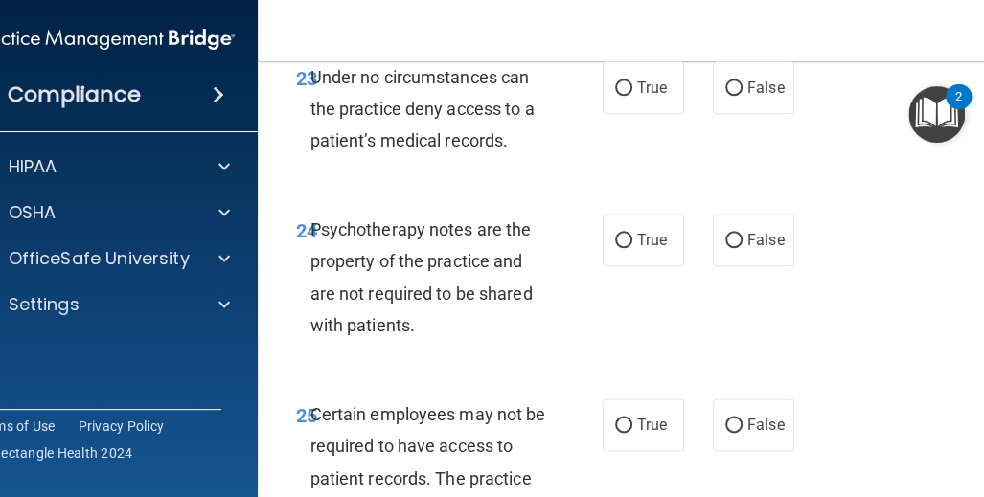
scroll to position [5747, 0]
click at [727, 95] on input "False" at bounding box center [733, 87] width 17 height 14
radio input "true"
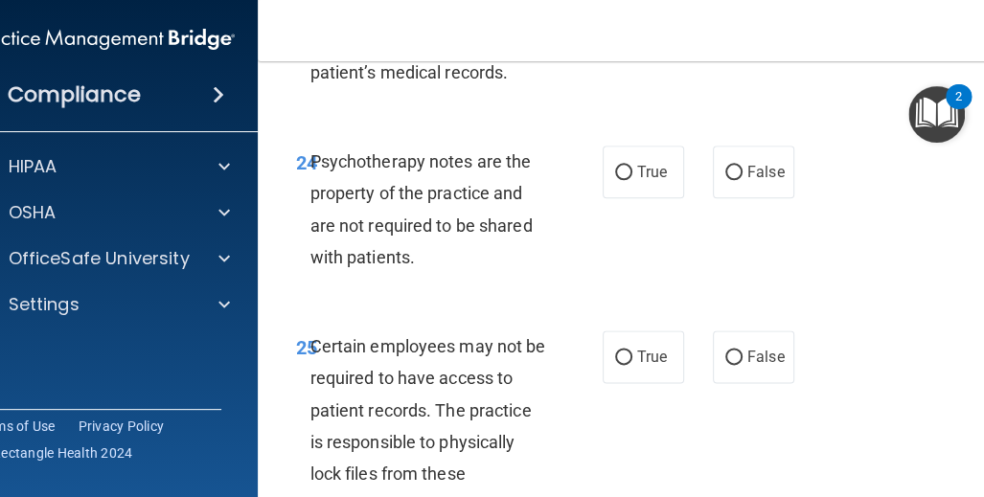
scroll to position [5843, 0]
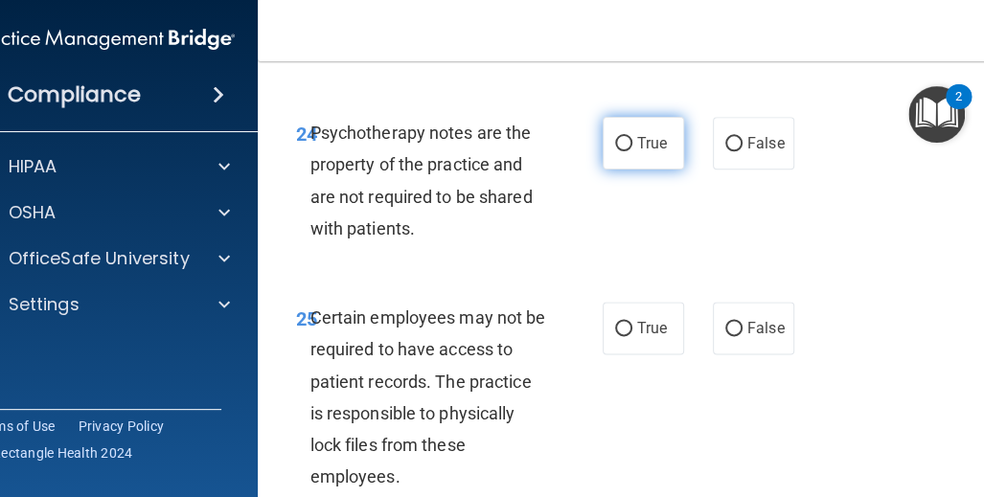
click at [647, 152] on span "True" at bounding box center [652, 143] width 30 height 18
click at [632, 151] on input "True" at bounding box center [623, 144] width 17 height 14
radio input "true"
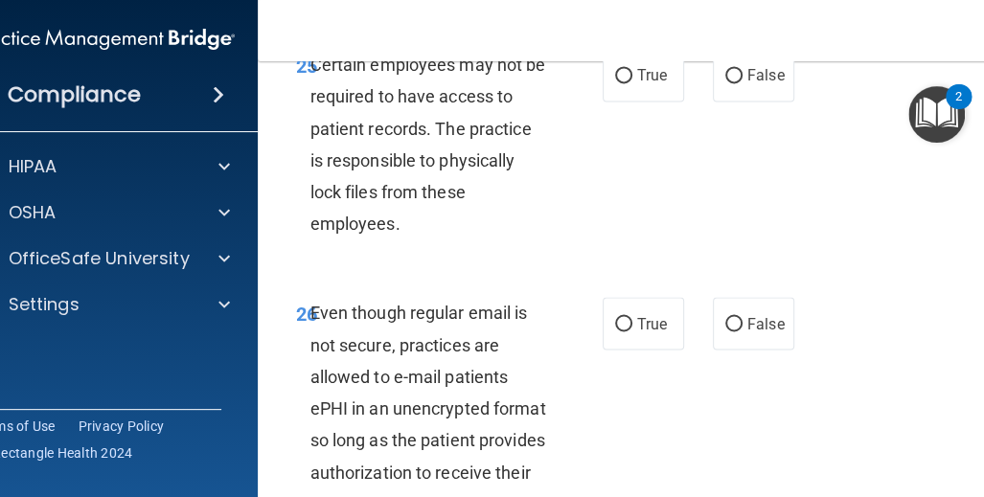
scroll to position [6130, 0]
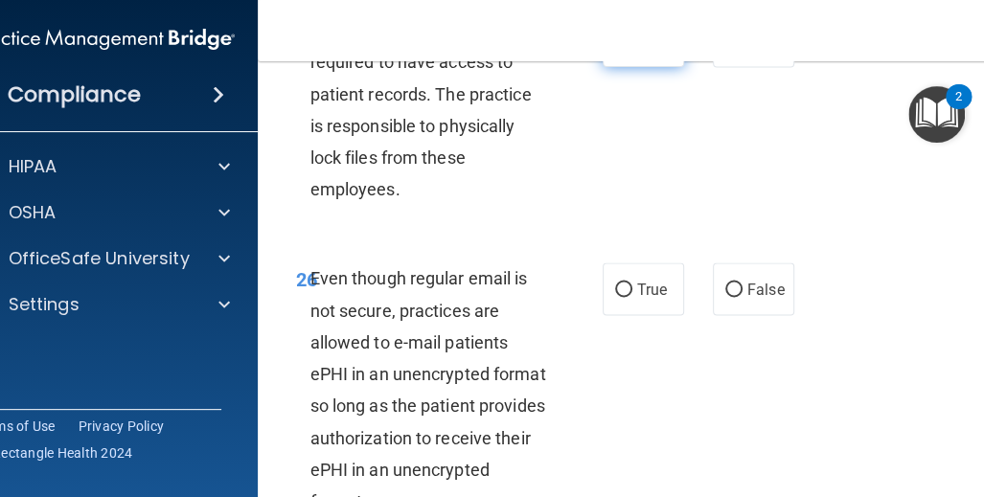
click at [638, 50] on span "True" at bounding box center [652, 41] width 30 height 18
click at [632, 49] on input "True" at bounding box center [623, 41] width 17 height 14
radio input "true"
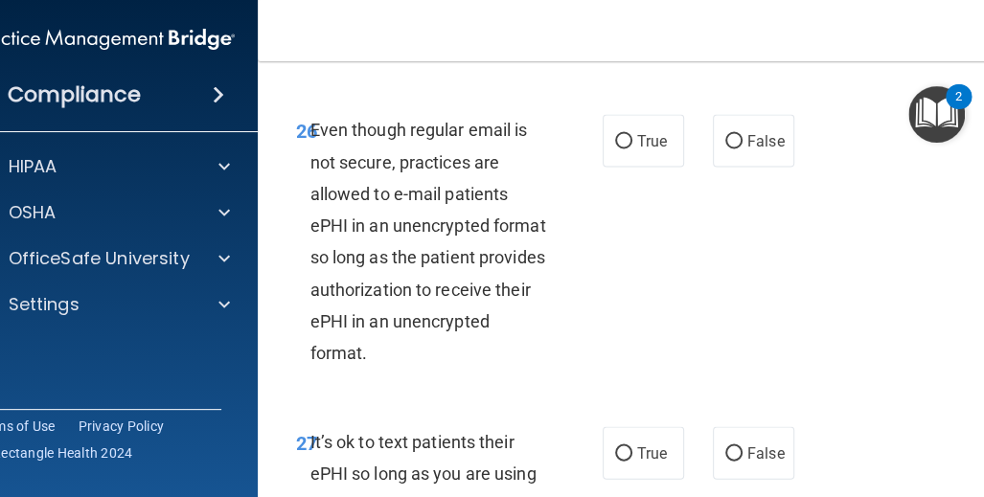
scroll to position [6322, 0]
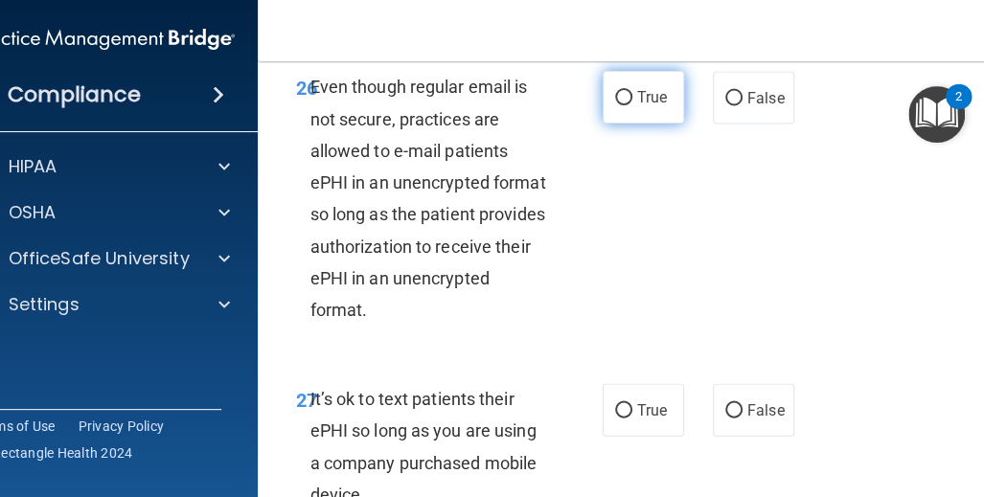
click at [637, 106] on span "True" at bounding box center [652, 97] width 30 height 18
click at [631, 105] on input "True" at bounding box center [623, 98] width 17 height 14
radio input "true"
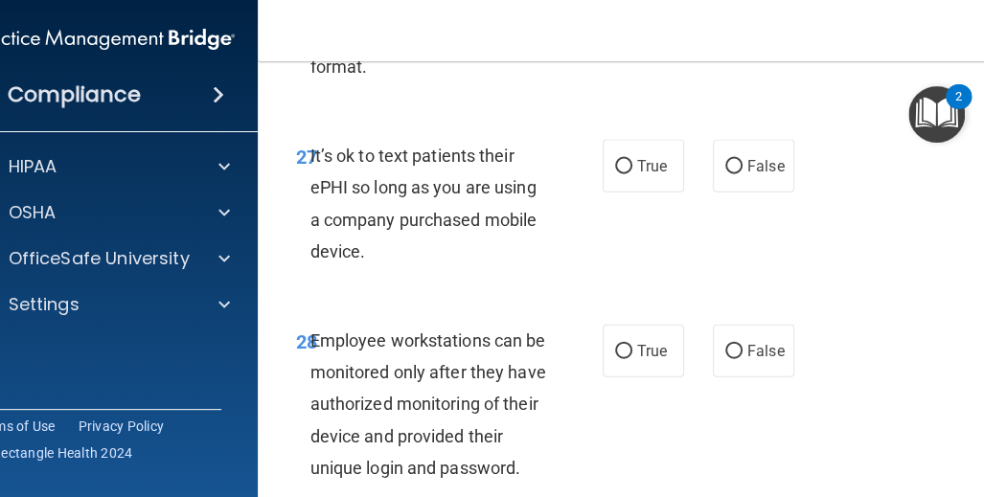
scroll to position [6609, 0]
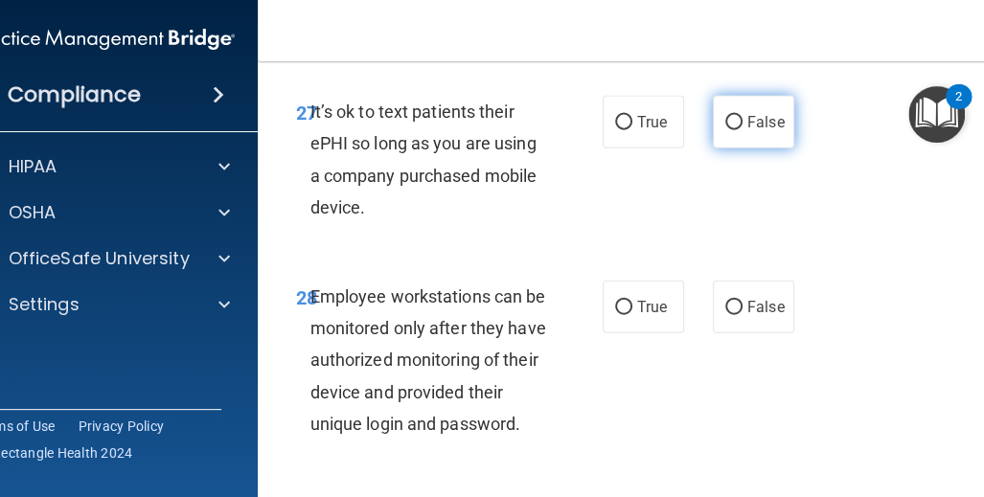
click at [734, 148] on label "False" at bounding box center [753, 122] width 81 height 53
click at [734, 130] on input "False" at bounding box center [733, 123] width 17 height 14
radio input "true"
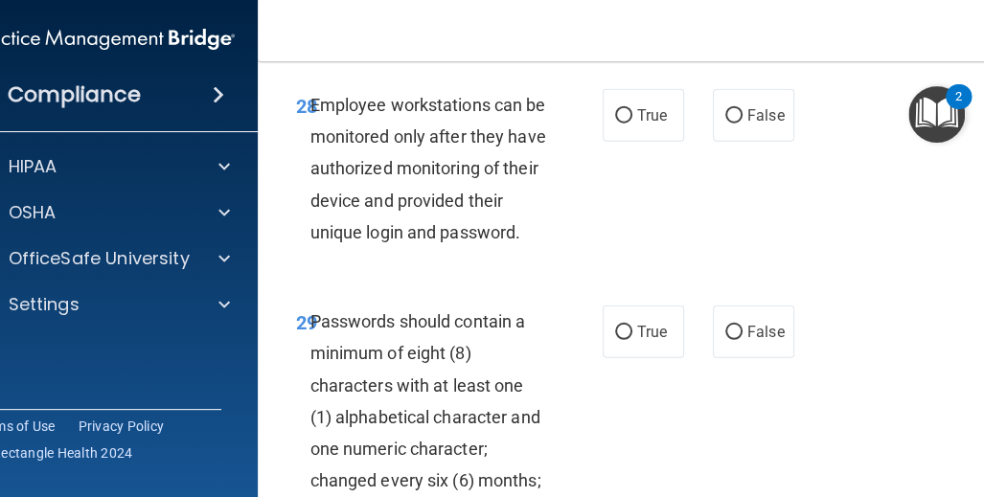
scroll to position [6896, 0]
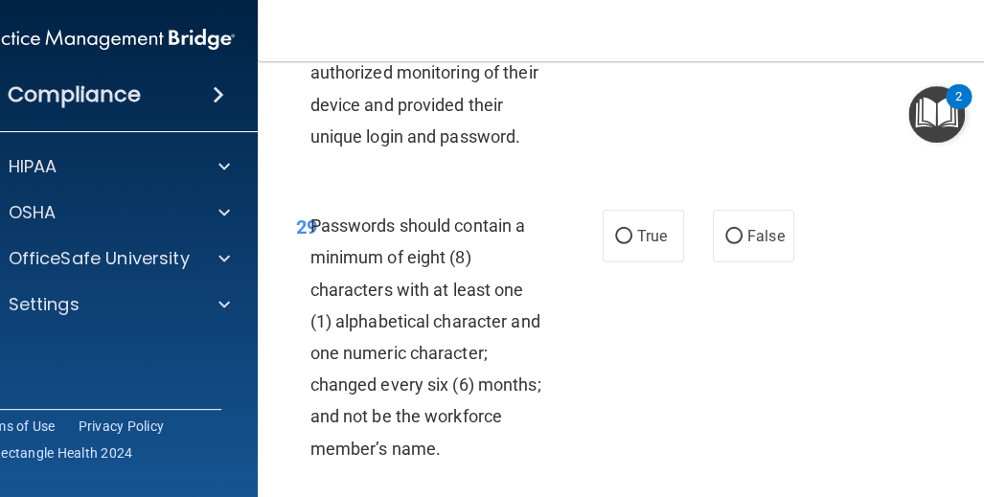
click at [725, 28] on input "False" at bounding box center [733, 20] width 17 height 14
radio input "true"
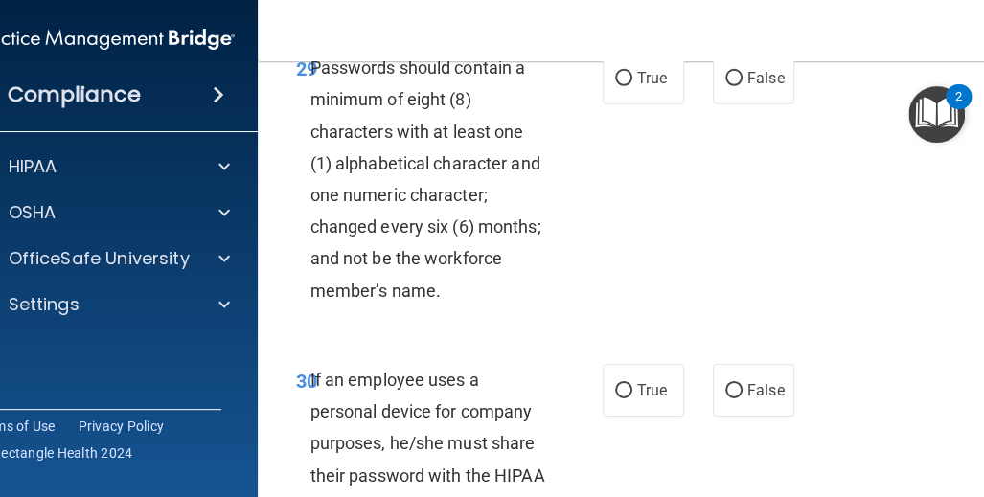
scroll to position [7088, 0]
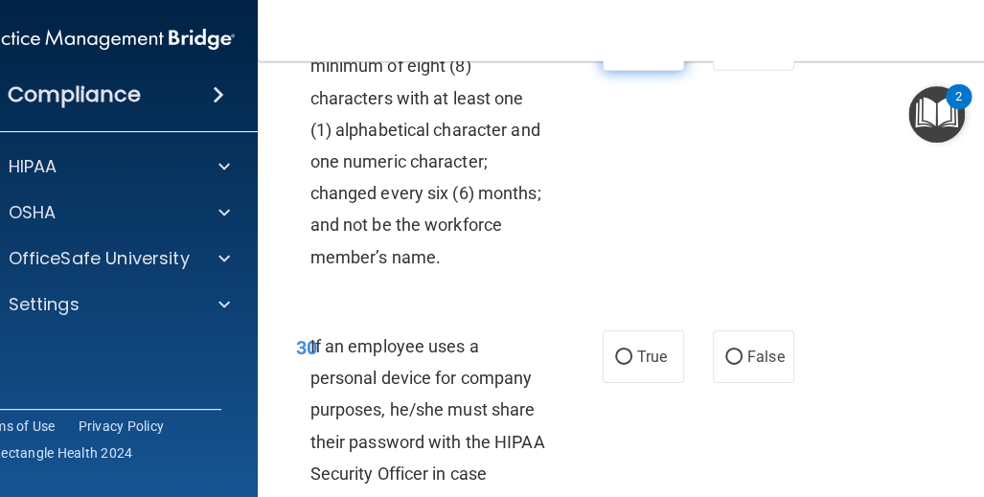
drag, startPoint x: 628, startPoint y: 100, endPoint x: 620, endPoint y: 109, distance: 12.9
click at [637, 54] on span "True" at bounding box center [652, 44] width 30 height 18
click at [628, 53] on input "True" at bounding box center [623, 45] width 17 height 14
radio input "true"
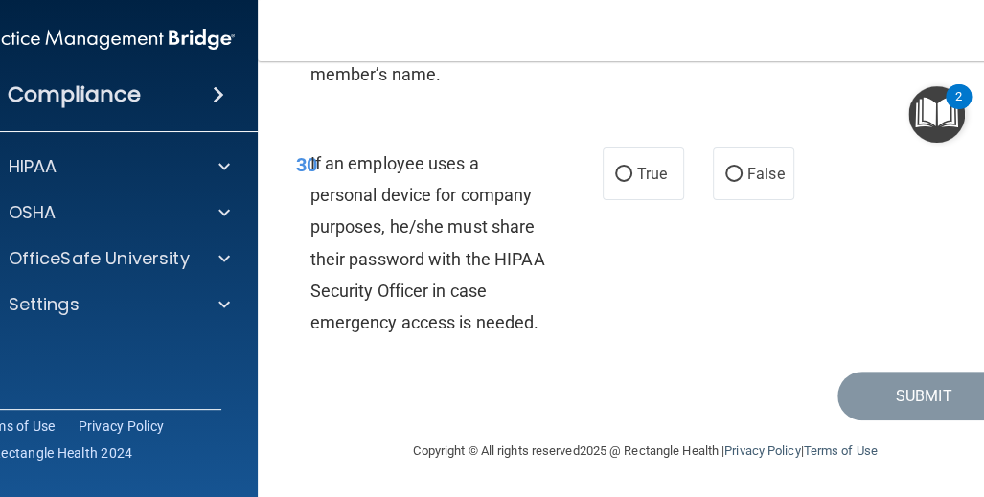
scroll to position [7332, 0]
click at [750, 174] on span "False" at bounding box center [765, 174] width 37 height 18
click at [742, 174] on input "False" at bounding box center [733, 175] width 17 height 14
radio input "true"
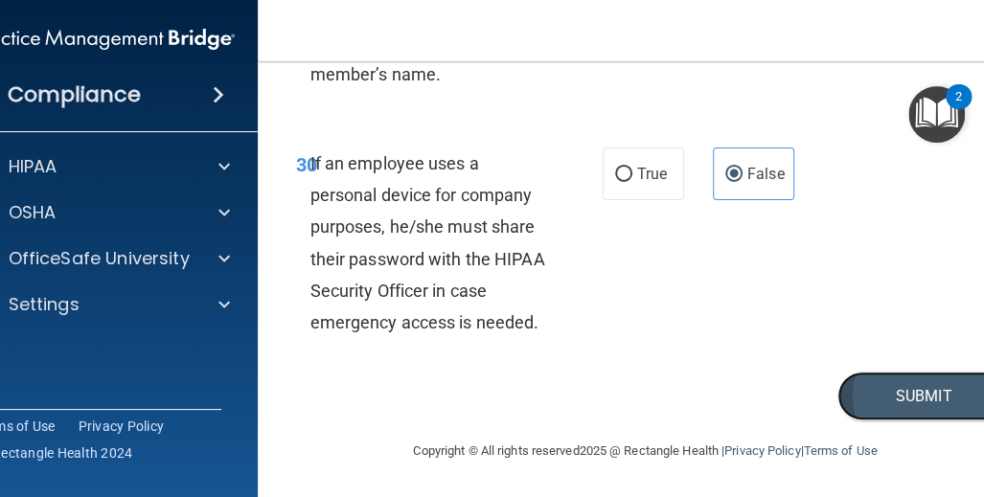
click at [852, 397] on button "Submit" at bounding box center [923, 396] width 172 height 49
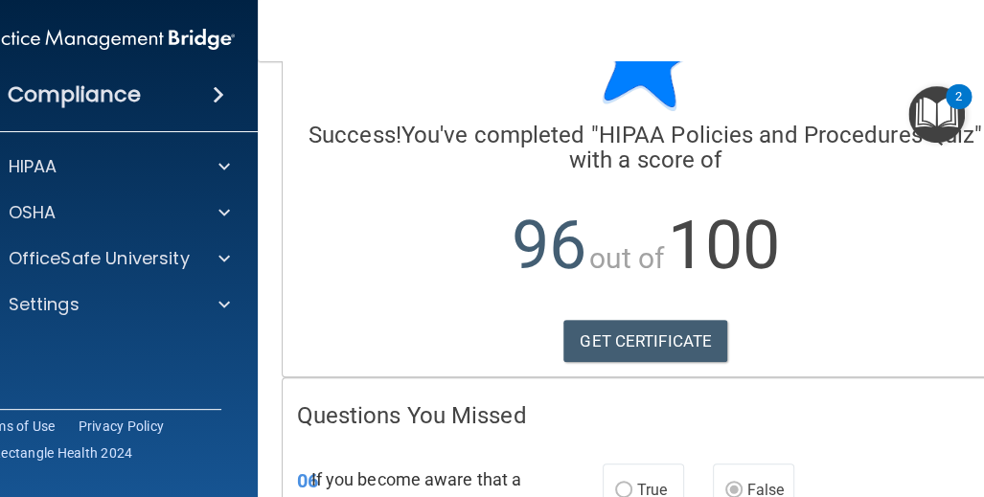
scroll to position [71, 0]
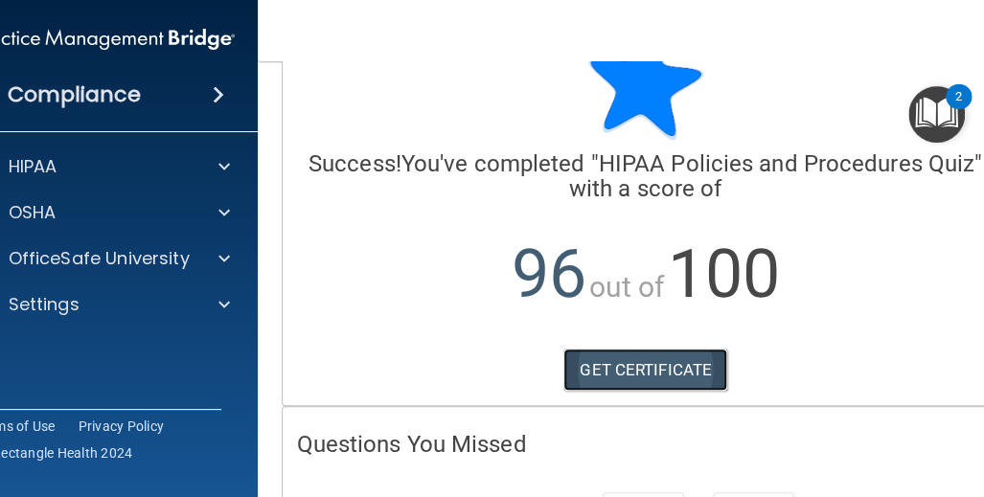
click at [642, 357] on link "GET CERTIFICATE" at bounding box center [645, 370] width 164 height 42
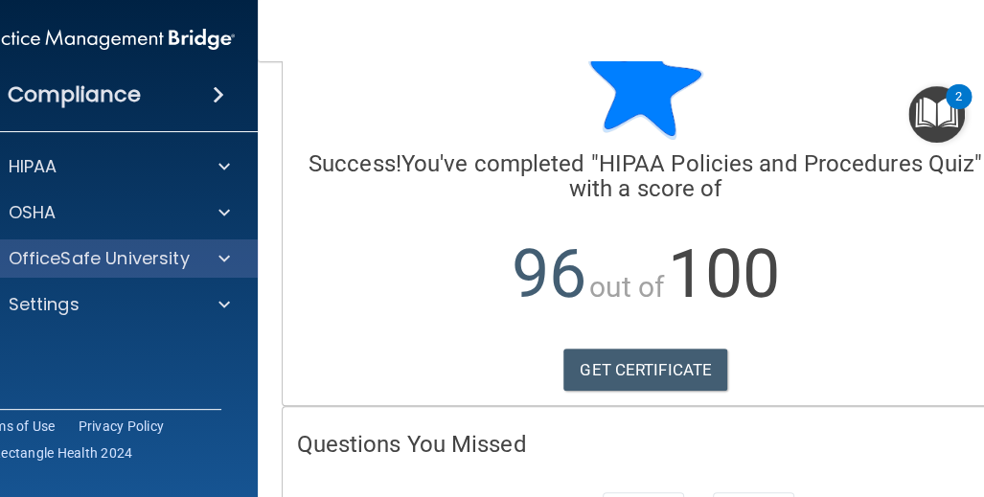
click at [186, 242] on div "OfficeSafe University" at bounding box center [104, 258] width 307 height 38
click at [218, 253] on span at bounding box center [223, 258] width 11 height 23
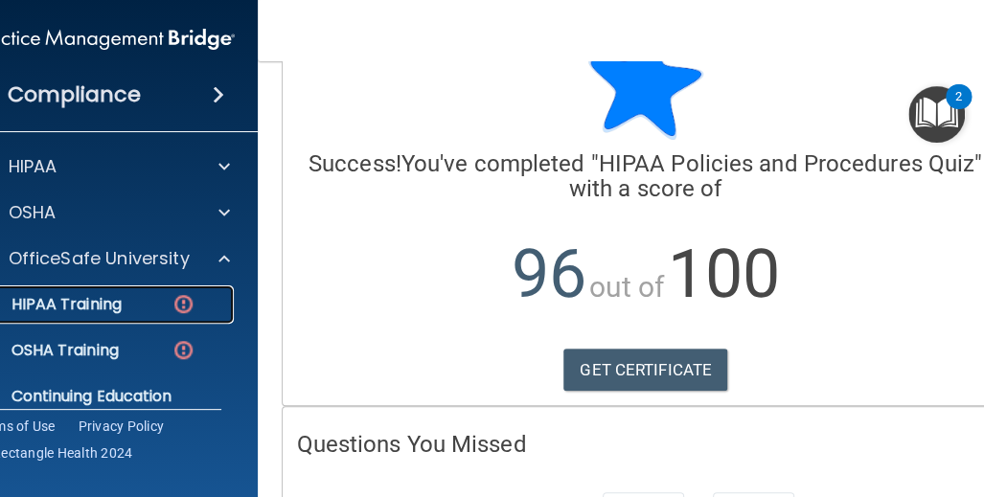
drag, startPoint x: 110, startPoint y: 299, endPoint x: 121, endPoint y: 297, distance: 10.7
click at [111, 299] on p "HIPAA Training" at bounding box center [43, 304] width 158 height 19
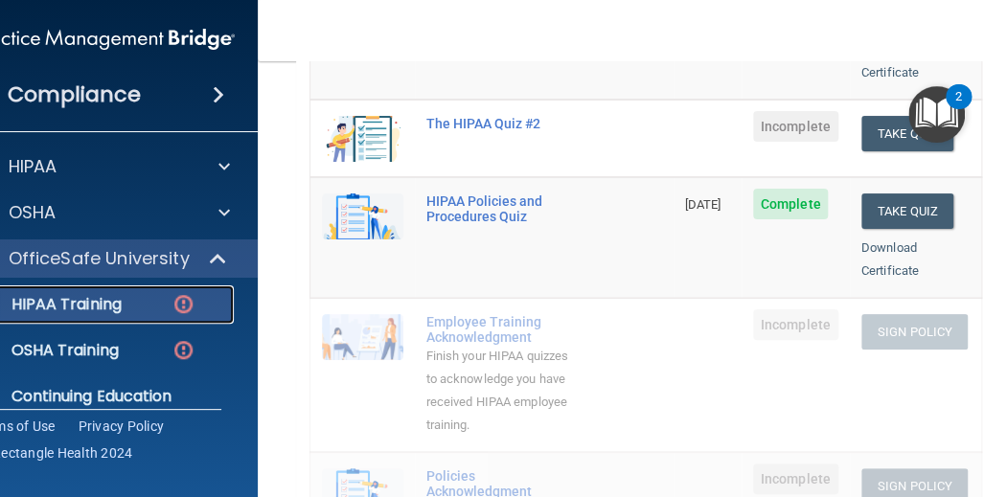
scroll to position [358, 0]
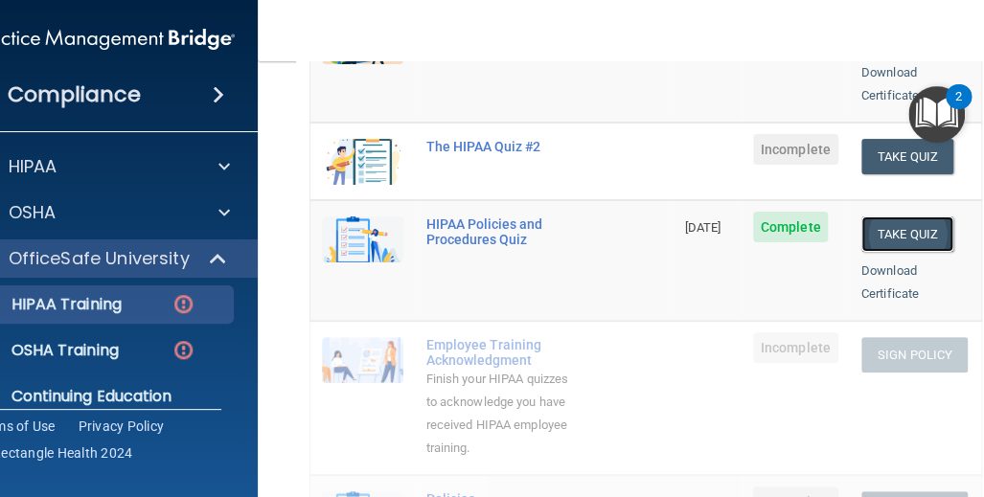
click at [905, 216] on button "Take Quiz" at bounding box center [907, 233] width 92 height 35
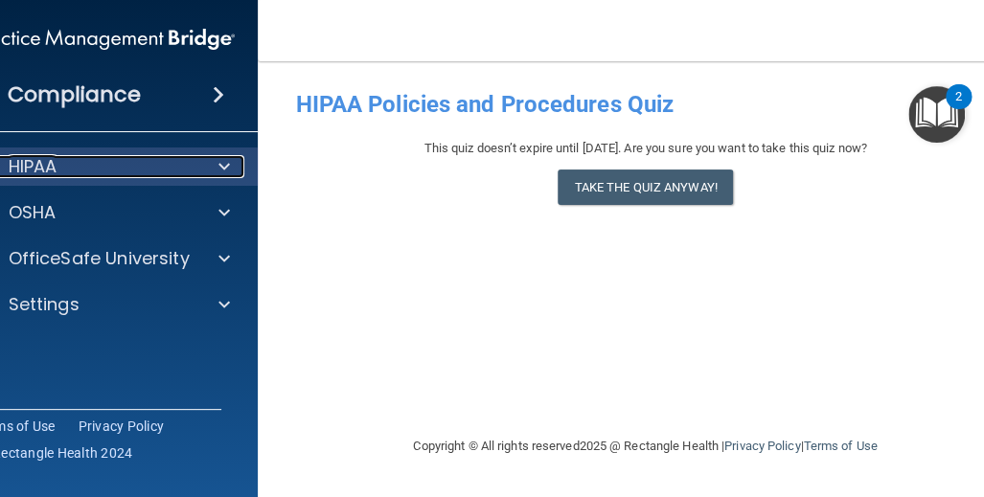
click at [144, 168] on div "HIPAA" at bounding box center [79, 166] width 238 height 23
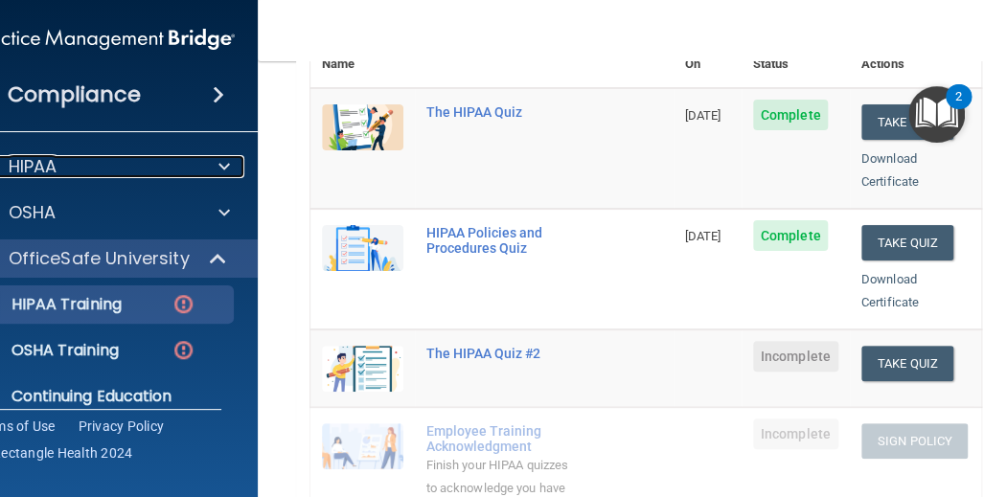
scroll to position [383, 0]
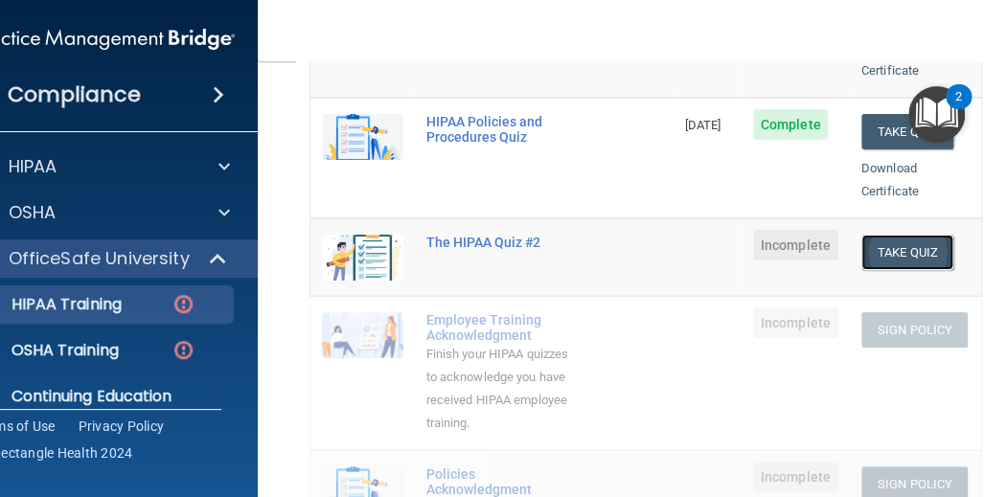
click at [911, 235] on button "Take Quiz" at bounding box center [907, 252] width 92 height 35
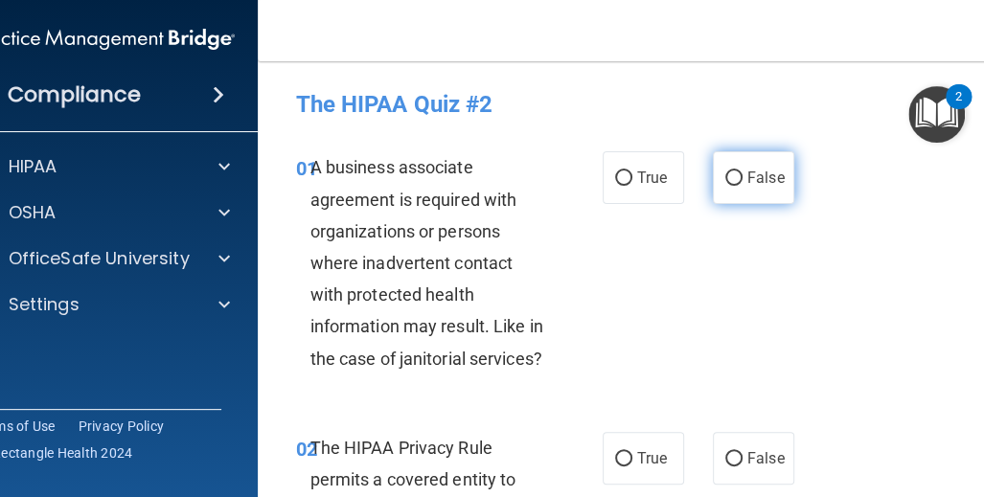
click at [736, 177] on label "False" at bounding box center [753, 177] width 81 height 53
click at [736, 177] on input "False" at bounding box center [733, 178] width 17 height 14
radio input "true"
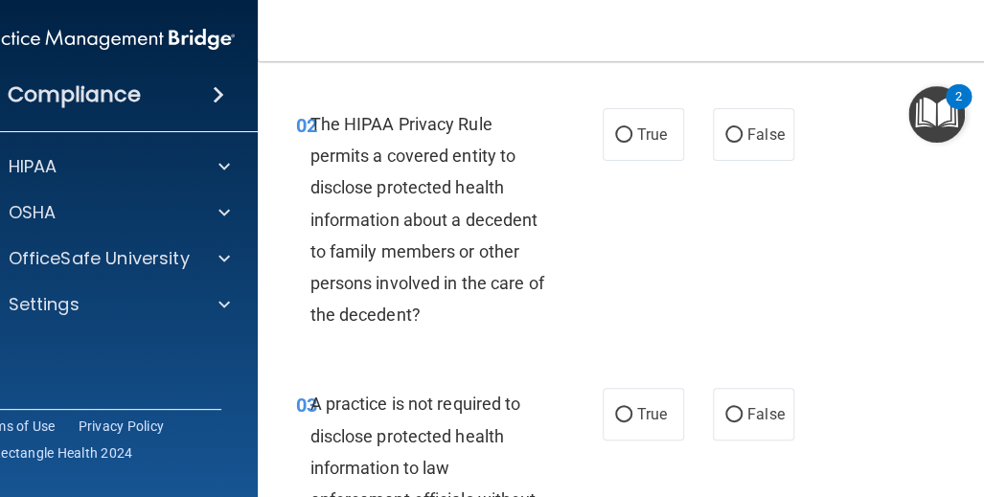
scroll to position [287, 0]
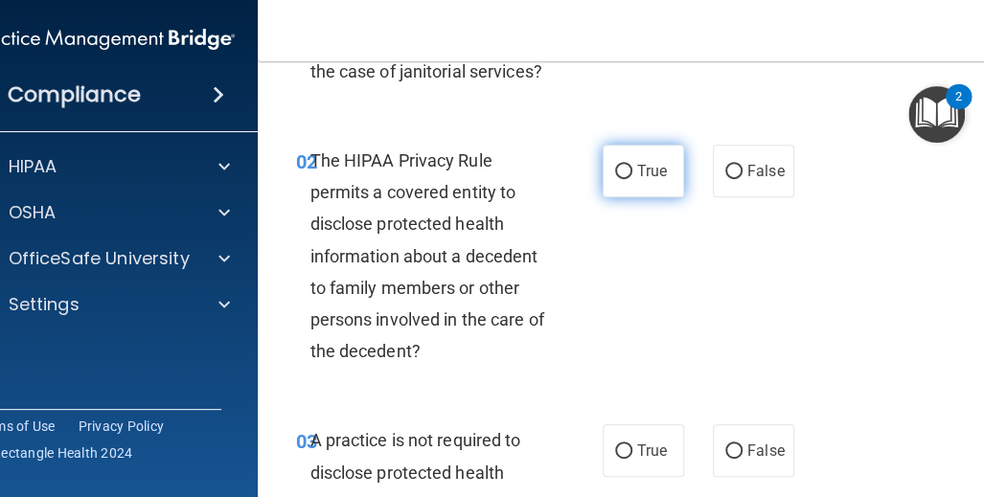
click at [618, 178] on input "True" at bounding box center [623, 172] width 17 height 14
radio input "true"
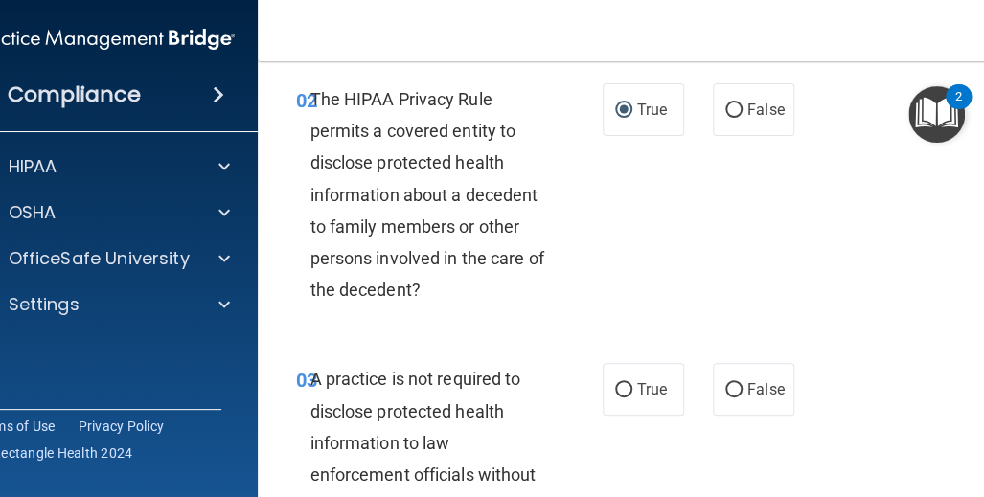
scroll to position [479, 0]
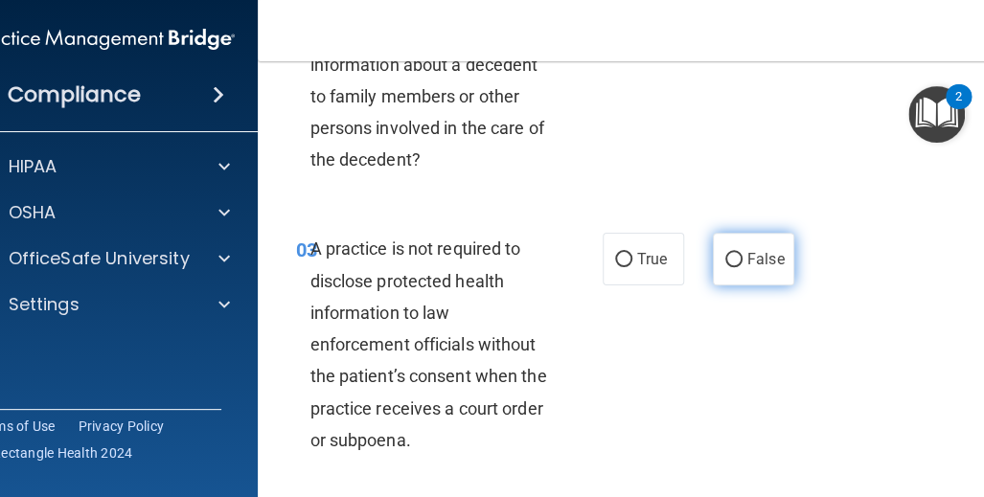
click at [747, 261] on span "False" at bounding box center [765, 259] width 37 height 18
click at [740, 261] on input "False" at bounding box center [733, 260] width 17 height 14
radio input "true"
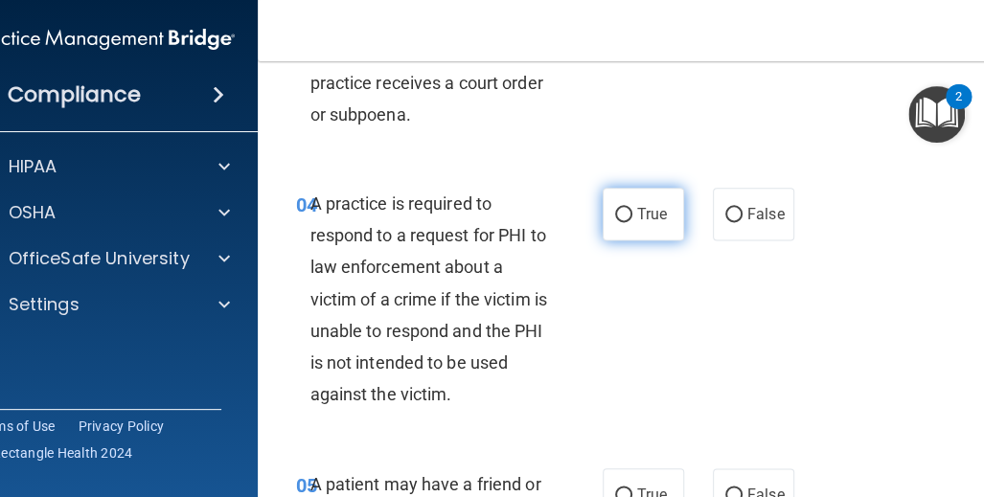
scroll to position [862, 0]
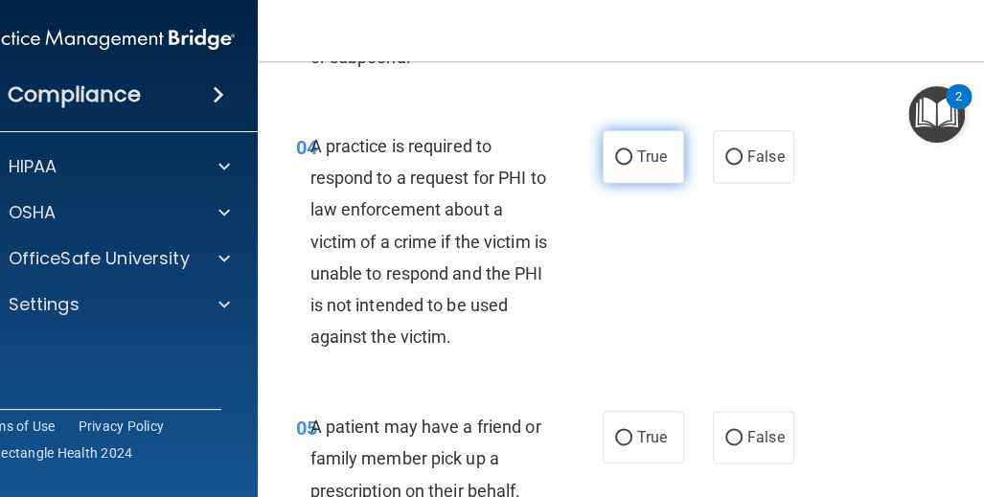
click at [637, 152] on span "True" at bounding box center [652, 157] width 30 height 18
click at [631, 152] on input "True" at bounding box center [623, 157] width 17 height 14
radio input "true"
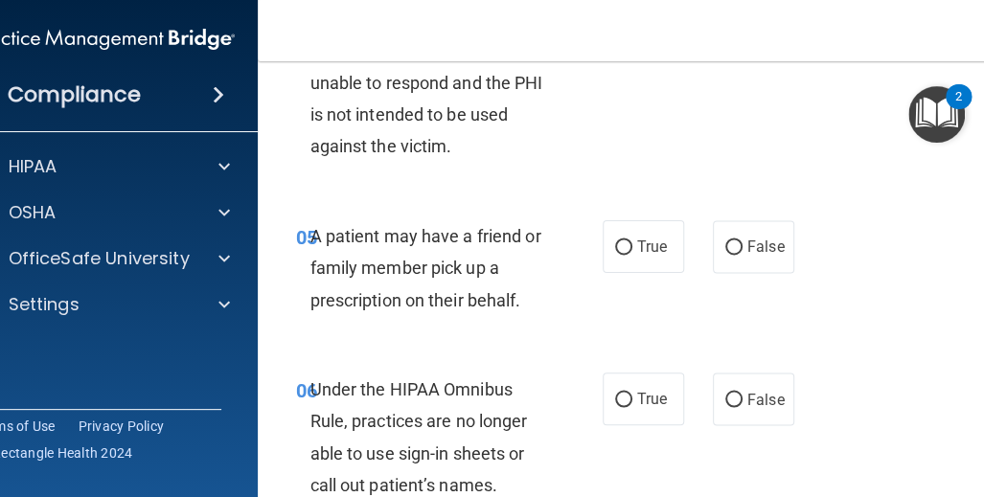
scroll to position [1054, 0]
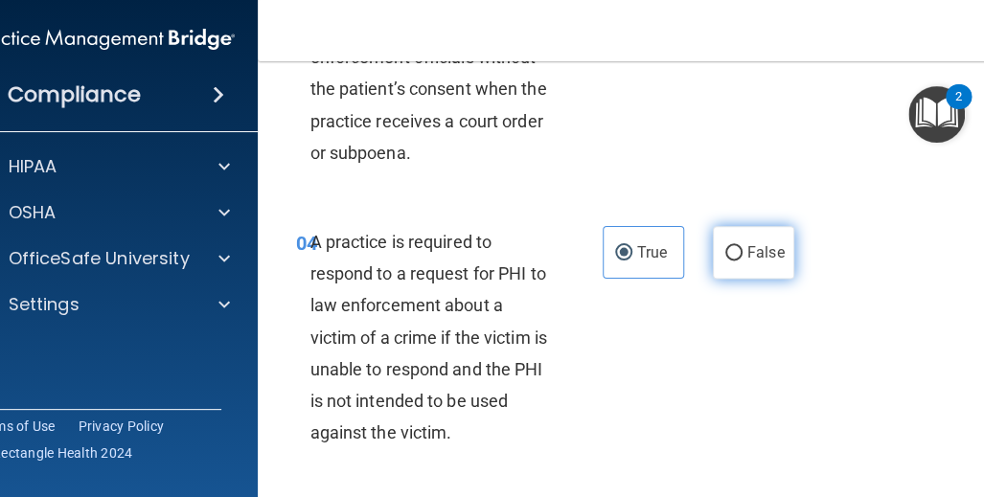
click at [752, 250] on div "04 A practice is required to respond to a request for PHI to law enforcement ab…" at bounding box center [646, 342] width 728 height 281
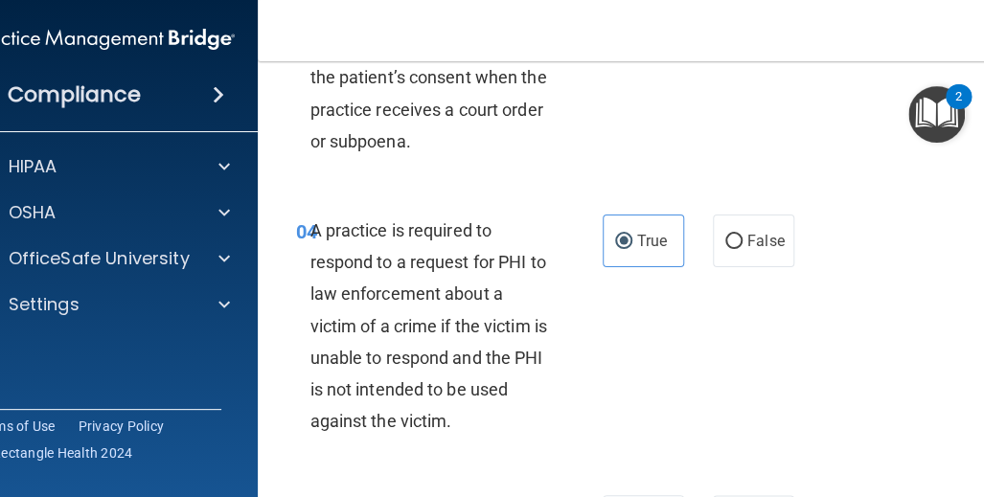
scroll to position [766, 0]
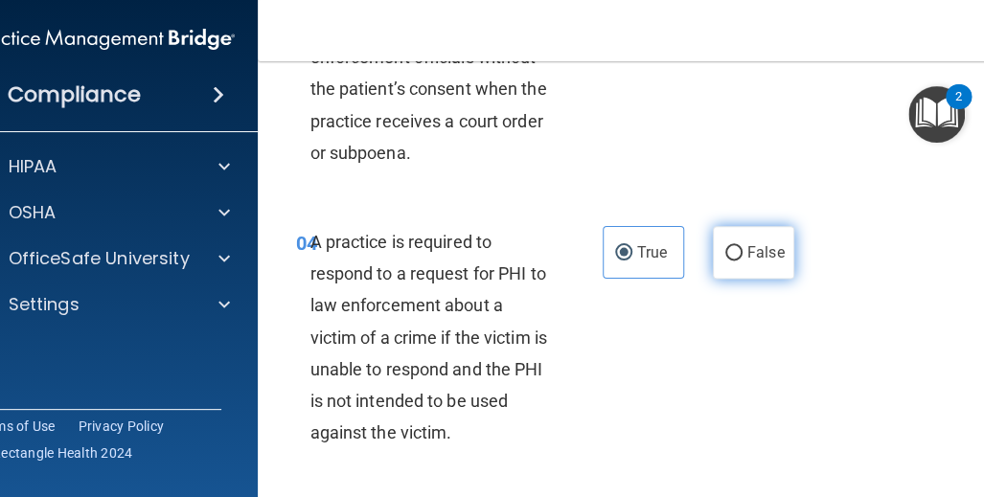
click at [758, 260] on span "False" at bounding box center [765, 252] width 37 height 18
click at [742, 260] on input "False" at bounding box center [733, 253] width 17 height 14
radio input "true"
radio input "false"
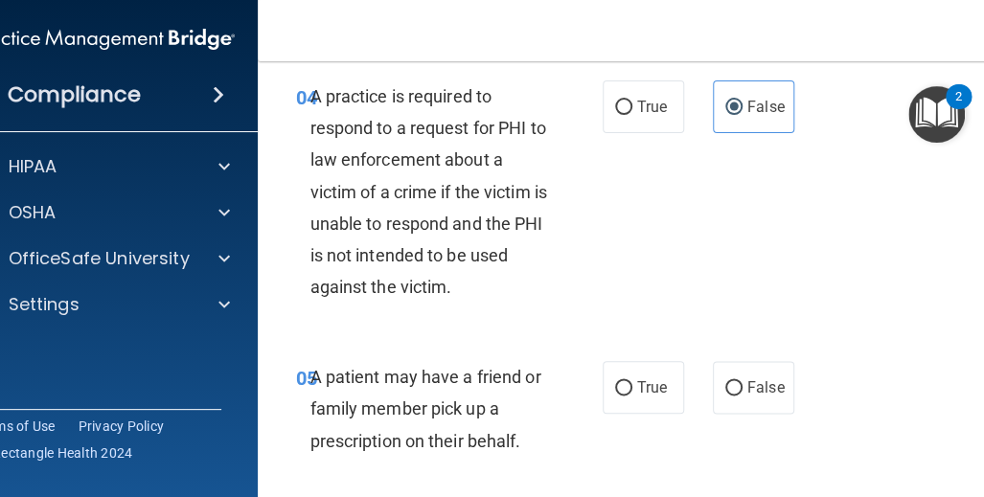
scroll to position [1149, 0]
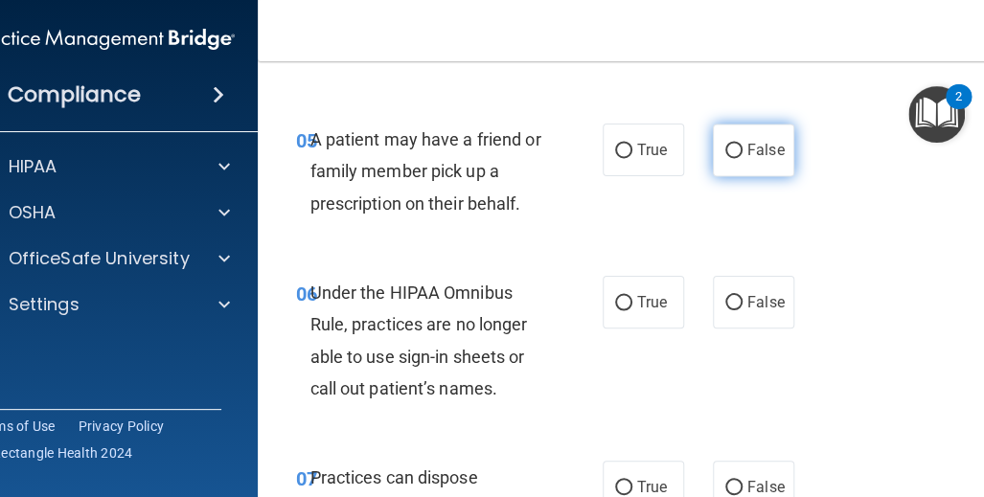
click at [755, 154] on span "False" at bounding box center [765, 150] width 37 height 18
click at [742, 154] on input "False" at bounding box center [733, 151] width 17 height 14
radio input "true"
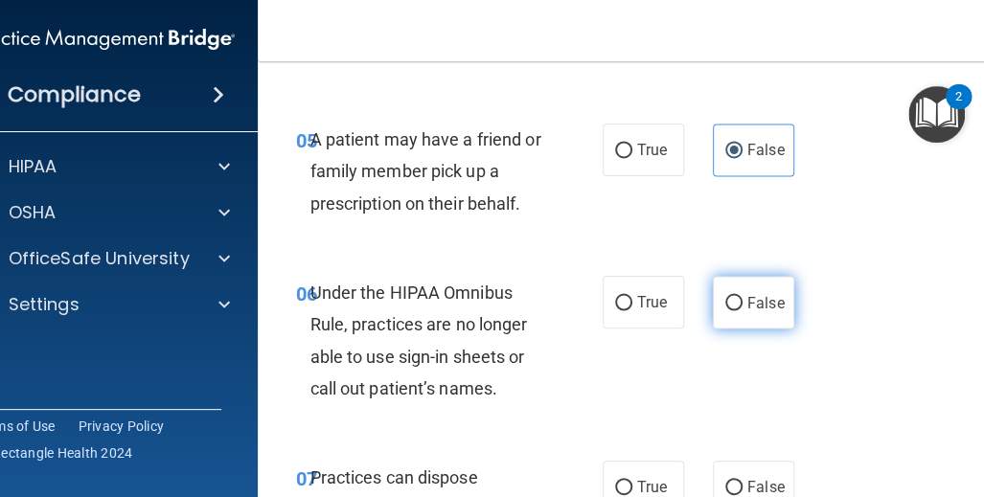
click at [731, 296] on input "False" at bounding box center [733, 303] width 17 height 14
radio input "true"
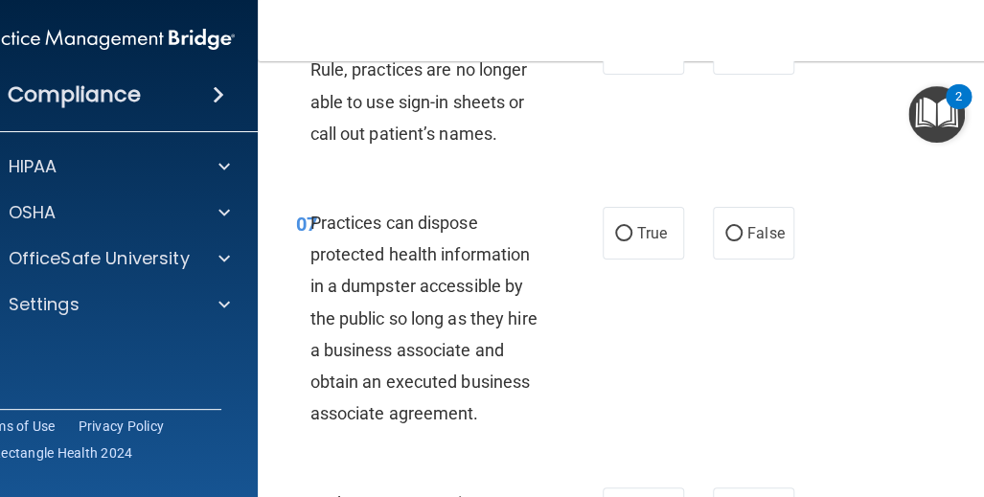
scroll to position [1437, 0]
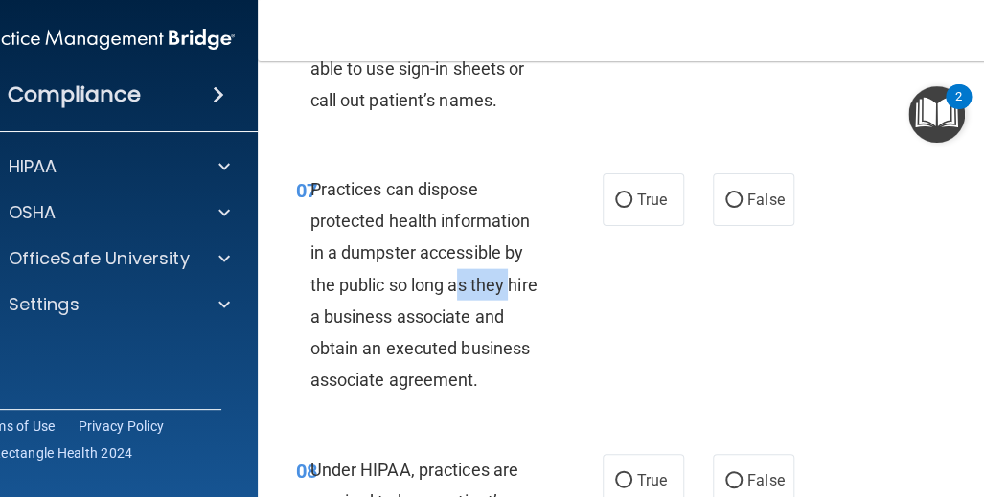
drag, startPoint x: 487, startPoint y: 284, endPoint x: 550, endPoint y: 287, distance: 63.3
click at [531, 286] on span "Practices can dispose protected health information in a dumpster accessible by …" at bounding box center [423, 284] width 227 height 211
click at [553, 324] on div "Practices can dispose protected health information in a dumpster accessible by …" at bounding box center [436, 284] width 252 height 223
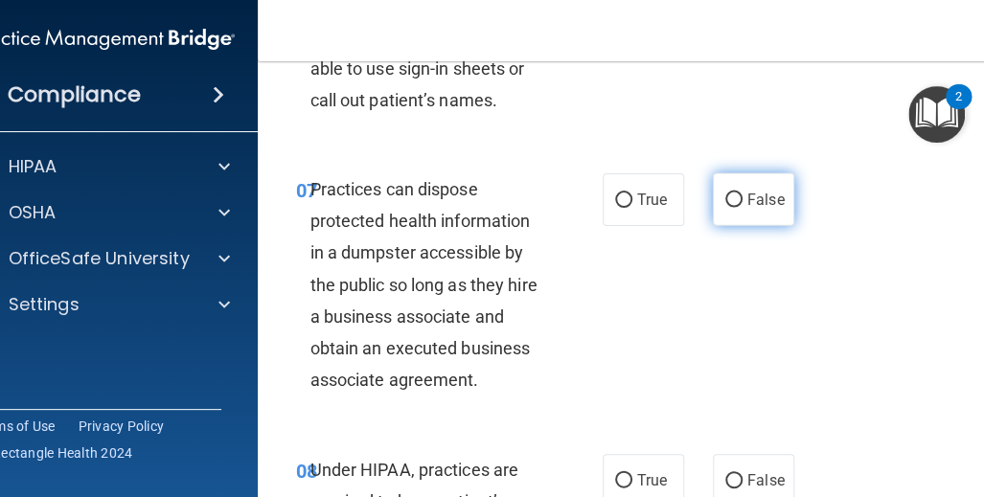
click at [734, 205] on input "False" at bounding box center [733, 200] width 17 height 14
radio input "true"
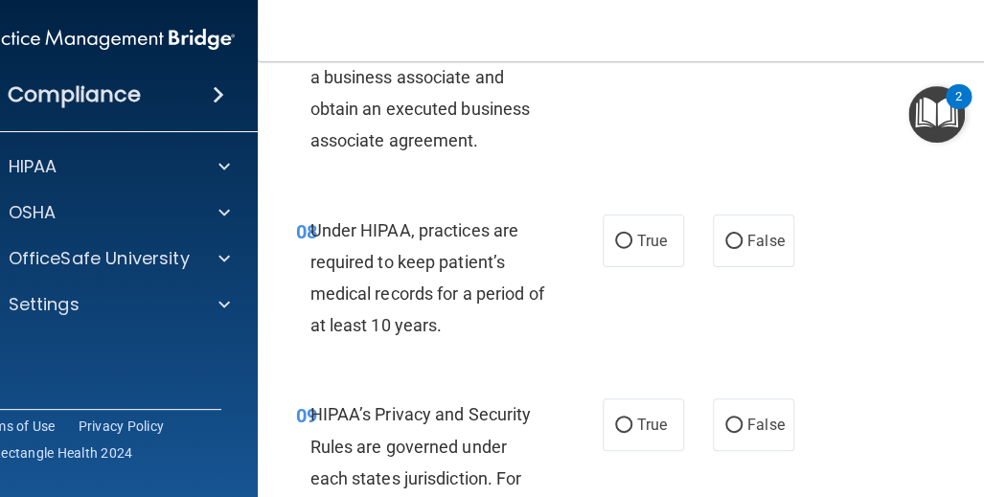
scroll to position [1724, 0]
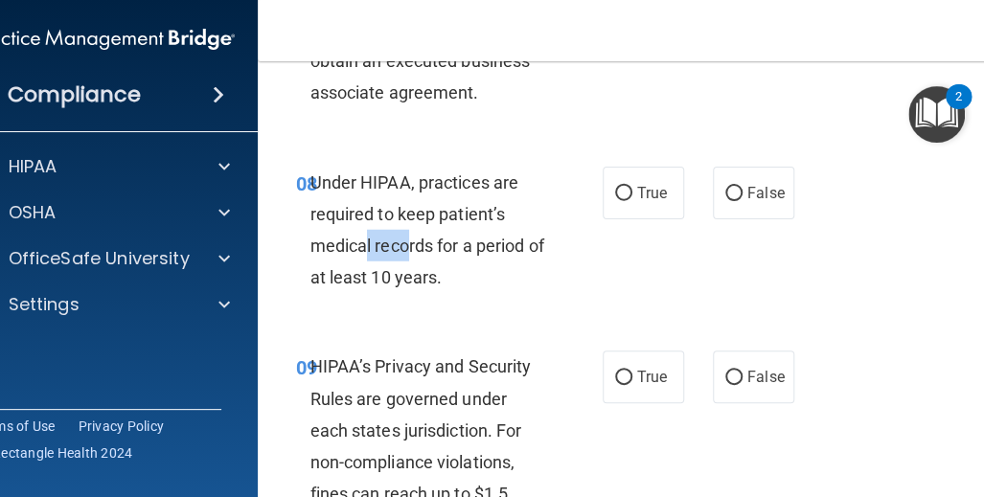
click at [416, 260] on div "Under HIPAA, practices are required to keep patient’s medical records for a per…" at bounding box center [436, 230] width 252 height 127
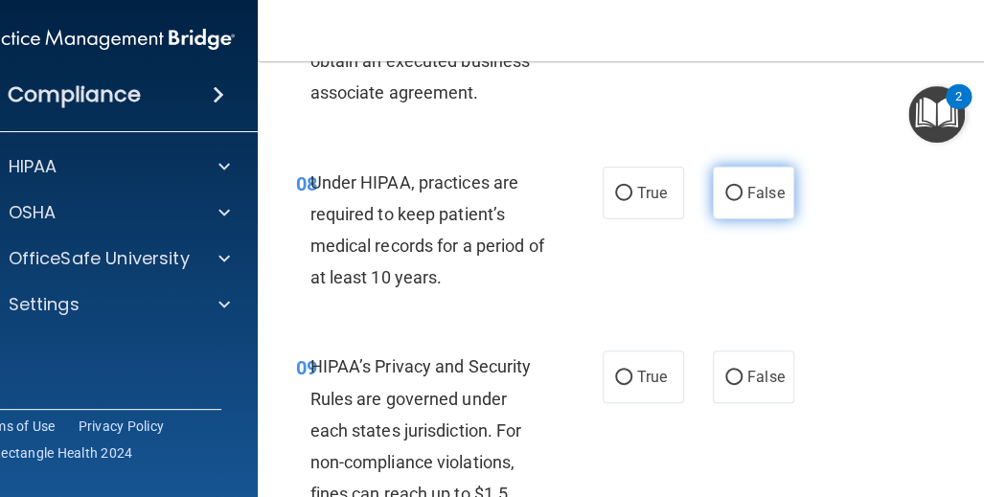
click at [737, 201] on label "False" at bounding box center [753, 193] width 81 height 53
click at [737, 201] on input "False" at bounding box center [733, 194] width 17 height 14
radio input "true"
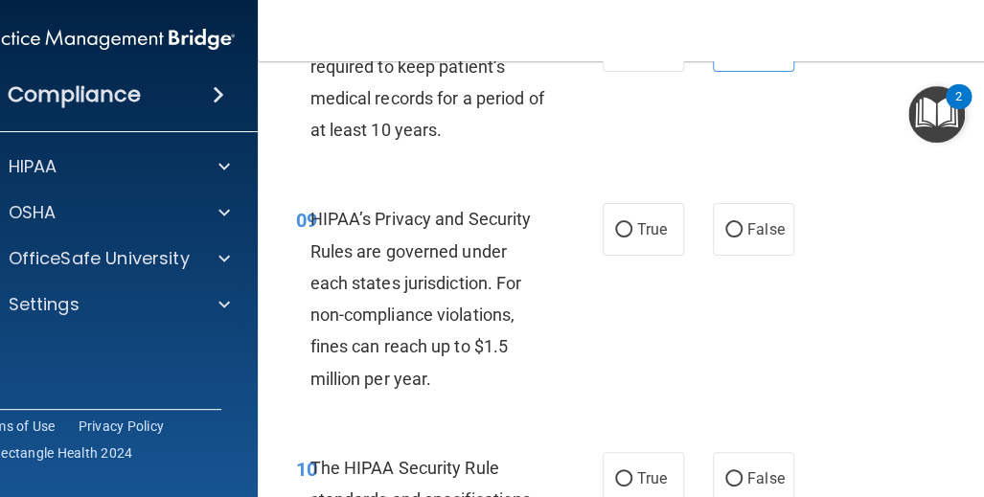
scroll to position [1916, 0]
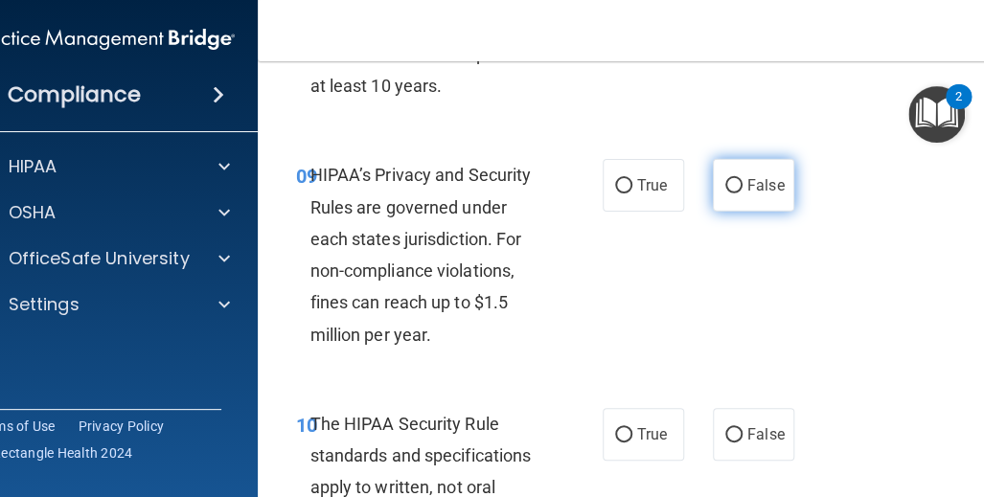
click at [750, 194] on label "False" at bounding box center [753, 185] width 81 height 53
click at [742, 193] on input "False" at bounding box center [733, 186] width 17 height 14
radio input "true"
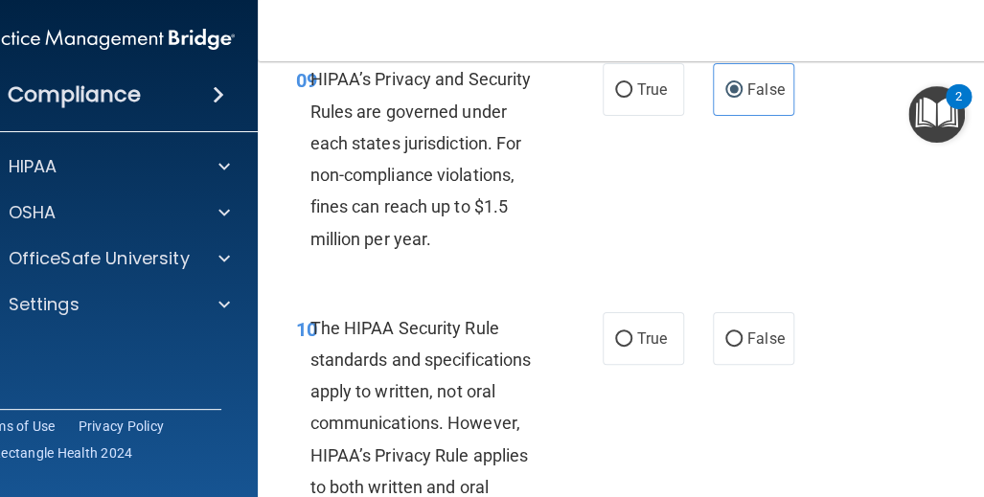
scroll to position [2107, 0]
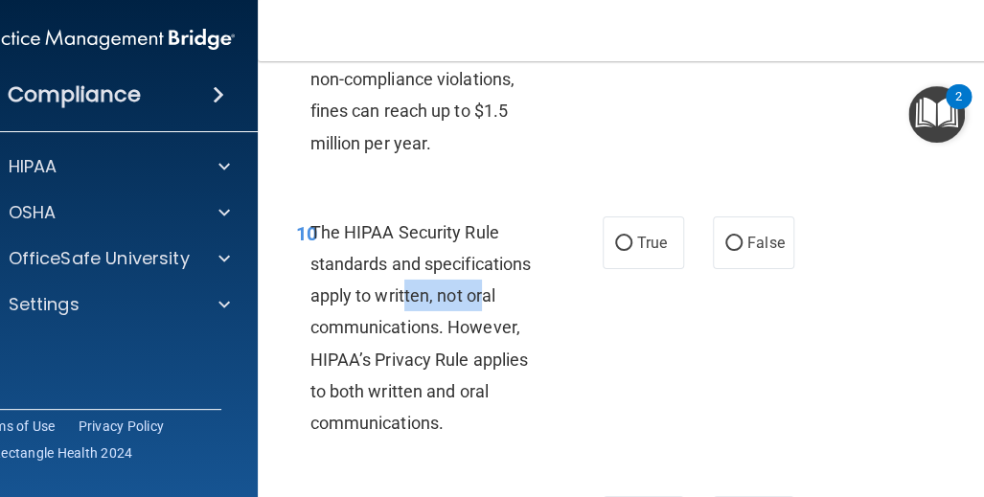
drag, startPoint x: 426, startPoint y: 286, endPoint x: 481, endPoint y: 287, distance: 54.6
click at [474, 287] on span "The HIPAA Security Rule standards and specifications apply to written, not oral…" at bounding box center [420, 327] width 221 height 211
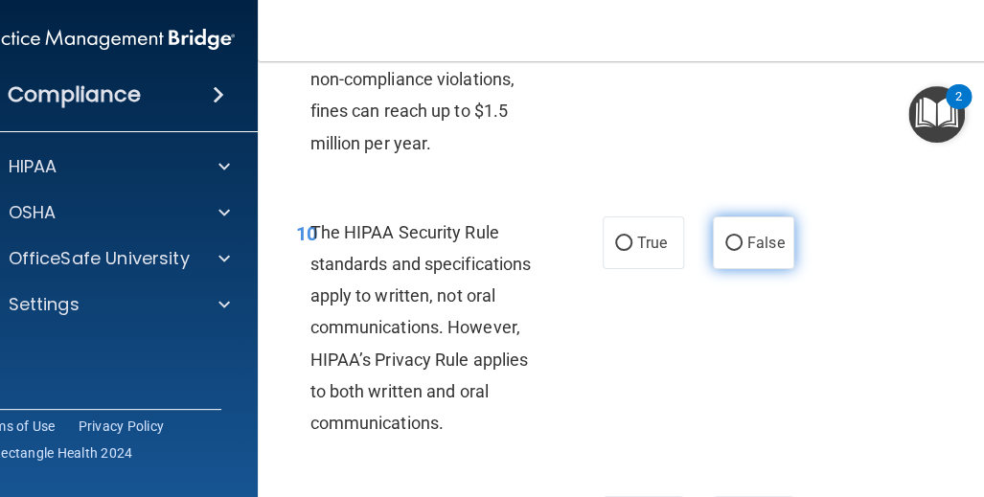
click at [761, 234] on span "False" at bounding box center [765, 243] width 37 height 18
click at [742, 237] on input "False" at bounding box center [733, 244] width 17 height 14
radio input "true"
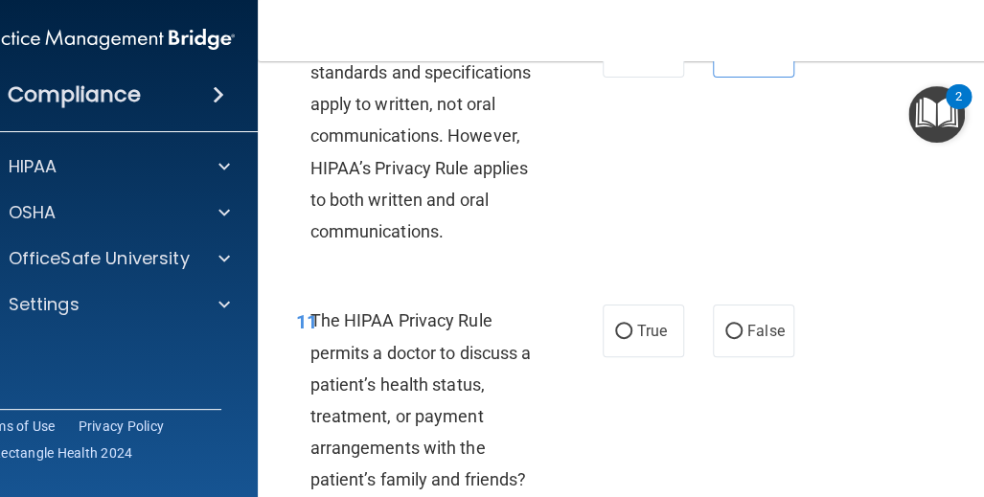
scroll to position [2203, 0]
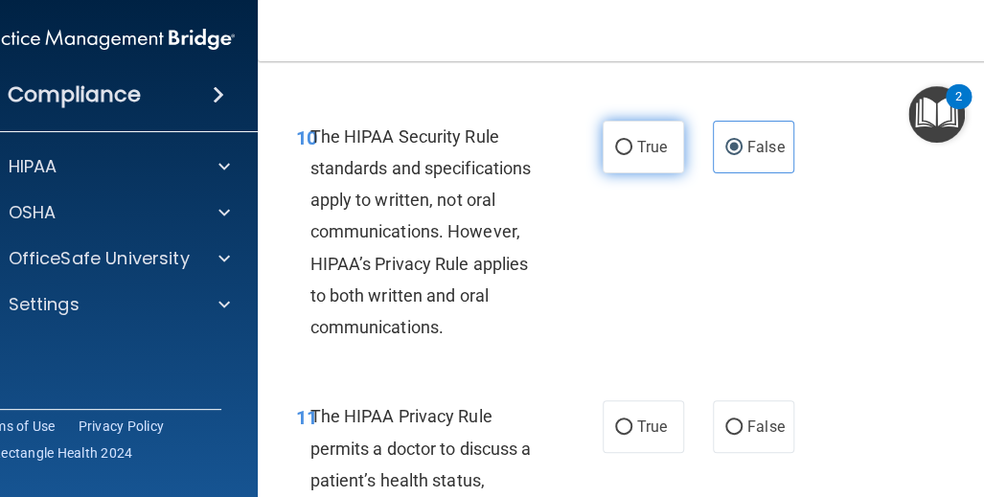
click at [637, 150] on span "True" at bounding box center [652, 147] width 30 height 18
click at [630, 150] on input "True" at bounding box center [623, 148] width 17 height 14
radio input "true"
radio input "false"
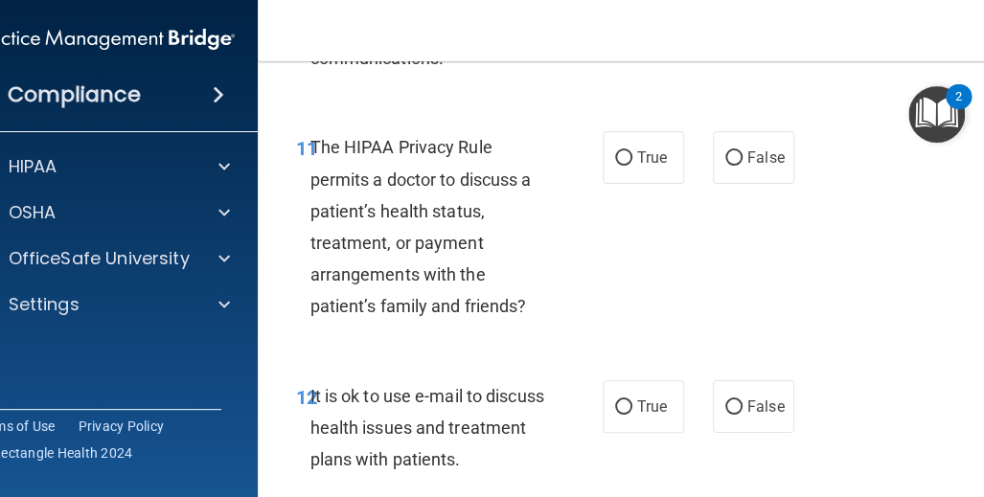
scroll to position [2490, 0]
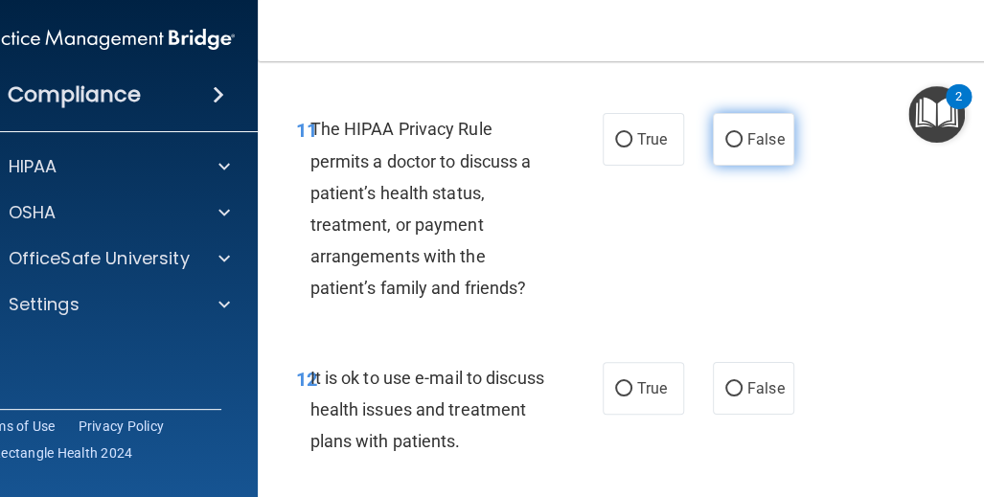
click at [747, 138] on span "False" at bounding box center [765, 139] width 37 height 18
click at [742, 138] on input "False" at bounding box center [733, 140] width 17 height 14
radio input "true"
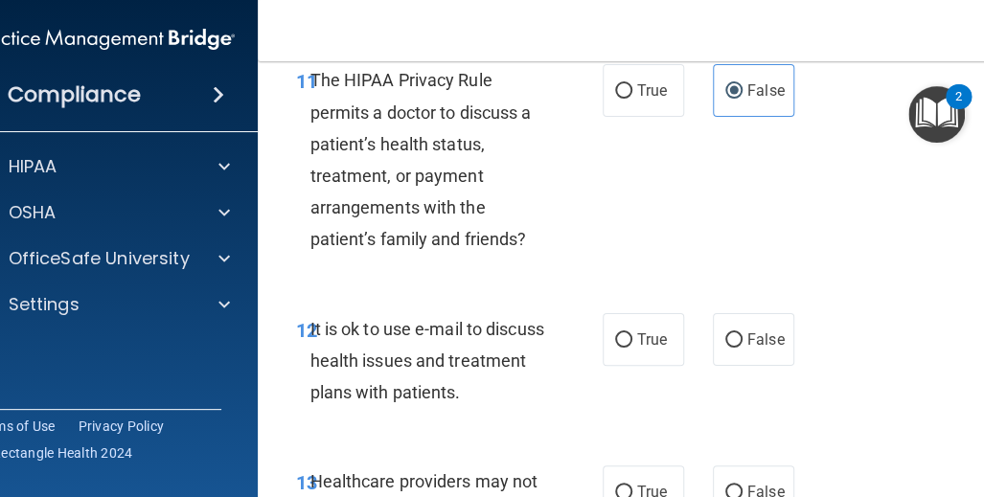
scroll to position [2682, 0]
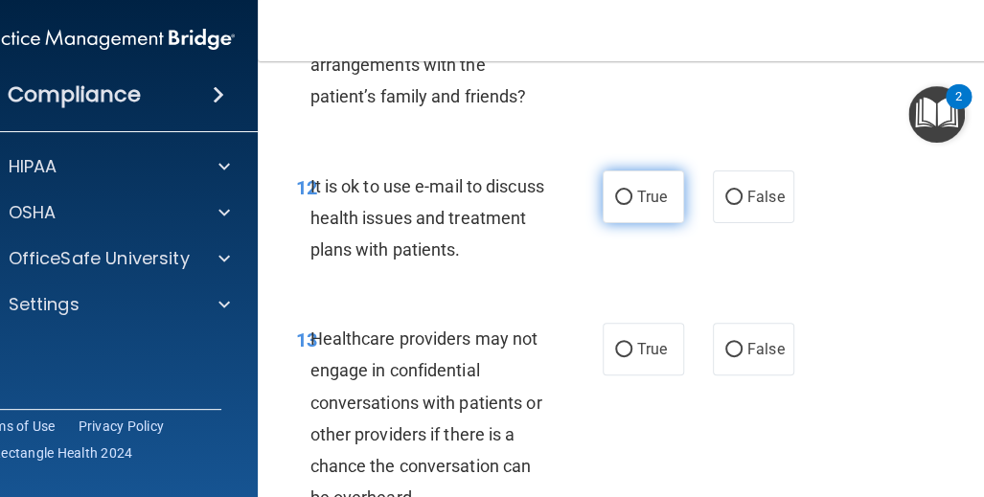
click at [617, 196] on input "True" at bounding box center [623, 198] width 17 height 14
radio input "true"
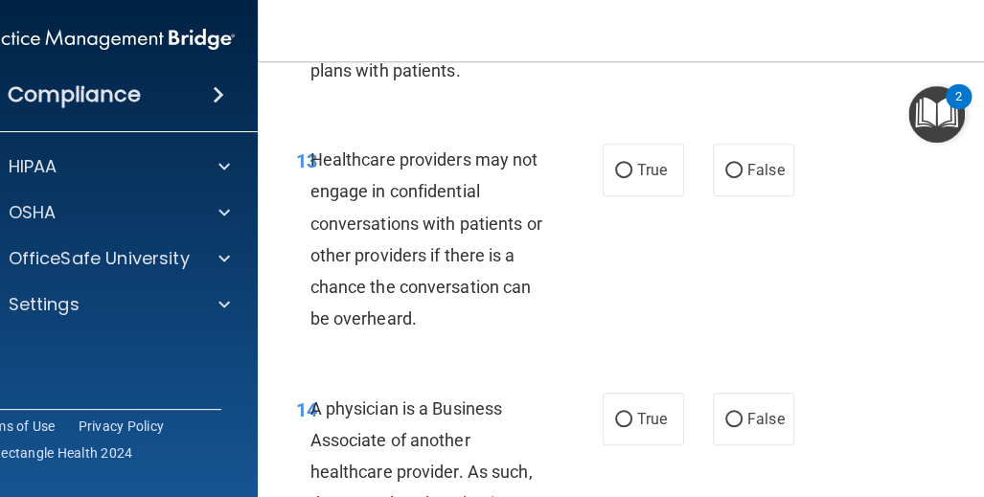
scroll to position [2873, 0]
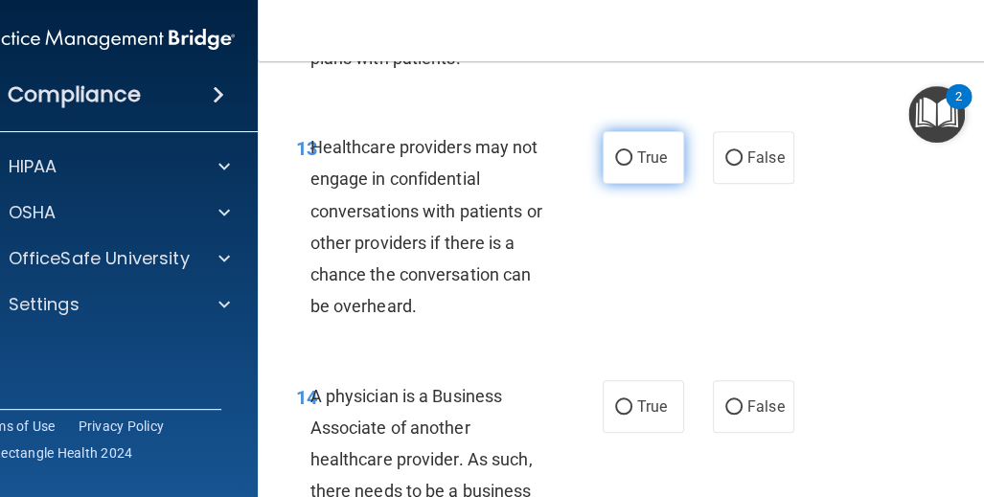
click at [625, 160] on label "True" at bounding box center [642, 157] width 81 height 53
click at [625, 160] on input "True" at bounding box center [623, 158] width 17 height 14
radio input "true"
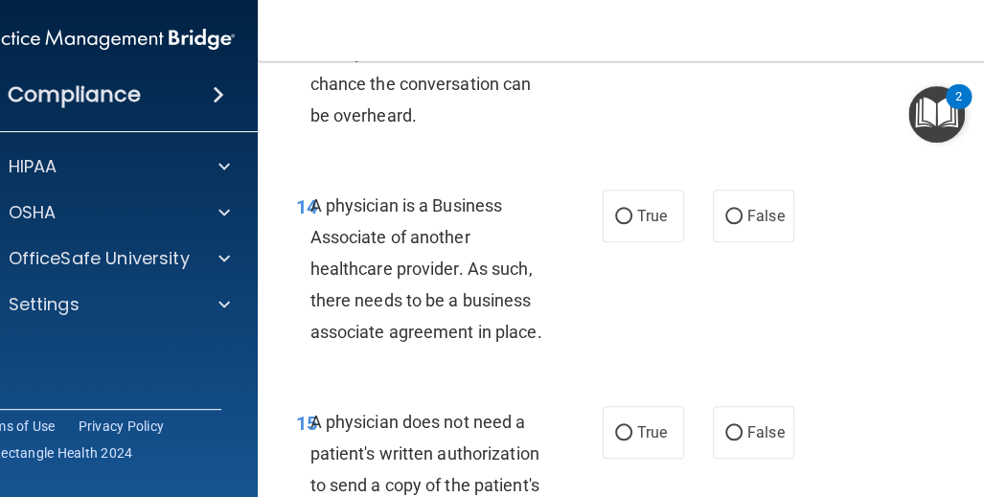
scroll to position [3065, 0]
click at [637, 212] on span "True" at bounding box center [652, 215] width 30 height 18
click at [631, 212] on input "True" at bounding box center [623, 216] width 17 height 14
radio input "true"
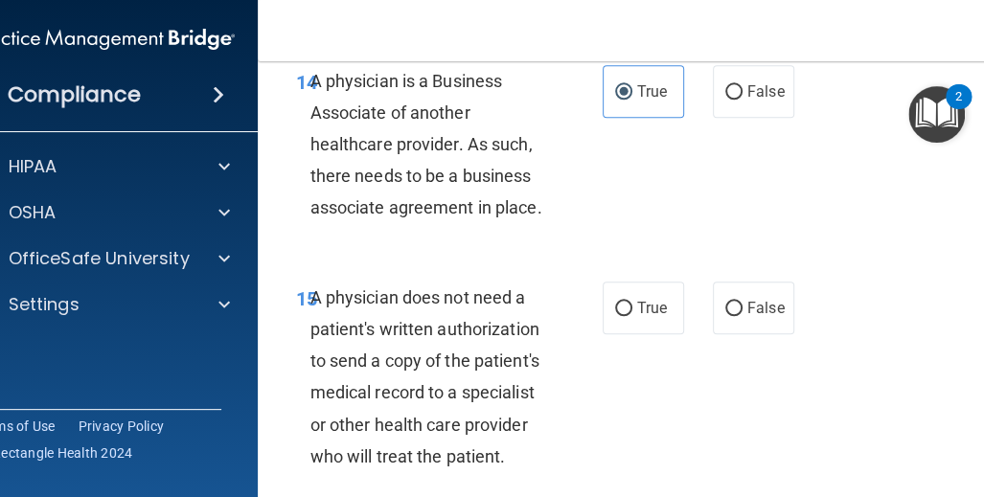
scroll to position [3257, 0]
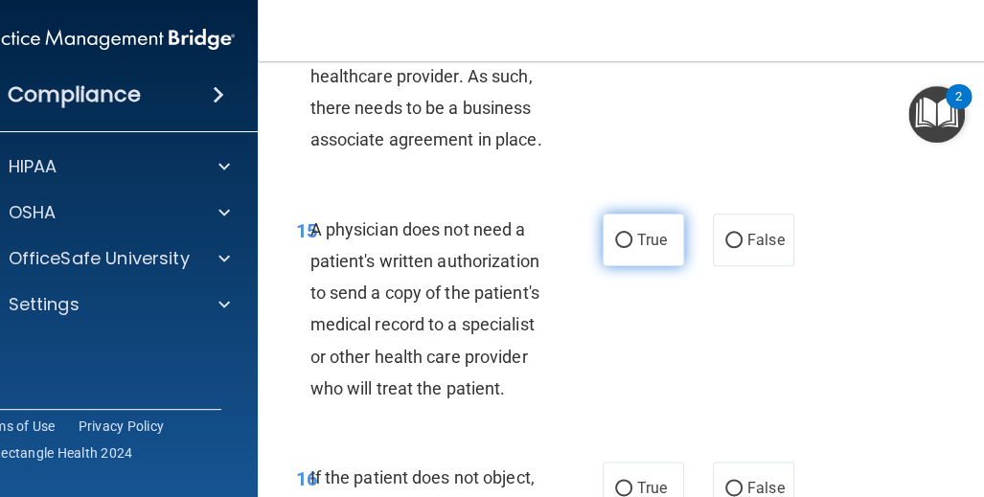
click at [638, 236] on span "True" at bounding box center [652, 240] width 30 height 18
click at [632, 236] on input "True" at bounding box center [623, 241] width 17 height 14
radio input "true"
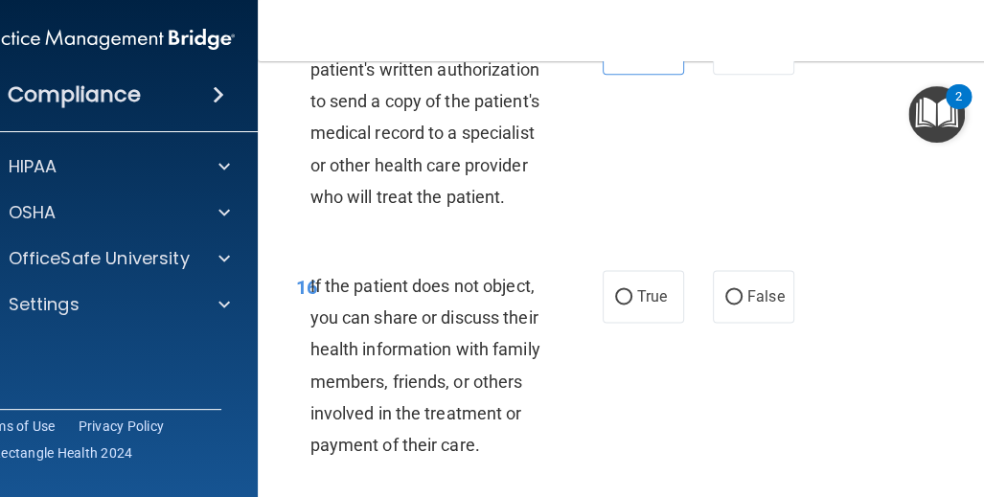
scroll to position [3544, 0]
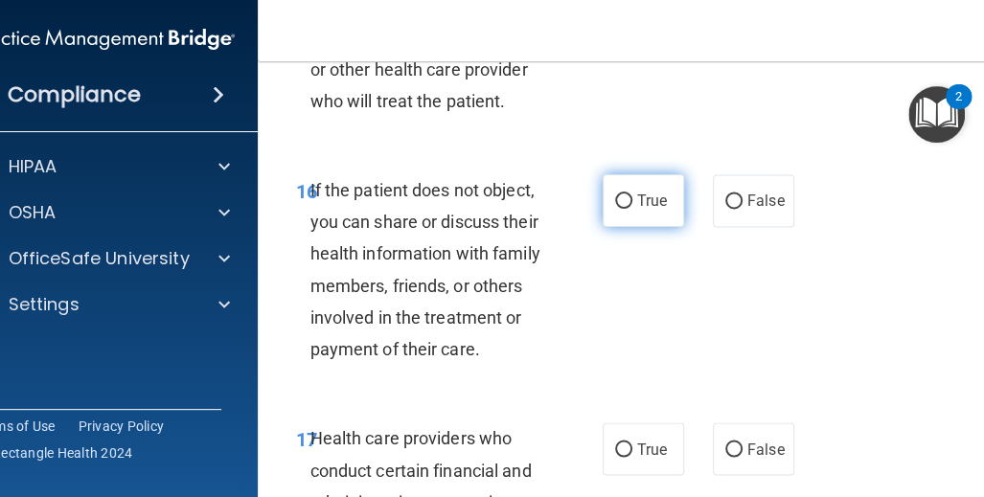
click at [619, 198] on input "True" at bounding box center [623, 201] width 17 height 14
radio input "true"
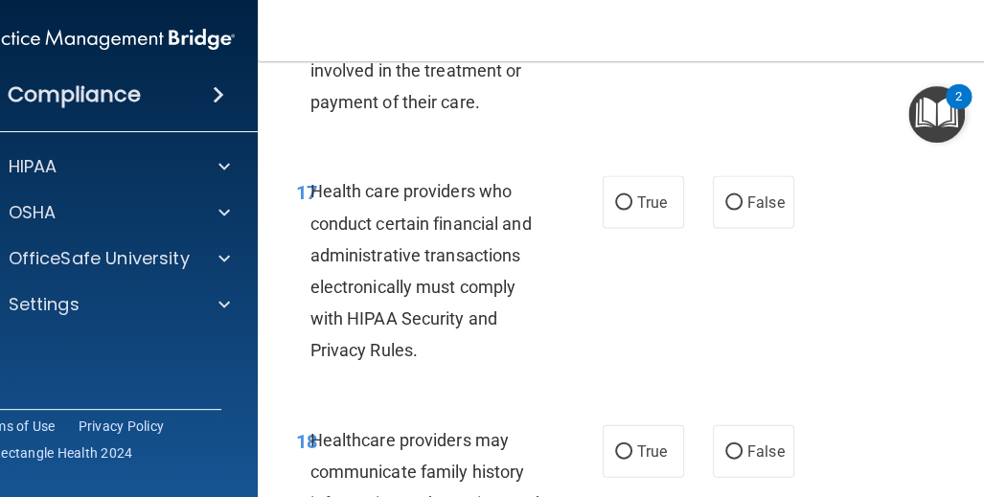
scroll to position [3831, 0]
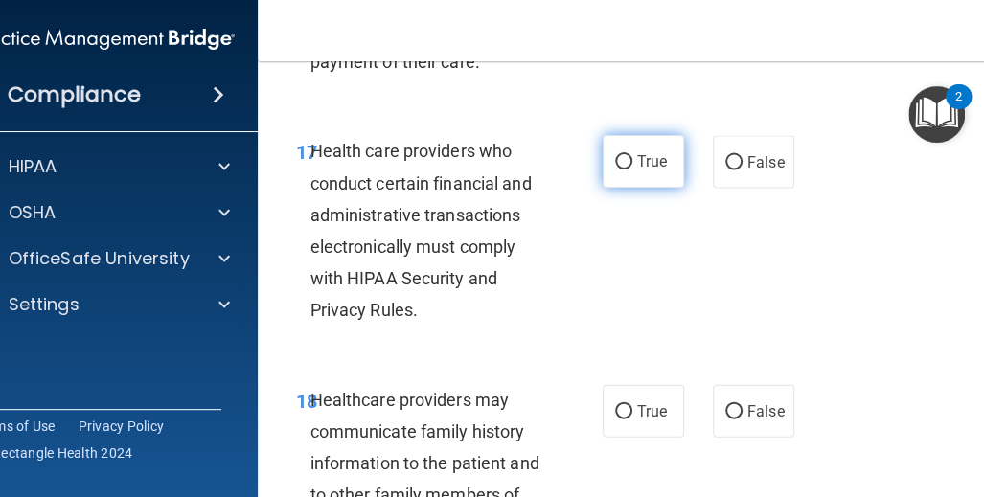
click at [618, 155] on input "True" at bounding box center [623, 162] width 17 height 14
radio input "true"
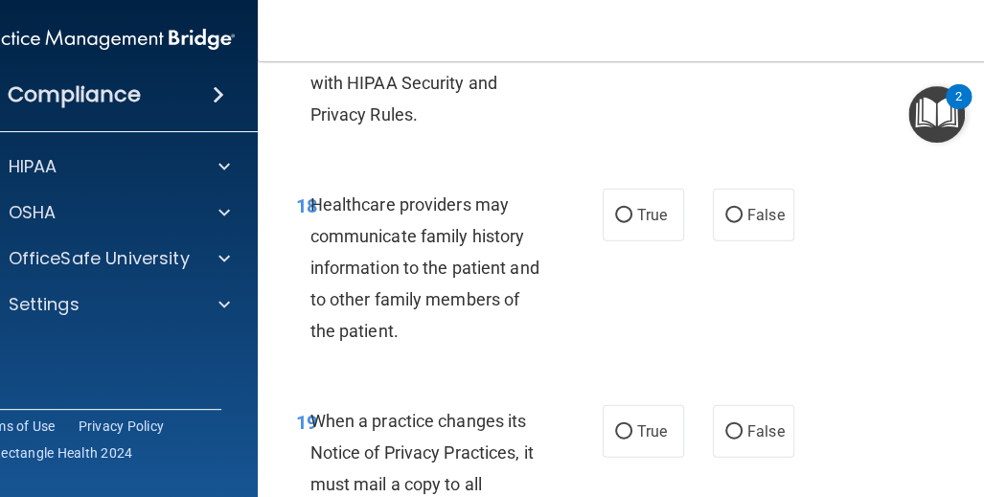
scroll to position [4023, 0]
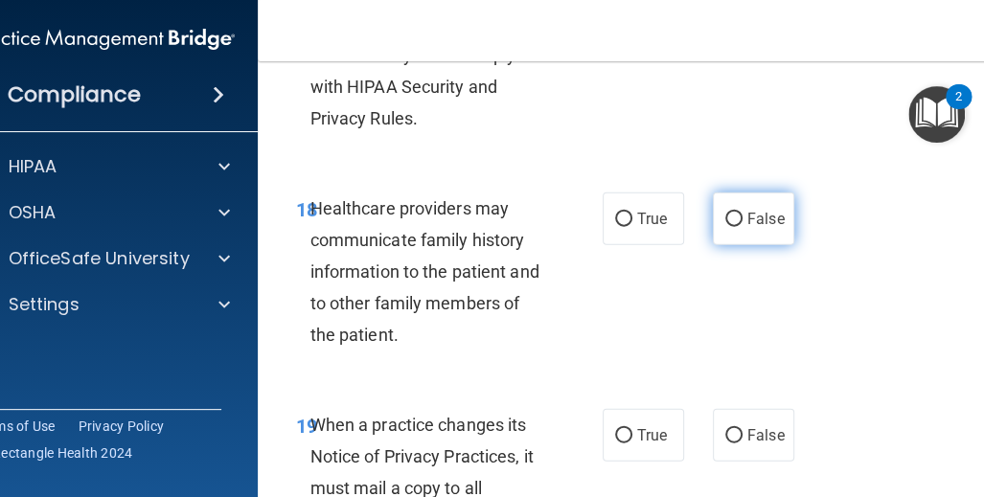
click at [725, 213] on input "False" at bounding box center [733, 220] width 17 height 14
radio input "true"
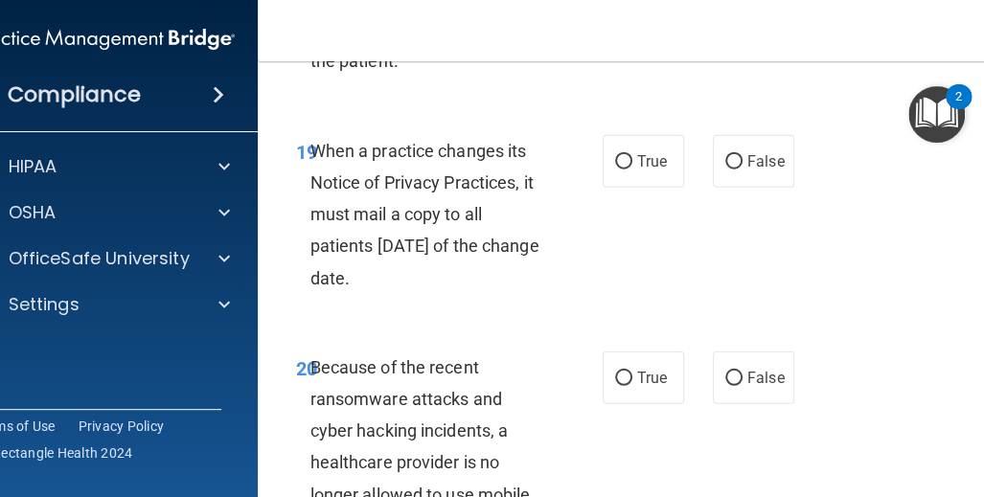
scroll to position [4310, 0]
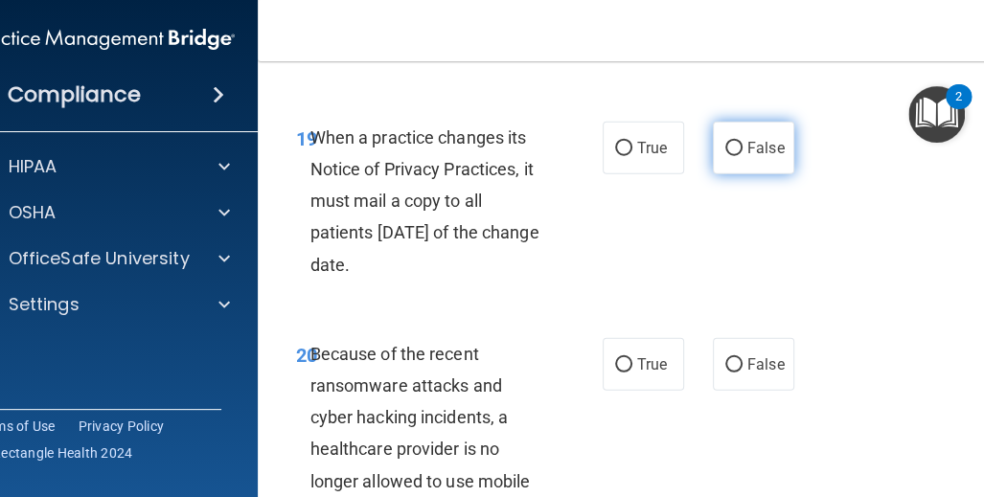
click at [733, 135] on label "False" at bounding box center [753, 148] width 81 height 53
click at [733, 142] on input "False" at bounding box center [733, 149] width 17 height 14
radio input "true"
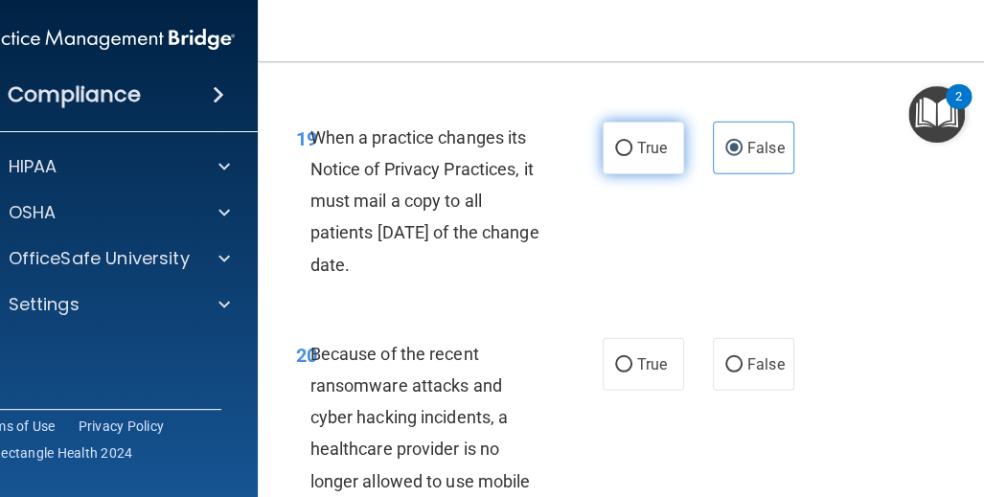
click at [643, 145] on span "True" at bounding box center [652, 148] width 30 height 18
click at [632, 145] on input "True" at bounding box center [623, 149] width 17 height 14
radio input "true"
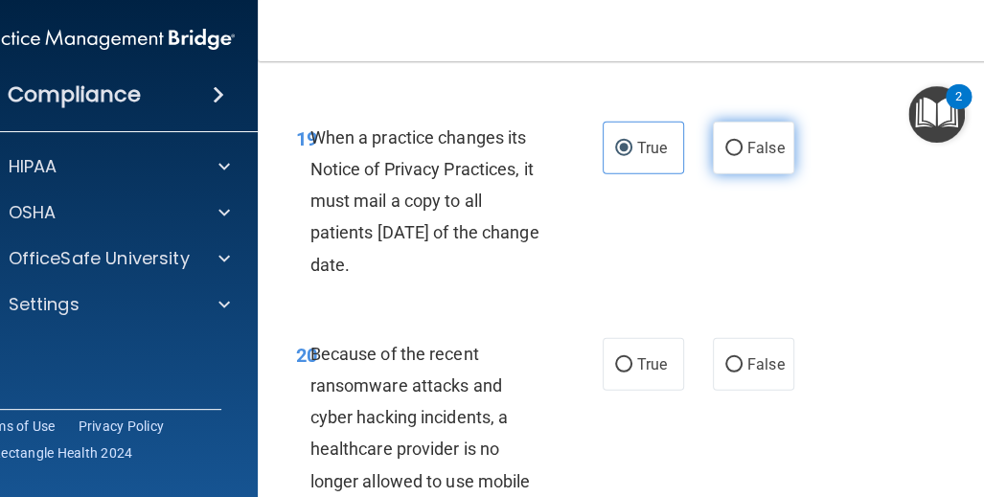
click at [775, 147] on span "False" at bounding box center [765, 148] width 37 height 18
click at [742, 147] on input "False" at bounding box center [733, 149] width 17 height 14
radio input "true"
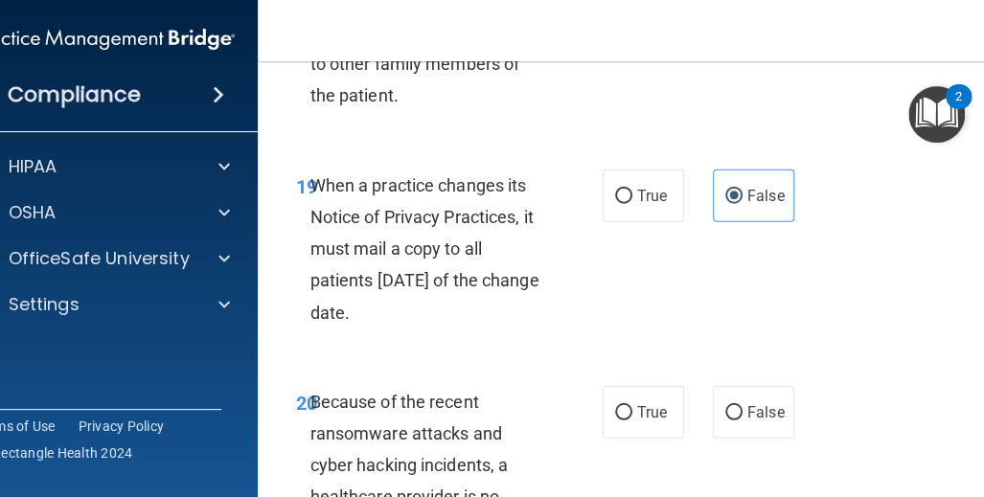
scroll to position [4214, 0]
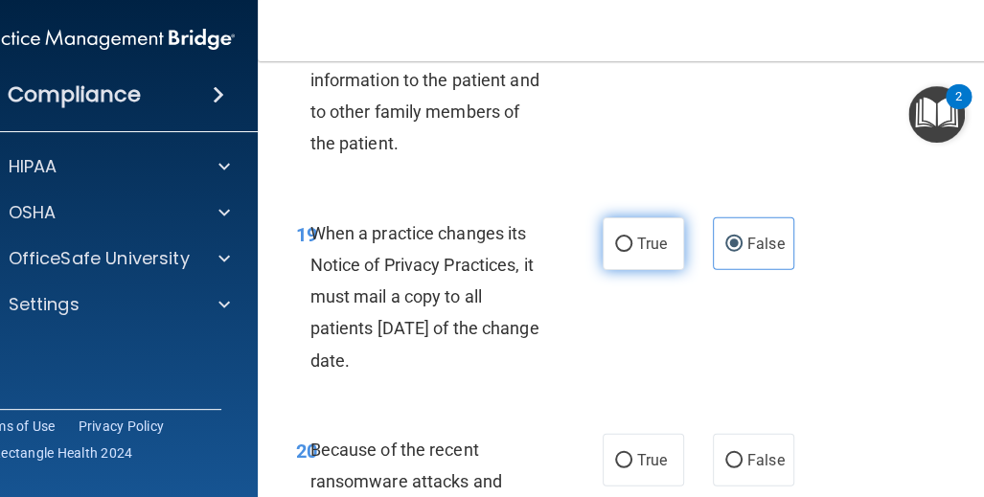
click at [621, 247] on input "True" at bounding box center [623, 245] width 17 height 14
radio input "true"
radio input "false"
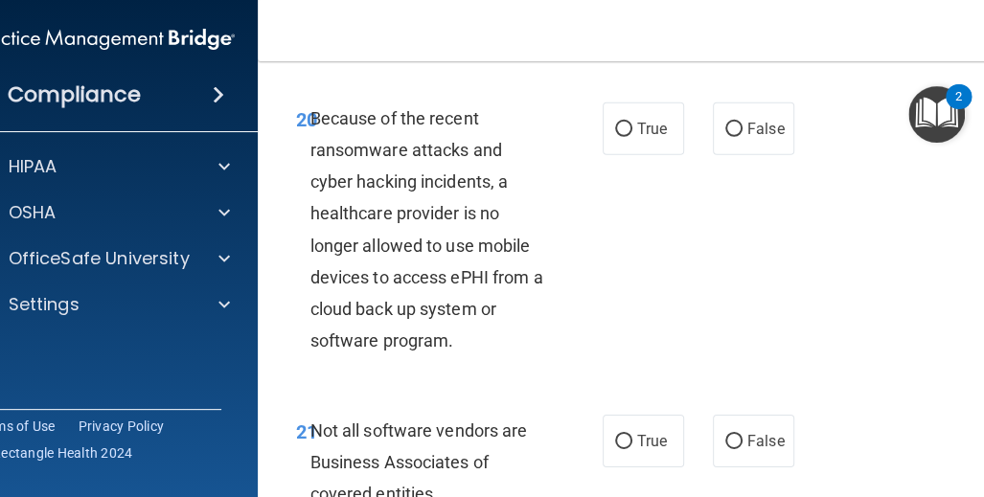
scroll to position [4502, 0]
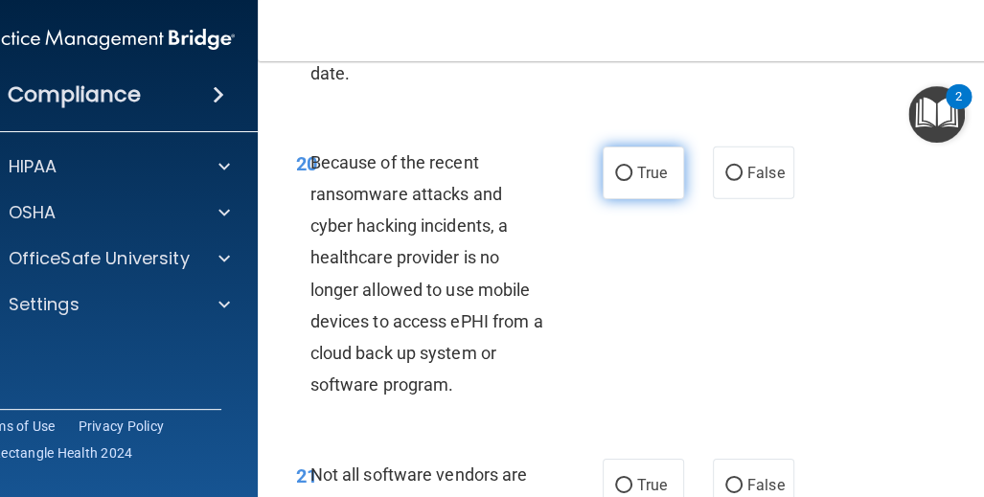
click at [615, 179] on input "True" at bounding box center [623, 174] width 17 height 14
radio input "true"
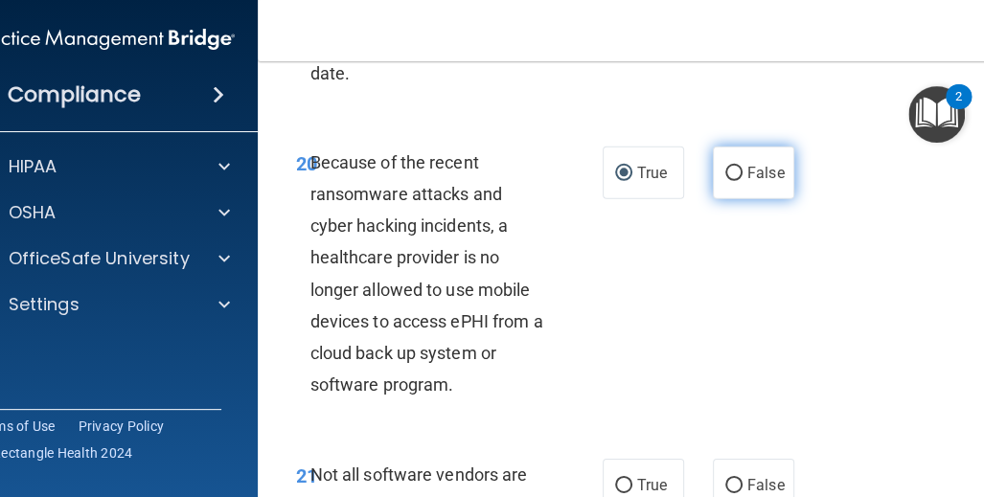
click at [770, 168] on span "False" at bounding box center [765, 173] width 37 height 18
click at [742, 168] on input "False" at bounding box center [733, 174] width 17 height 14
radio input "true"
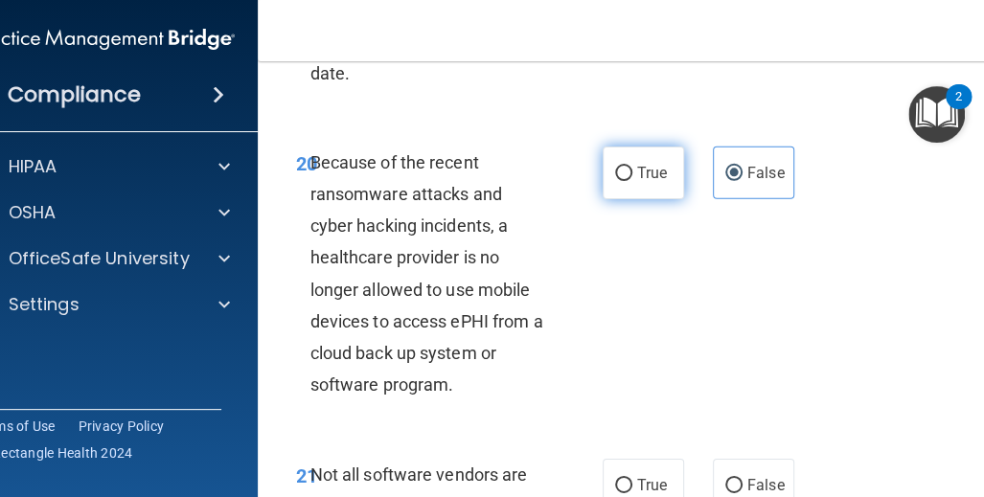
click at [637, 171] on span "True" at bounding box center [652, 173] width 30 height 18
click at [631, 171] on input "True" at bounding box center [623, 174] width 17 height 14
radio input "true"
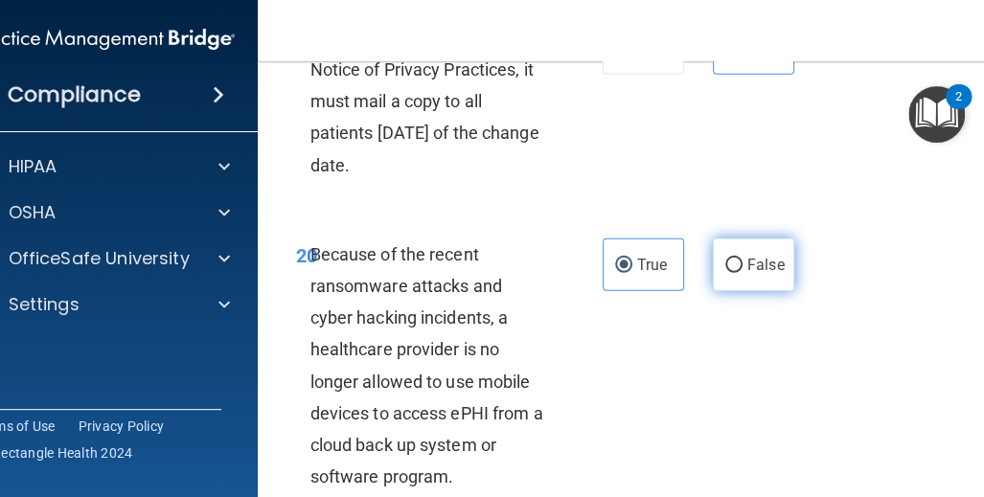
scroll to position [4406, 0]
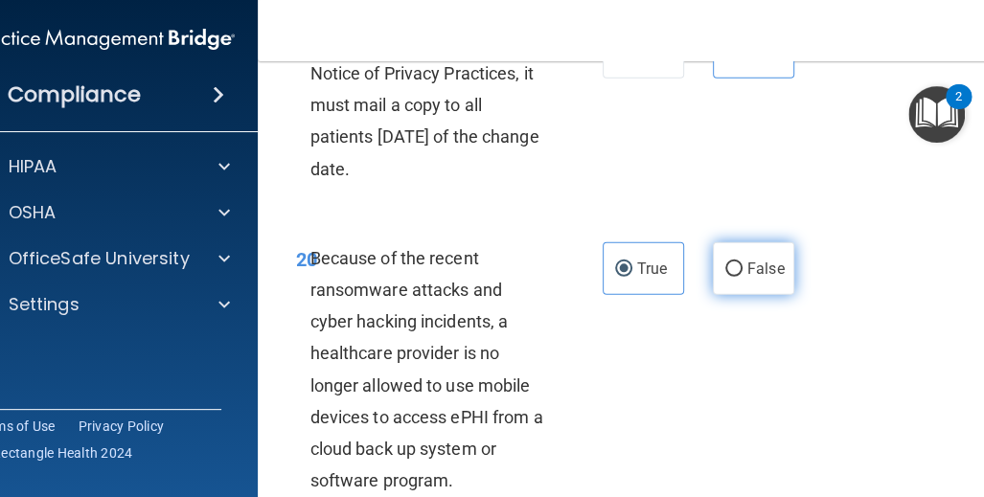
click at [747, 266] on span "False" at bounding box center [765, 269] width 37 height 18
click at [742, 266] on input "False" at bounding box center [733, 269] width 17 height 14
radio input "true"
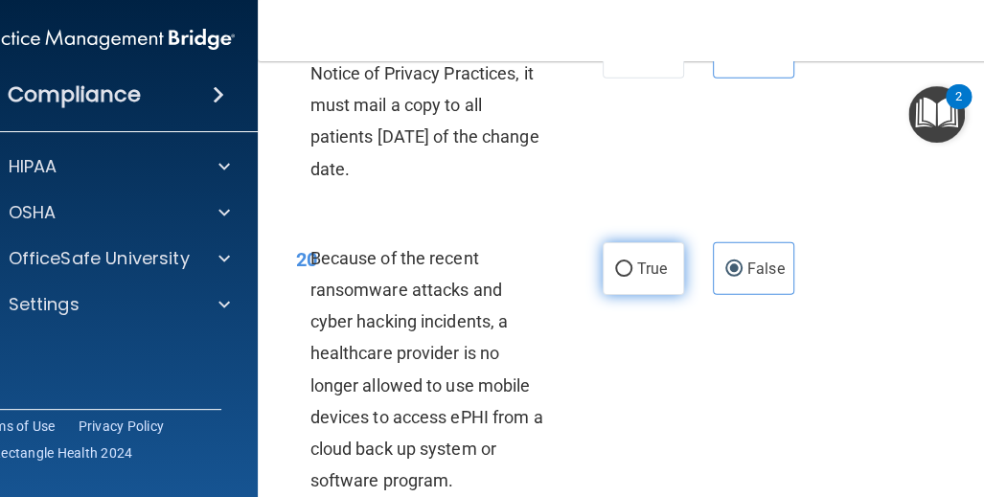
click at [647, 271] on span "True" at bounding box center [652, 269] width 30 height 18
click at [632, 271] on input "True" at bounding box center [623, 269] width 17 height 14
radio input "true"
radio input "false"
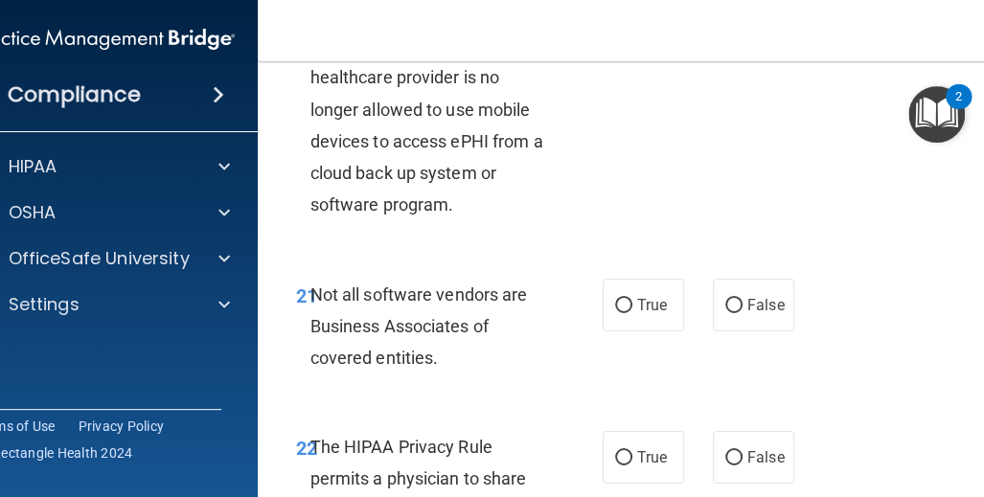
scroll to position [4693, 0]
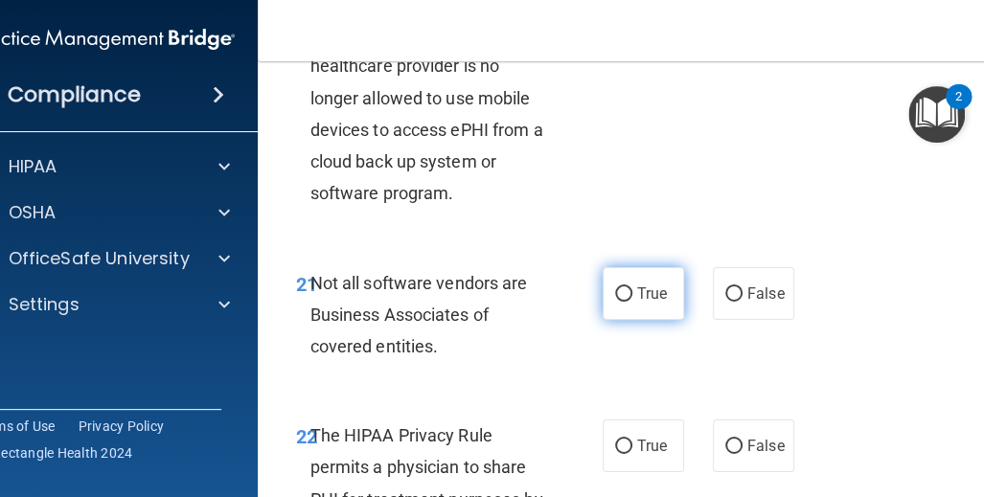
click at [647, 299] on span "True" at bounding box center [652, 293] width 30 height 18
click at [632, 299] on input "True" at bounding box center [623, 294] width 17 height 14
radio input "true"
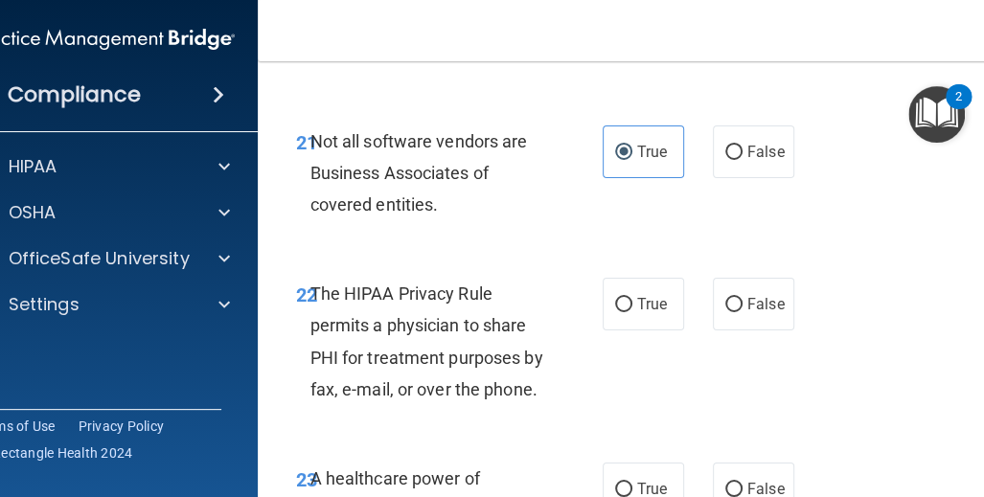
scroll to position [4885, 0]
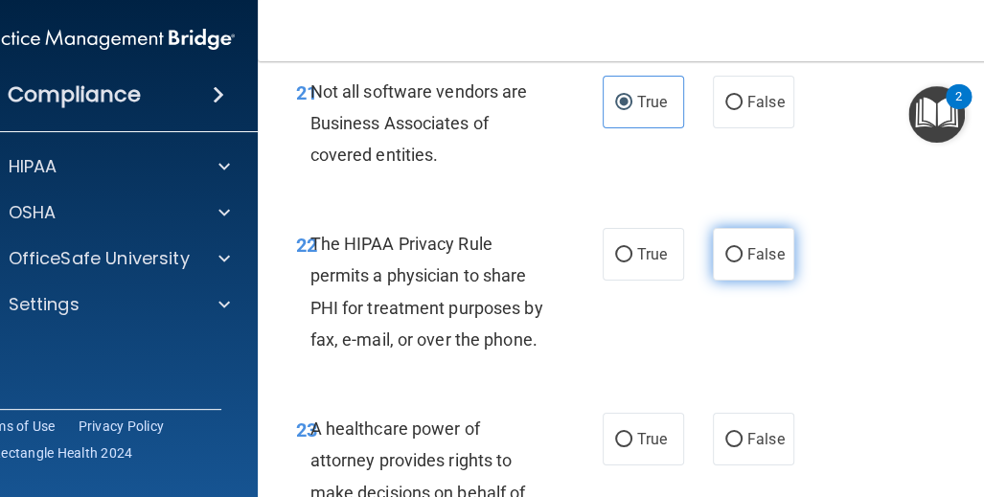
click at [766, 245] on span "False" at bounding box center [765, 254] width 37 height 18
click at [742, 248] on input "False" at bounding box center [733, 255] width 17 height 14
radio input "true"
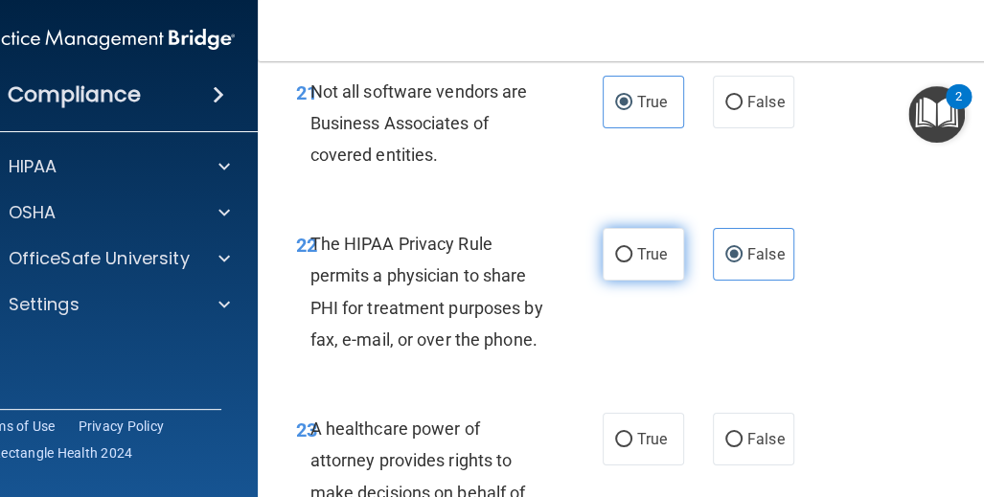
click at [638, 256] on span "True" at bounding box center [652, 254] width 30 height 18
click at [632, 256] on input "True" at bounding box center [623, 255] width 17 height 14
radio input "true"
radio input "false"
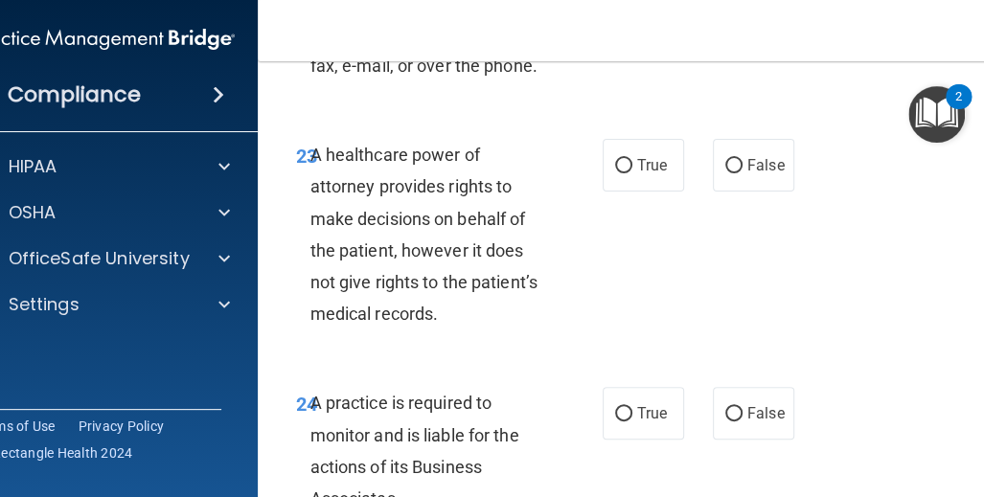
scroll to position [5172, 0]
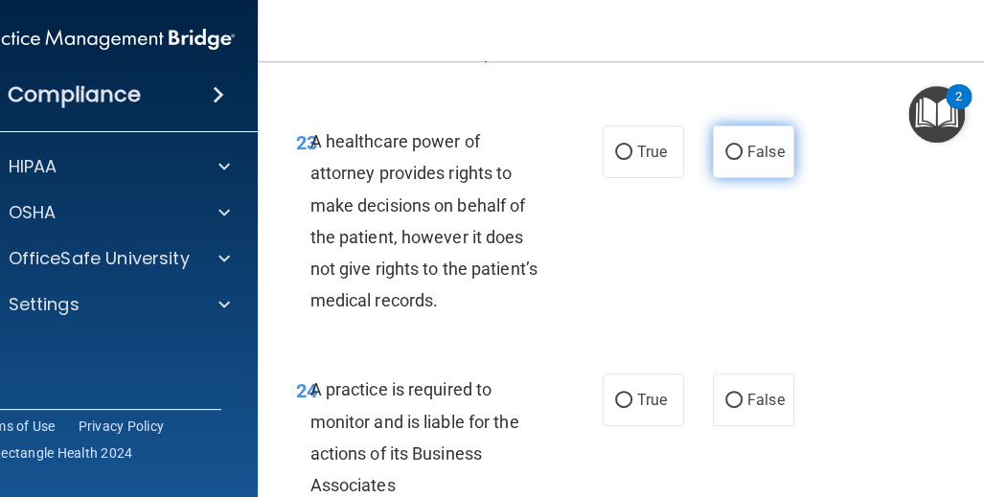
click at [775, 143] on span "False" at bounding box center [765, 152] width 37 height 18
click at [742, 146] on input "False" at bounding box center [733, 153] width 17 height 14
radio input "true"
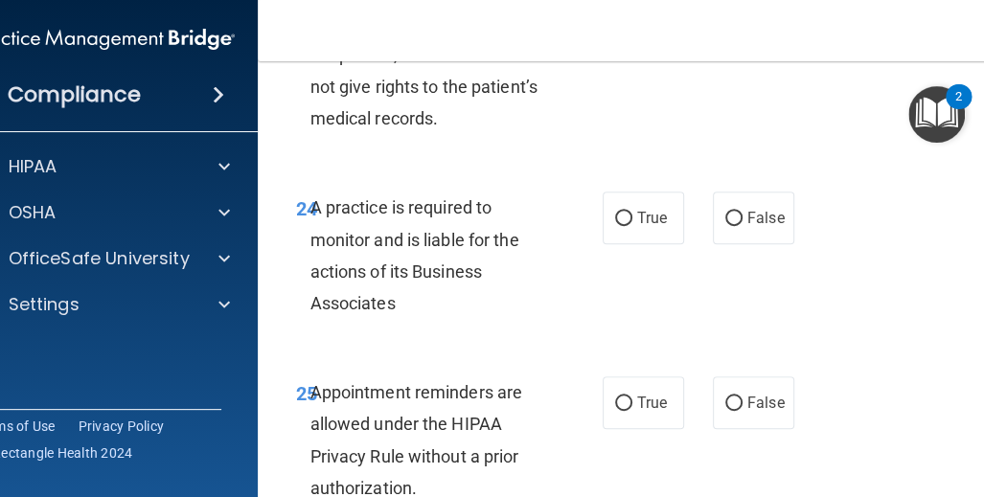
scroll to position [5364, 0]
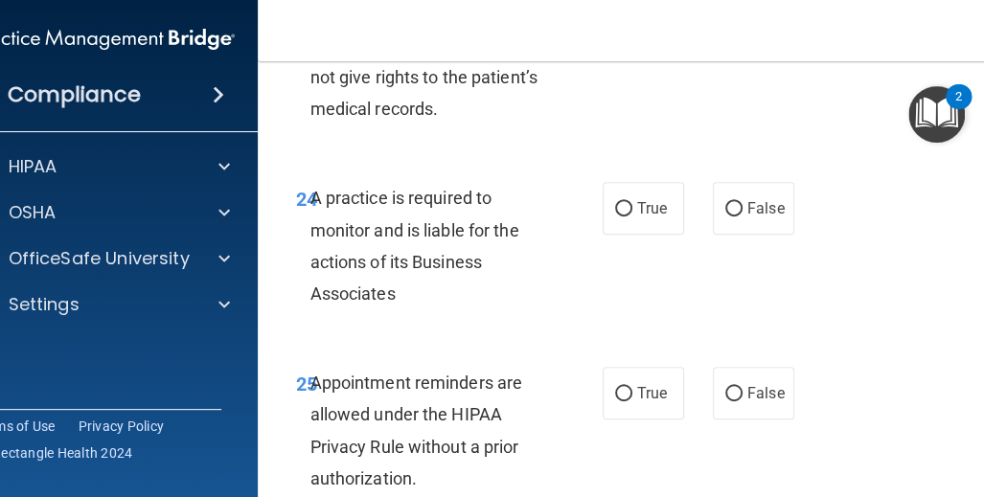
drag, startPoint x: 643, startPoint y: 194, endPoint x: 592, endPoint y: 256, distance: 79.6
click at [644, 194] on label "True" at bounding box center [642, 208] width 81 height 53
click at [632, 202] on input "True" at bounding box center [623, 209] width 17 height 14
radio input "true"
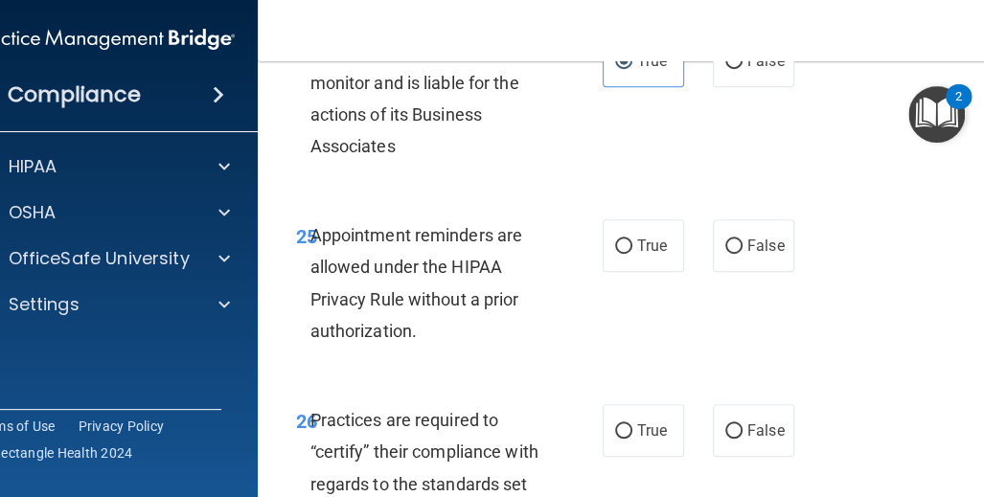
scroll to position [5555, 0]
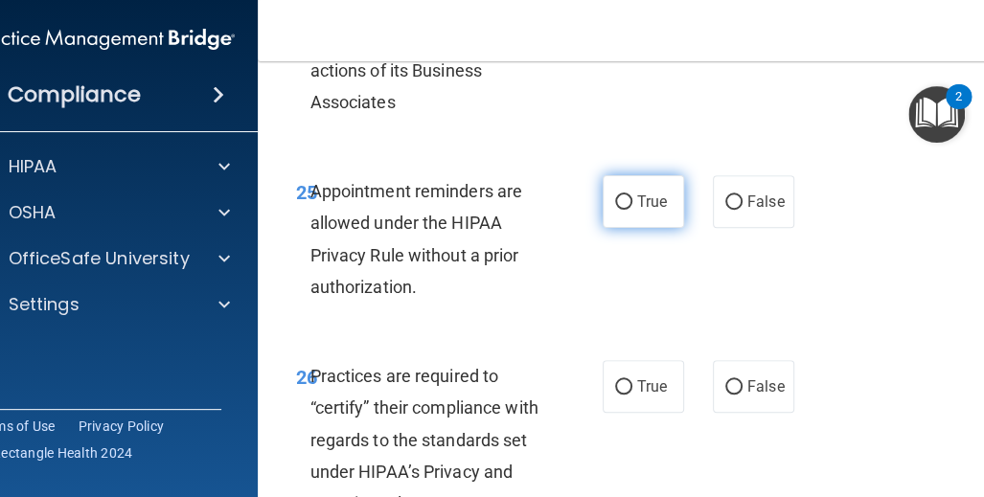
click at [644, 204] on span "True" at bounding box center [652, 202] width 30 height 18
click at [632, 204] on input "True" at bounding box center [623, 202] width 17 height 14
radio input "true"
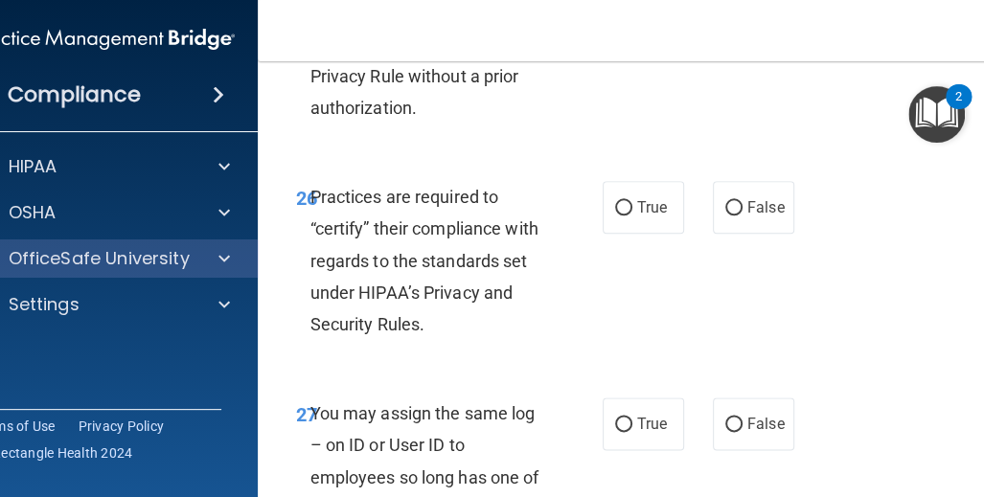
scroll to position [5747, 0]
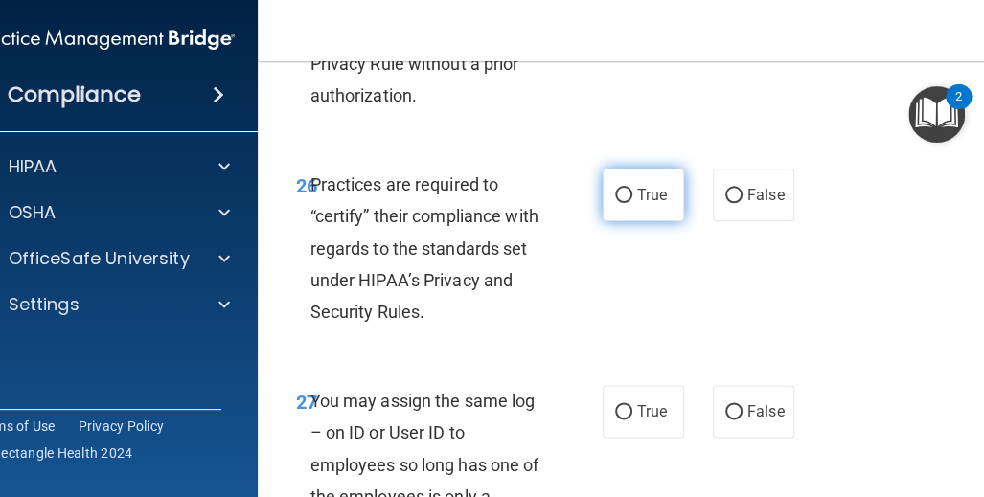
click at [624, 190] on label "True" at bounding box center [642, 195] width 81 height 53
click at [624, 190] on input "True" at bounding box center [623, 196] width 17 height 14
radio input "true"
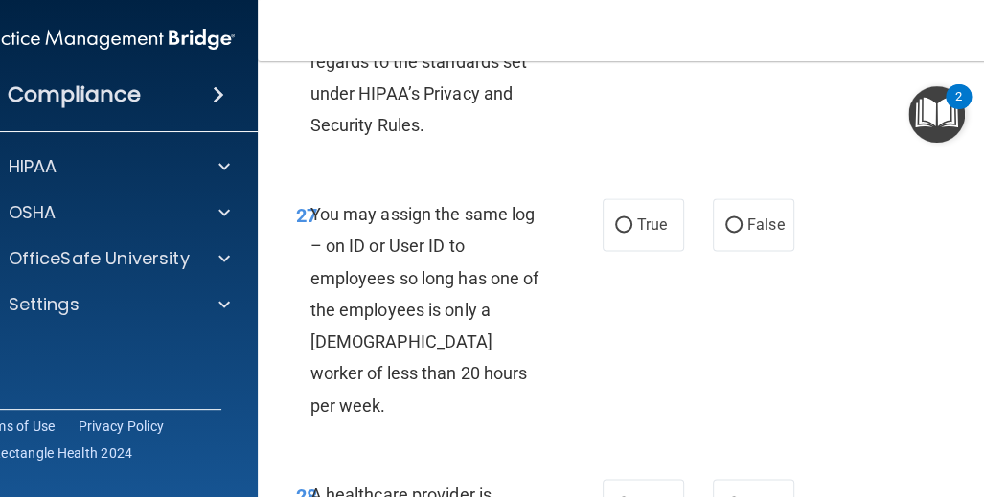
scroll to position [5938, 0]
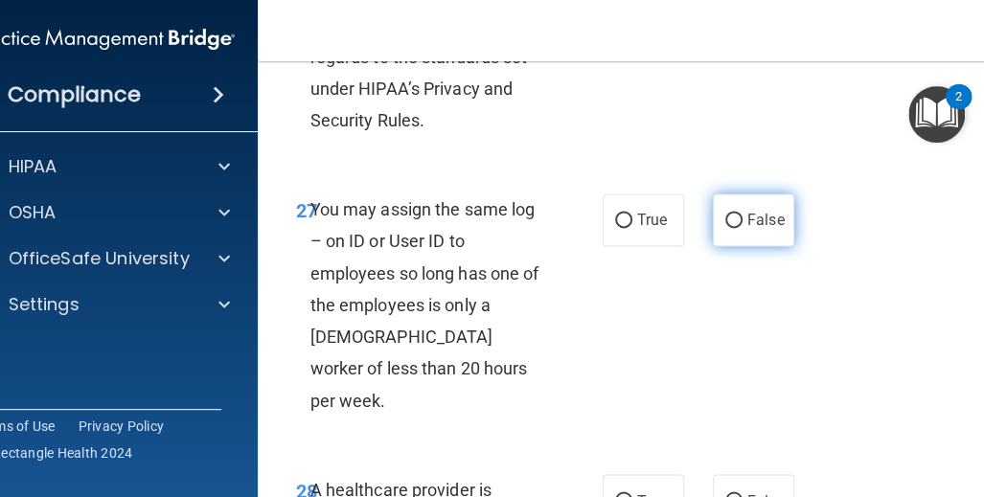
click at [762, 223] on span "False" at bounding box center [765, 220] width 37 height 18
click at [742, 223] on input "False" at bounding box center [733, 221] width 17 height 14
radio input "true"
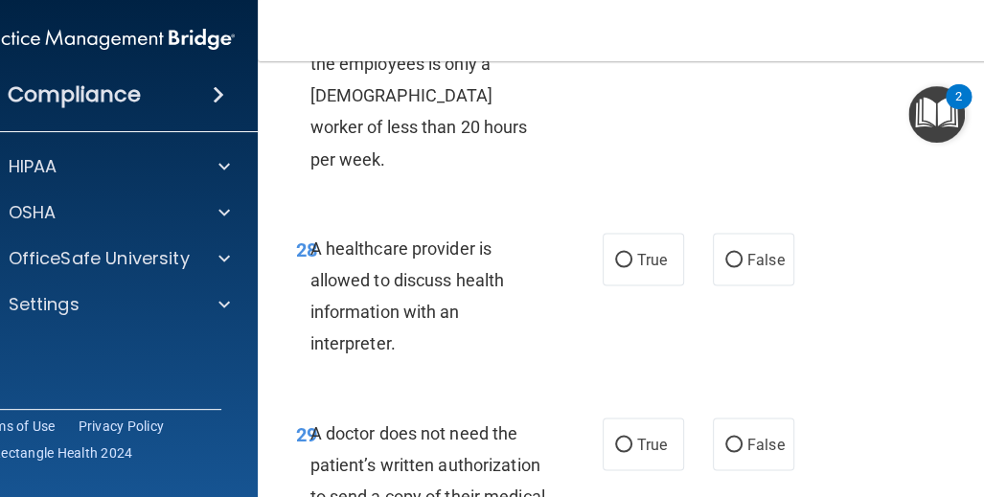
scroll to position [6226, 0]
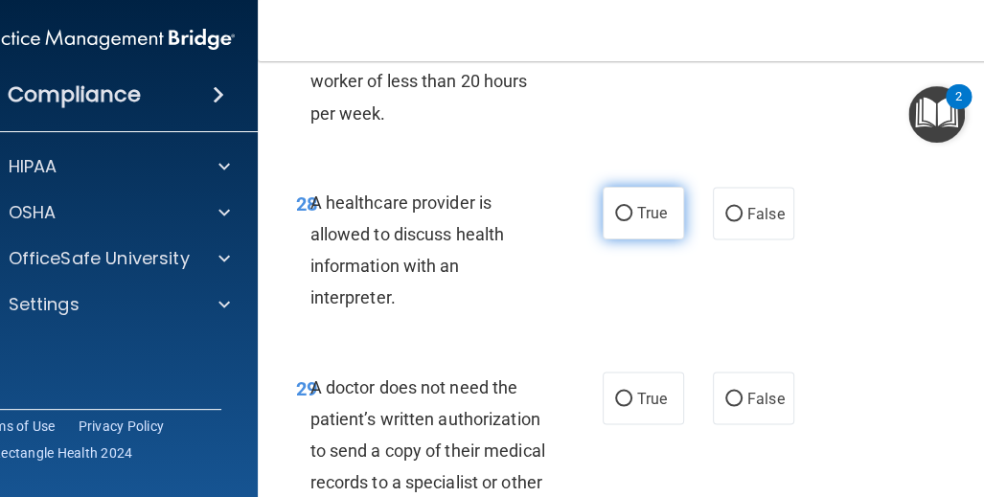
click at [621, 189] on label "True" at bounding box center [642, 213] width 81 height 53
click at [621, 207] on input "True" at bounding box center [623, 214] width 17 height 14
radio input "true"
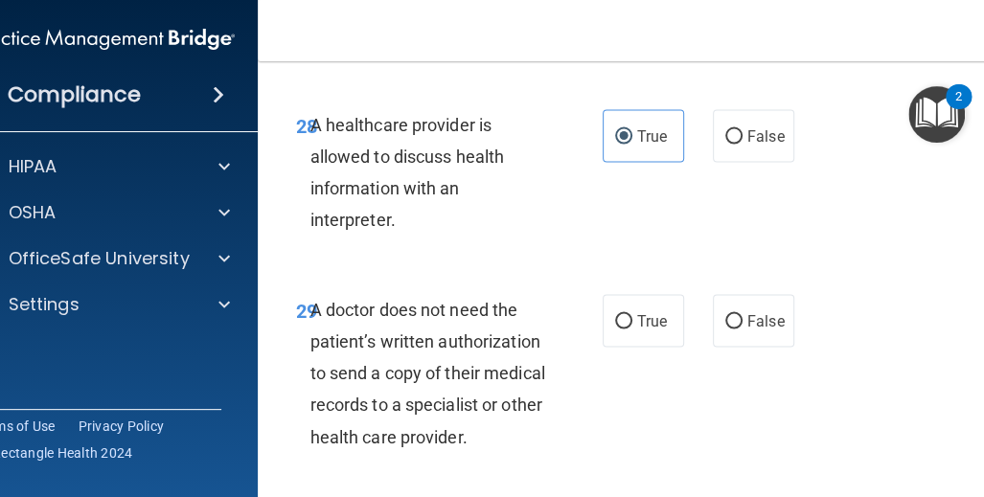
scroll to position [6417, 0]
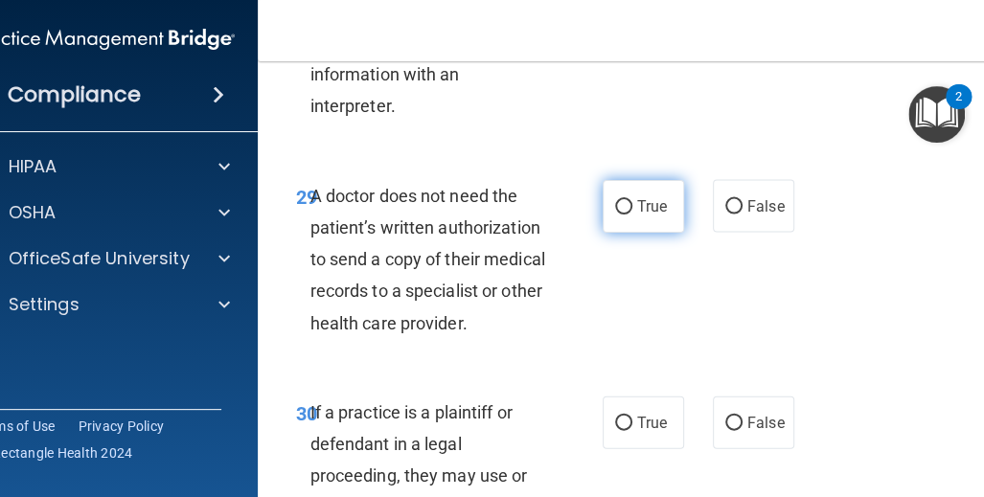
click at [624, 184] on label "True" at bounding box center [642, 206] width 81 height 53
click at [624, 200] on input "True" at bounding box center [623, 207] width 17 height 14
radio input "true"
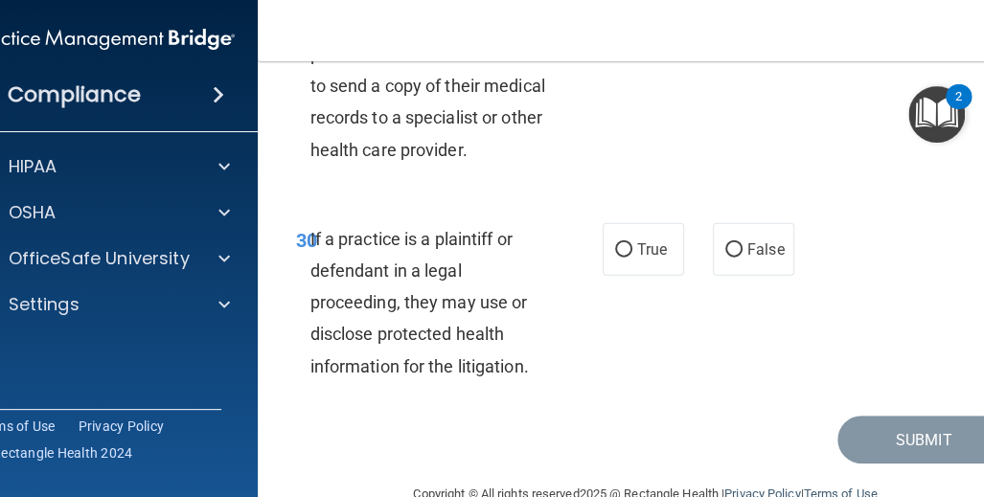
scroll to position [6600, 0]
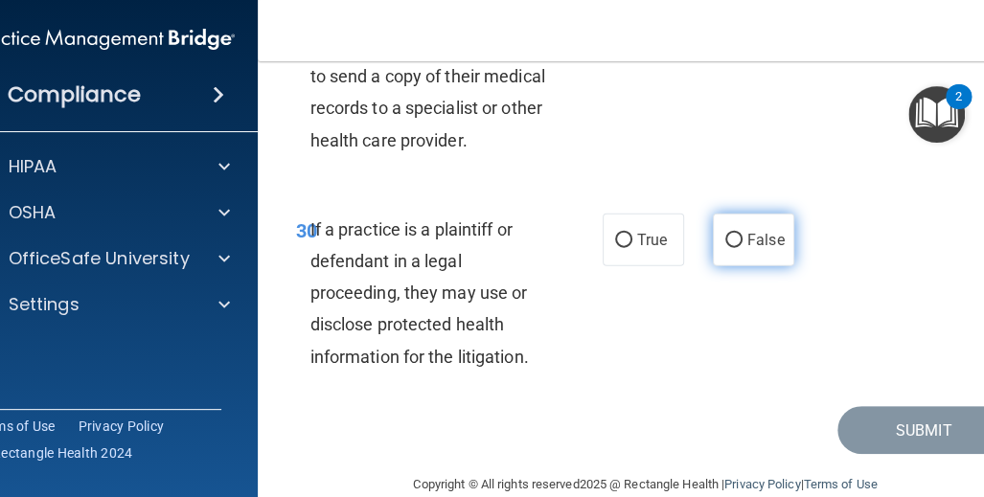
click at [750, 231] on span "False" at bounding box center [765, 240] width 37 height 18
click at [742, 234] on input "False" at bounding box center [733, 241] width 17 height 14
radio input "true"
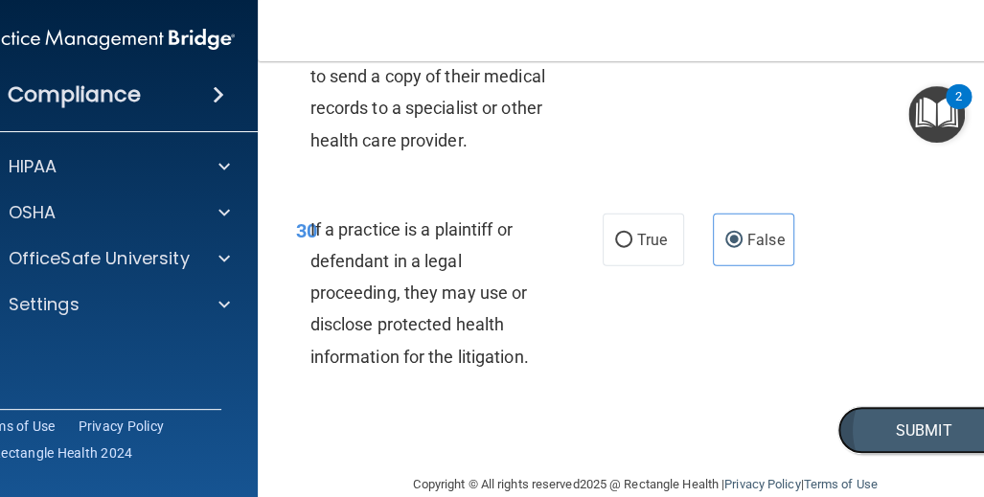
click at [857, 406] on button "Submit" at bounding box center [923, 430] width 172 height 49
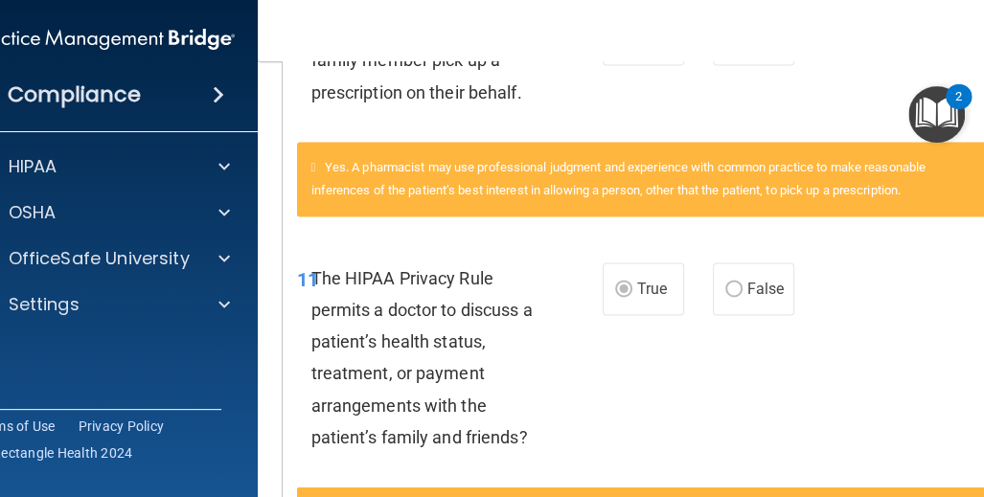
scroll to position [958, 0]
